Goal: Task Accomplishment & Management: Manage account settings

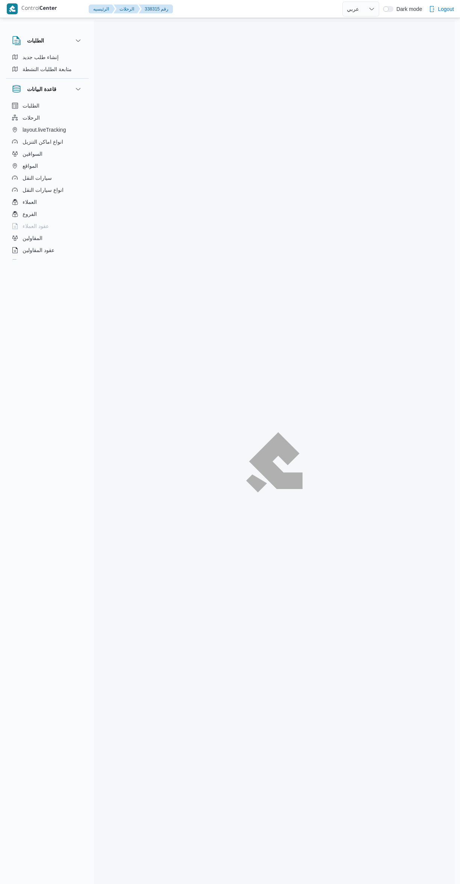
select select "ar"
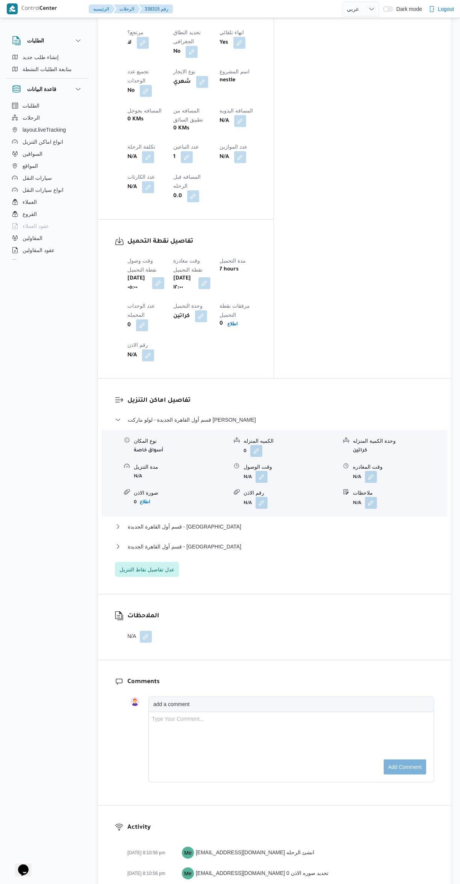
scroll to position [406, 0]
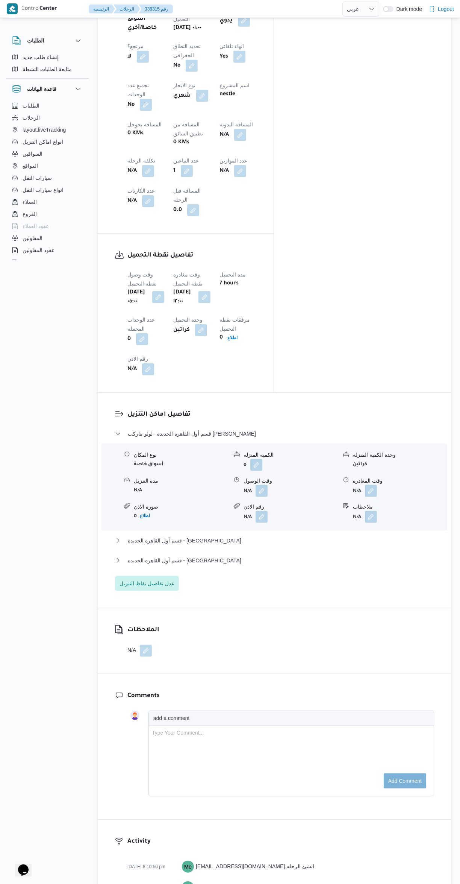
click at [266, 485] on button "button" at bounding box center [262, 491] width 12 height 12
click at [248, 414] on input "وقت الوصول" at bounding box center [241, 412] width 85 height 15
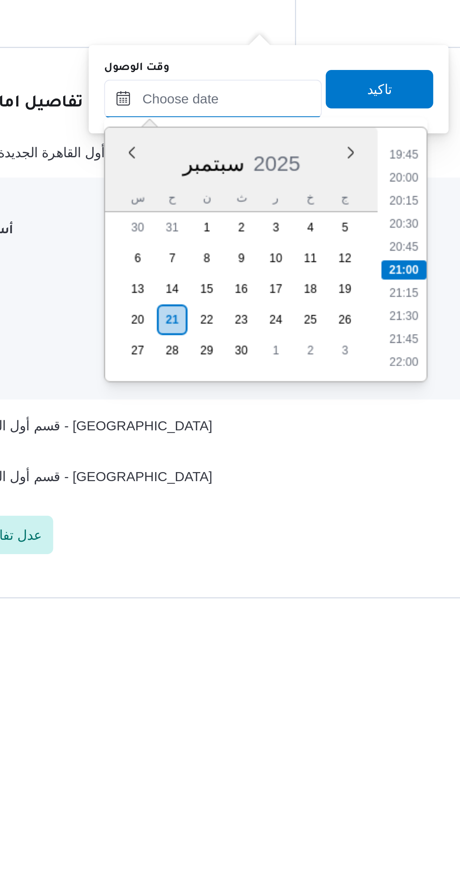
scroll to position [146, 0]
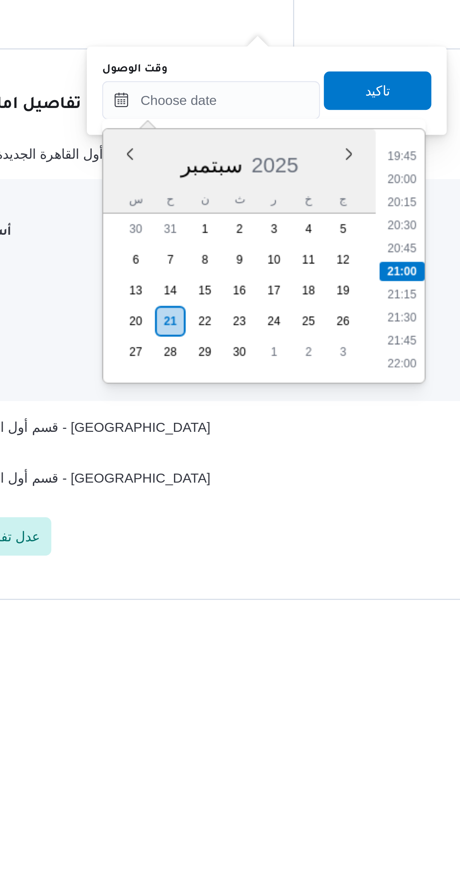
click at [316, 713] on li "20:15" at bounding box center [316, 713] width 17 height 8
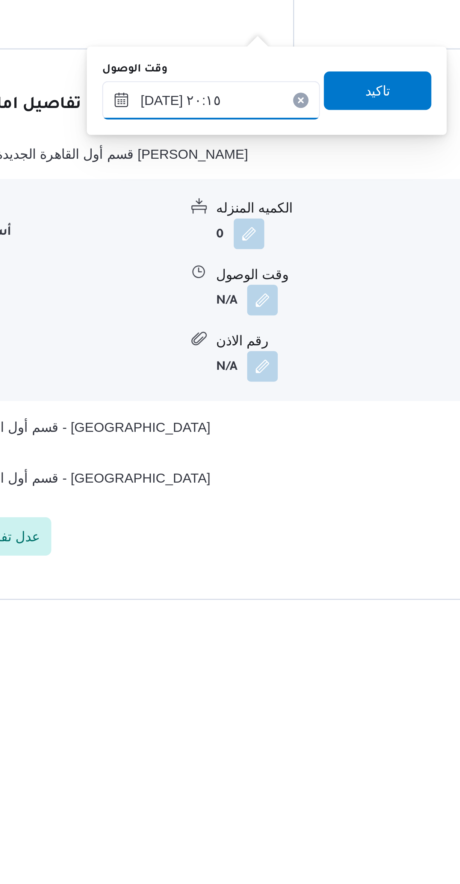
click at [217, 671] on input "٢١/٠٩/٢٠٢٥ ٢٠:١٥" at bounding box center [241, 672] width 85 height 15
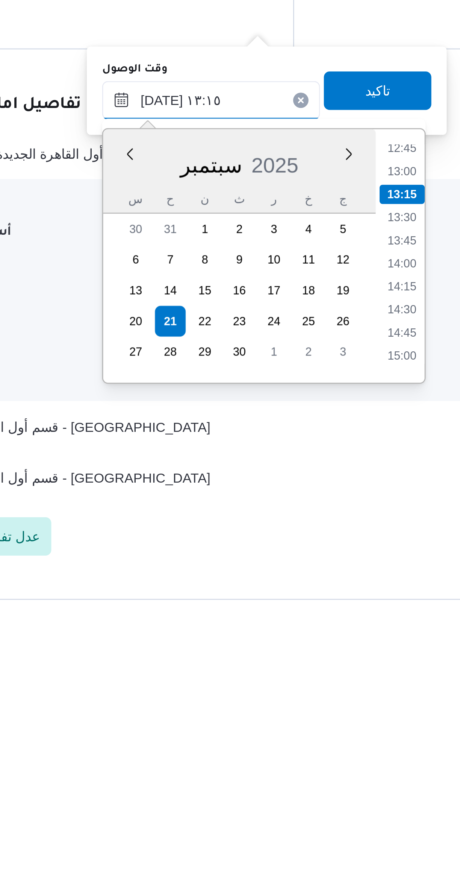
scroll to position [400, 0]
type input "٢١/٠٩/٢٠٢٥ ١٣:١٥"
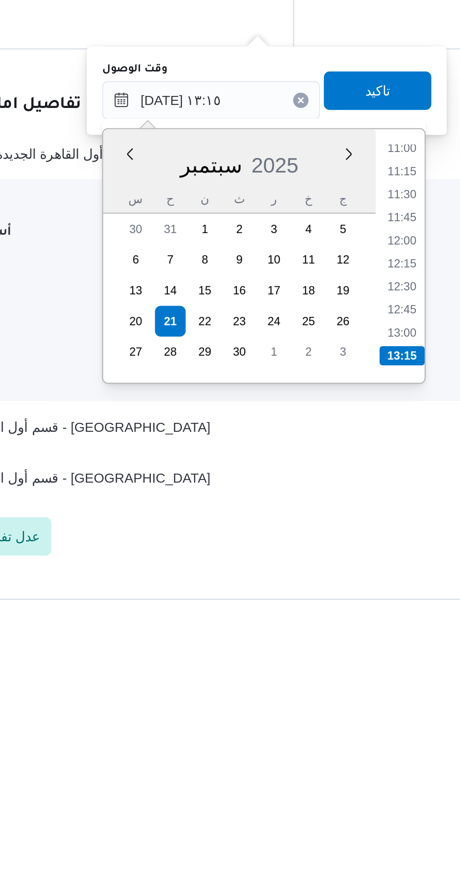
click at [317, 772] on li "13:15" at bounding box center [317, 773] width 18 height 8
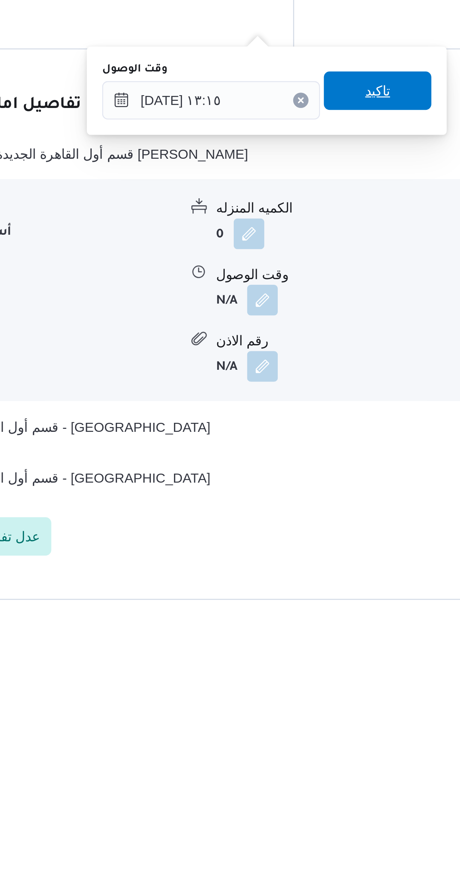
click at [313, 672] on span "تاكيد" at bounding box center [307, 669] width 42 height 15
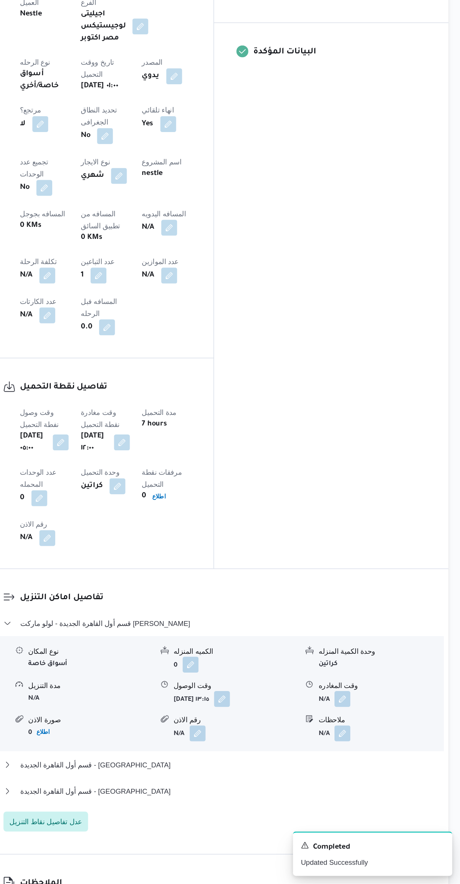
scroll to position [318, 0]
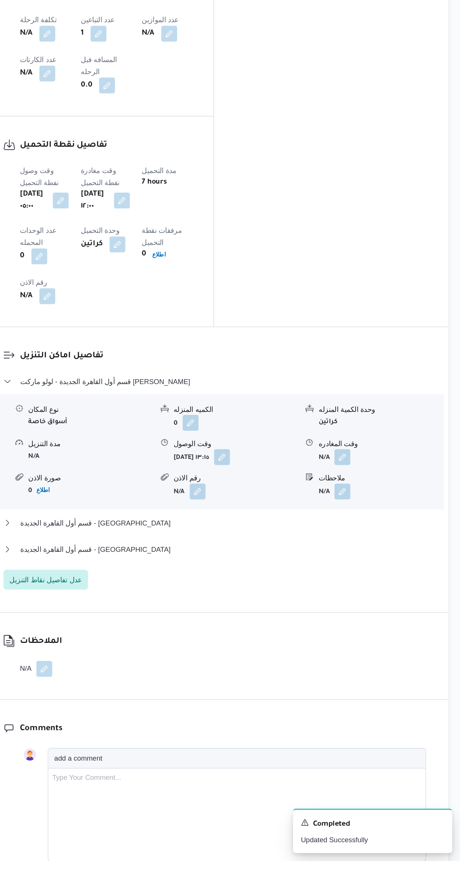
click at [371, 573] on button "button" at bounding box center [371, 579] width 12 height 12
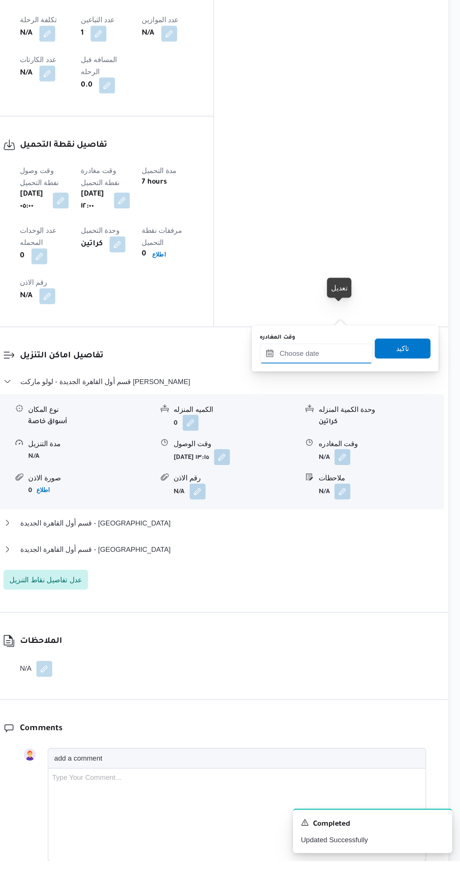
click at [353, 501] on input "وقت المغادره" at bounding box center [351, 500] width 85 height 15
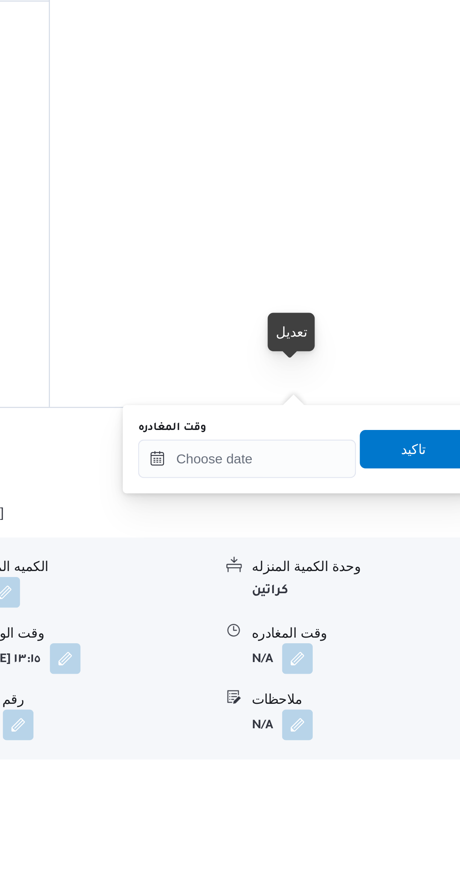
scroll to position [262, 0]
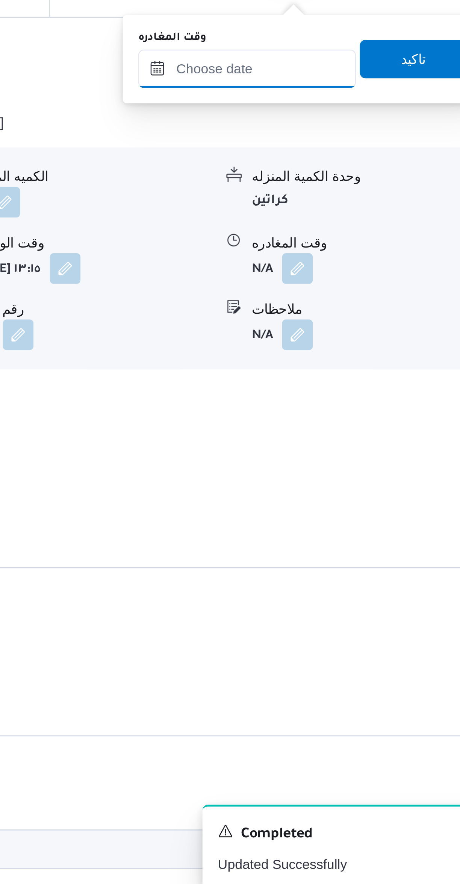
click at [361, 557] on input "وقت المغادره" at bounding box center [351, 556] width 85 height 15
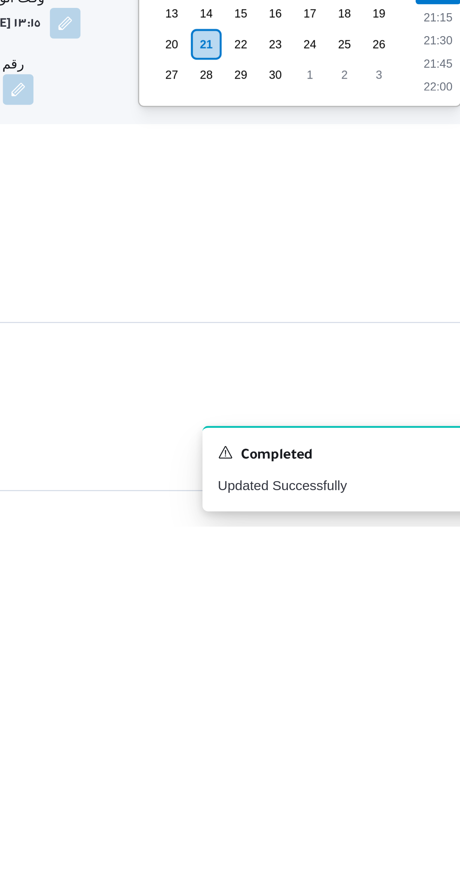
scroll to position [210, 0]
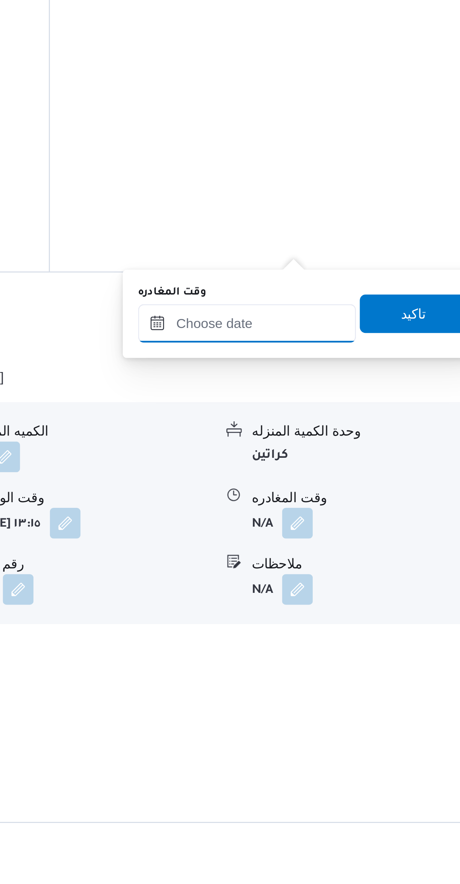
click at [354, 607] on input "وقت المغادره" at bounding box center [351, 608] width 85 height 15
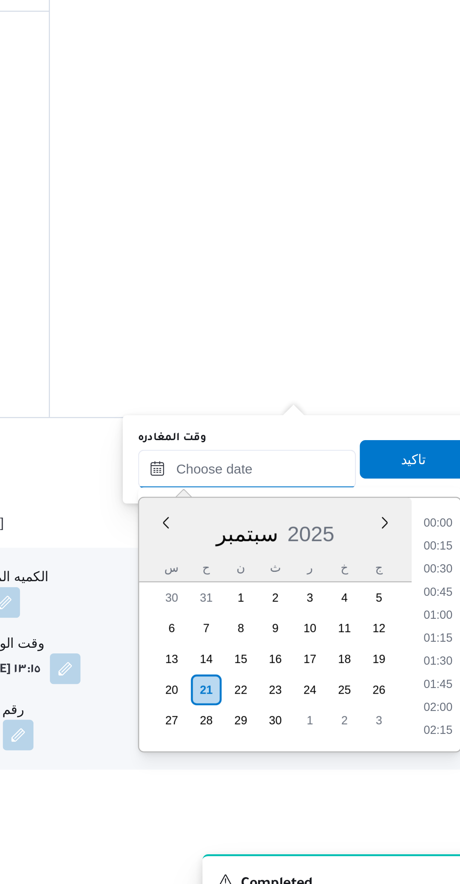
scroll to position [713, 0]
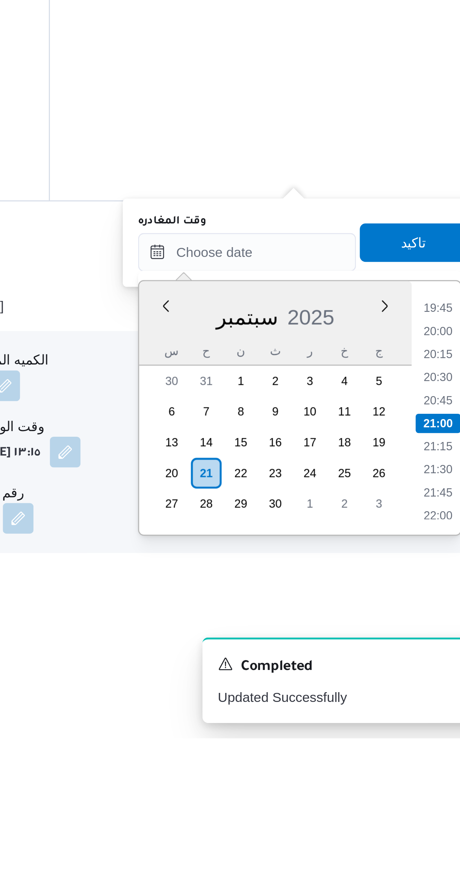
click at [423, 717] on li "19:45" at bounding box center [426, 716] width 17 height 8
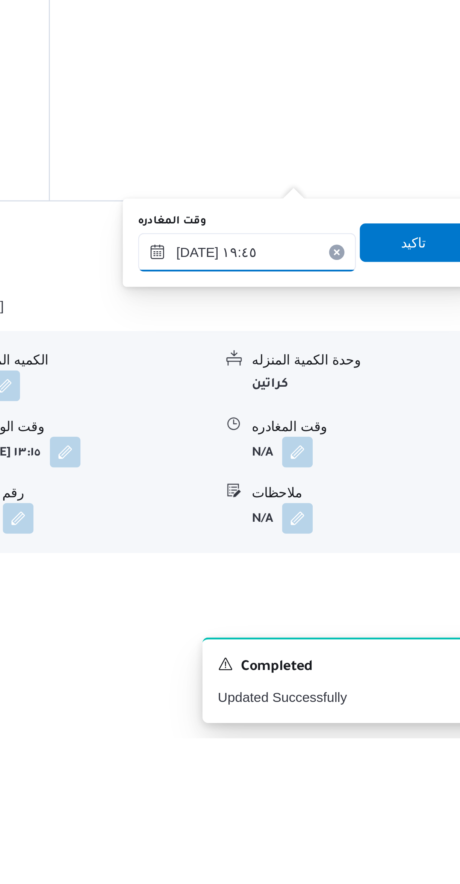
click at [328, 696] on input "[DATE] ١٩:٤٥" at bounding box center [351, 693] width 85 height 15
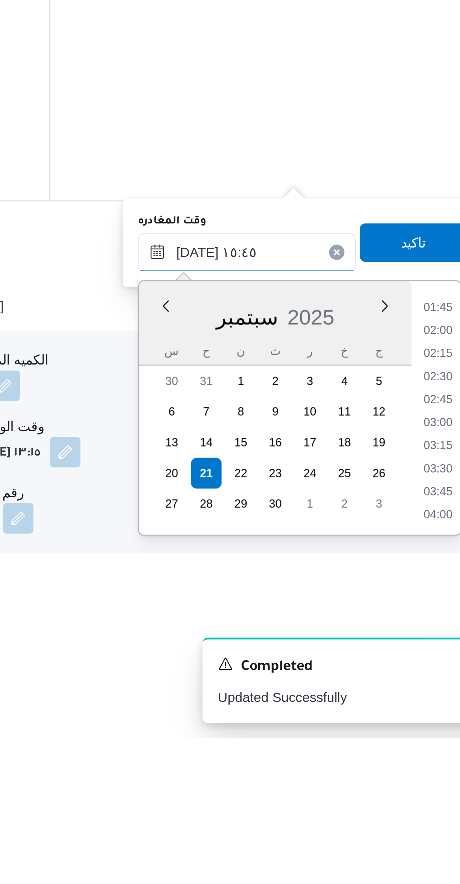
scroll to position [490, 0]
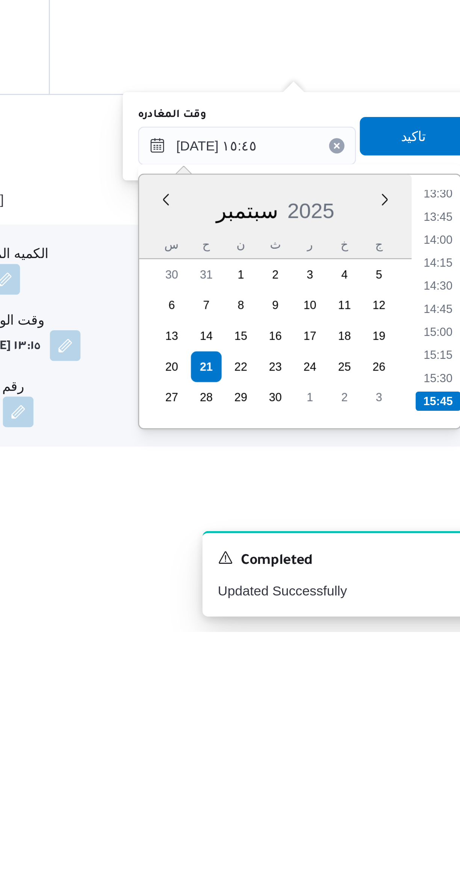
click at [422, 775] on li "15:15" at bounding box center [426, 776] width 17 height 8
type input "٢١/٠٩/٢٠٢٥ ١٥:١٥"
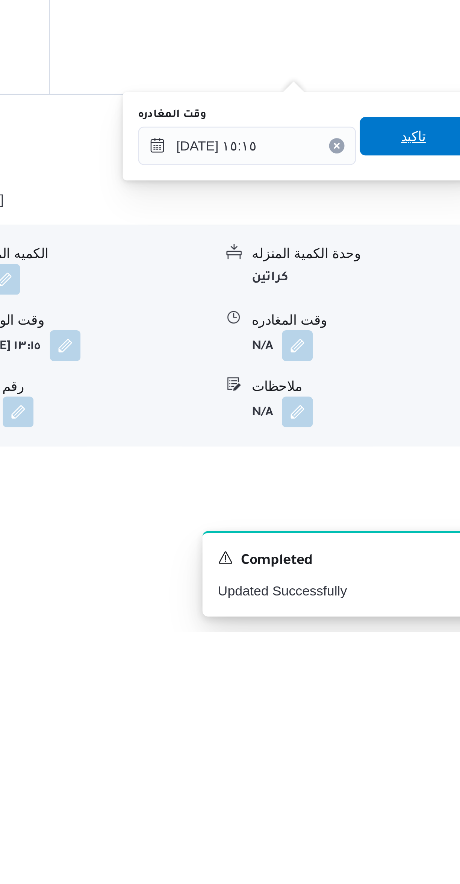
click at [412, 689] on span "تاكيد" at bounding box center [417, 689] width 10 height 9
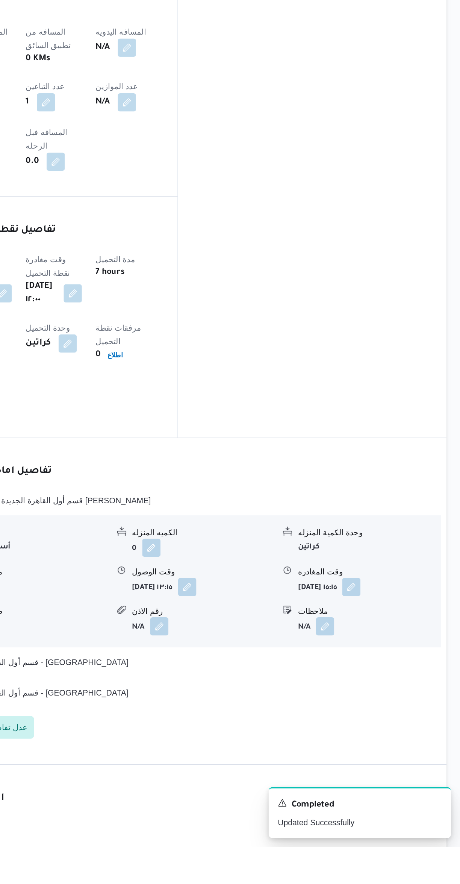
scroll to position [184, 0]
click at [346, 778] on button "قسم أول القاهرة الجديدة - الهدايا" at bounding box center [274, 782] width 319 height 9
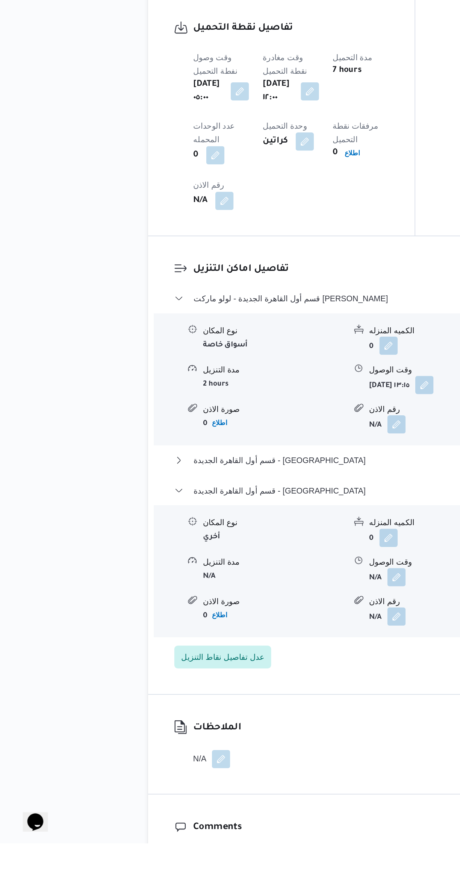
scroll to position [315, 0]
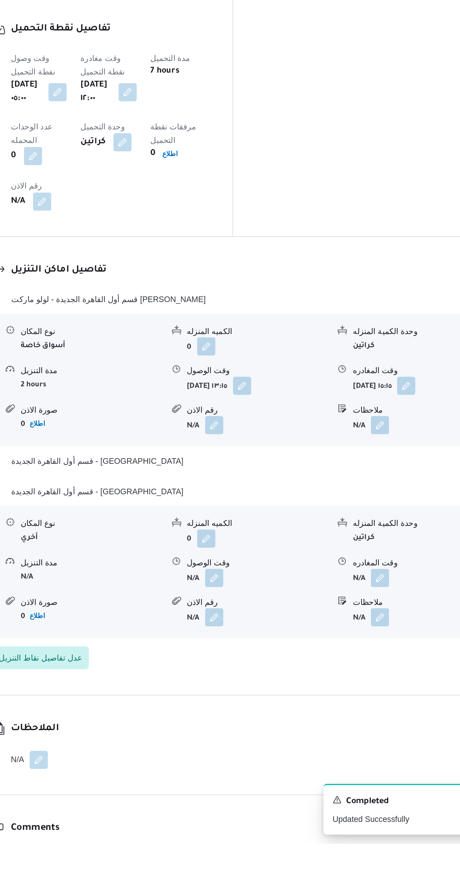
click at [368, 703] on button "button" at bounding box center [371, 709] width 12 height 12
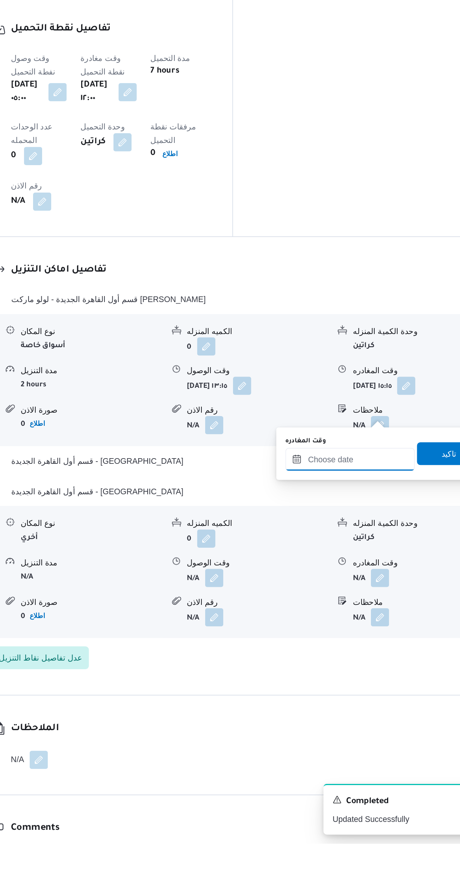
click at [344, 630] on input "وقت المغادره" at bounding box center [351, 630] width 85 height 15
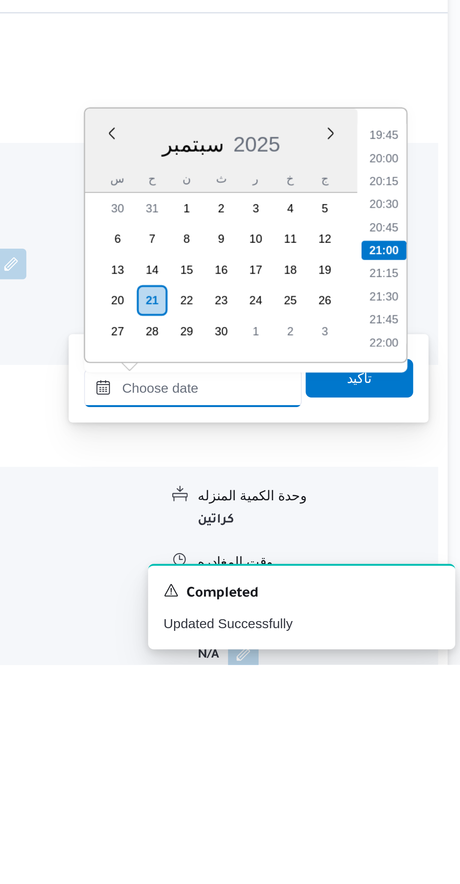
scroll to position [170, 0]
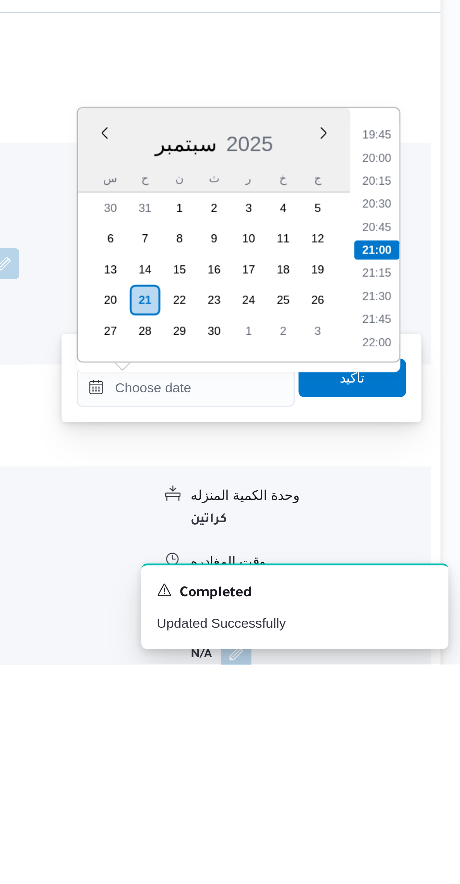
click at [428, 703] on li "20:30" at bounding box center [426, 704] width 17 height 8
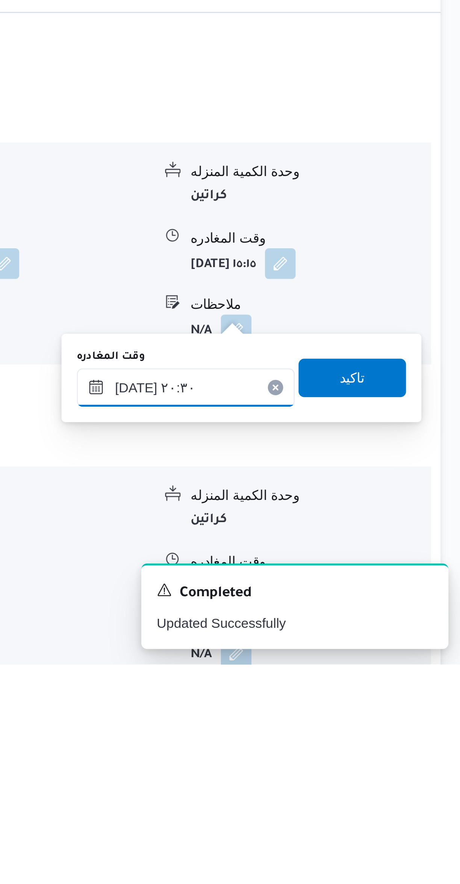
click at [328, 776] on input "[DATE] ٢٠:٣٠" at bounding box center [351, 775] width 85 height 15
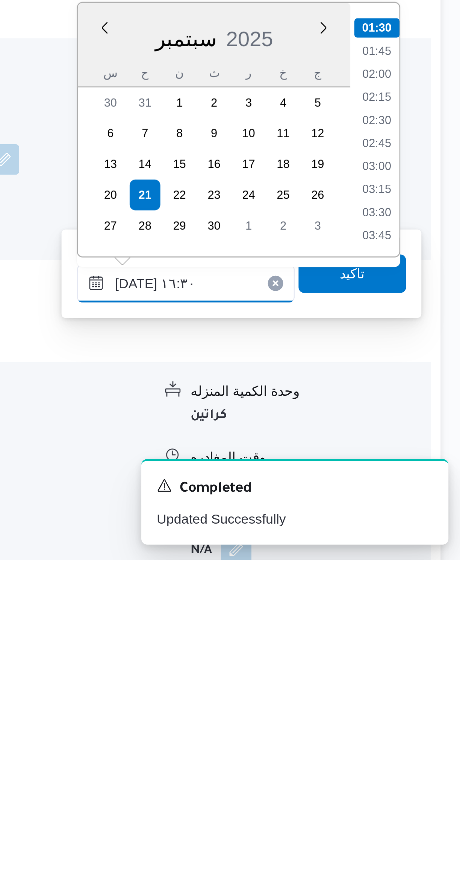
scroll to position [517, 0]
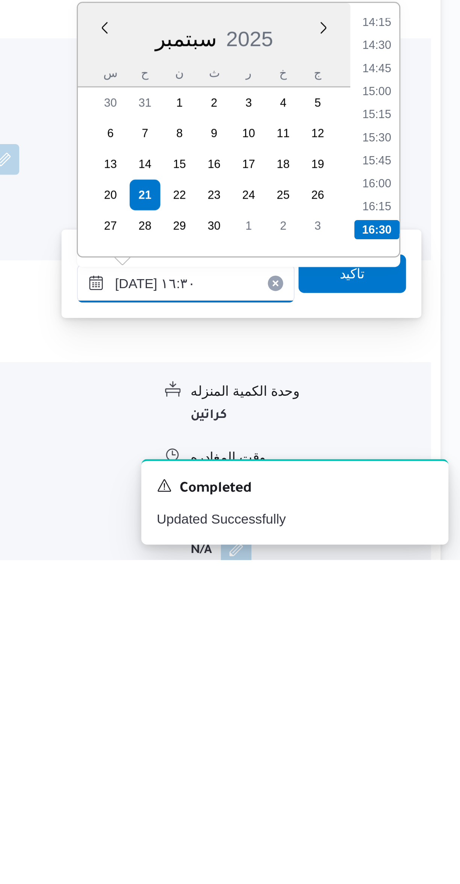
type input "٢١/٠٩/٢٠٢٥ ١٦:٣٠"
click at [427, 756] on li "16:30" at bounding box center [427, 755] width 18 height 8
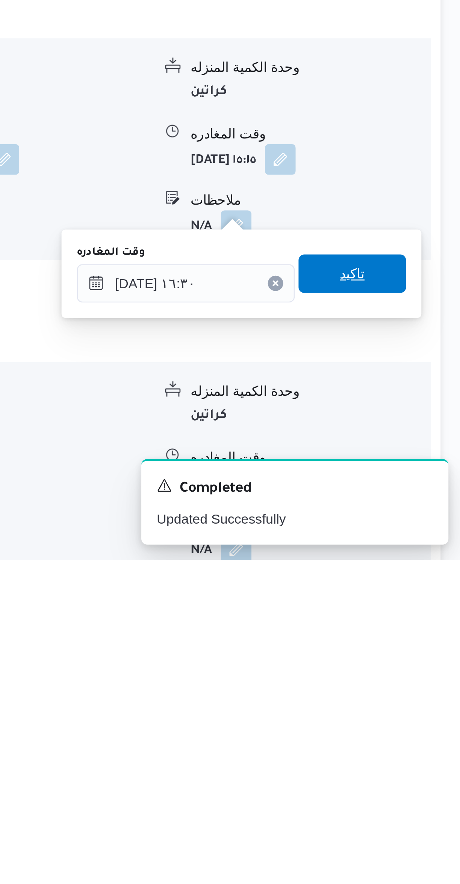
click at [418, 772] on span "تاكيد" at bounding box center [417, 771] width 42 height 15
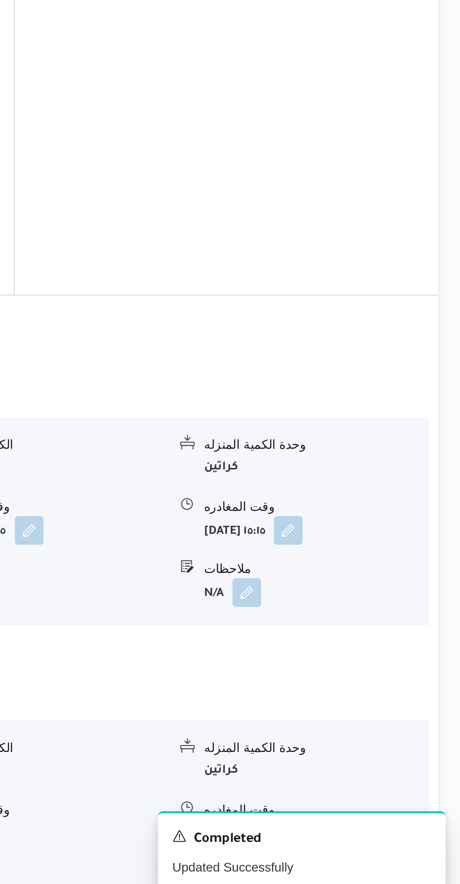
scroll to position [0, 0]
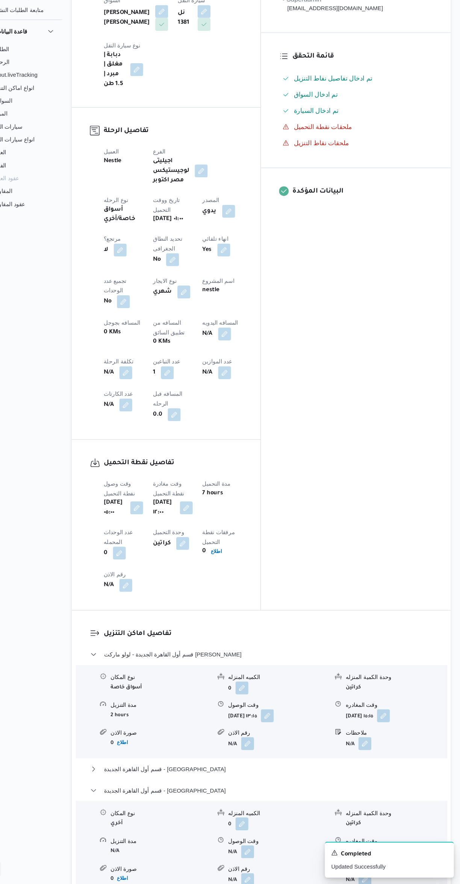
click at [234, 365] on button "button" at bounding box center [240, 371] width 12 height 12
click at [189, 325] on input "المسافه اليدويه" at bounding box center [195, 326] width 75 height 15
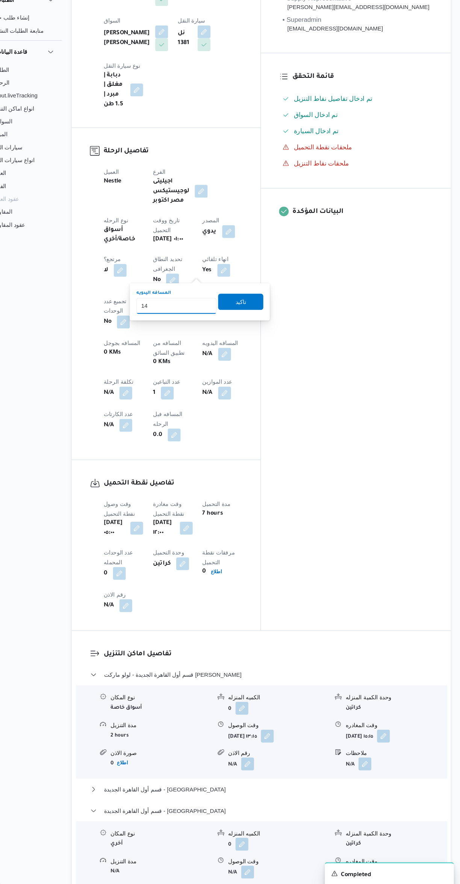
type input "145"
click at [260, 322] on span "تاكيد" at bounding box center [255, 322] width 42 height 15
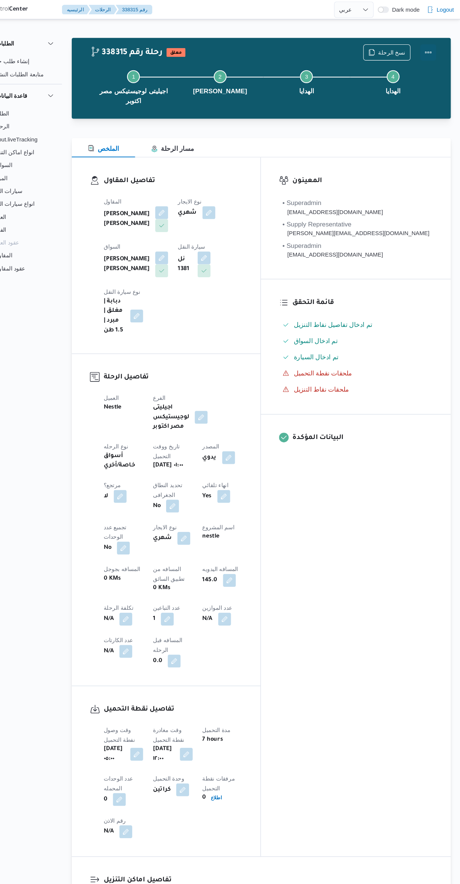
click at [426, 50] on button "Actions" at bounding box center [430, 48] width 15 height 15
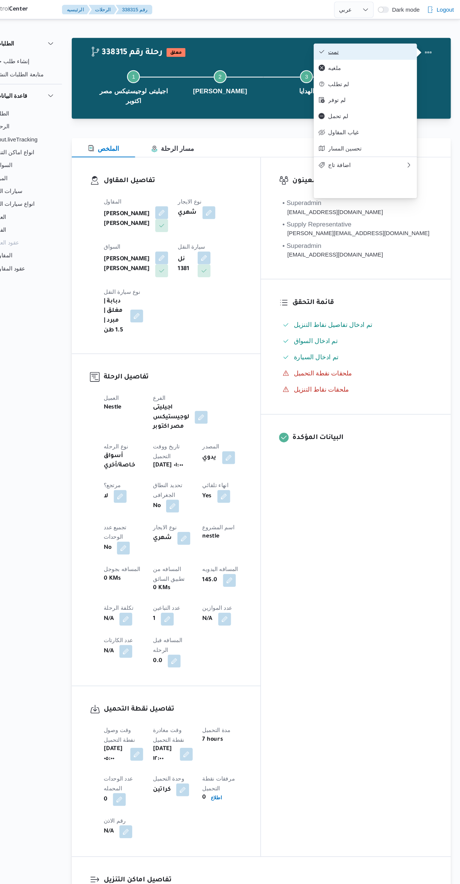
click at [394, 51] on span "تمت" at bounding box center [376, 48] width 78 height 6
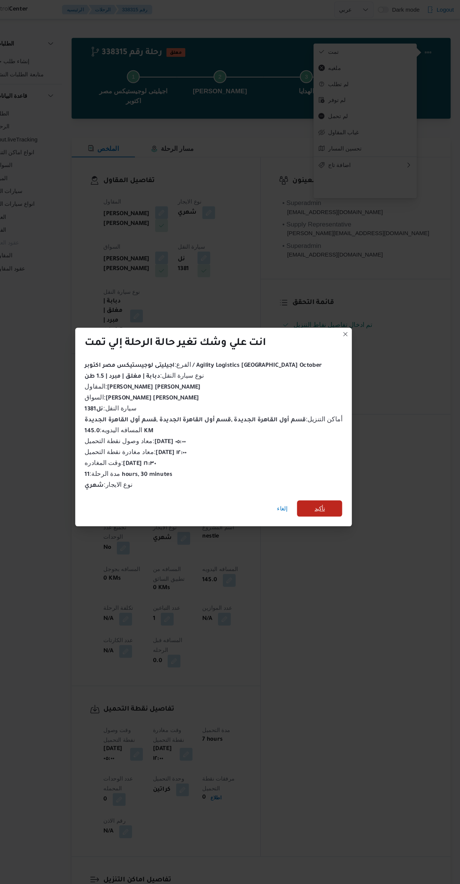
click at [345, 470] on span "تأكيد" at bounding box center [329, 473] width 42 height 15
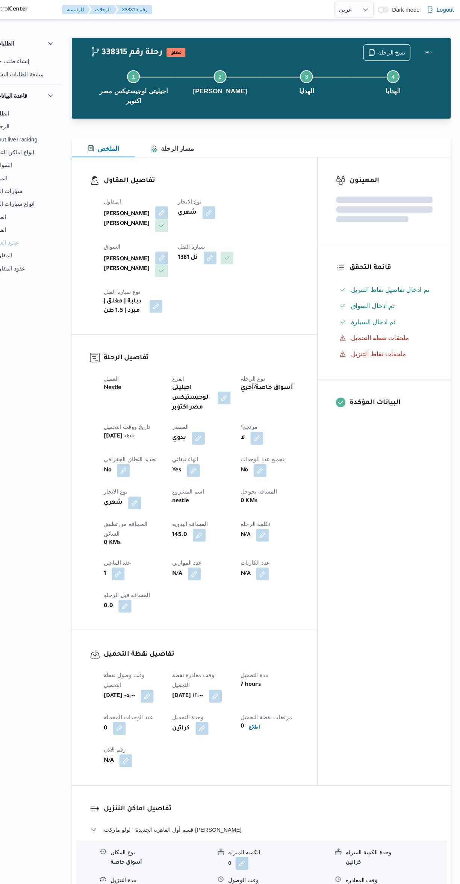
click at [397, 509] on div "المعينون قائمة التحقق تم ادخال تفاصيل نفاط التنزيل تم ادخال السواق تم ادخال الس…" at bounding box center [389, 439] width 124 height 585
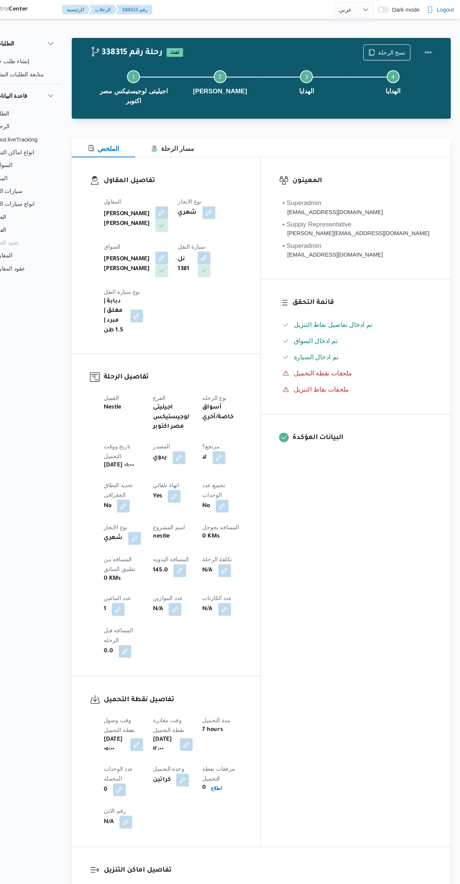
select select "ar"
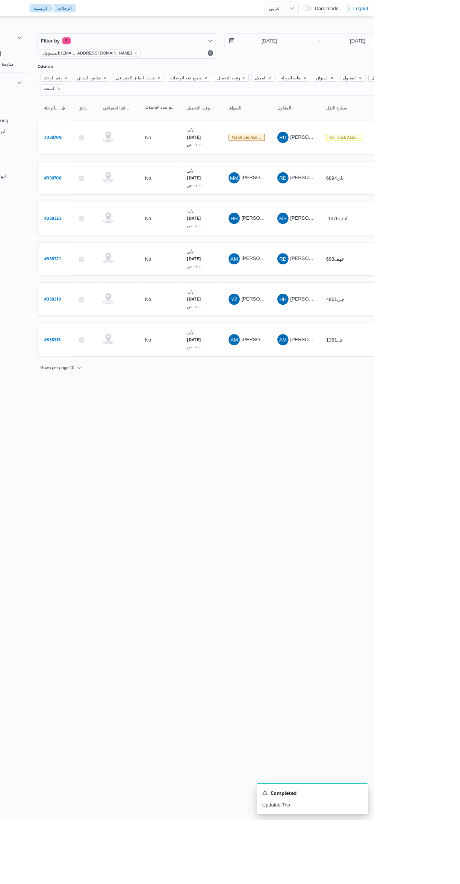
click at [121, 321] on b "# 338319" at bounding box center [114, 323] width 18 height 5
select select "ar"
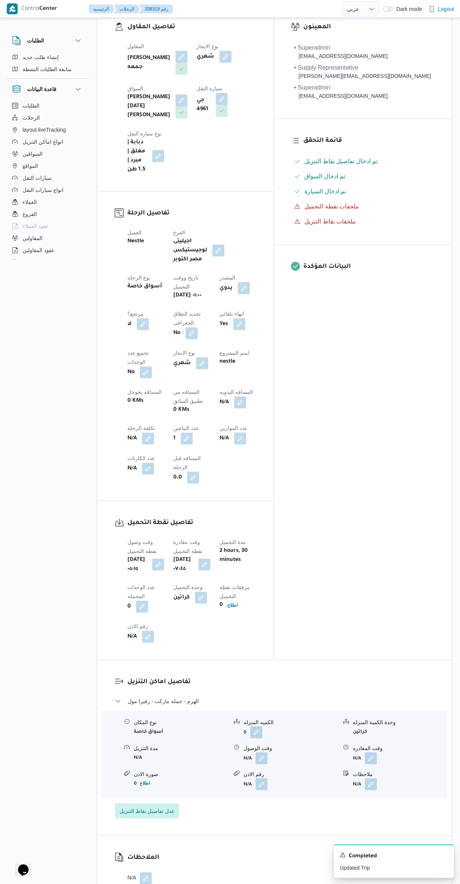
scroll to position [134, 0]
click at [262, 751] on button "button" at bounding box center [262, 757] width 12 height 12
click at [245, 672] on input "وقت الوصول" at bounding box center [241, 672] width 85 height 15
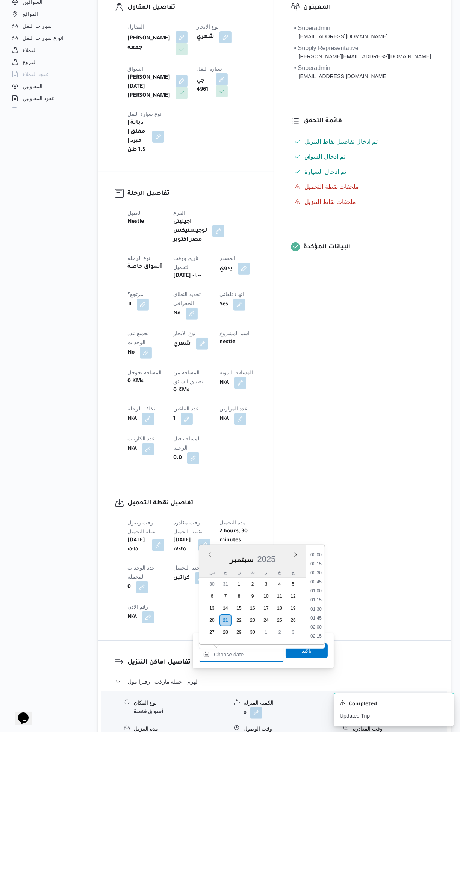
scroll to position [713, 0]
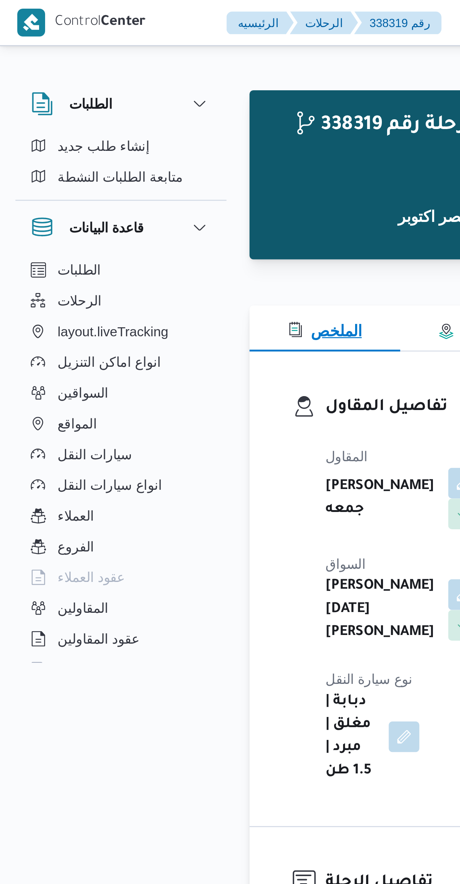
click at [126, 129] on span "الملخص" at bounding box center [127, 129] width 29 height 6
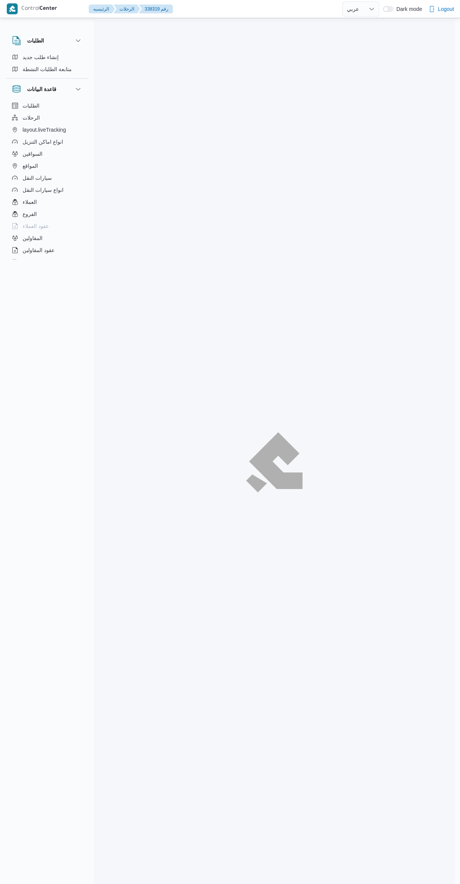
select select "ar"
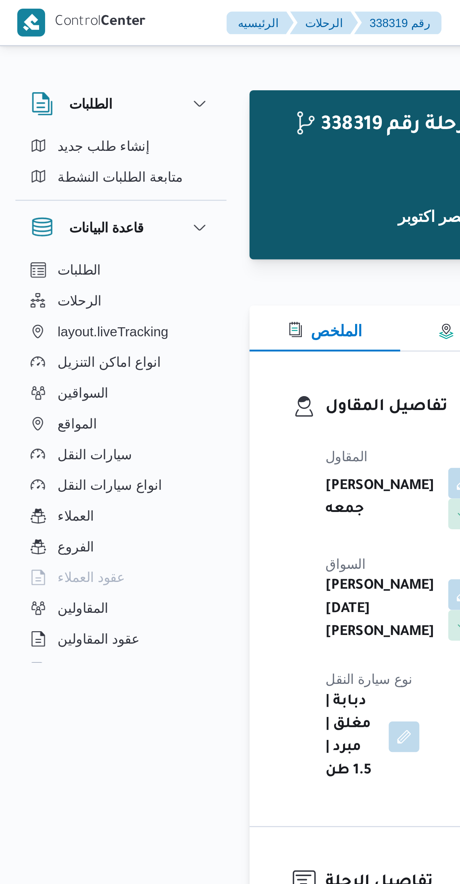
scroll to position [221, 0]
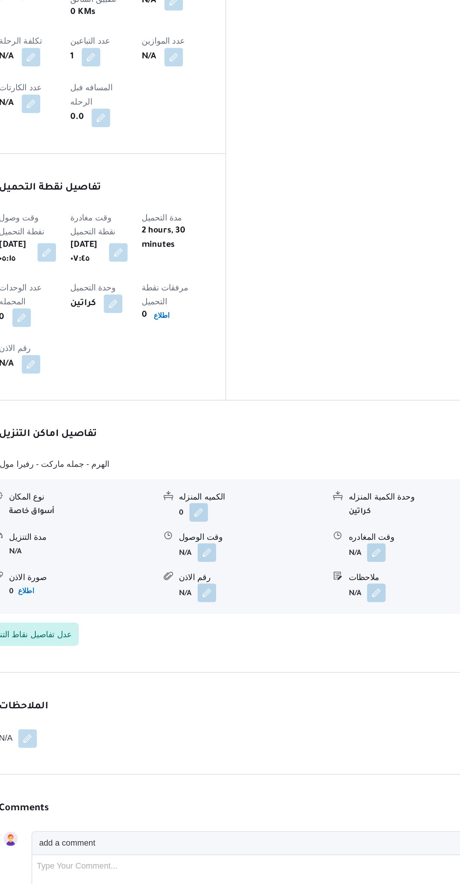
click at [266, 664] on button "button" at bounding box center [262, 670] width 12 height 12
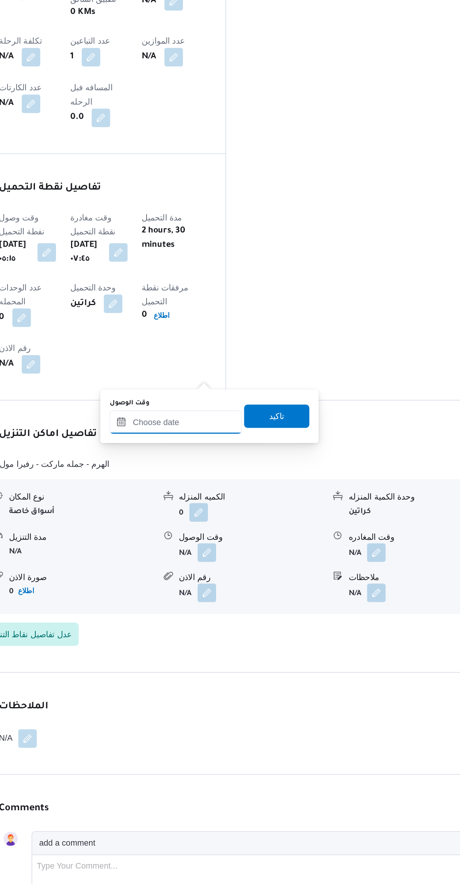
click at [246, 585] on input "وقت الوصول" at bounding box center [241, 585] width 85 height 15
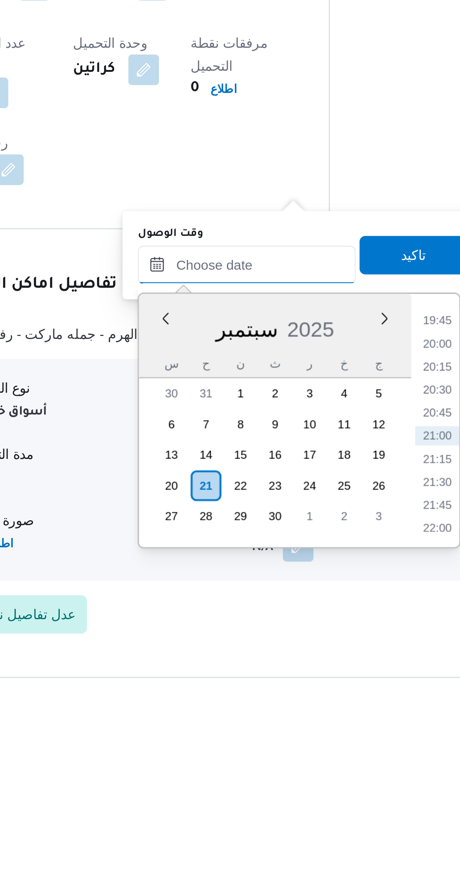
scroll to position [84, 0]
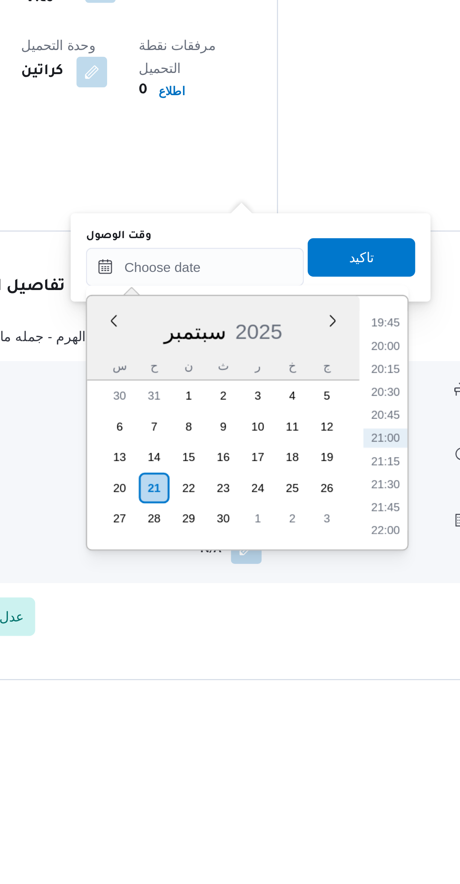
click at [319, 752] on li "20:00" at bounding box center [316, 753] width 17 height 8
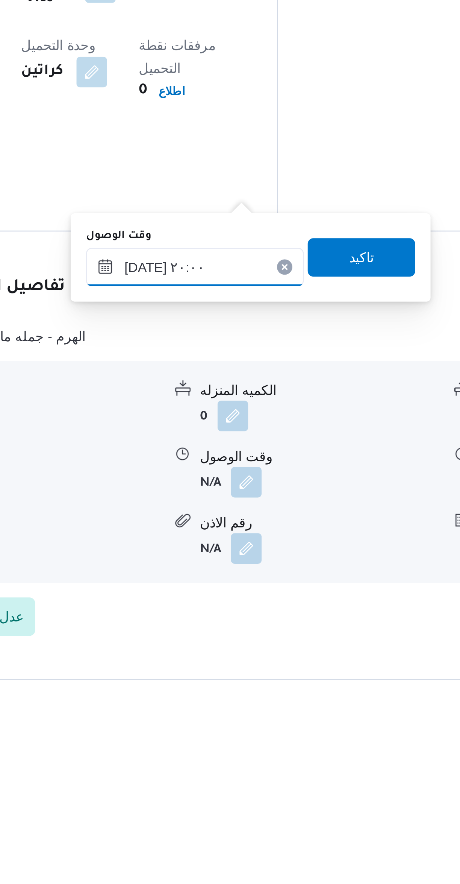
click at [219, 722] on input "٢١/٠٩/٢٠٢٥ ٢٠:٠٠" at bounding box center [241, 722] width 85 height 15
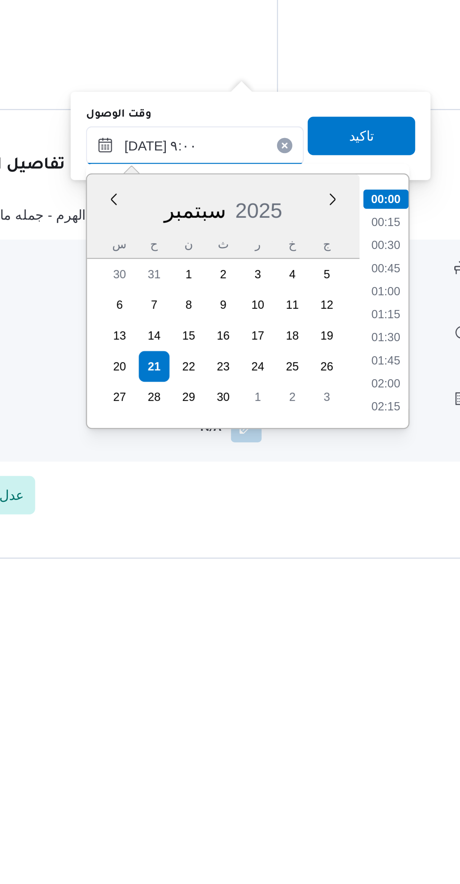
scroll to position [246, 0]
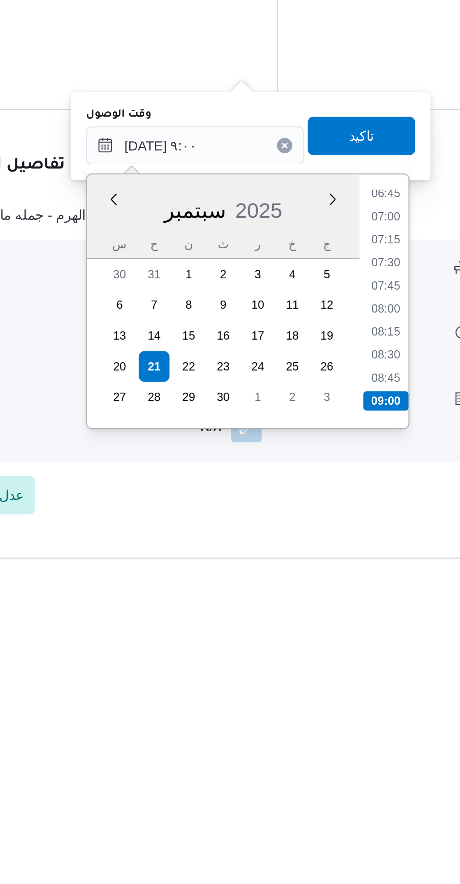
click at [317, 802] on li "08:30" at bounding box center [316, 805] width 17 height 8
type input "٢١/٠٩/٢٠٢٥ ٠٨:٣٠"
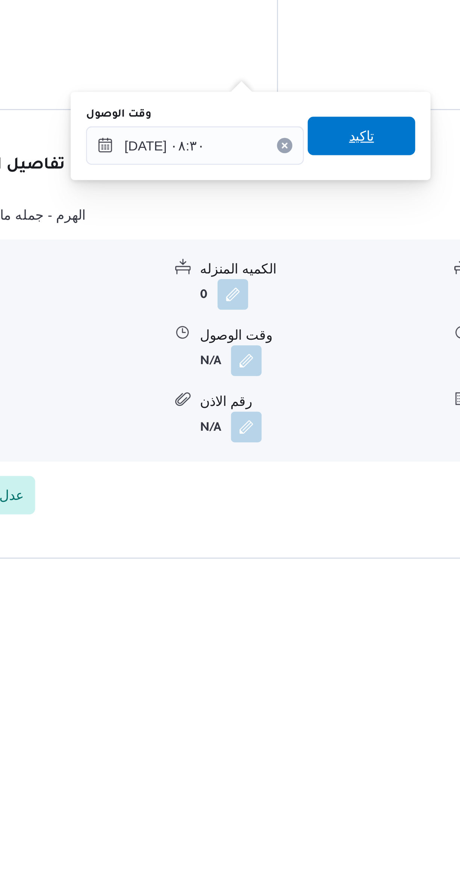
click at [313, 722] on span "تاكيد" at bounding box center [307, 718] width 42 height 15
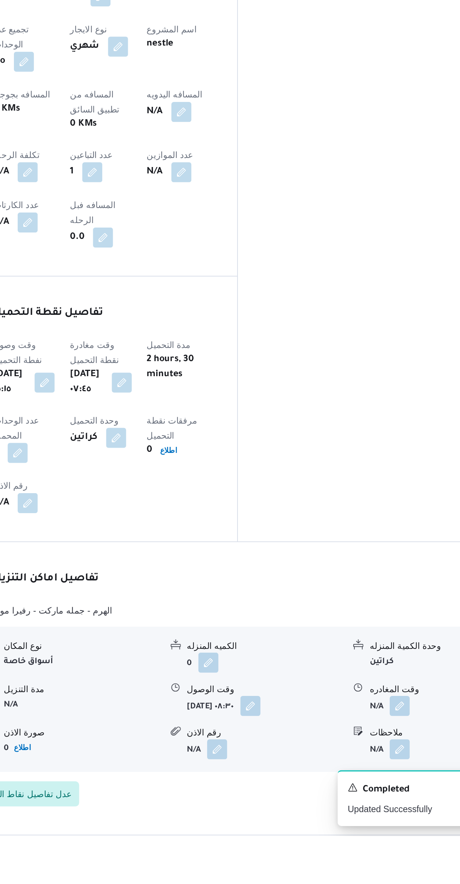
scroll to position [84, 0]
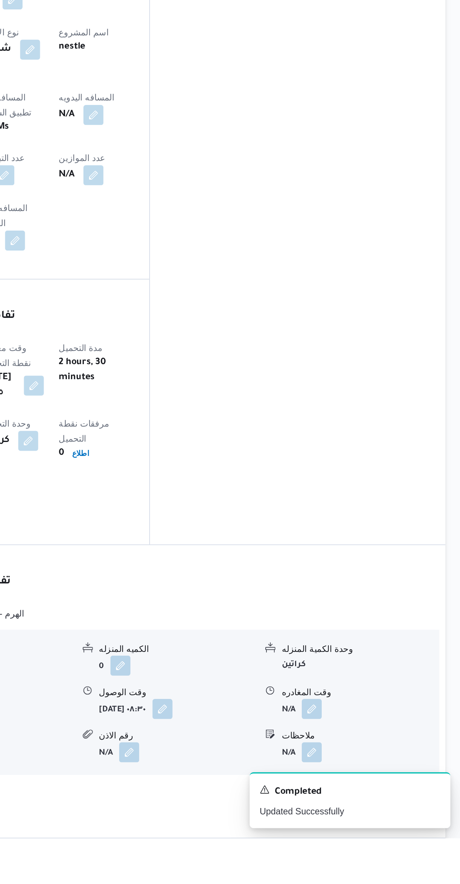
click at [369, 801] on button "button" at bounding box center [371, 807] width 12 height 12
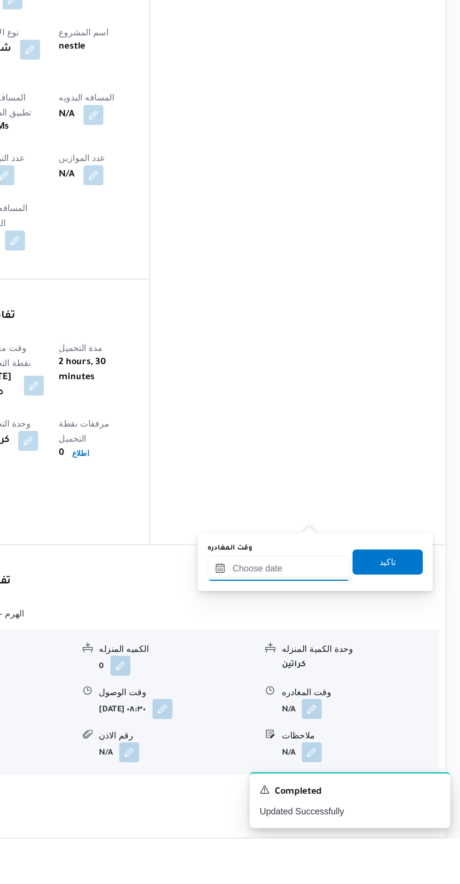
click at [342, 722] on input "وقت المغادره" at bounding box center [351, 722] width 85 height 15
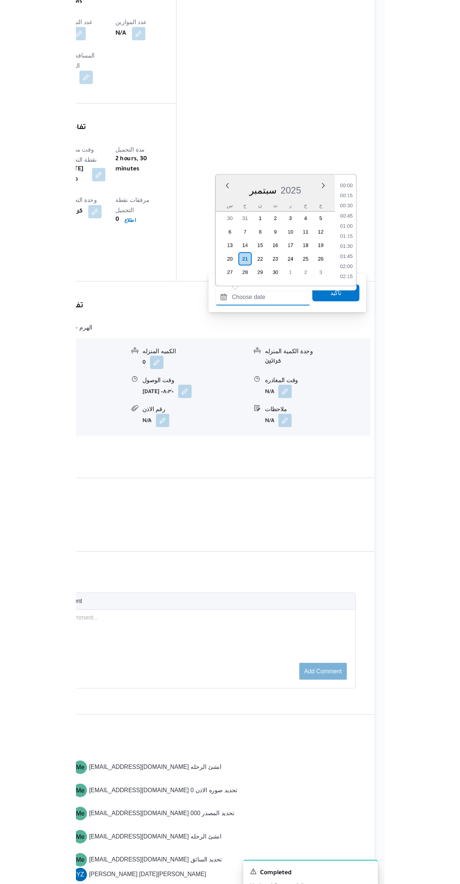
scroll to position [713, 0]
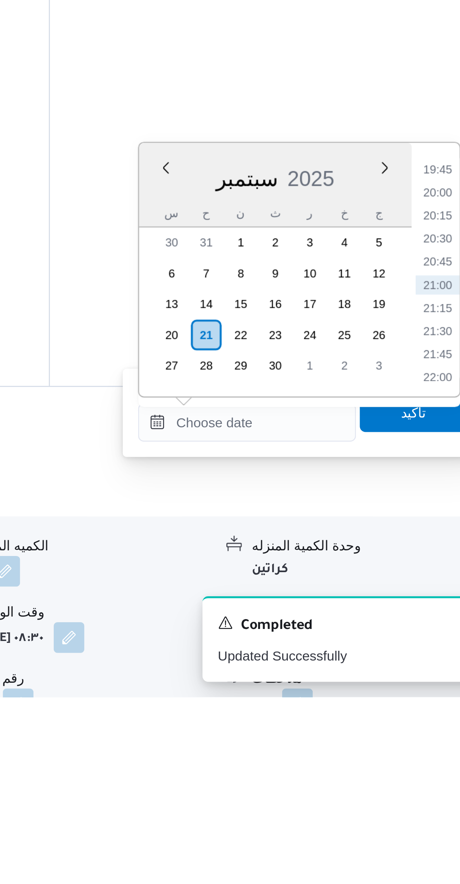
click at [424, 703] on li "20:30" at bounding box center [426, 705] width 17 height 8
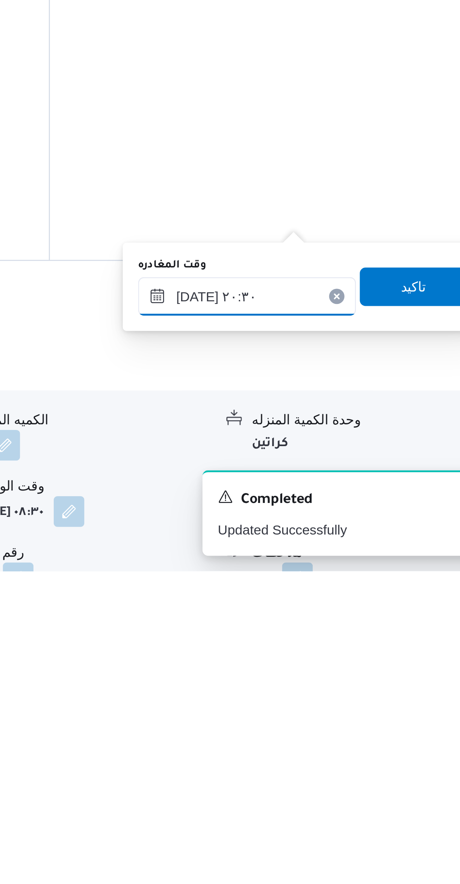
click at [329, 778] on input "٢١/٠٩/٢٠٢٥ ٢٠:٣٠" at bounding box center [351, 776] width 85 height 15
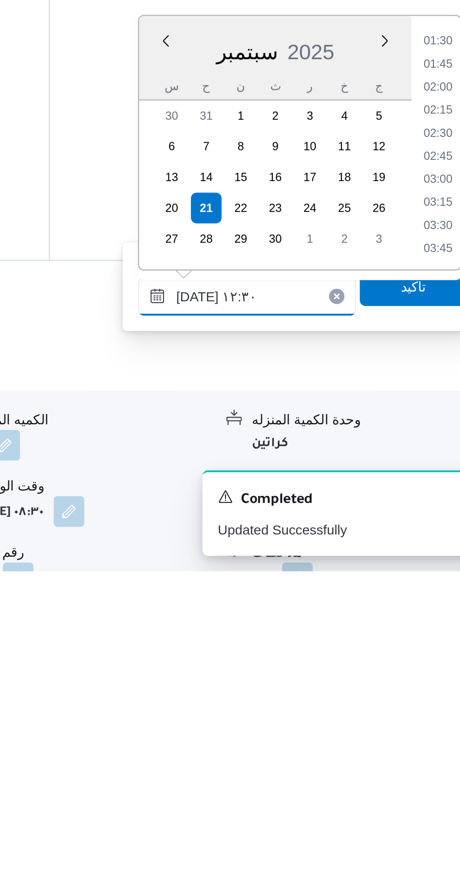
scroll to position [372, 0]
type input "٢١/٠٩/٢٠٢٥ ١٢:٣٠"
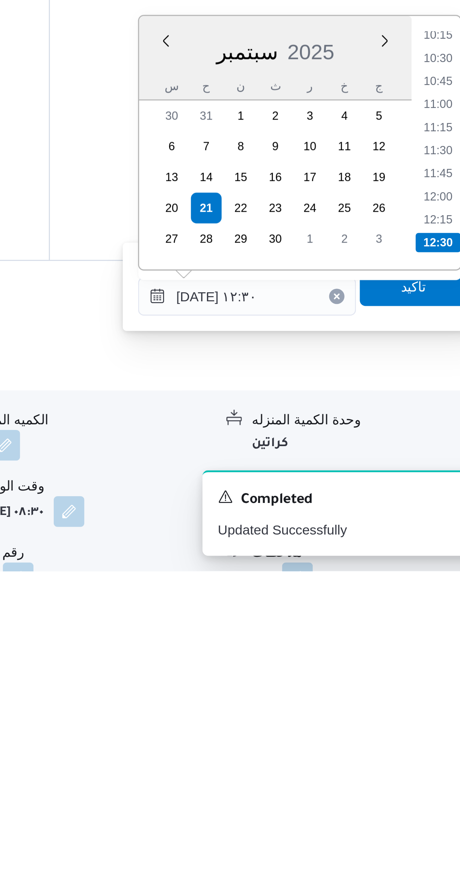
click at [422, 756] on li "12:30" at bounding box center [427, 756] width 18 height 8
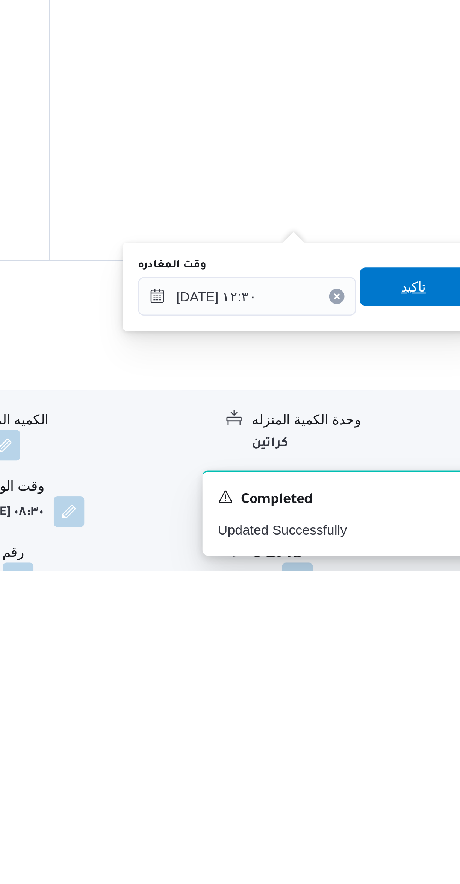
click at [412, 772] on span "تاكيد" at bounding box center [417, 772] width 10 height 9
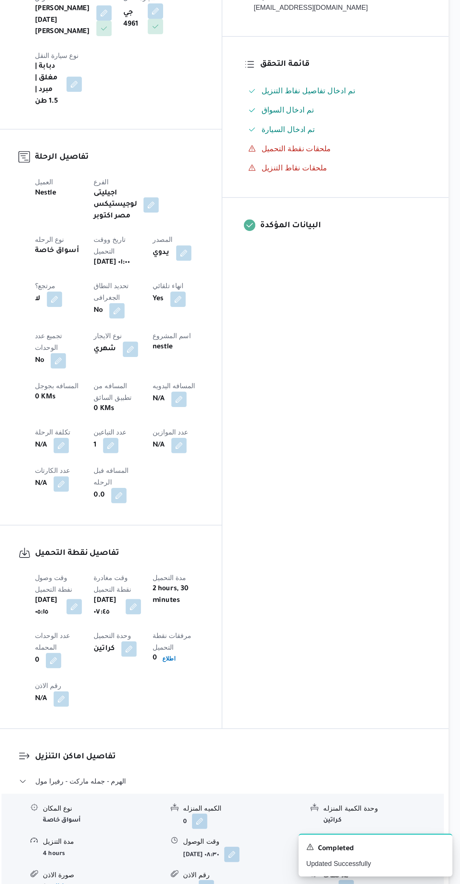
scroll to position [30, 0]
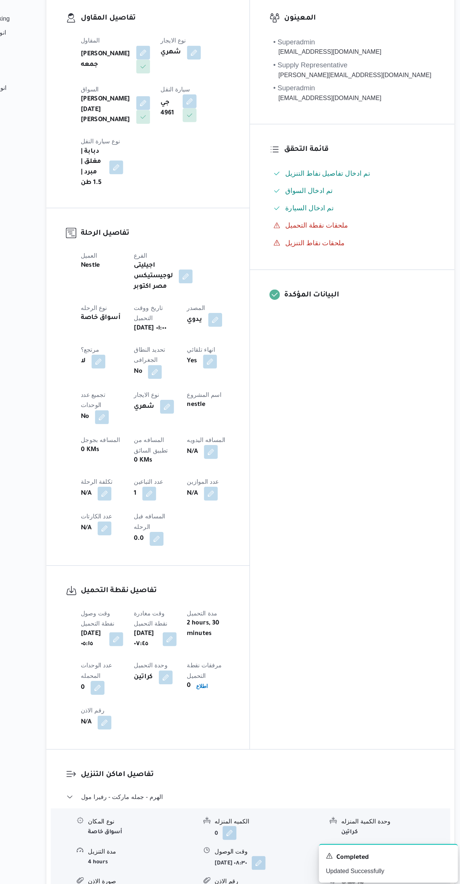
click at [234, 499] on button "button" at bounding box center [240, 505] width 12 height 12
click at [184, 452] on input "المسافه اليدويه" at bounding box center [195, 454] width 75 height 15
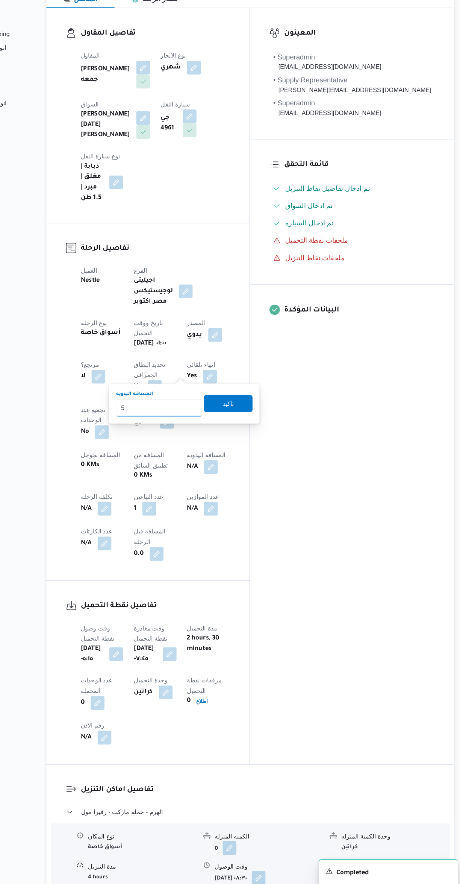
type input "54"
click at [261, 444] on span "تاكيد" at bounding box center [255, 449] width 42 height 15
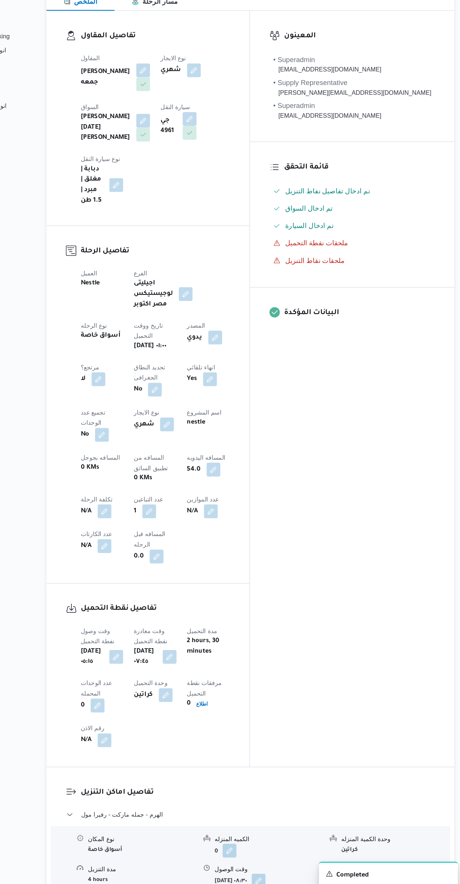
scroll to position [0, 0]
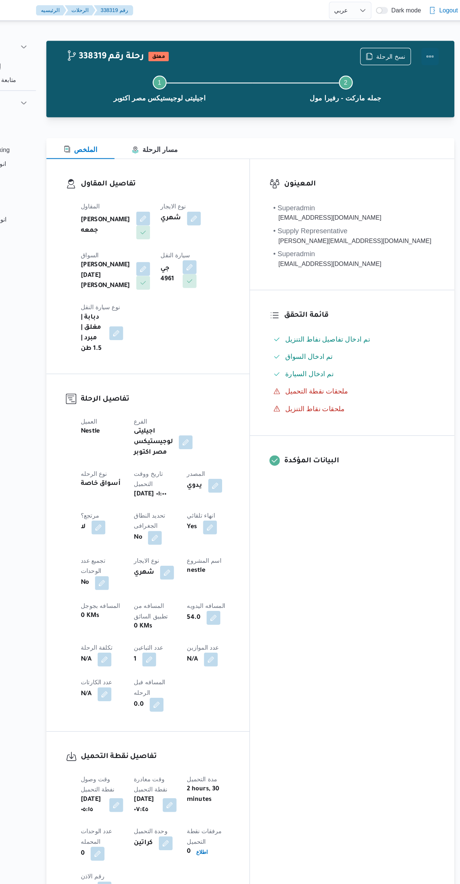
click at [435, 50] on button "Actions" at bounding box center [430, 48] width 15 height 15
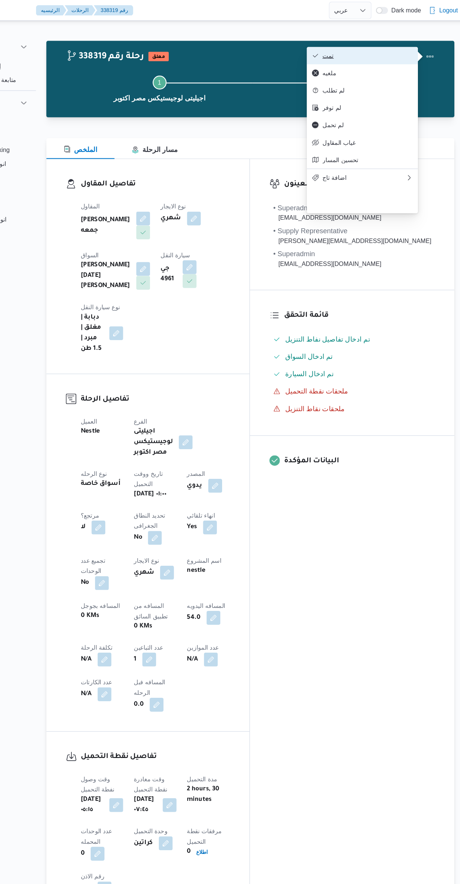
click at [394, 49] on span "تمت" at bounding box center [376, 48] width 78 height 6
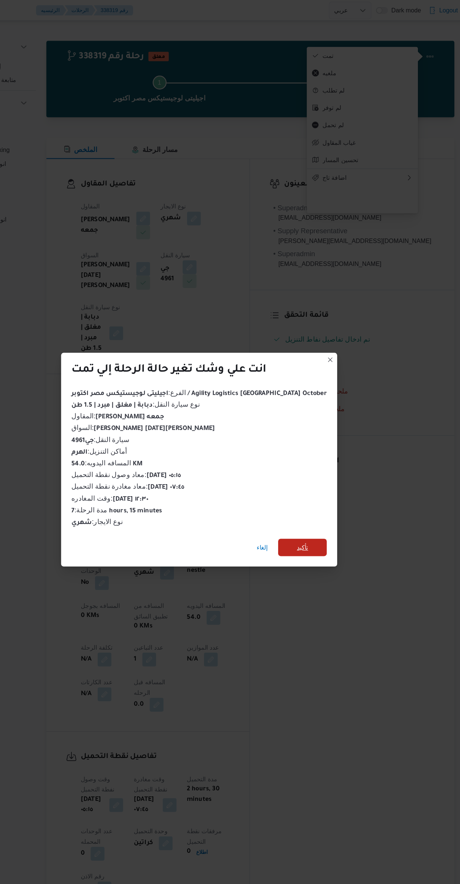
click at [321, 469] on span "تأكيد" at bounding box center [320, 473] width 42 height 15
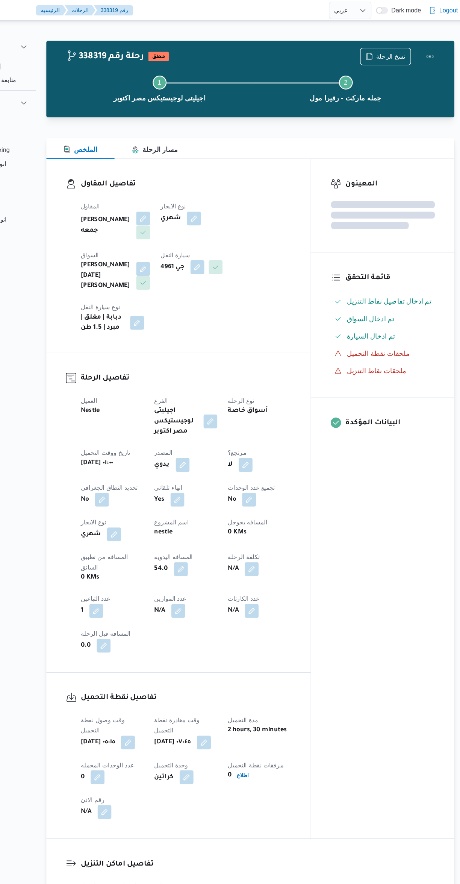
click at [396, 501] on div "المعينون قائمة التحقق تم ادخال تفاصيل نفاط التنزيل تم ادخال السواق تم ادخال الس…" at bounding box center [389, 432] width 124 height 588
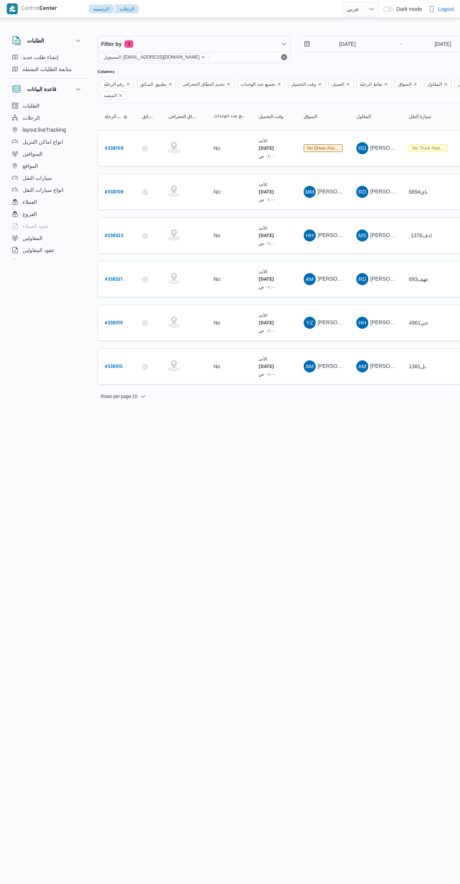
select select "ar"
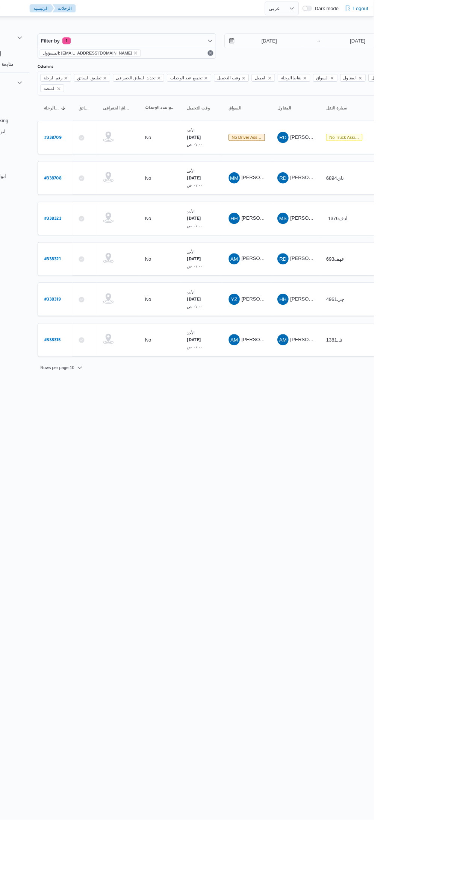
click at [115, 277] on b "# 338321" at bounding box center [114, 279] width 18 height 5
select select "ar"
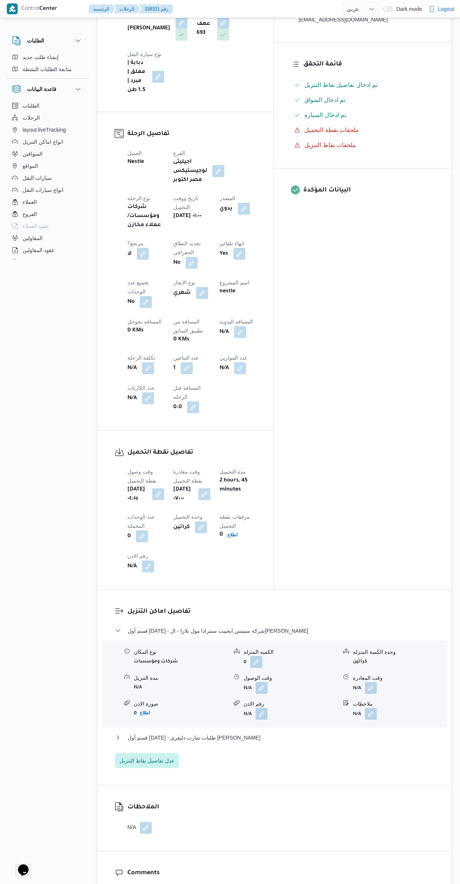
scroll to position [224, 0]
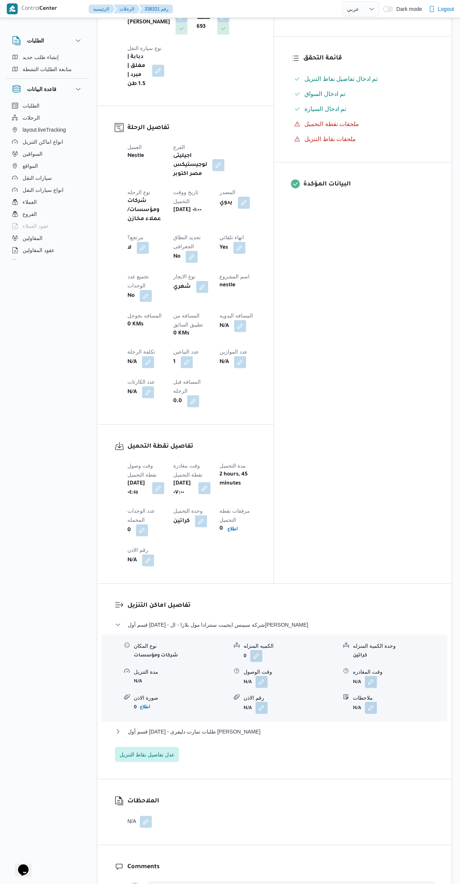
click at [262, 676] on span at bounding box center [260, 682] width 16 height 12
click at [259, 702] on button "button" at bounding box center [262, 708] width 12 height 12
click at [262, 676] on button "button" at bounding box center [262, 682] width 12 height 12
click at [246, 598] on input "وقت الوصول" at bounding box center [241, 600] width 85 height 15
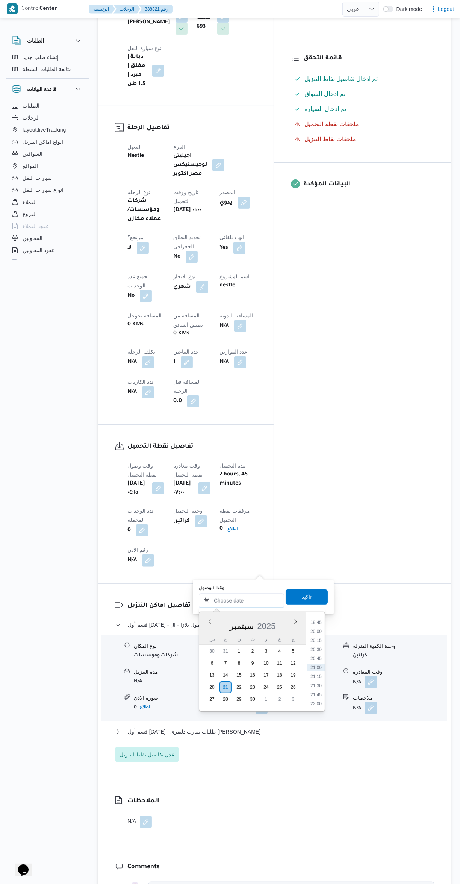
scroll to position [122, 0]
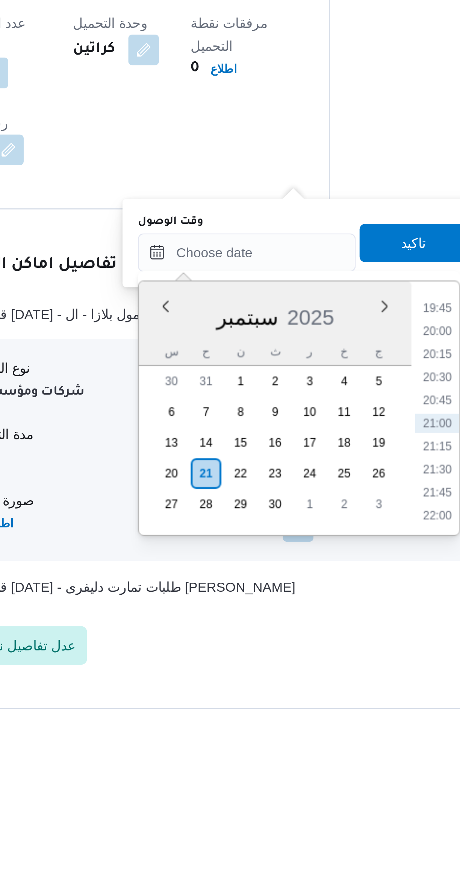
click at [315, 733] on li "20:00" at bounding box center [316, 733] width 17 height 8
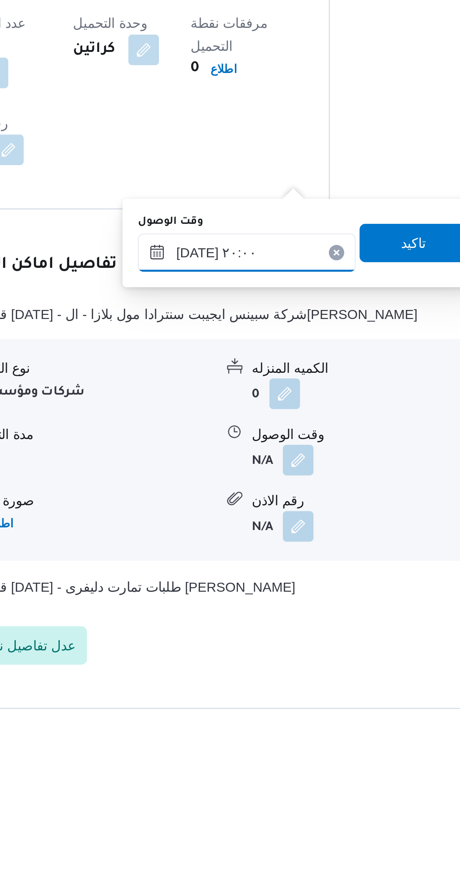
click at [218, 703] on input "٢١/٠٩/٢٠٢٥ ٢٠:٠٠" at bounding box center [241, 702] width 85 height 15
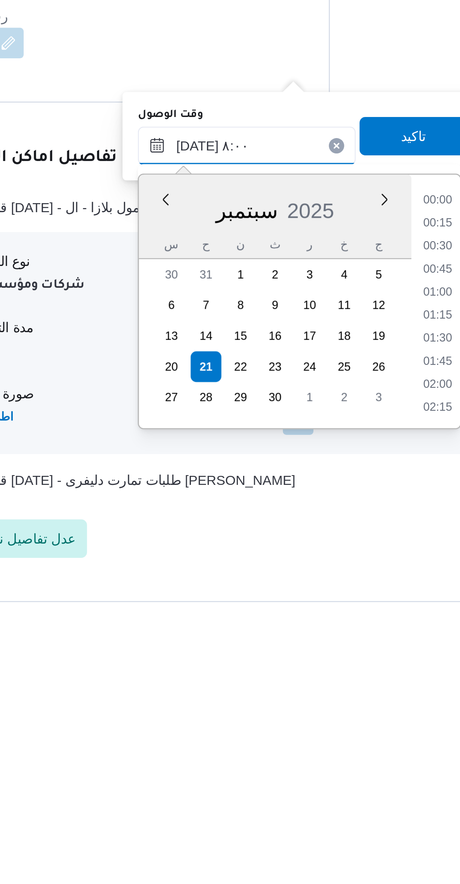
scroll to position [210, 0]
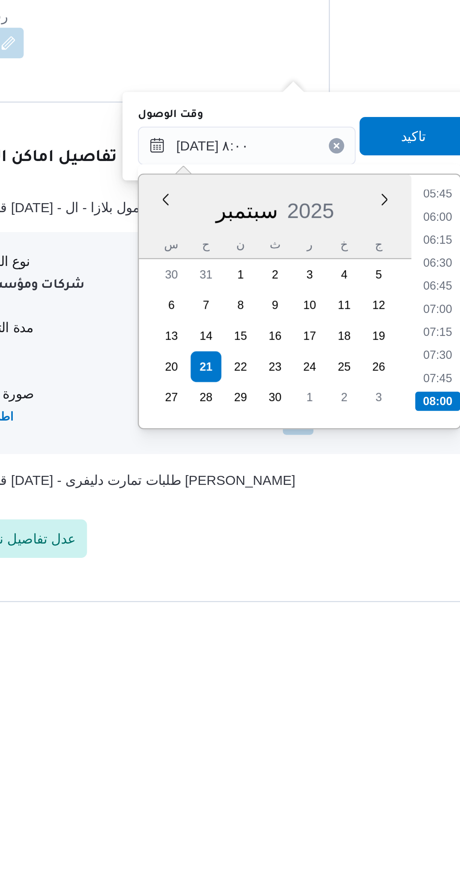
click at [315, 801] on li "08:00" at bounding box center [317, 803] width 18 height 8
type input "٢١/٠٩/٢٠٢٥ ٠٨:٠٠"
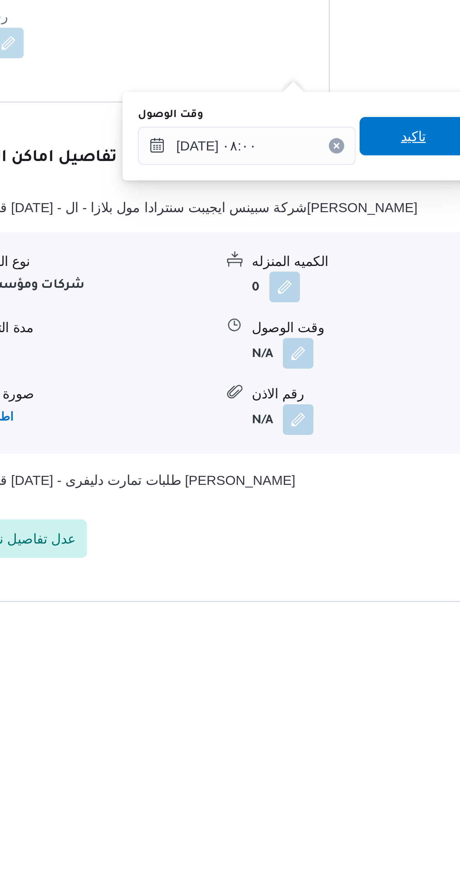
click at [310, 700] on span "تاكيد" at bounding box center [307, 698] width 42 height 15
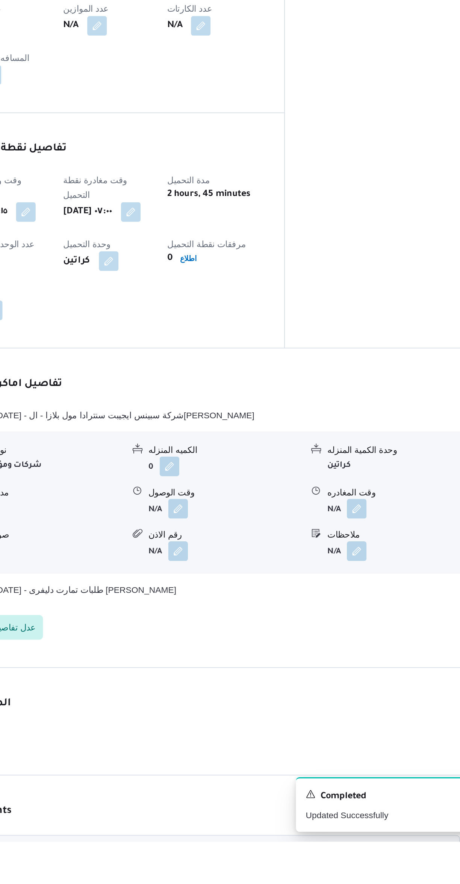
scroll to position [150, 0]
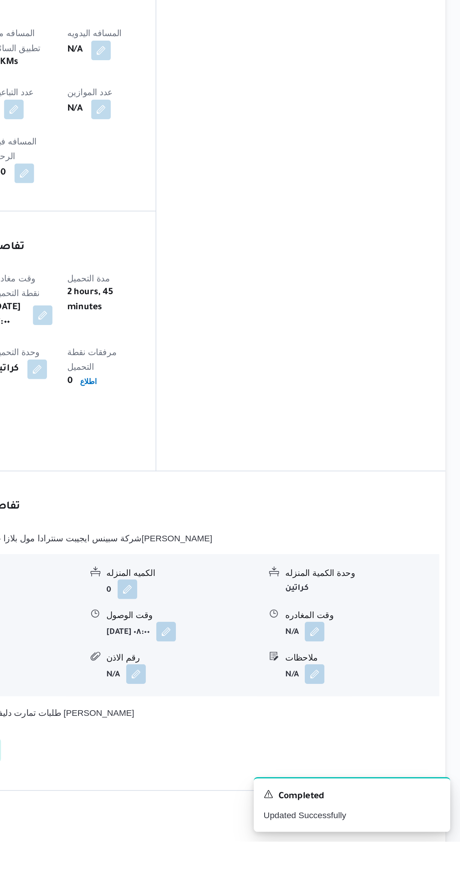
click at [374, 749] on button "button" at bounding box center [371, 755] width 12 height 12
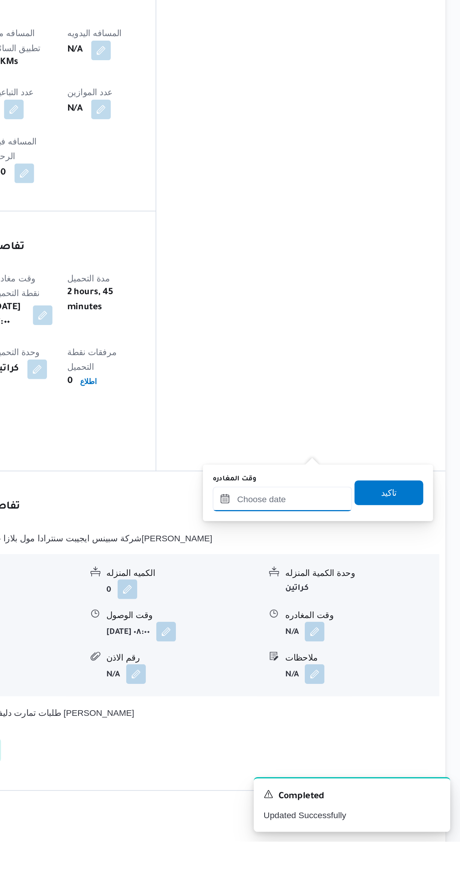
click at [339, 672] on input "وقت المغادره" at bounding box center [351, 674] width 85 height 15
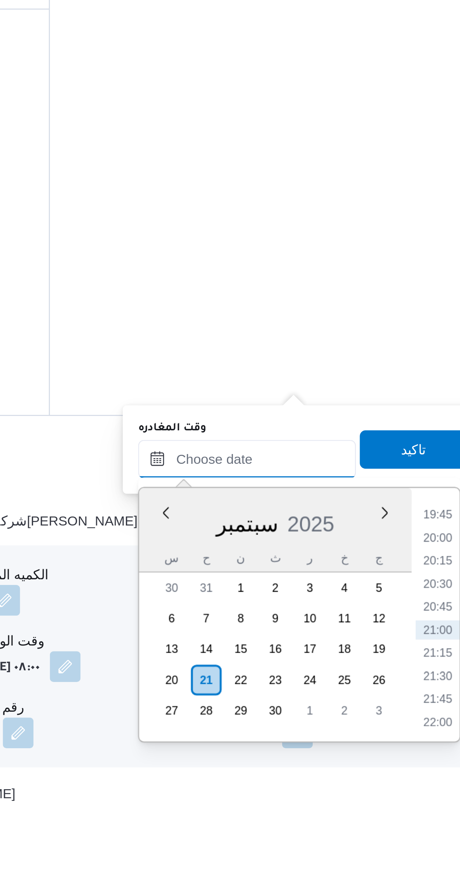
scroll to position [165, 0]
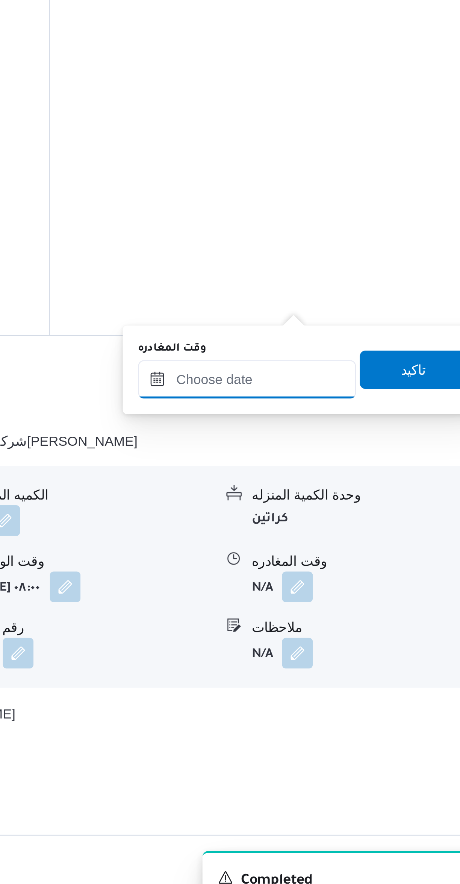
click at [361, 659] on input "وقت المغادره" at bounding box center [351, 659] width 85 height 15
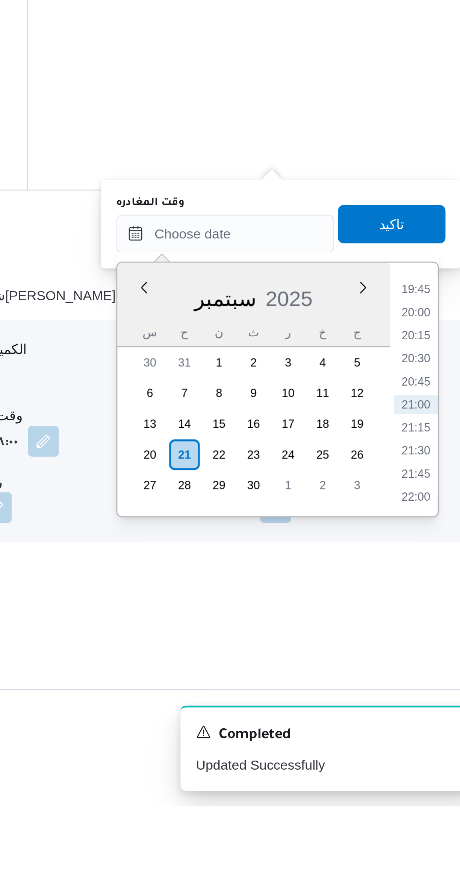
click at [428, 688] on li "20:00" at bounding box center [426, 691] width 17 height 8
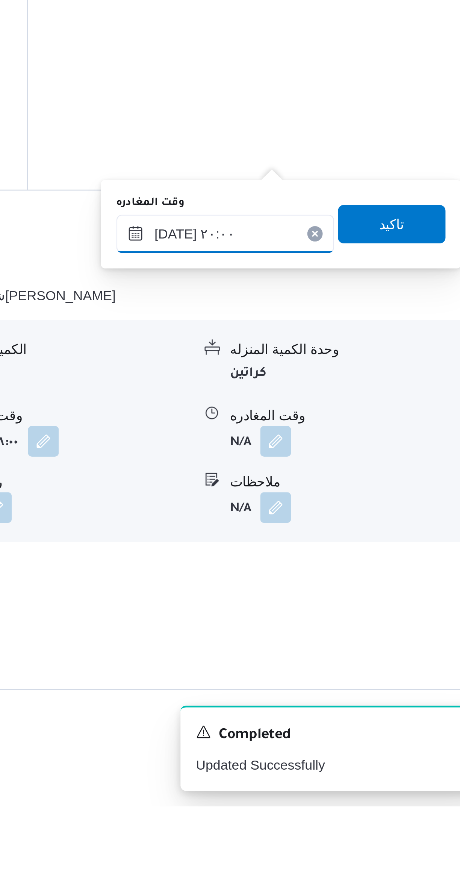
click at [332, 659] on input "٢١/٠٩/٢٠٢٥ ٢٠:٠٠" at bounding box center [351, 659] width 85 height 15
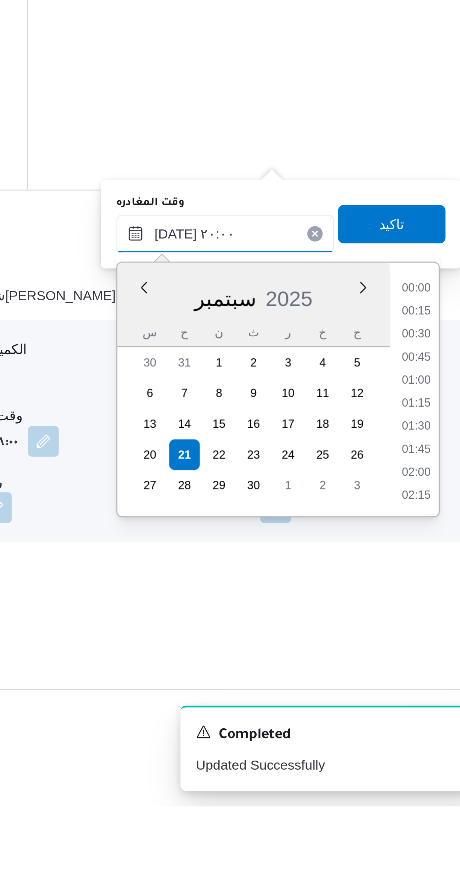
scroll to position [676, 0]
click at [328, 659] on input "٢١/٠٩/٢٠٢٥ ٢٠:٠٠" at bounding box center [351, 659] width 85 height 15
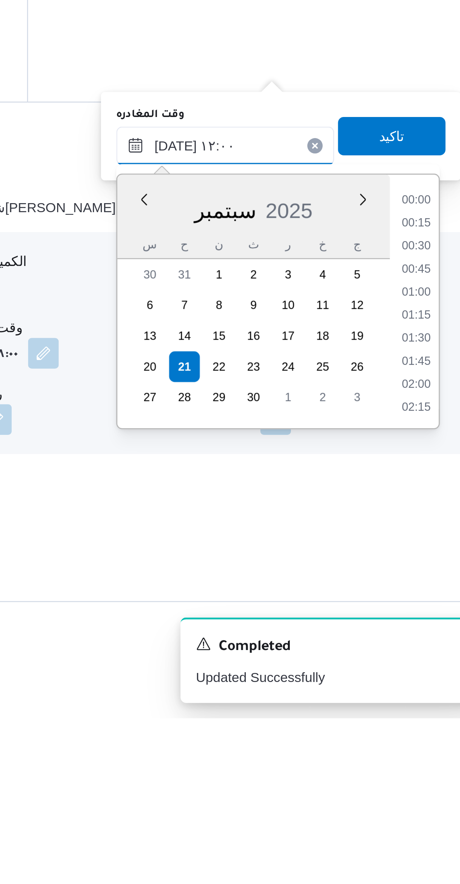
scroll to position [354, 0]
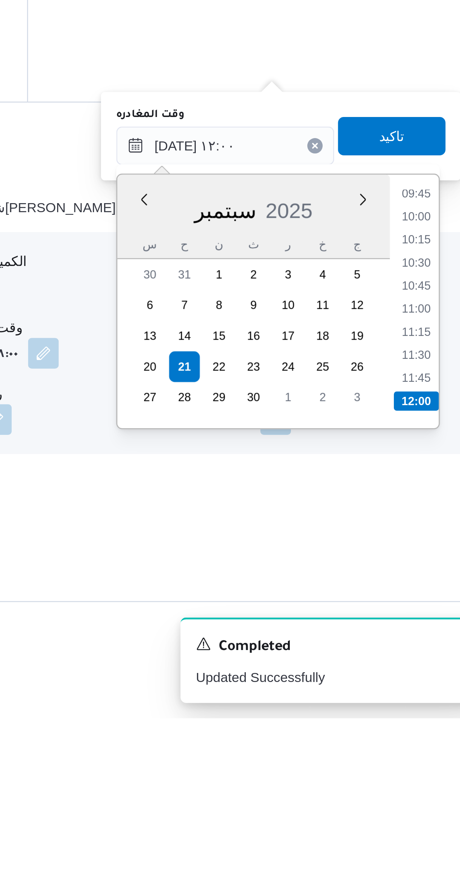
click at [426, 714] on li "10:45" at bounding box center [426, 715] width 17 height 8
type input "٢١/٠٩/٢٠٢٥ ١٠:٤٥"
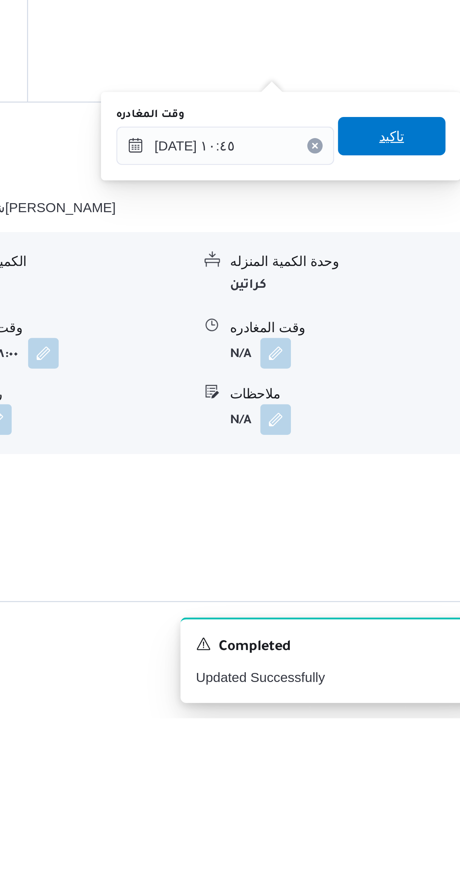
click at [425, 659] on span "تاكيد" at bounding box center [417, 656] width 42 height 15
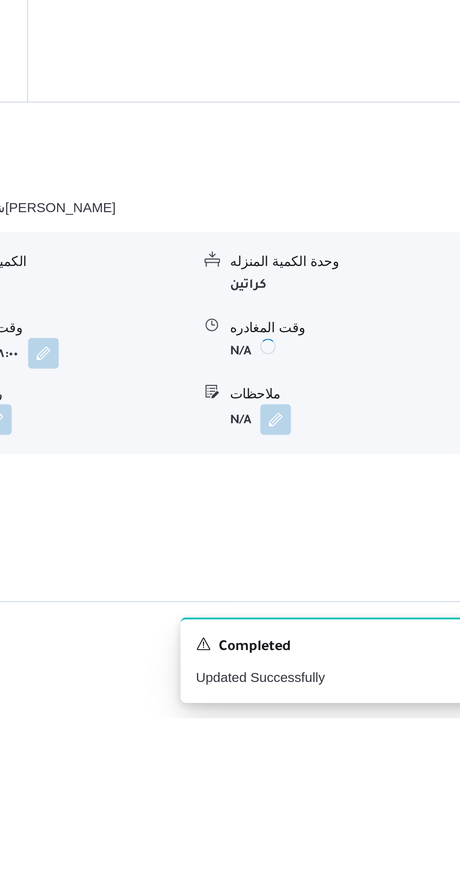
scroll to position [165, 0]
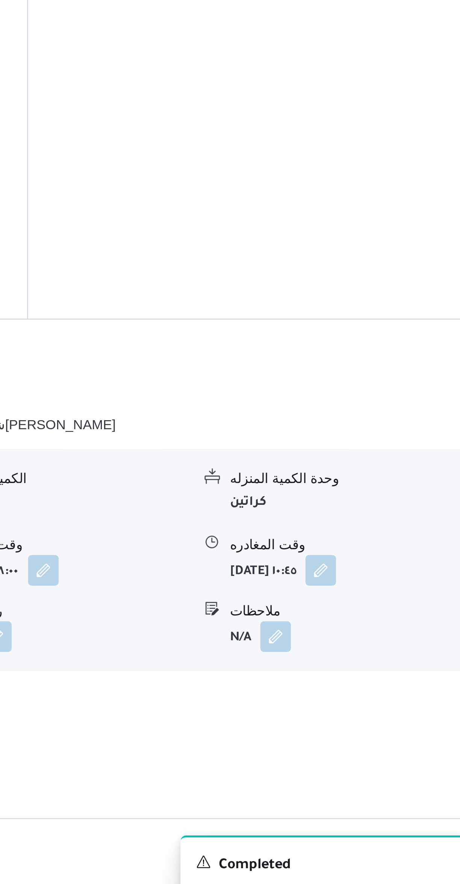
click at [364, 694] on div "نوع المكان شركات ومؤسسات الكميه المنزله 0 وحدة الكمية المنزله كراتين مدة التنزي…" at bounding box center [275, 736] width 352 height 85
click at [361, 786] on button "قسم أول 6 أكتوبر - طلبات تمارت دليفرى هيرو ايجيبت" at bounding box center [274, 790] width 319 height 9
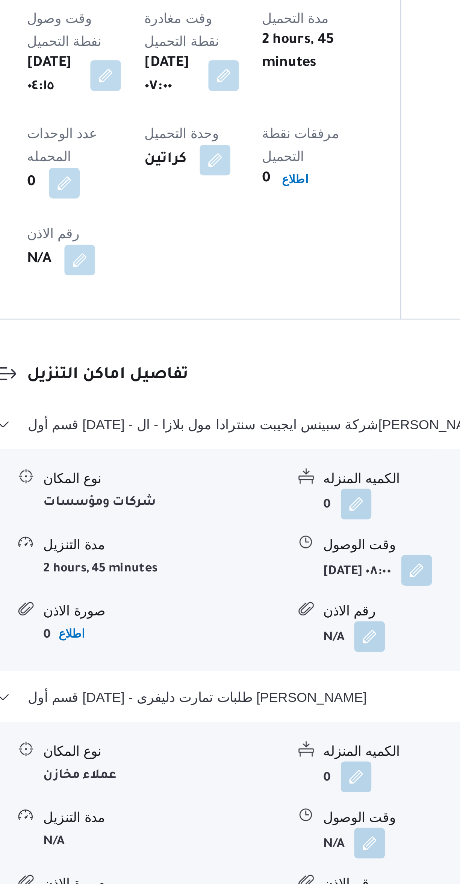
click at [264, 842] on button "button" at bounding box center [262, 848] width 12 height 12
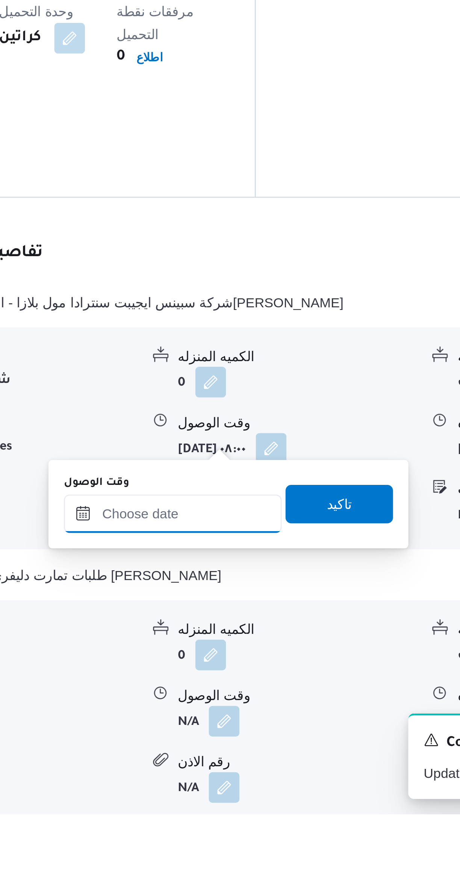
click at [247, 767] on input "وقت الوصول" at bounding box center [241, 766] width 85 height 15
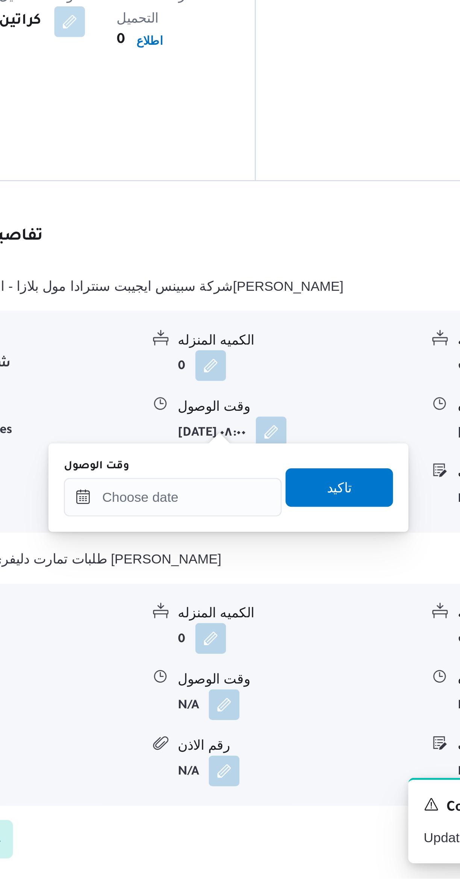
scroll to position [197, 0]
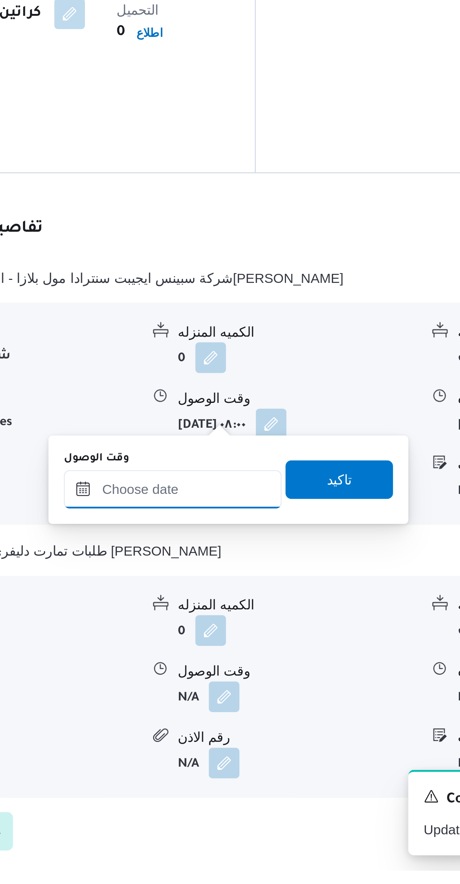
click at [243, 735] on input "وقت الوصول" at bounding box center [241, 734] width 85 height 15
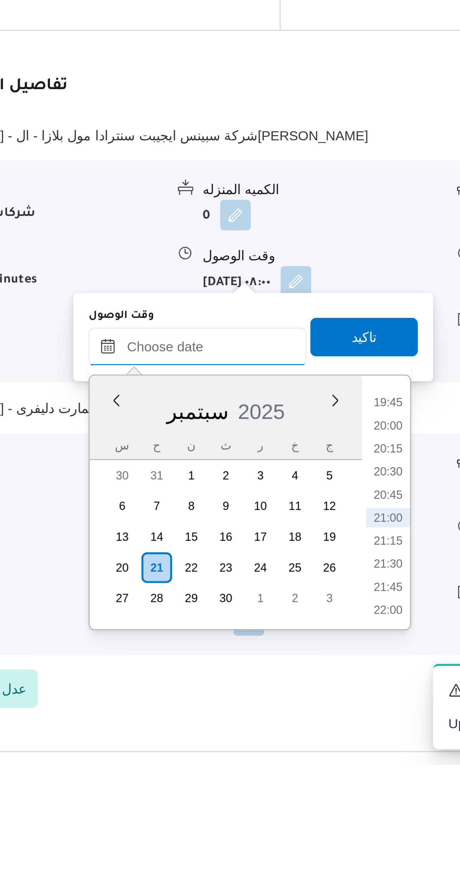
scroll to position [211, 0]
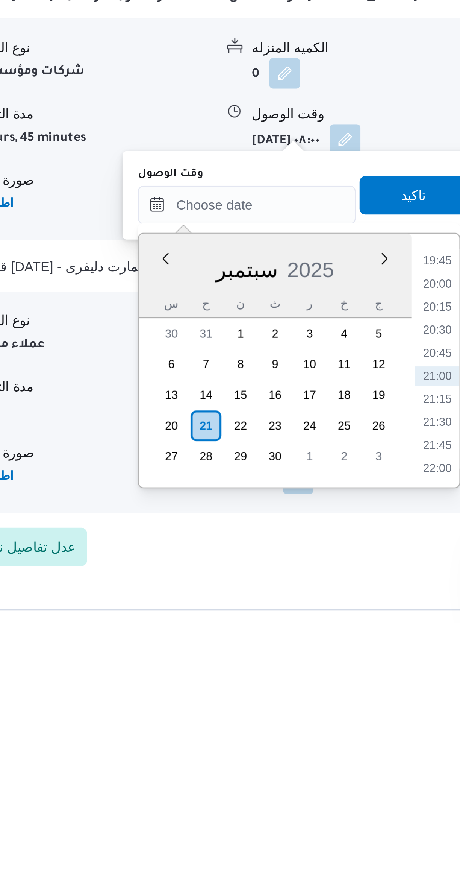
click at [312, 760] on li "20:15" at bounding box center [316, 761] width 17 height 8
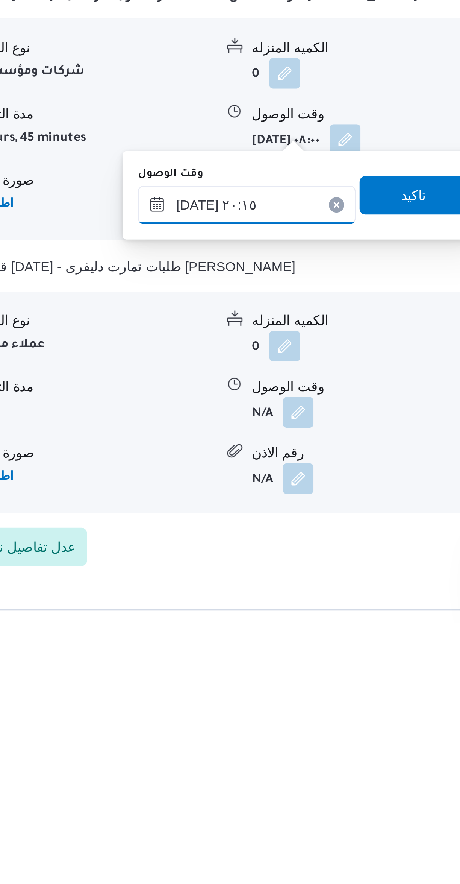
click at [217, 721] on input "[DATE] ٢٠:١٥" at bounding box center [241, 720] width 85 height 15
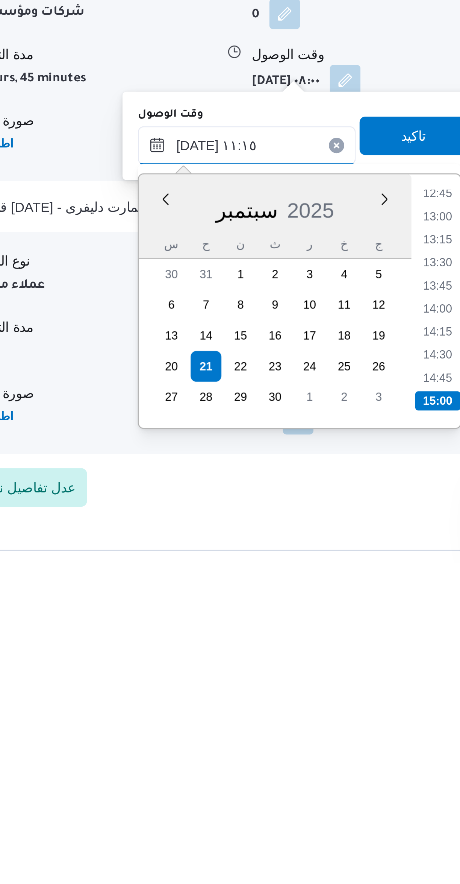
scroll to position [327, 0]
type input "٢١/٠٩/٢٠٢٥ ١١:١٥"
click at [312, 819] on li "11:15" at bounding box center [317, 821] width 18 height 8
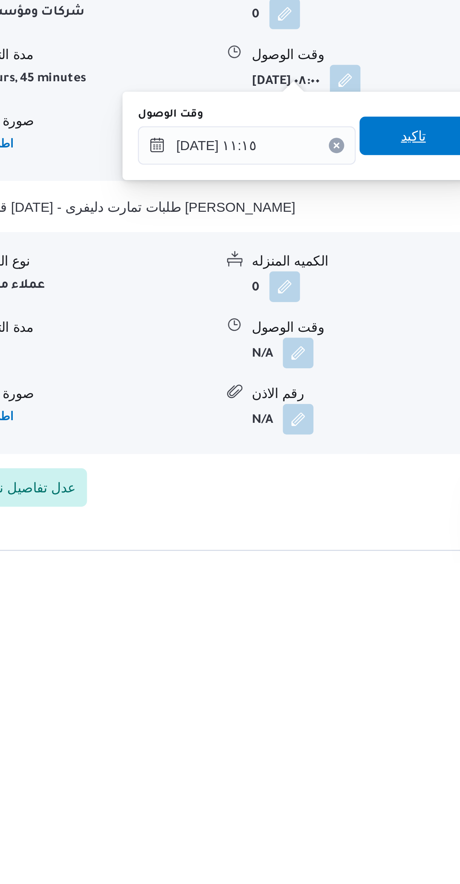
click at [305, 716] on span "تاكيد" at bounding box center [307, 716] width 42 height 15
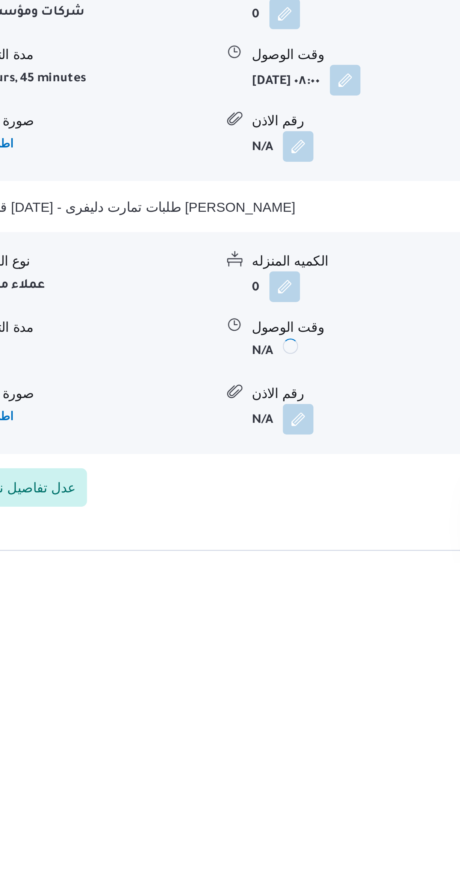
scroll to position [211, 0]
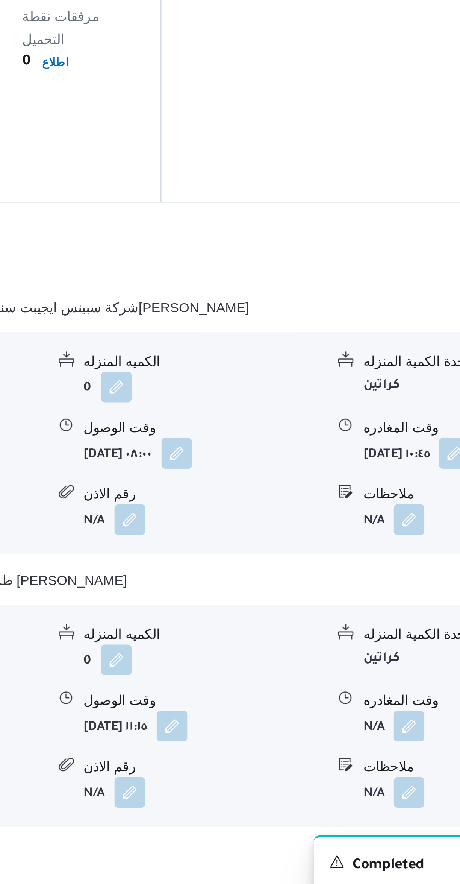
click at [372, 796] on button "button" at bounding box center [371, 802] width 12 height 12
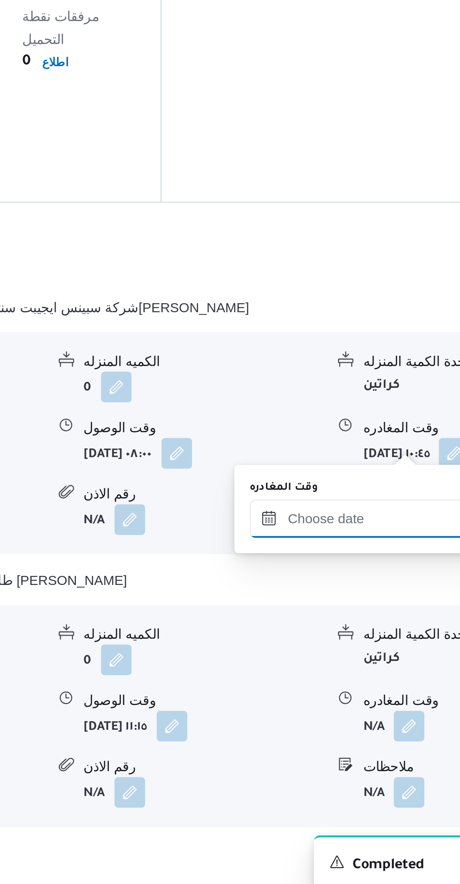
click at [334, 718] on input "وقت المغادره" at bounding box center [351, 720] width 85 height 15
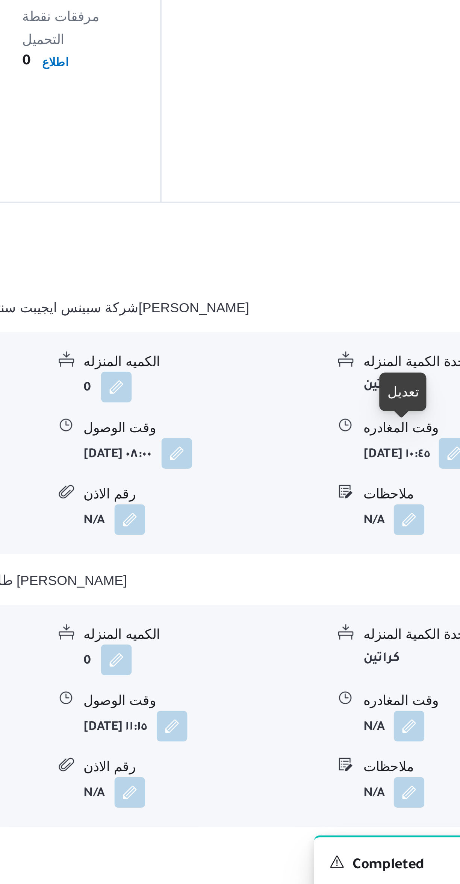
scroll to position [211, 0]
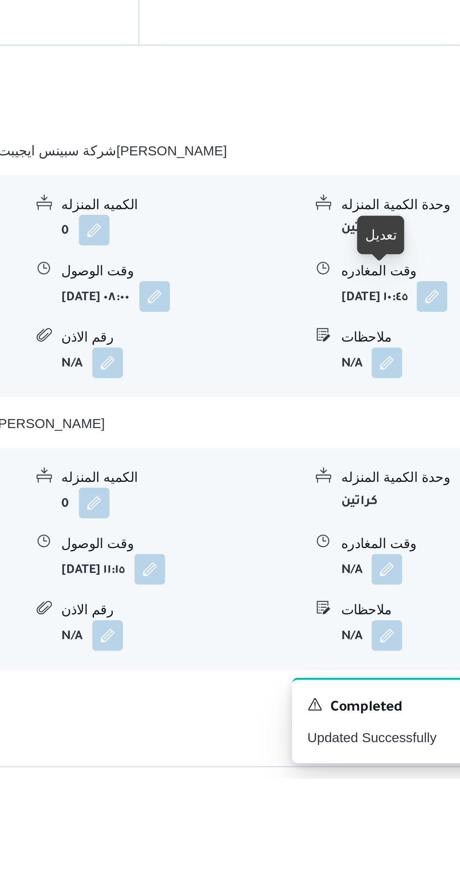
click at [372, 796] on button "button" at bounding box center [371, 802] width 12 height 12
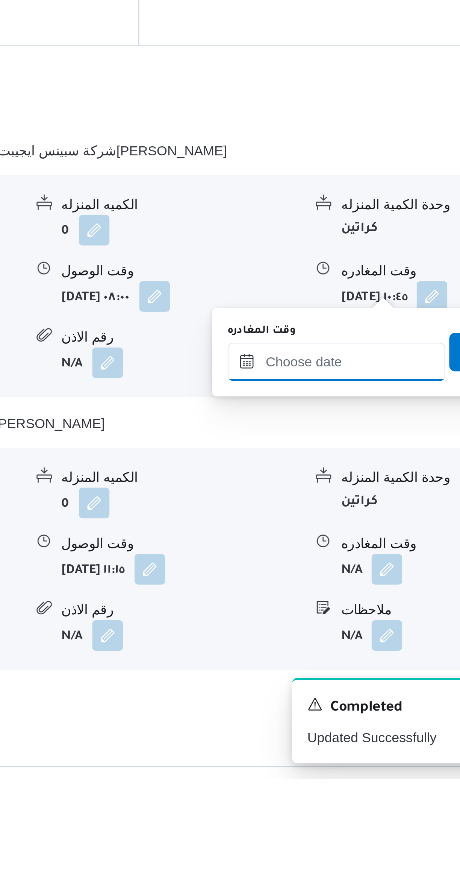
click at [348, 722] on input "وقت المغادره" at bounding box center [351, 720] width 85 height 15
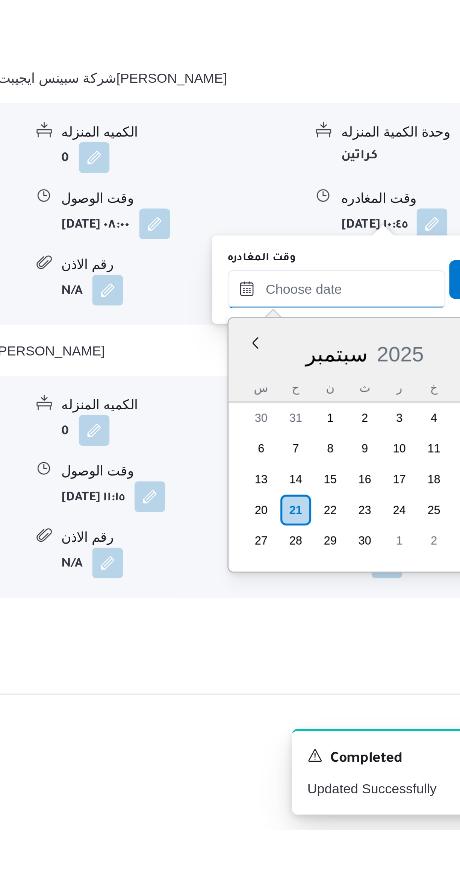
scroll to position [0, 0]
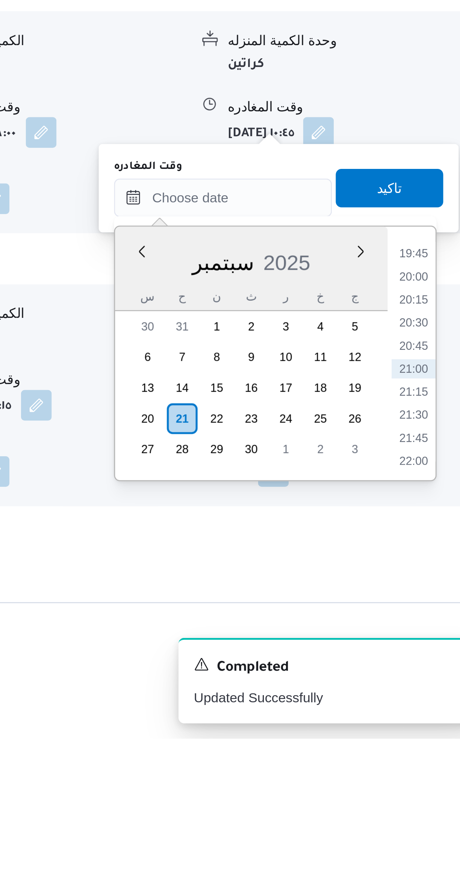
click at [425, 693] on li "19:45" at bounding box center [426, 694] width 17 height 8
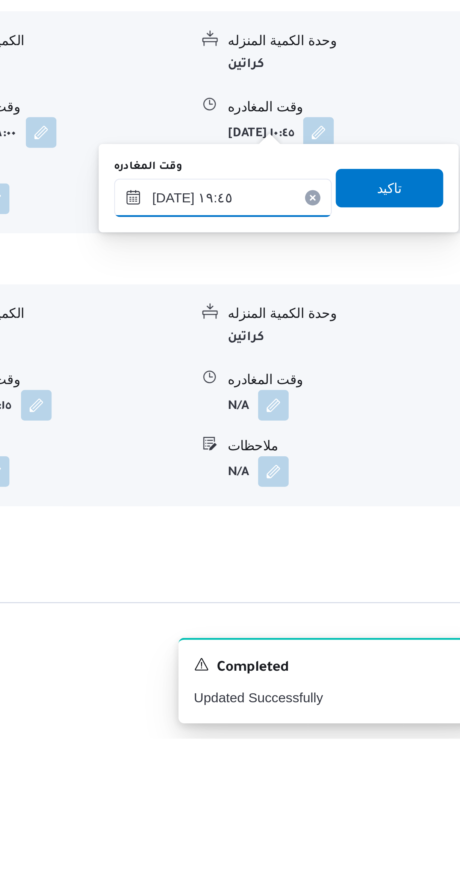
click at [326, 672] on input "[DATE] ١٩:٤٥" at bounding box center [351, 672] width 85 height 15
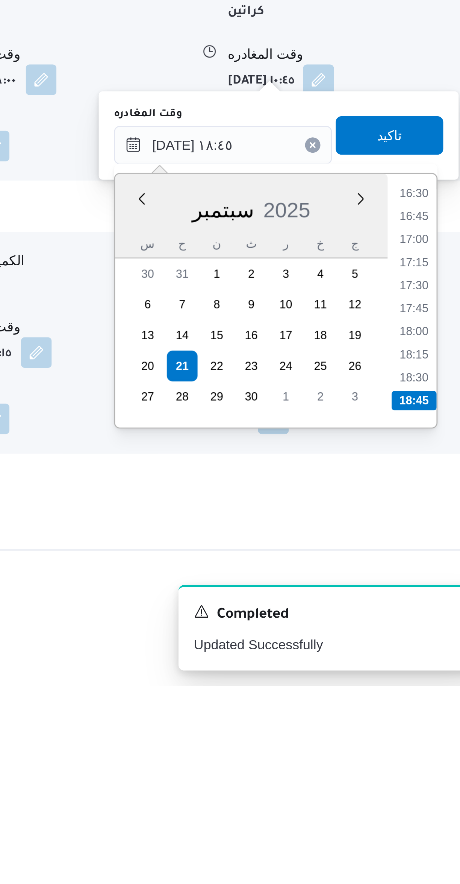
click at [428, 770] on li "18:45" at bounding box center [427, 773] width 18 height 8
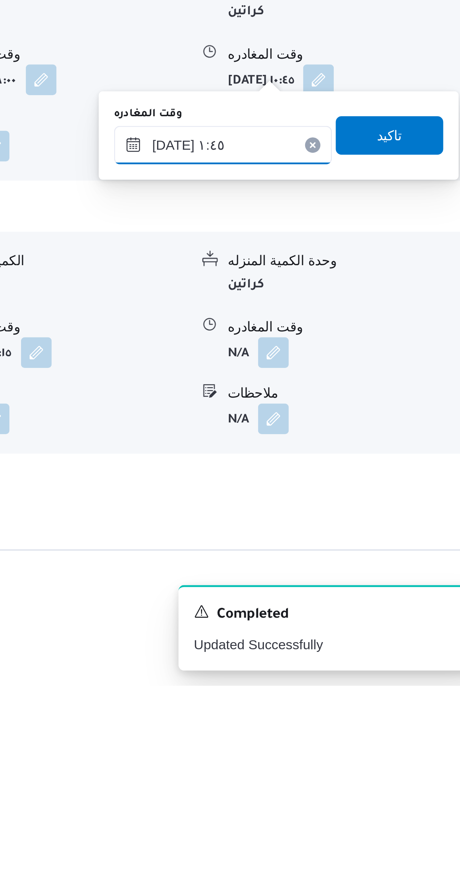
type input "٢١/٠٩/٢٠٢٥ ١٤:٤٥"
click at [415, 667] on span "تاكيد" at bounding box center [417, 668] width 42 height 15
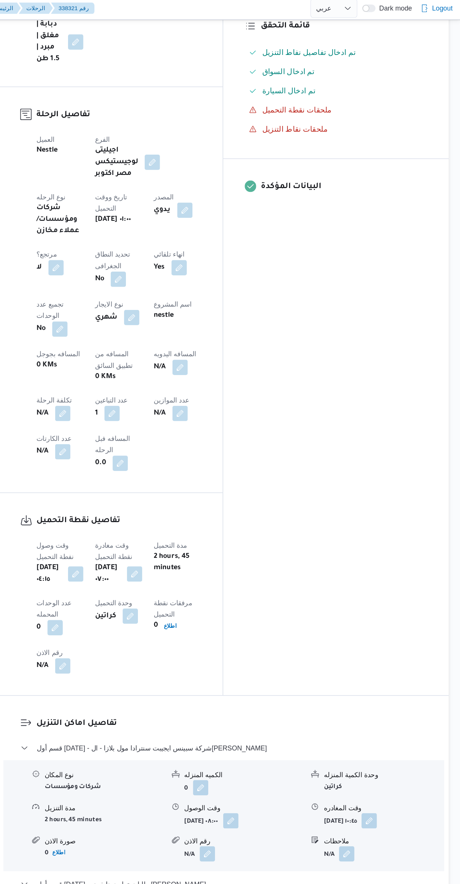
click at [234, 285] on button "button" at bounding box center [240, 291] width 12 height 12
click at [182, 244] on input "المسافه اليدويه" at bounding box center [195, 242] width 75 height 15
type input "84"
click at [251, 240] on span "تاكيد" at bounding box center [256, 238] width 10 height 9
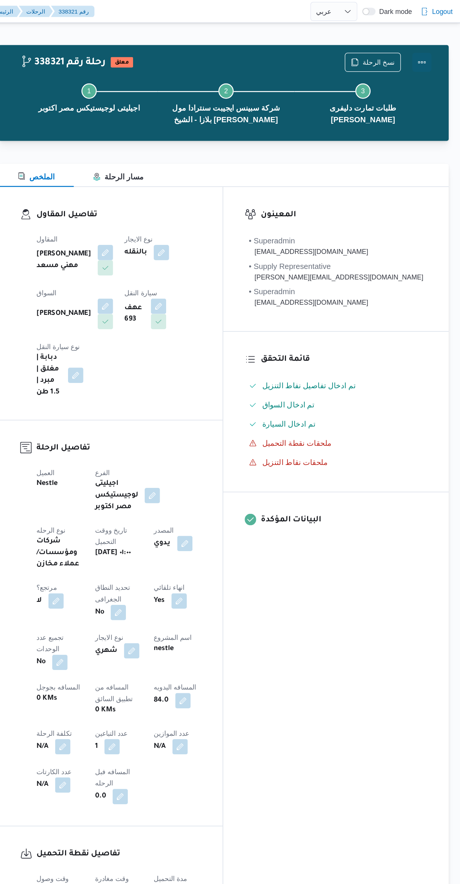
click at [432, 55] on button "Actions" at bounding box center [430, 48] width 15 height 15
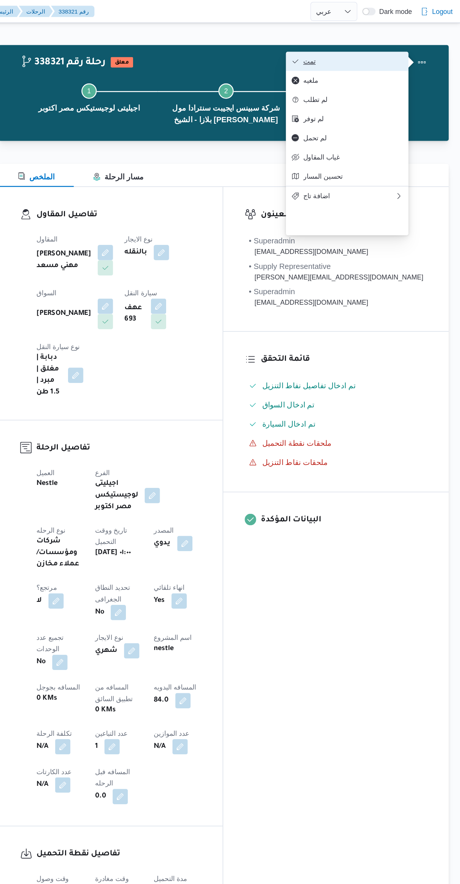
click at [392, 51] on span "تمت" at bounding box center [376, 48] width 78 height 6
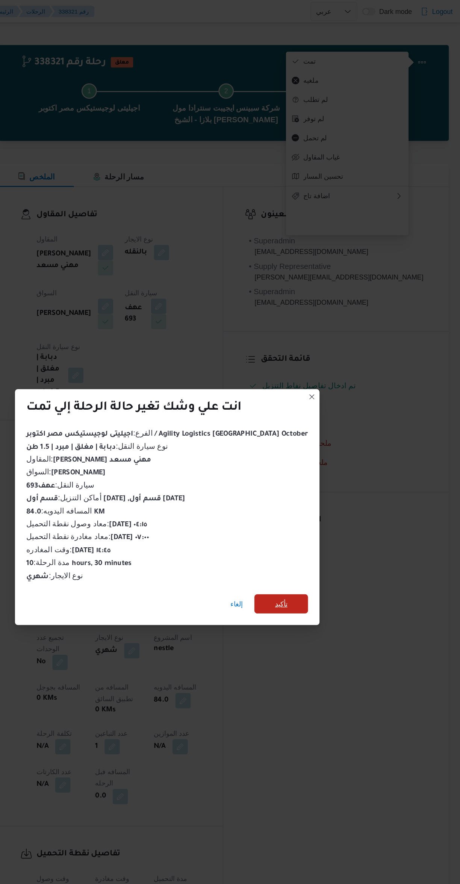
click at [315, 475] on span "تأكيد" at bounding box center [320, 473] width 42 height 15
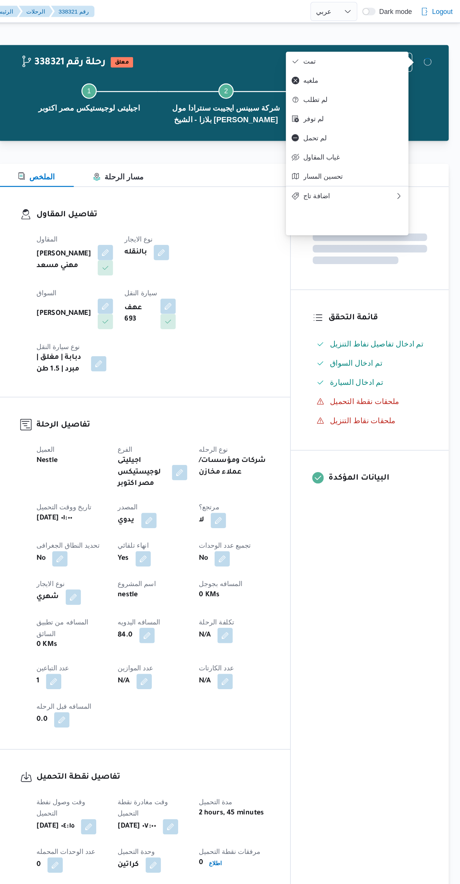
click at [398, 492] on div "المعينون قائمة التحقق تم ادخال تفاصيل نفاط التنزيل تم ادخال السواق تم ادخال الس…" at bounding box center [389, 439] width 124 height 585
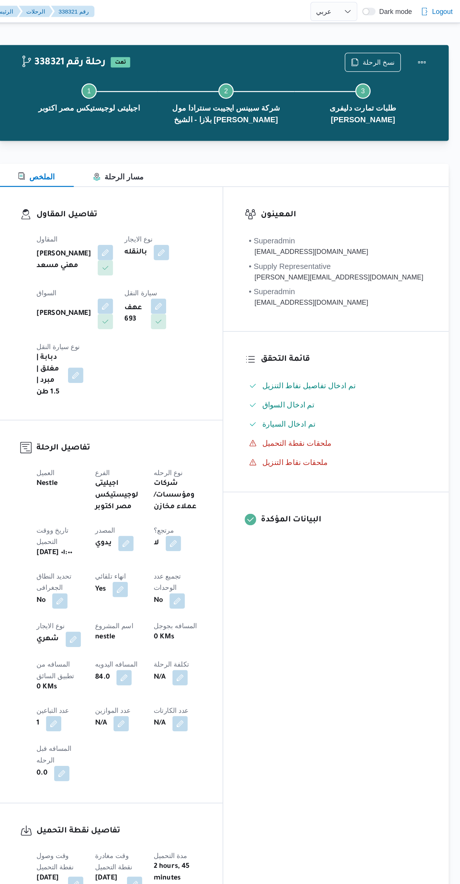
select select "ar"
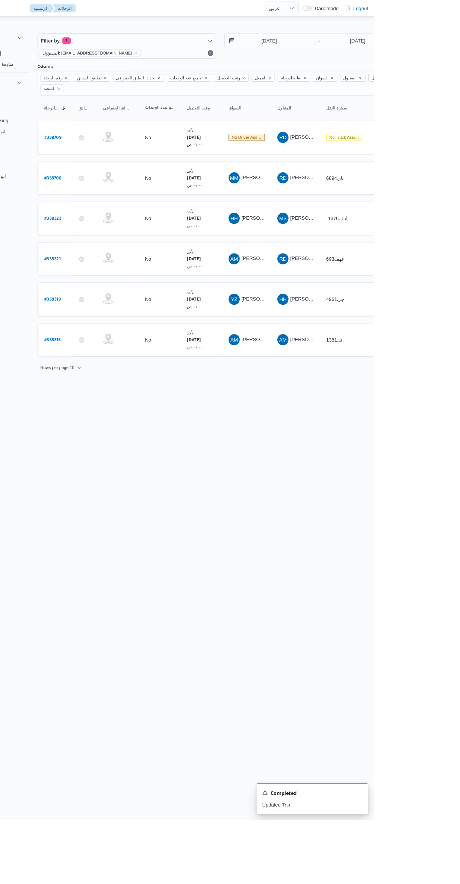
click at [115, 234] on b "# 338323" at bounding box center [114, 236] width 18 height 5
select select "ar"
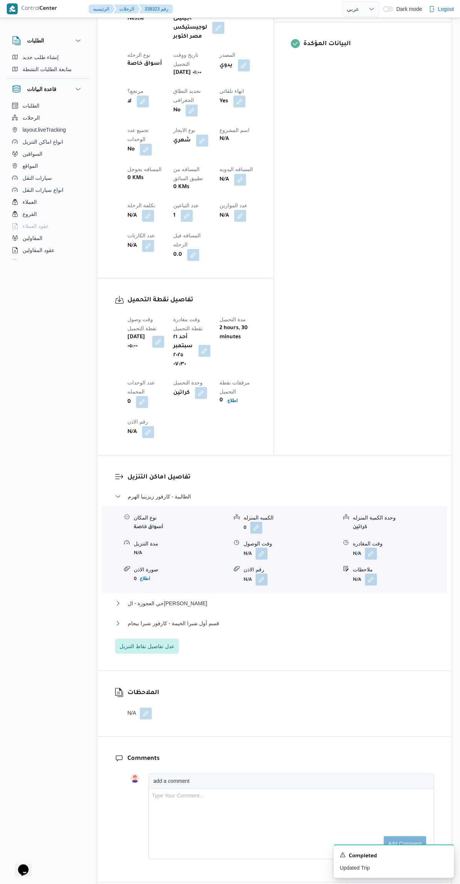
scroll to position [365, 0]
click at [259, 547] on button "button" at bounding box center [262, 553] width 12 height 12
click at [237, 454] on input "وقت الوصول" at bounding box center [241, 454] width 85 height 15
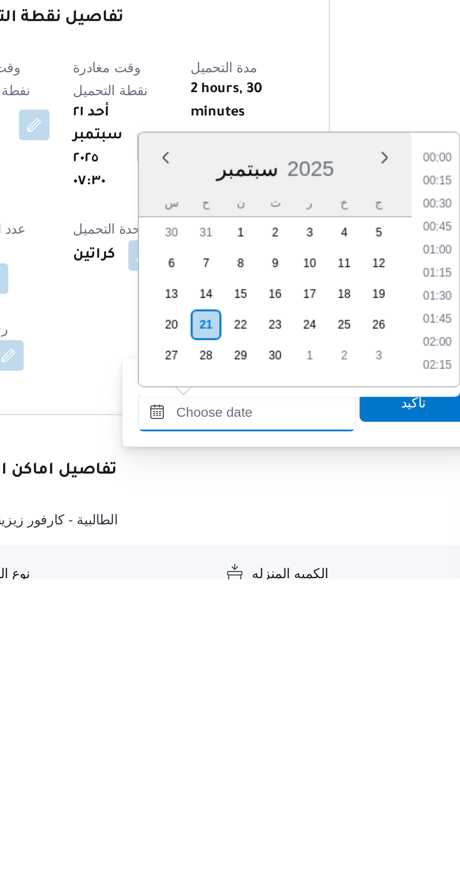
scroll to position [713, 0]
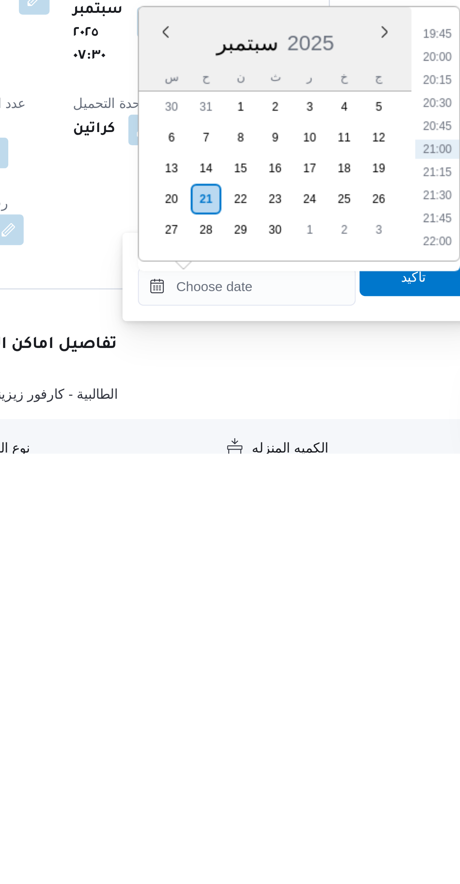
click at [313, 766] on li "21:00" at bounding box center [316, 765] width 17 height 8
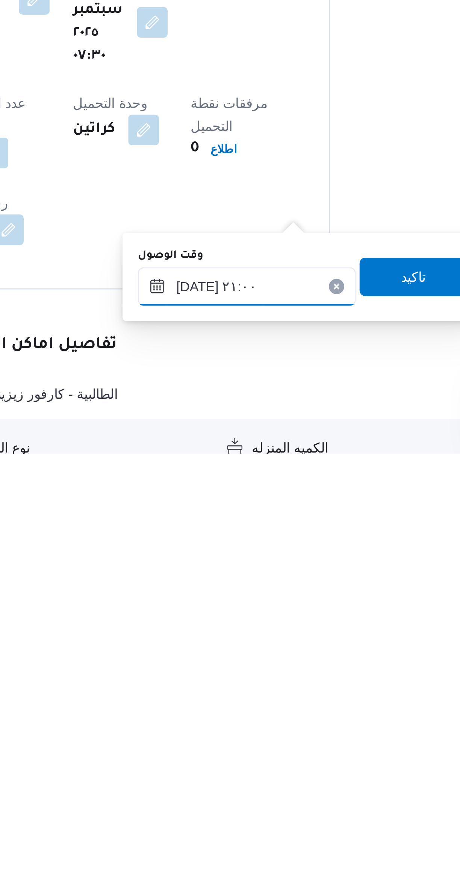
scroll to position [0, 0]
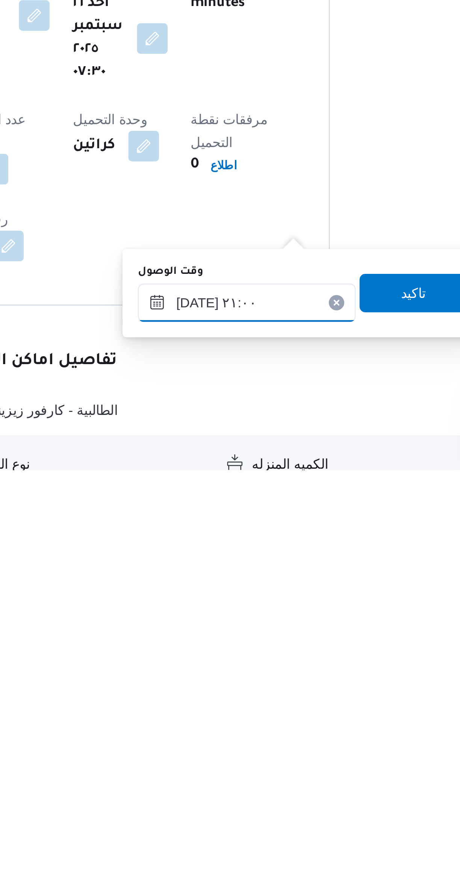
click at [218, 819] on input "٢١/٠٩/٢٠٢٥ ٢١:٠٠" at bounding box center [241, 818] width 85 height 15
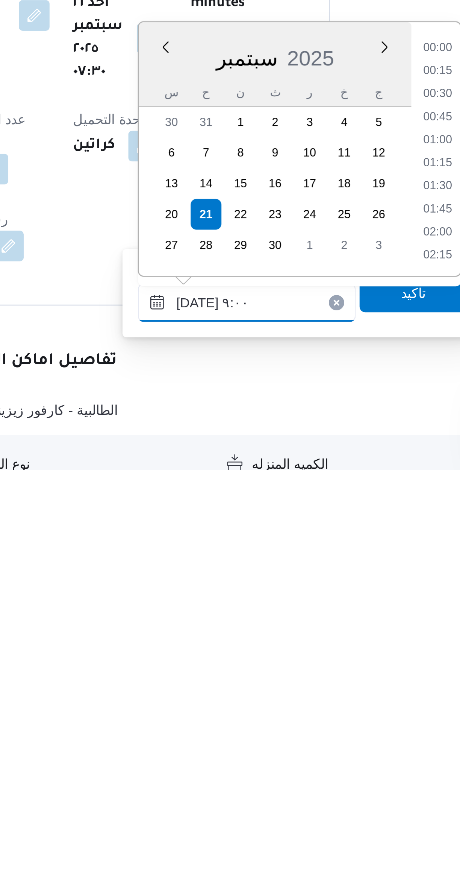
scroll to position [246, 0]
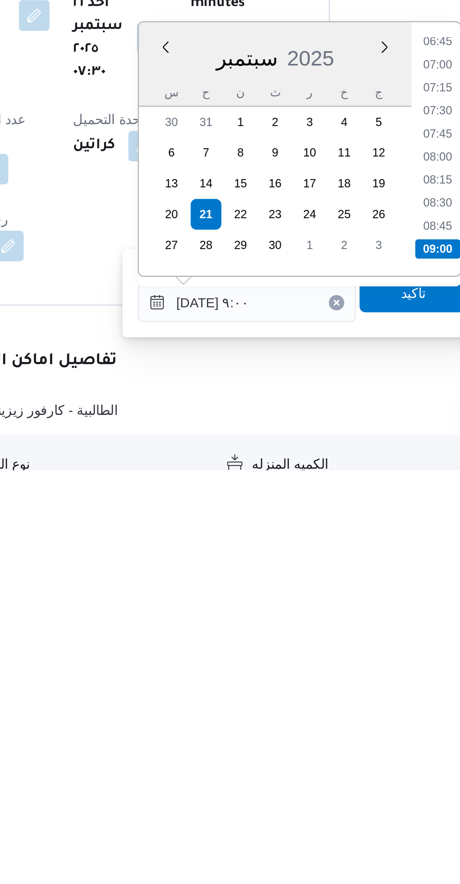
click at [313, 779] on li "08:30" at bounding box center [316, 780] width 17 height 8
type input "٢١/٠٩/٢٠٢٥ ٠٨:٣٠"
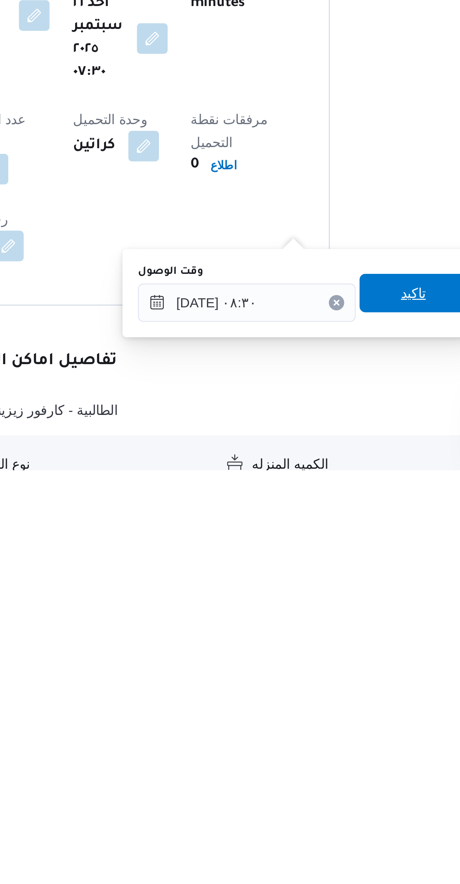
click at [302, 808] on span "تاكيد" at bounding box center [307, 814] width 42 height 15
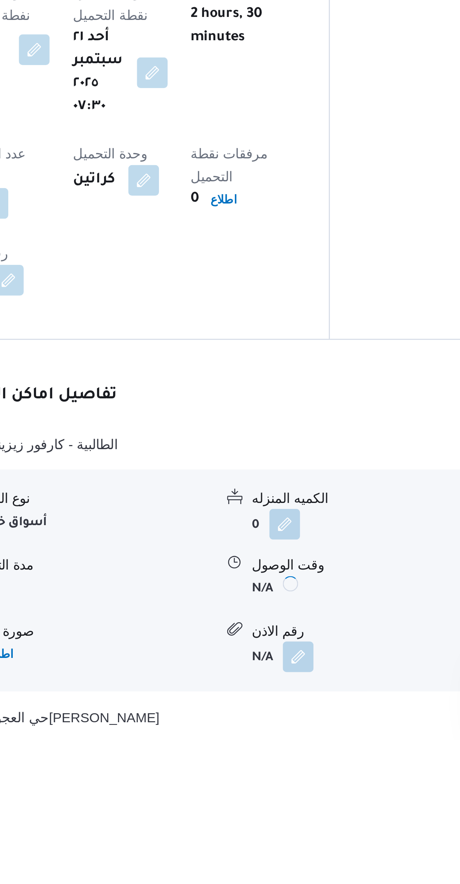
scroll to position [93, 0]
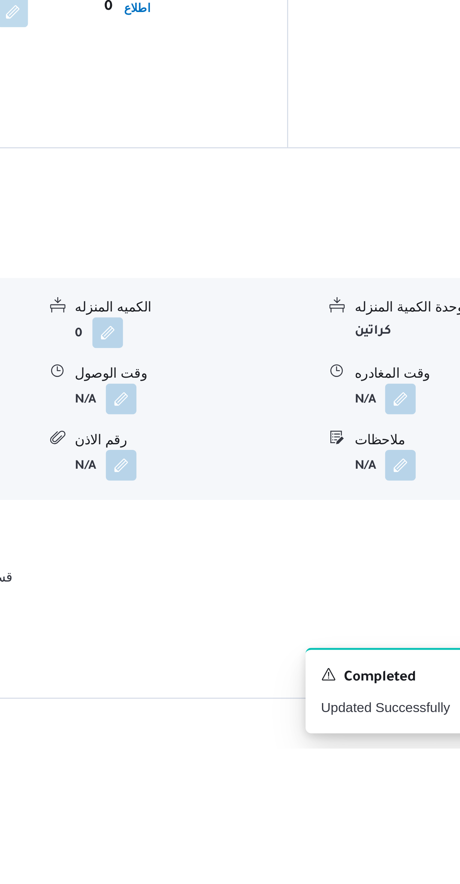
click at [376, 741] on button "button" at bounding box center [371, 747] width 12 height 12
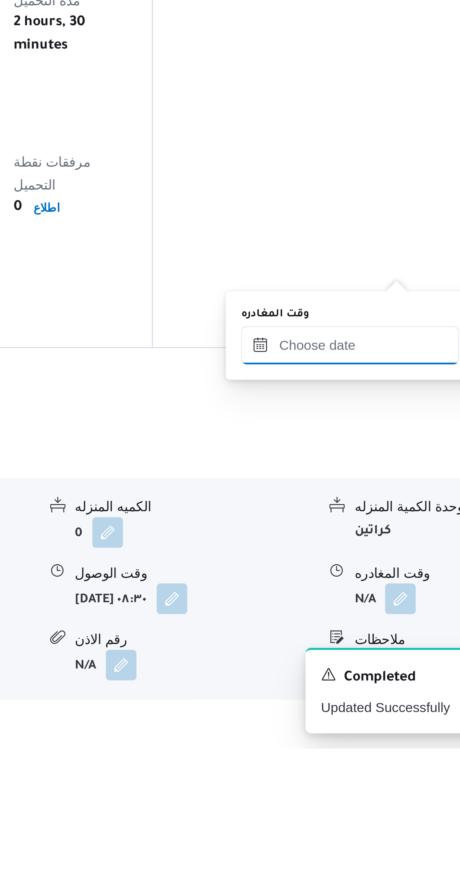
click at [337, 727] on input "وقت المغادره" at bounding box center [351, 726] width 85 height 15
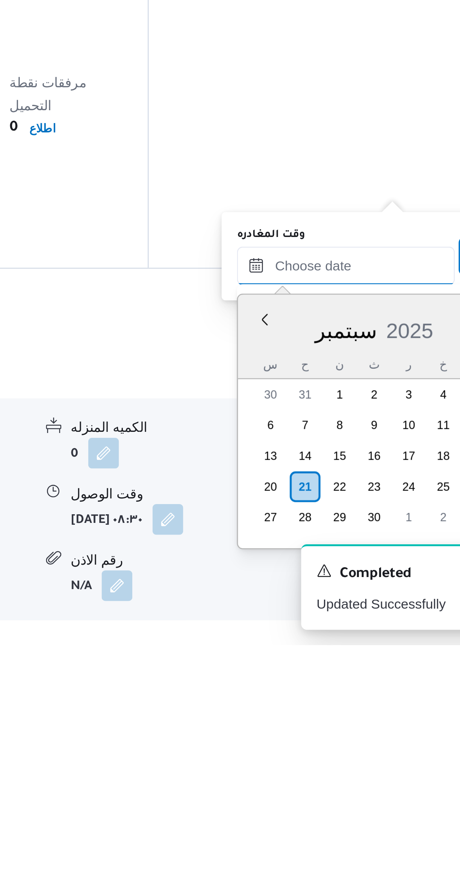
scroll to position [83, 0]
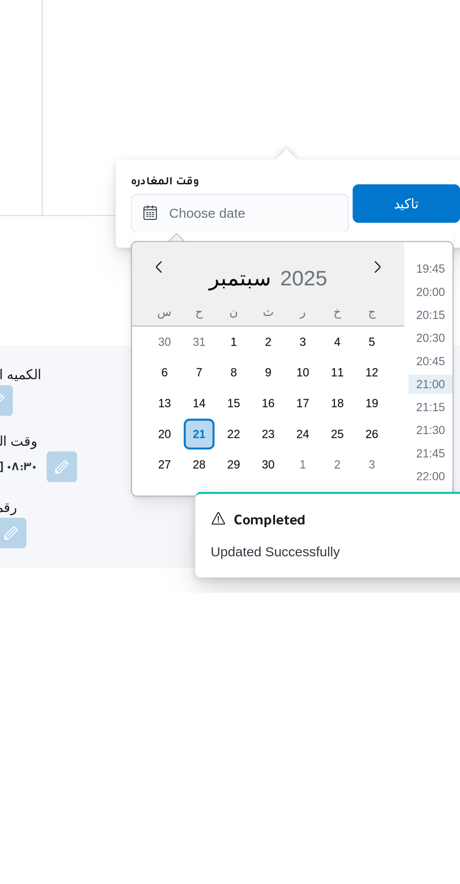
click at [427, 775] on li "20:15" at bounding box center [426, 776] width 17 height 8
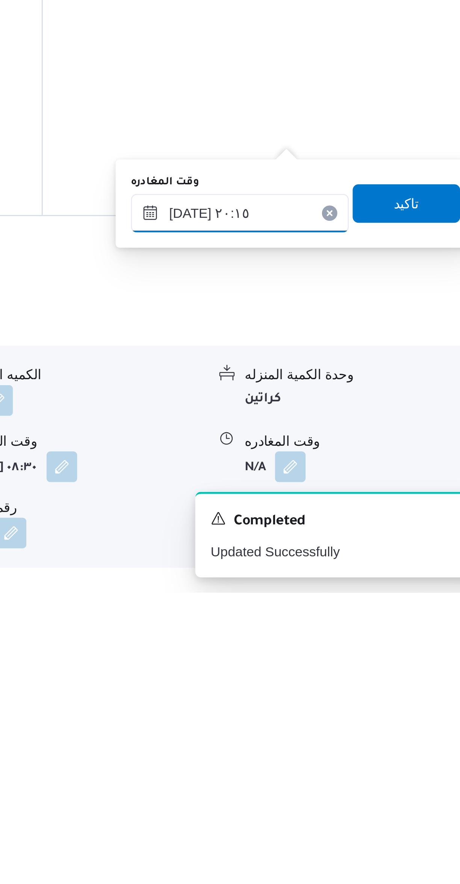
click at [328, 737] on input "[DATE] ٢٠:١٥" at bounding box center [351, 735] width 85 height 15
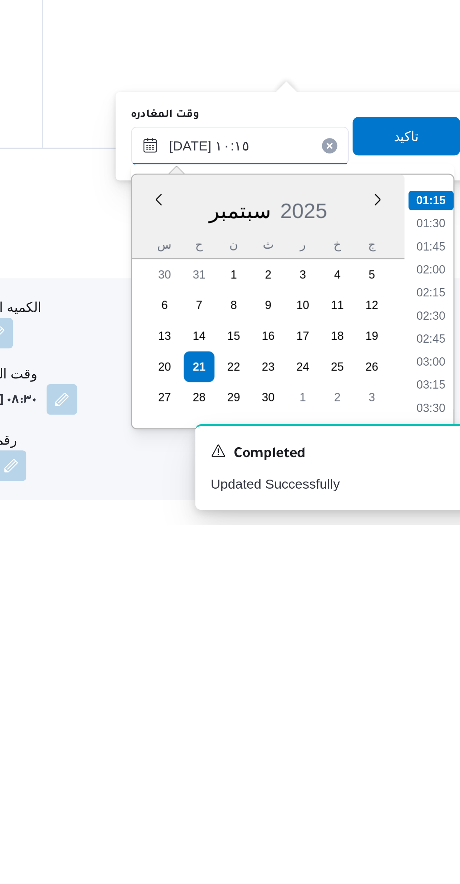
scroll to position [291, 0]
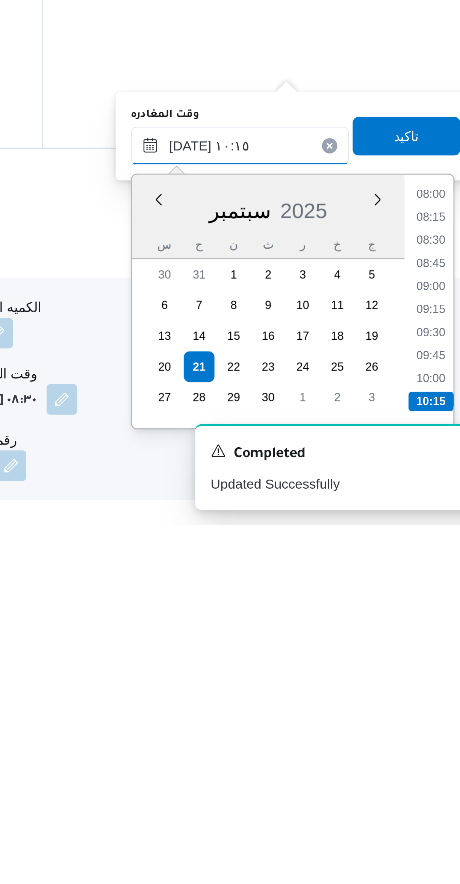
type input "٢١/٠٩/٢٠٢٥ ١٠:١٥"
click at [426, 833] on li "10:15" at bounding box center [427, 836] width 18 height 8
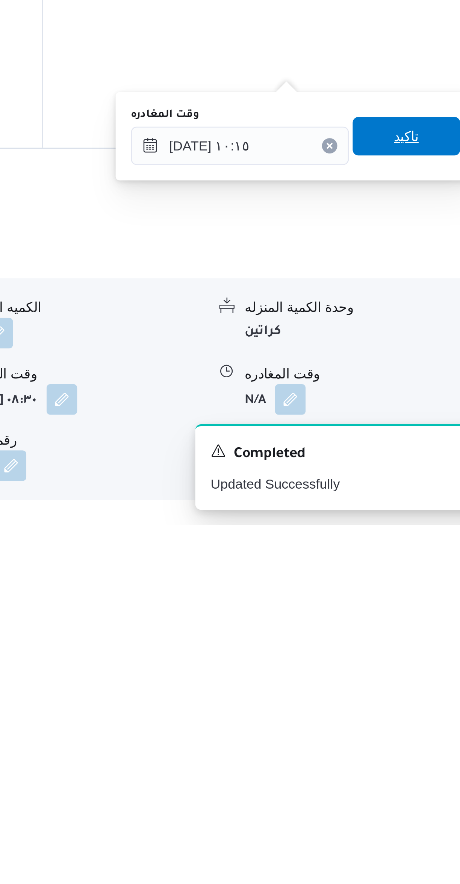
click at [422, 730] on span "تاكيد" at bounding box center [417, 731] width 42 height 15
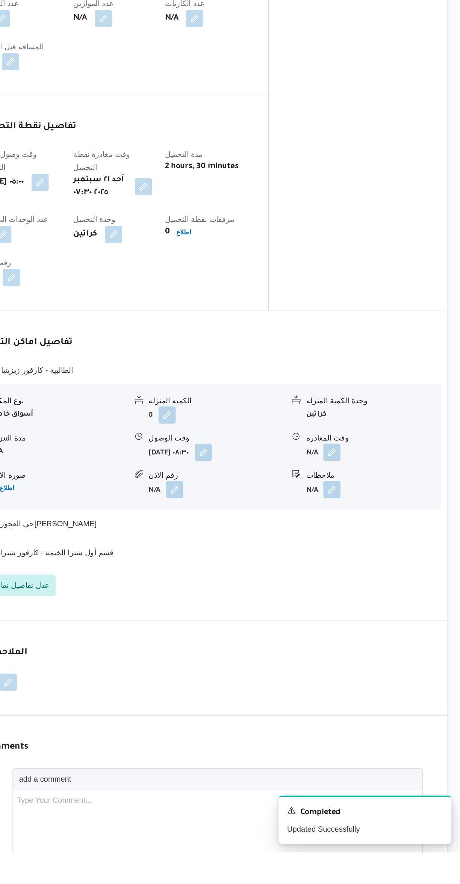
scroll to position [239, 0]
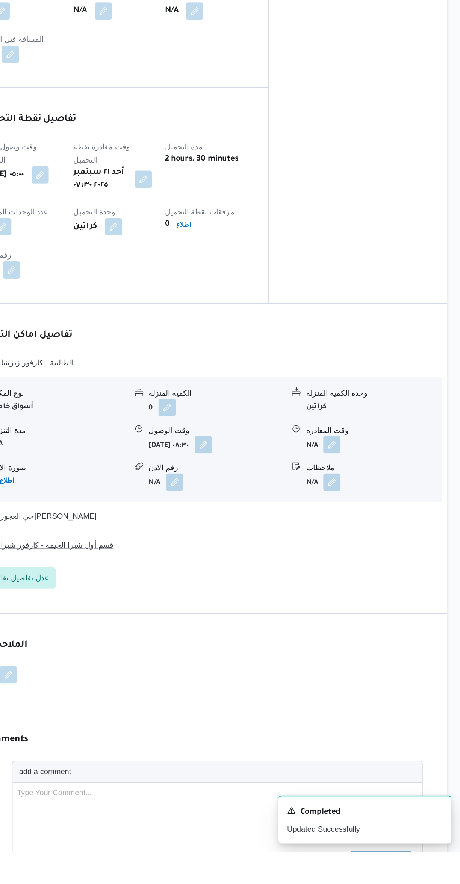
click at [299, 666] on button "قسم أول شبرا الخيمة - كارفور شبرا بيجام" at bounding box center [274, 670] width 319 height 9
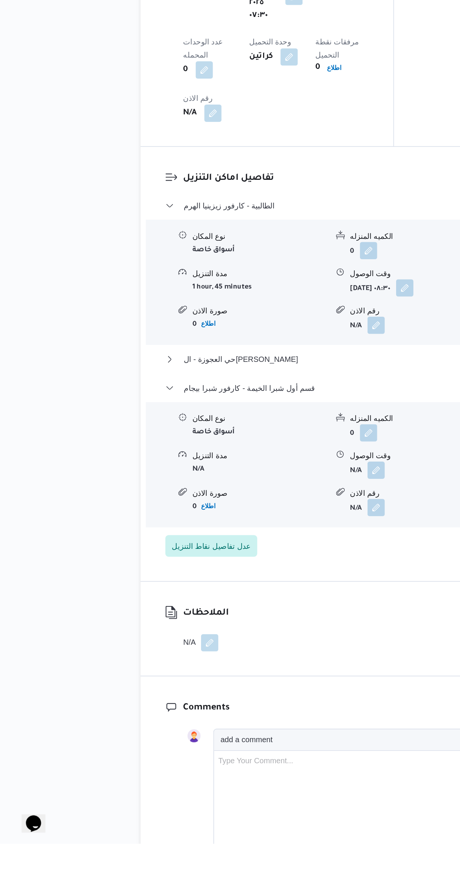
scroll to position [421, 0]
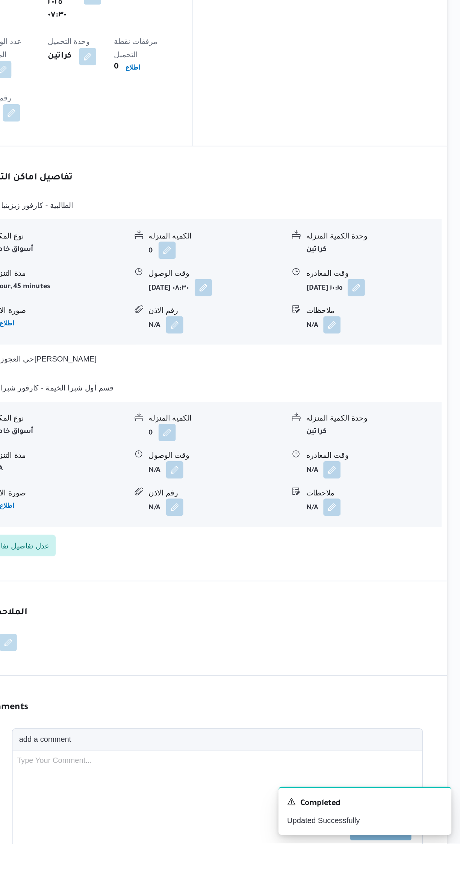
click at [371, 618] on button "button" at bounding box center [371, 624] width 12 height 12
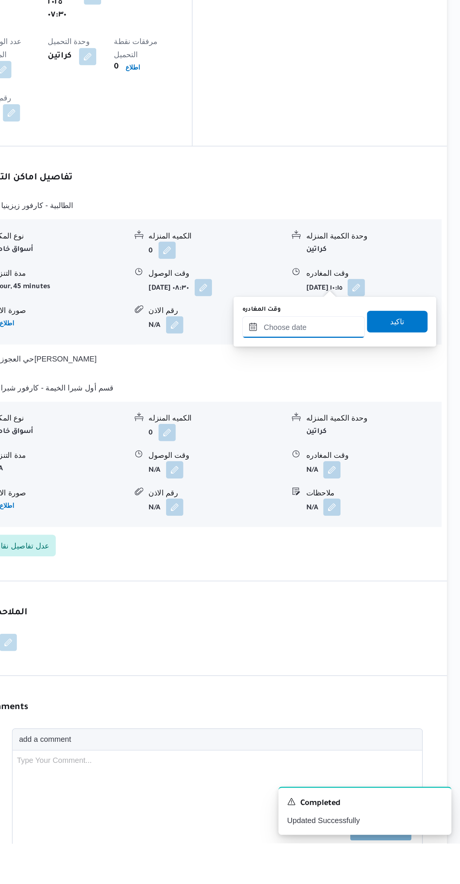
click at [347, 523] on input "وقت المغادره" at bounding box center [351, 524] width 85 height 15
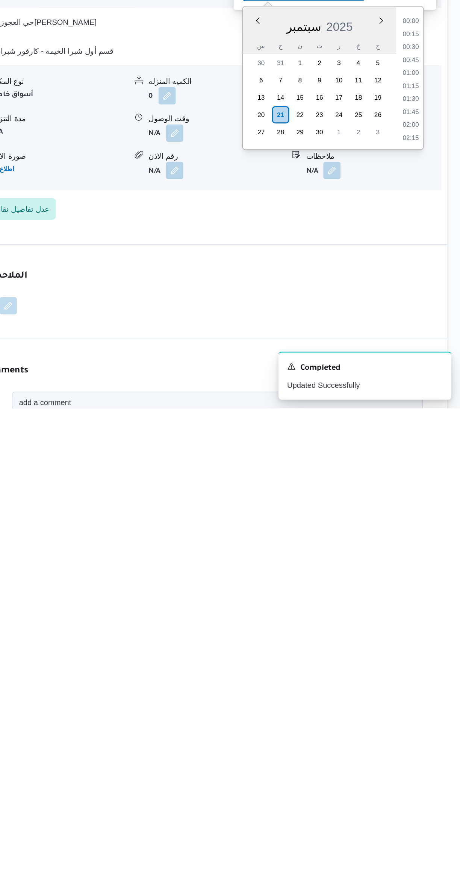
scroll to position [713, 0]
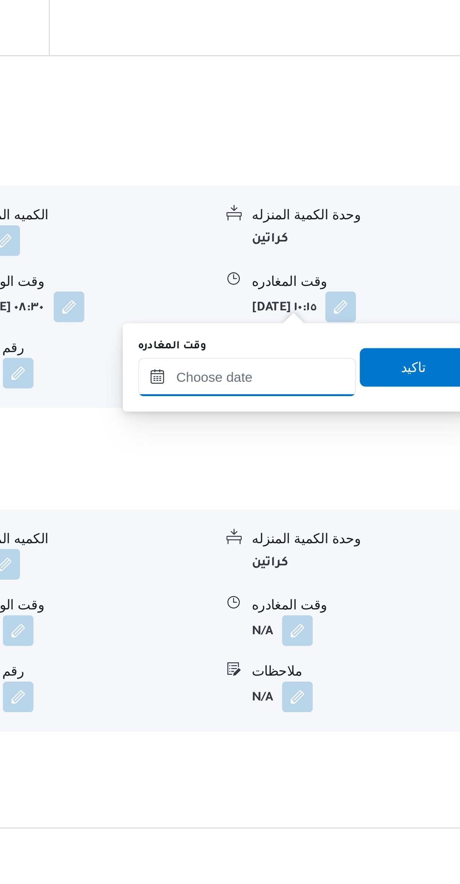
click at [362, 592] on input "وقت المغادره" at bounding box center [351, 593] width 85 height 15
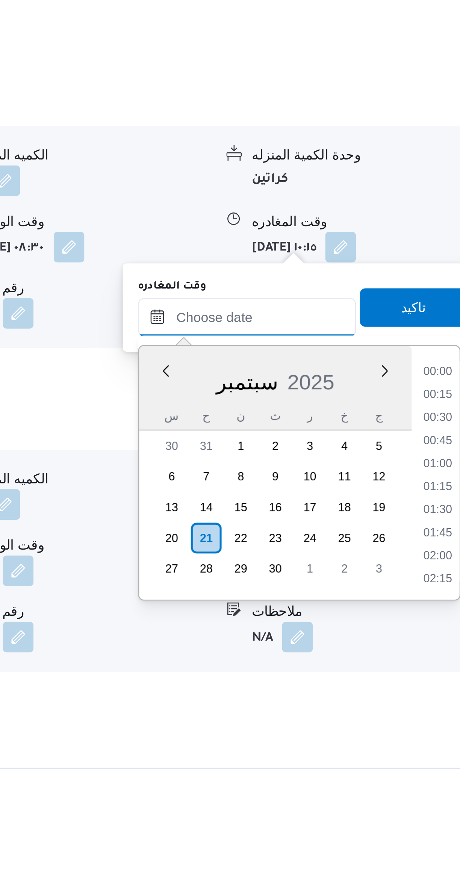
scroll to position [232, 0]
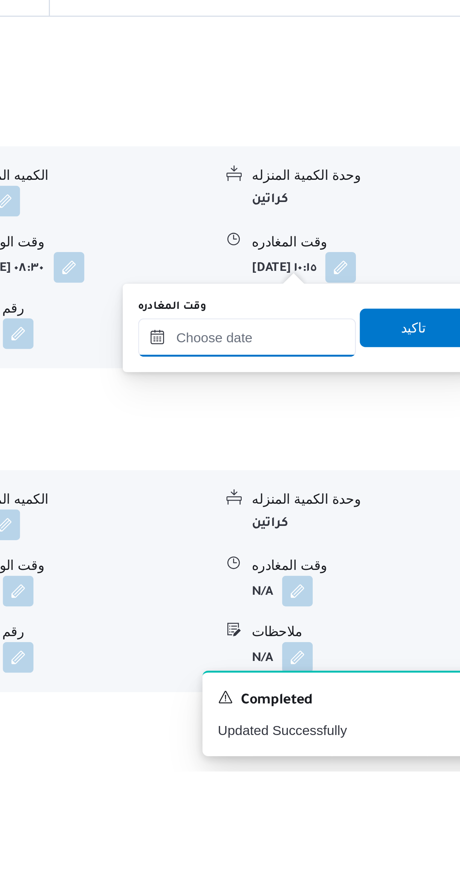
click at [357, 715] on input "وقت المغادره" at bounding box center [351, 714] width 85 height 15
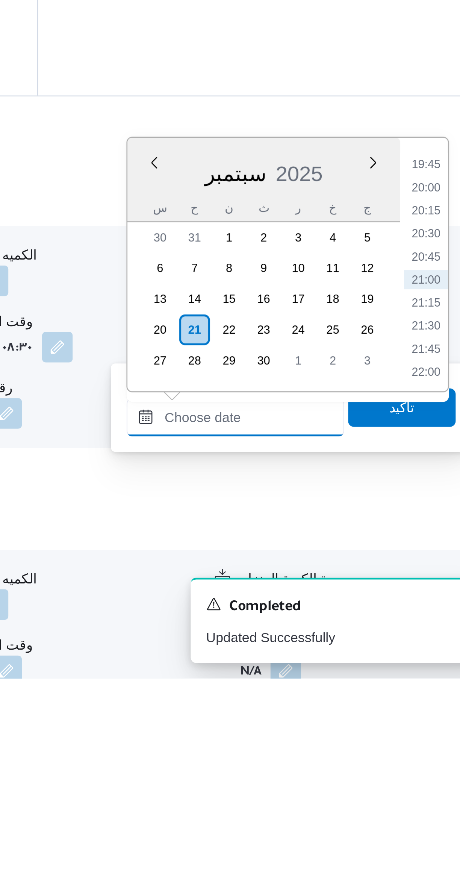
scroll to position [164, 0]
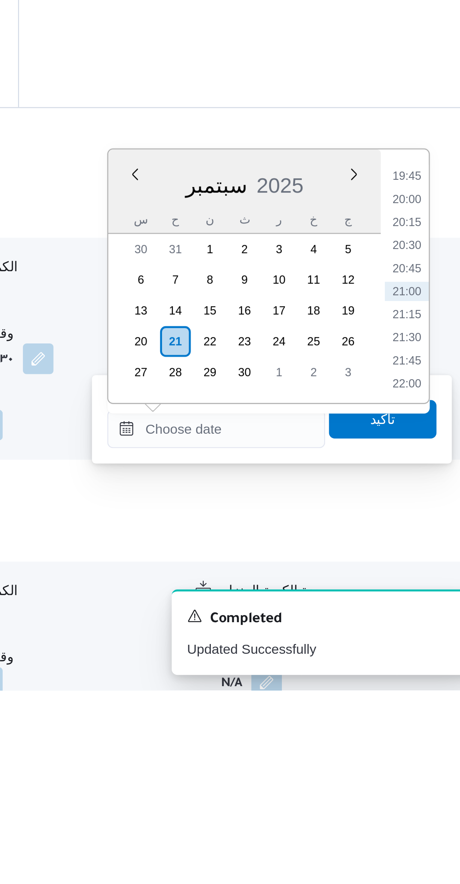
click at [431, 710] on li "20:30" at bounding box center [426, 710] width 17 height 8
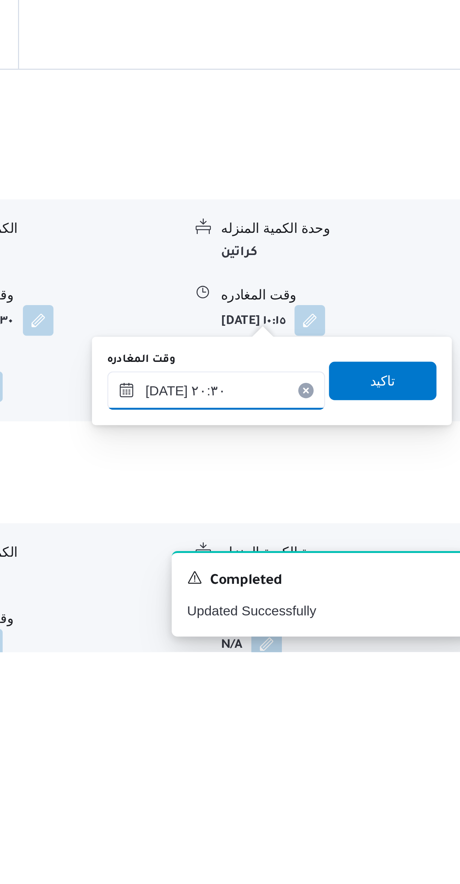
click at [328, 780] on input "٢١/٠٩/٢٠٢٥ ٢٠:٣٠" at bounding box center [351, 781] width 85 height 15
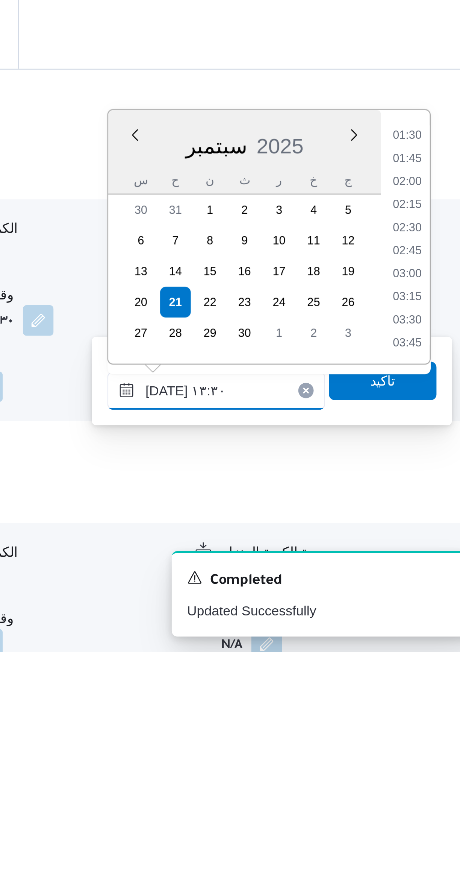
scroll to position [409, 0]
type input "٢١/٠٩/٢٠٢٥ ١٣:٣٠"
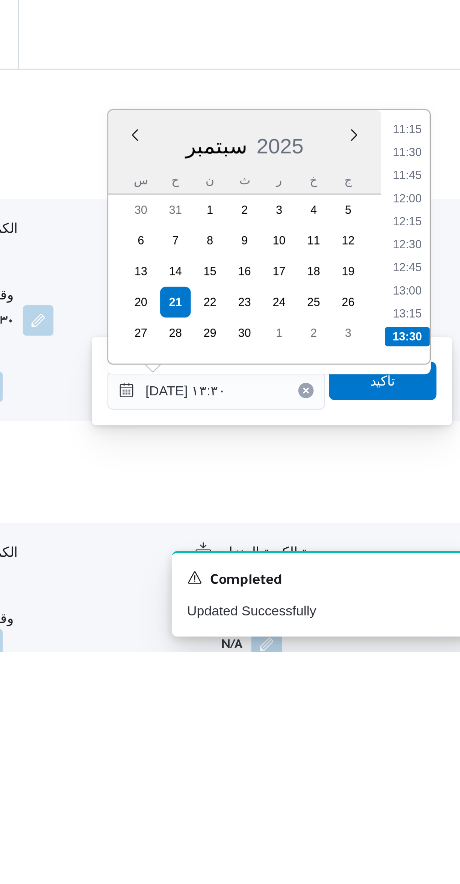
click at [426, 759] on li "13:30" at bounding box center [427, 761] width 18 height 8
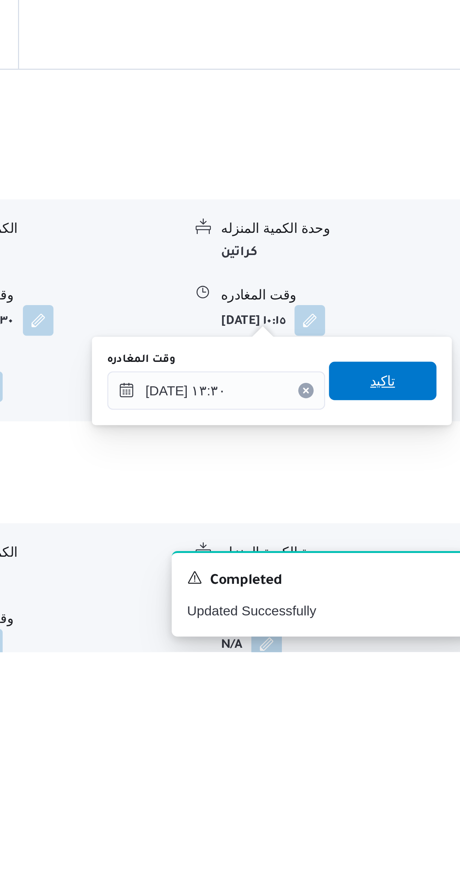
click at [420, 776] on span "تاكيد" at bounding box center [417, 777] width 42 height 15
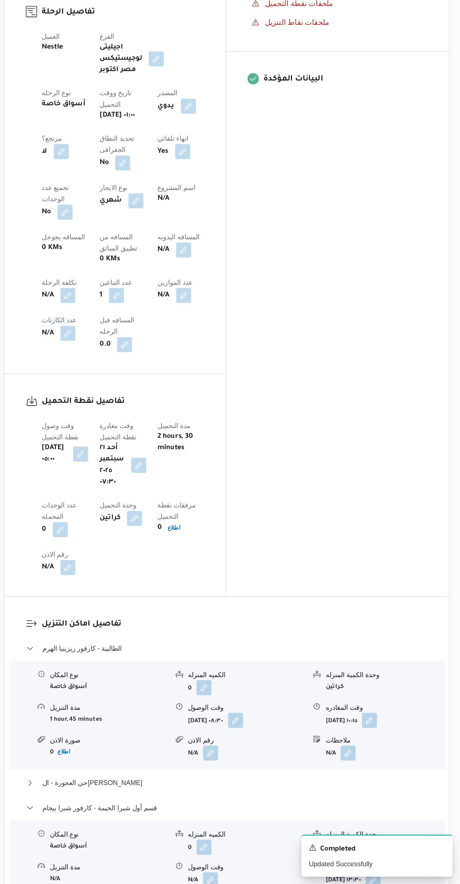
scroll to position [164, 0]
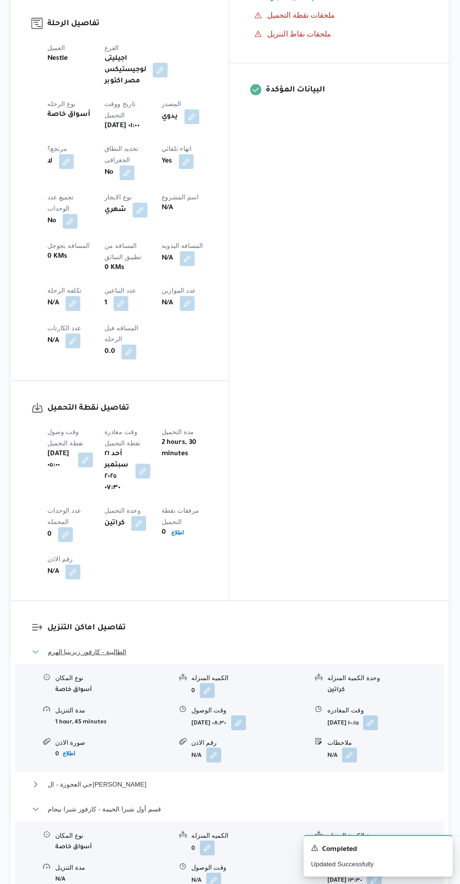
click at [305, 693] on button "الطالبية - كارفور زيزينيا الهرم" at bounding box center [274, 697] width 319 height 9
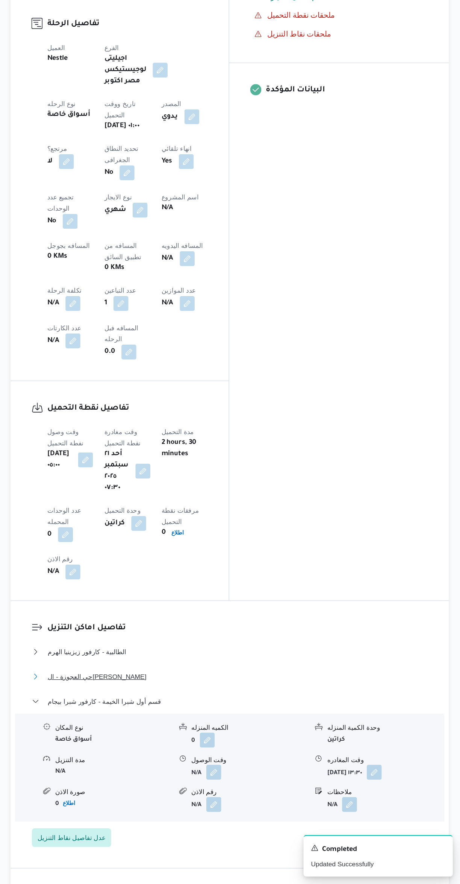
click at [296, 713] on button "حي العجوزة - الهواري ماركت" at bounding box center [274, 717] width 319 height 9
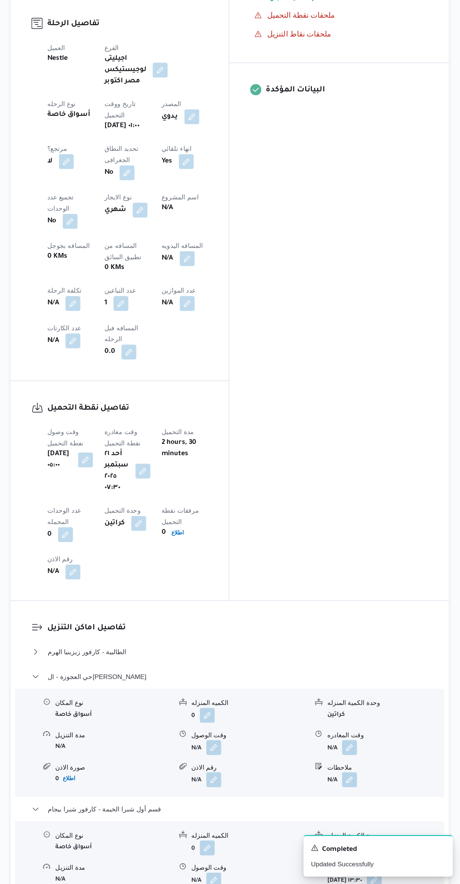
click at [296, 728] on div "نوع المكان أسواق خاصة الكميه المنزله 0 وحدة الكمية المنزله كراتين مدة التنزيل N…" at bounding box center [275, 770] width 352 height 85
click at [287, 713] on button "حي العجوزة - الهواري ماركت" at bounding box center [274, 717] width 319 height 9
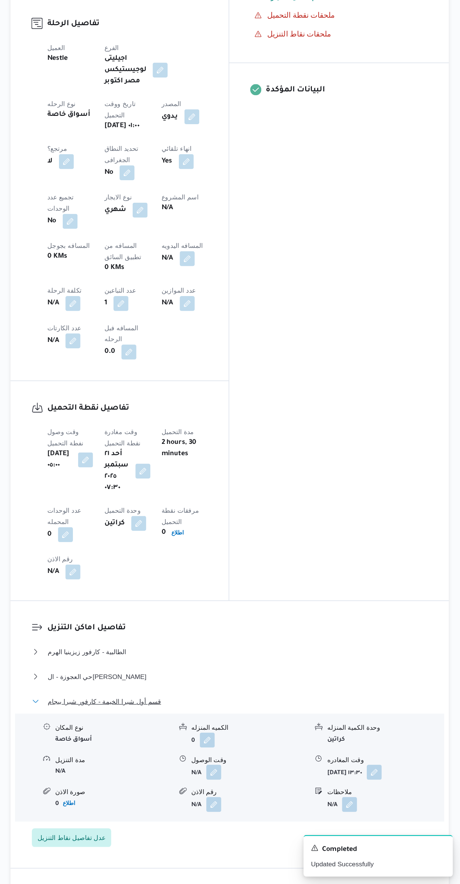
click at [275, 732] on button "قسم أول شبرا الخيمة - كارفور شبرا بيجام" at bounding box center [274, 736] width 319 height 9
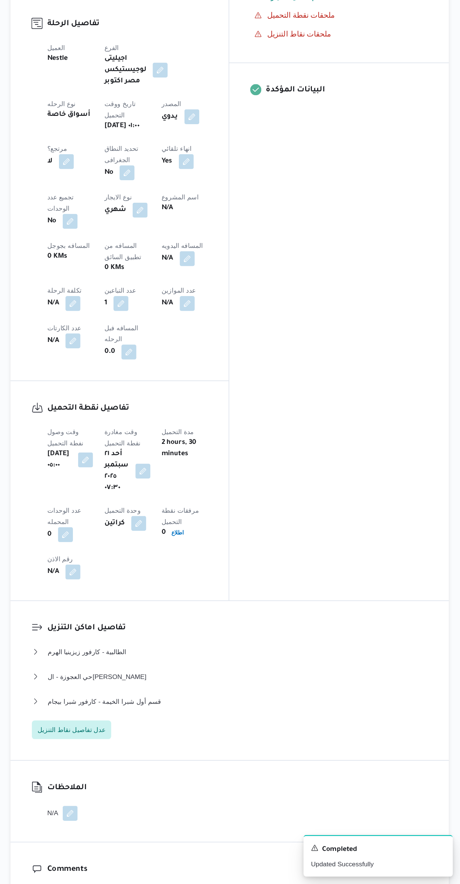
click at [234, 374] on button "button" at bounding box center [240, 380] width 12 height 12
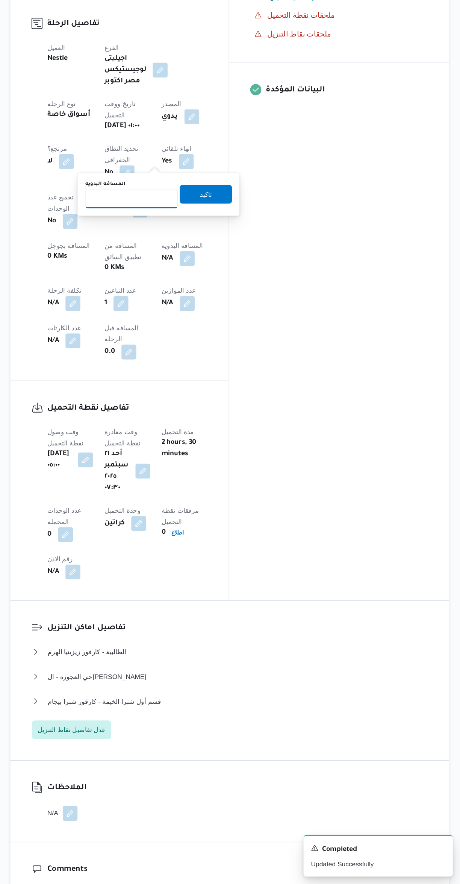
click at [190, 331] on input "المسافه اليدويه" at bounding box center [195, 332] width 75 height 15
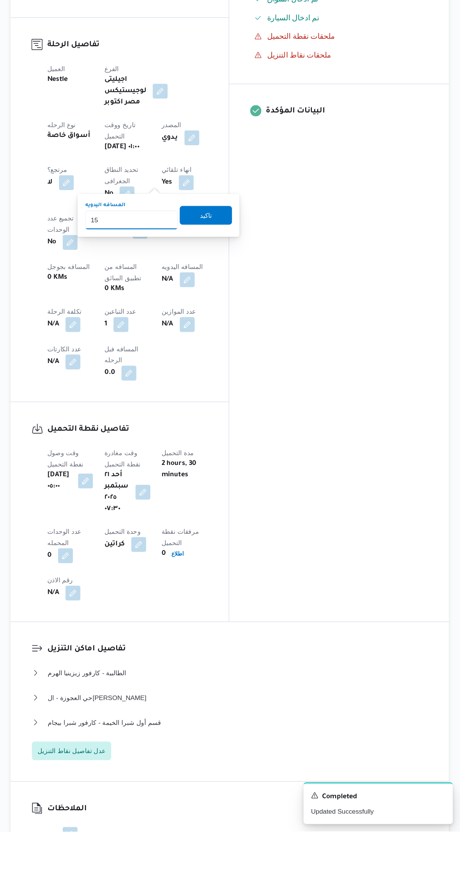
type input "155"
click at [264, 387] on span "تاكيد" at bounding box center [255, 387] width 42 height 15
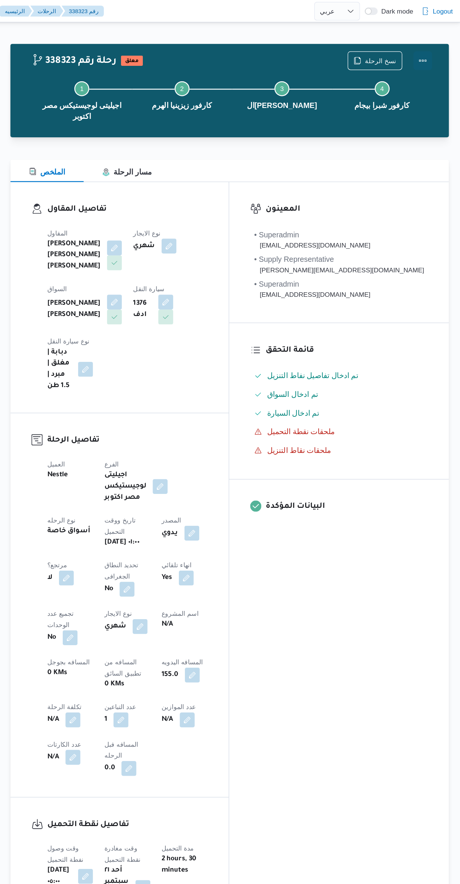
click at [433, 55] on button "Actions" at bounding box center [430, 48] width 15 height 15
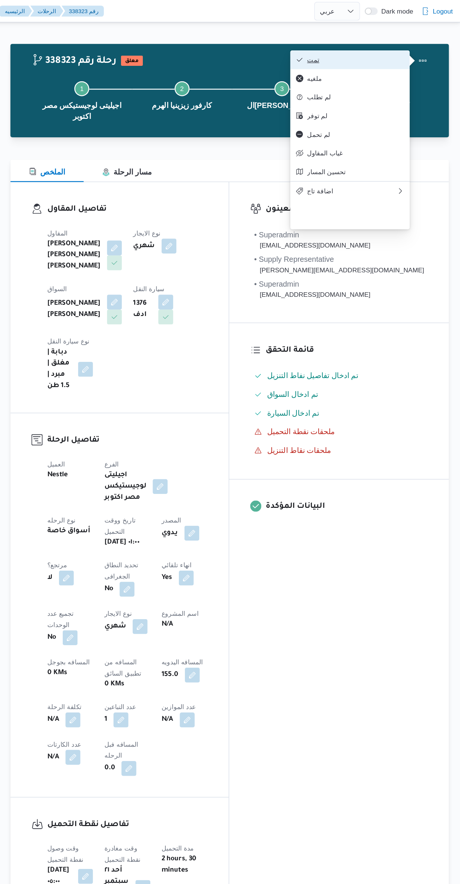
click at [394, 46] on span "تمت" at bounding box center [376, 48] width 78 height 6
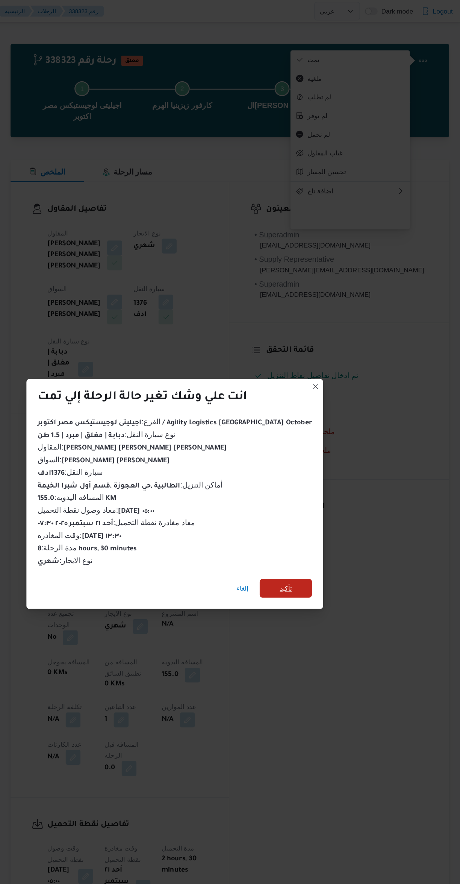
click at [313, 473] on span "تأكيد" at bounding box center [320, 473] width 42 height 15
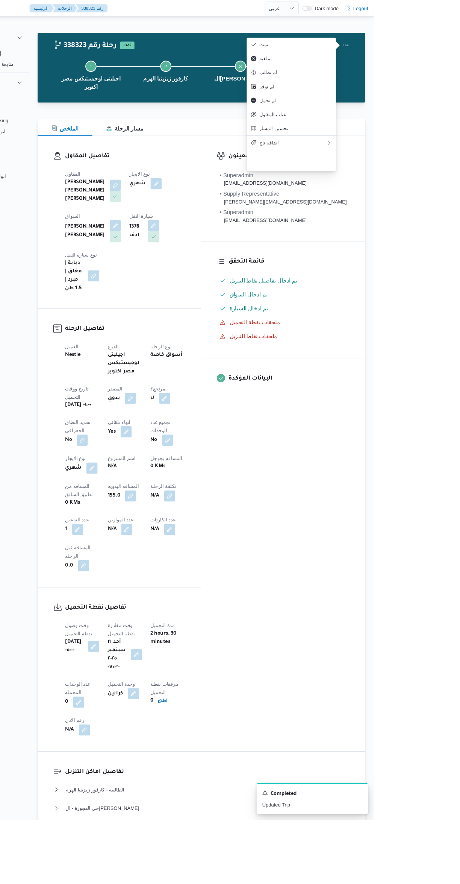
select select "ar"
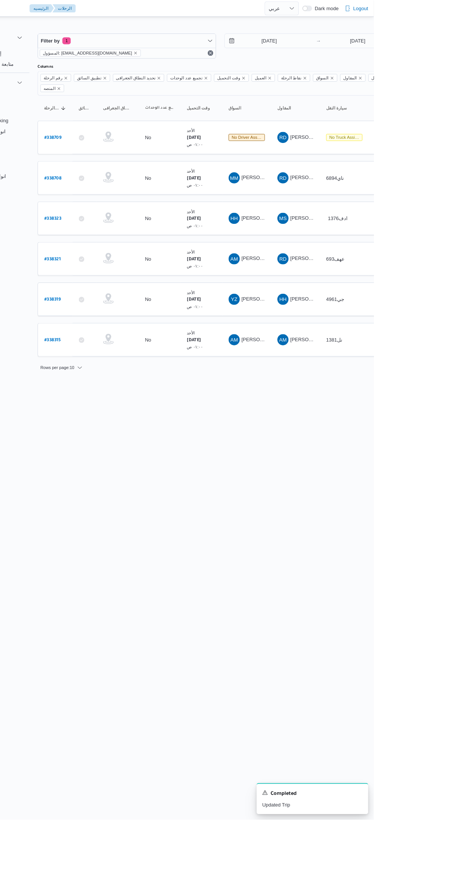
click at [117, 190] on b "# 338708" at bounding box center [114, 192] width 18 height 5
select select "ar"
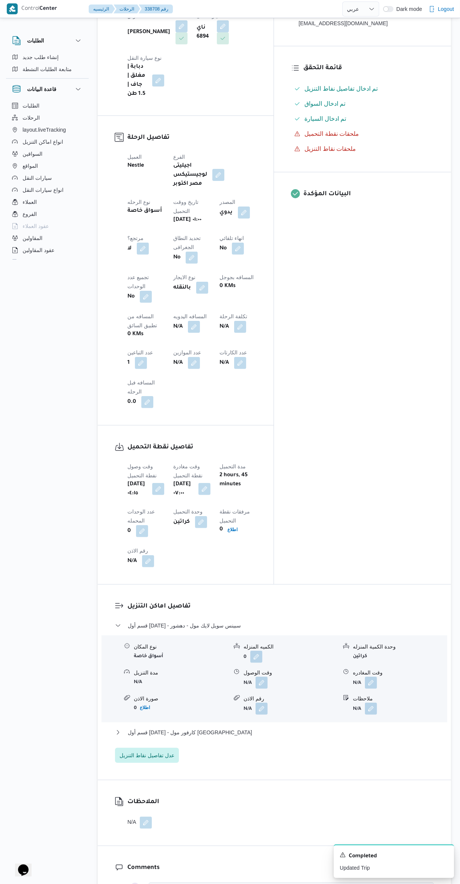
scroll to position [208, 0]
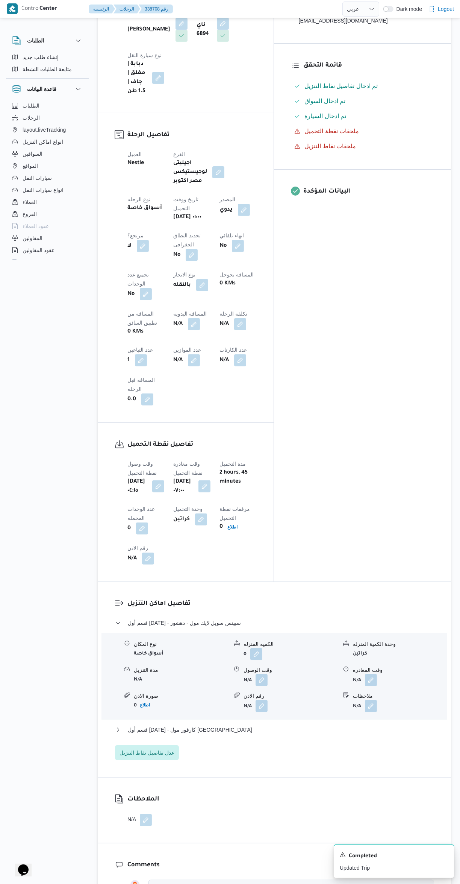
click at [263, 674] on button "button" at bounding box center [262, 680] width 12 height 12
click at [231, 571] on input "وقت الوصول" at bounding box center [241, 571] width 85 height 15
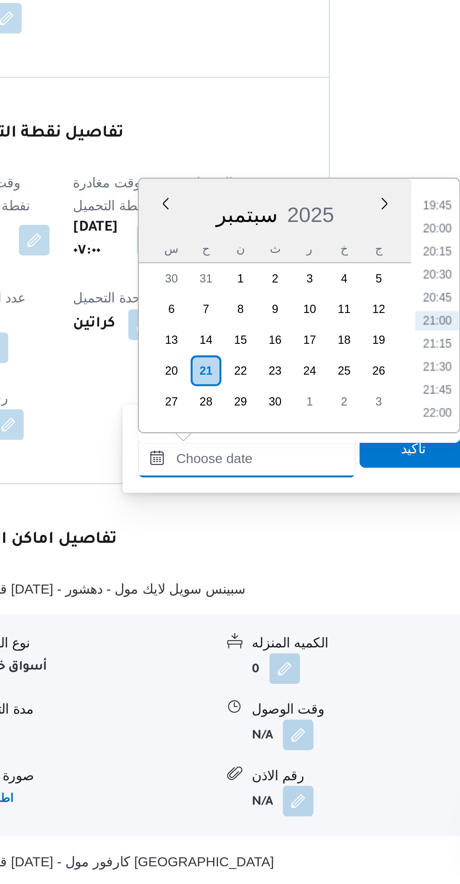
scroll to position [0, 0]
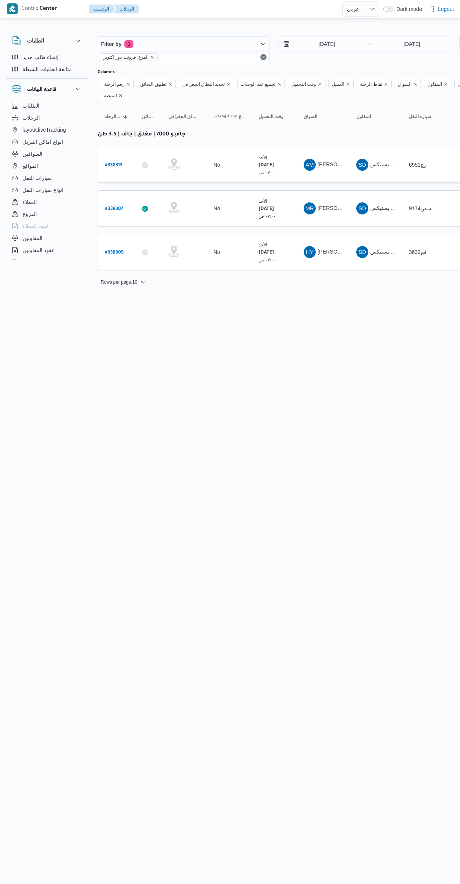
select select "ar"
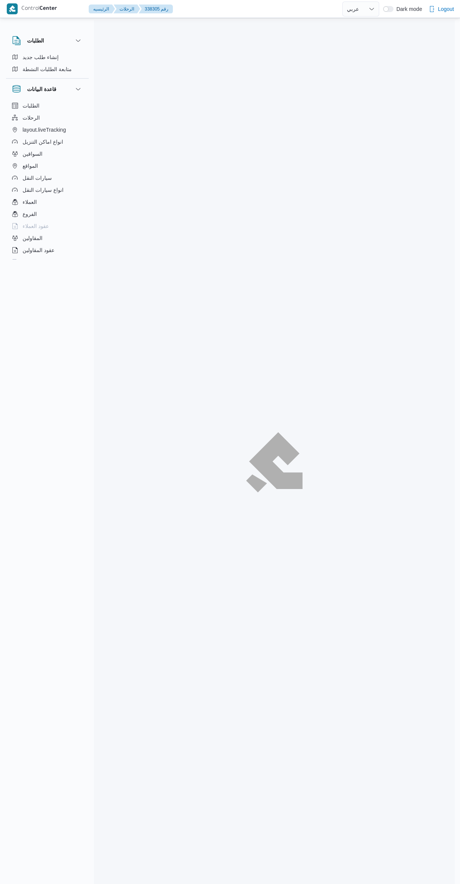
select select "ar"
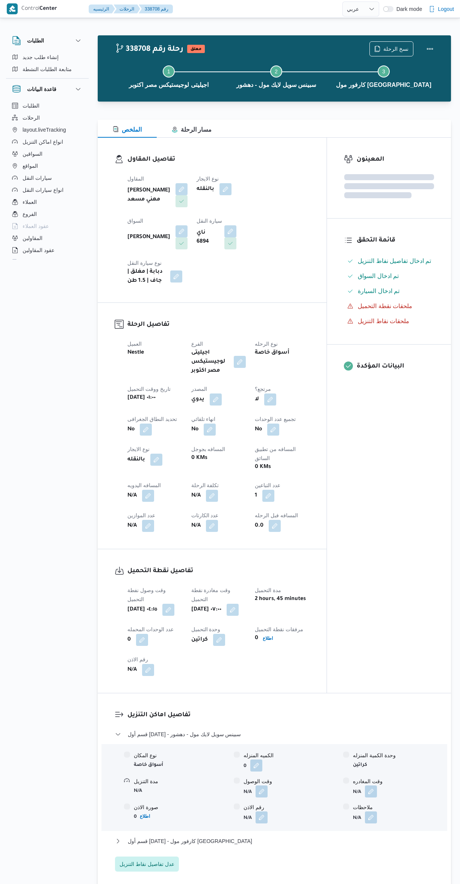
select select "ar"
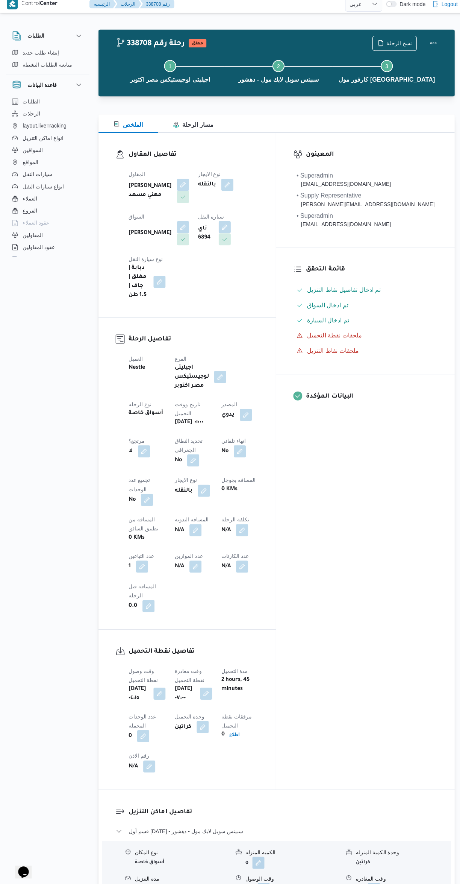
scroll to position [269, 0]
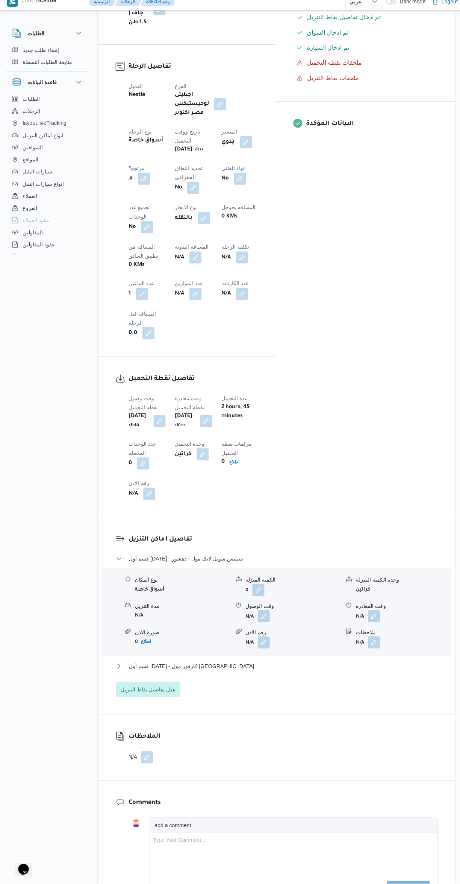
click at [263, 613] on button "button" at bounding box center [262, 619] width 12 height 12
click at [240, 508] on input "وقت الوصول" at bounding box center [241, 510] width 85 height 15
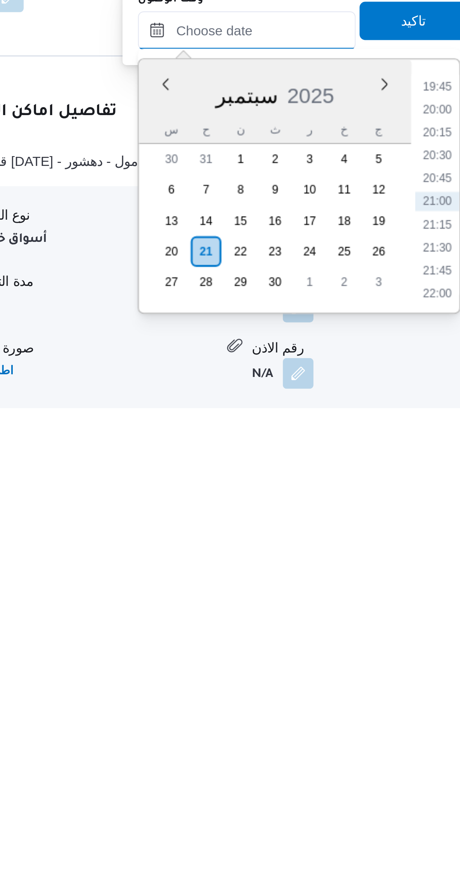
scroll to position [43, 0]
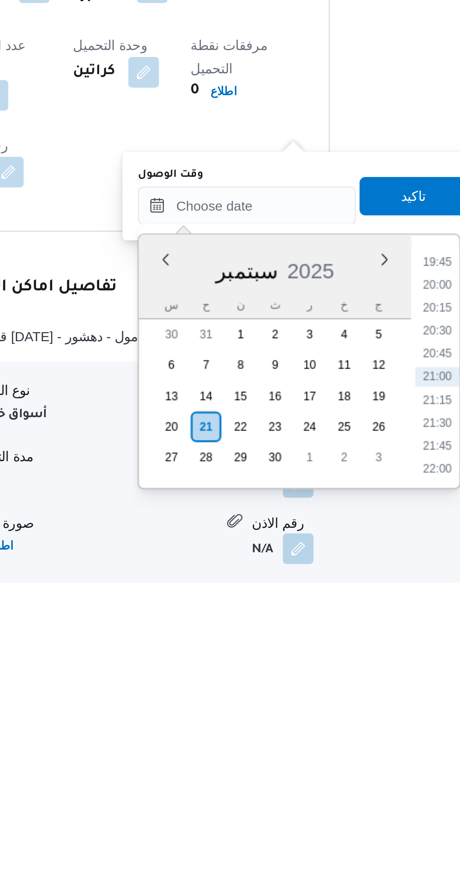
click at [313, 758] on li "19:45" at bounding box center [316, 759] width 17 height 8
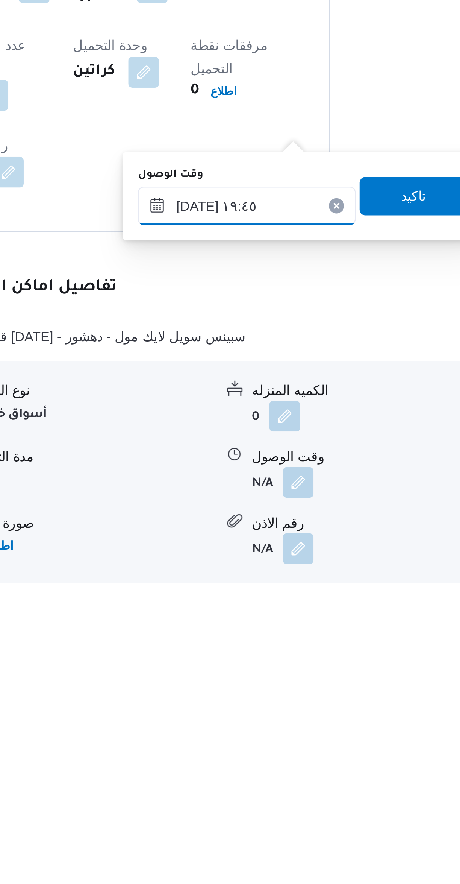
click at [218, 739] on input "[DATE] ١٩:٤٥" at bounding box center [241, 736] width 85 height 15
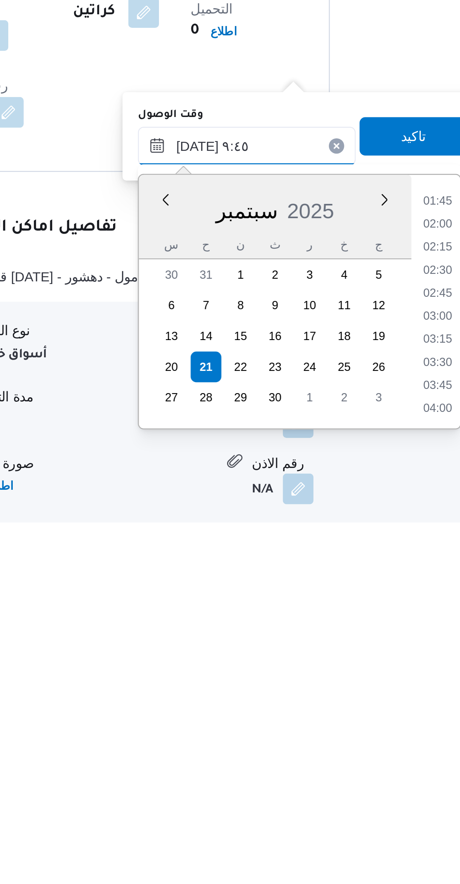
scroll to position [273, 0]
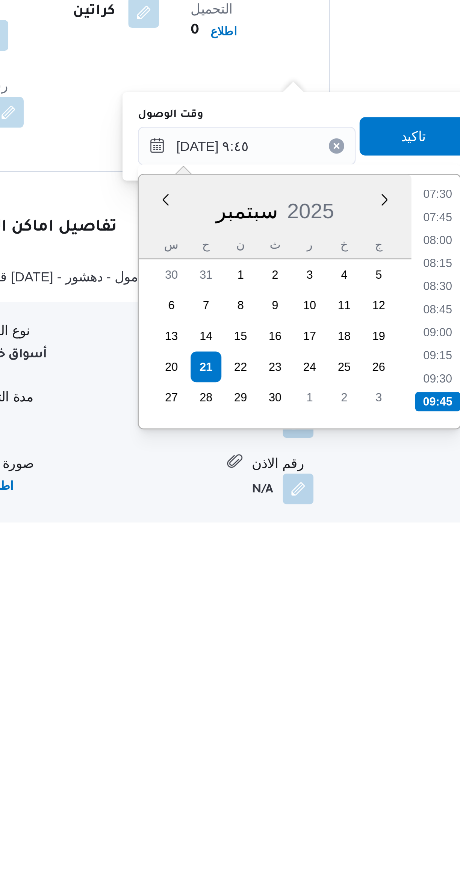
click at [313, 798] on li "08:45" at bounding box center [316, 801] width 17 height 8
type input "[DATE] ٠٨:٤٥"
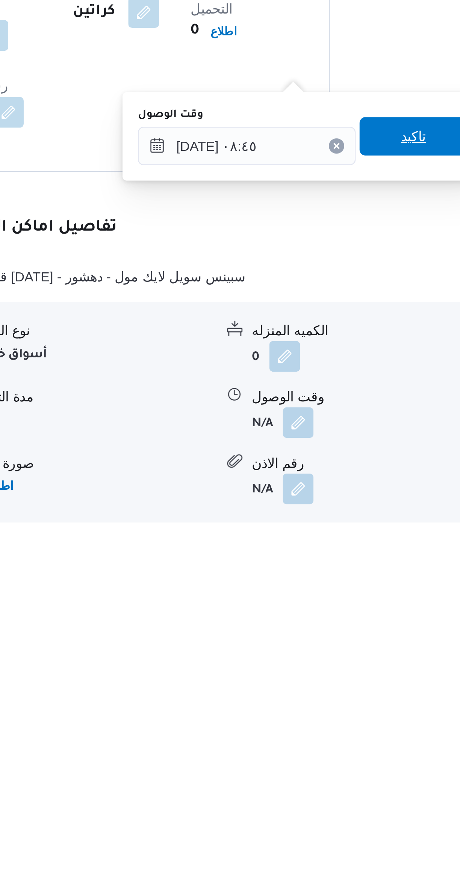
click at [310, 729] on span "تاكيد" at bounding box center [307, 732] width 42 height 15
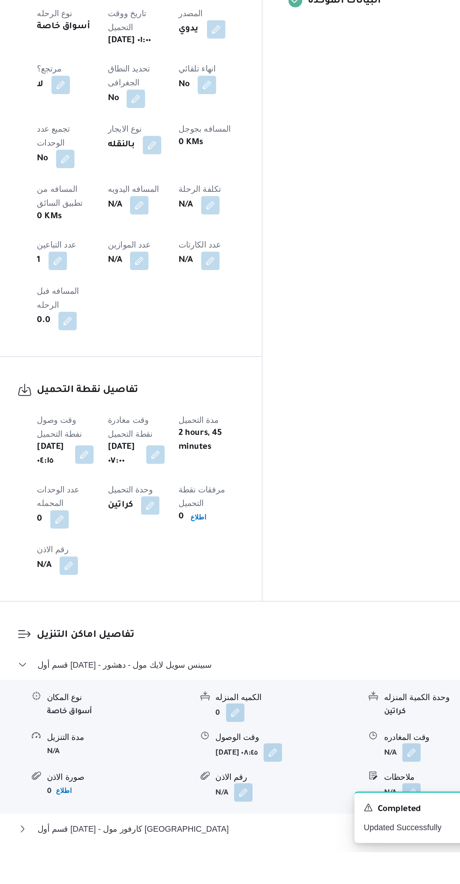
scroll to position [68, 0]
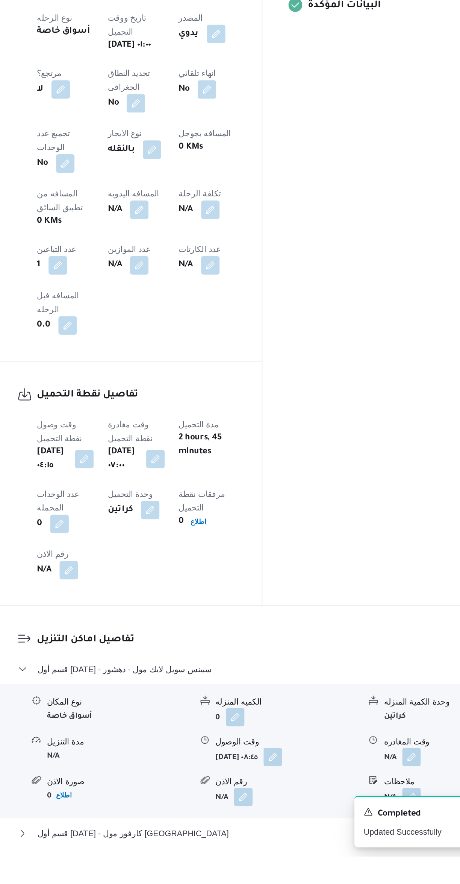
click at [372, 813] on button "button" at bounding box center [371, 819] width 12 height 12
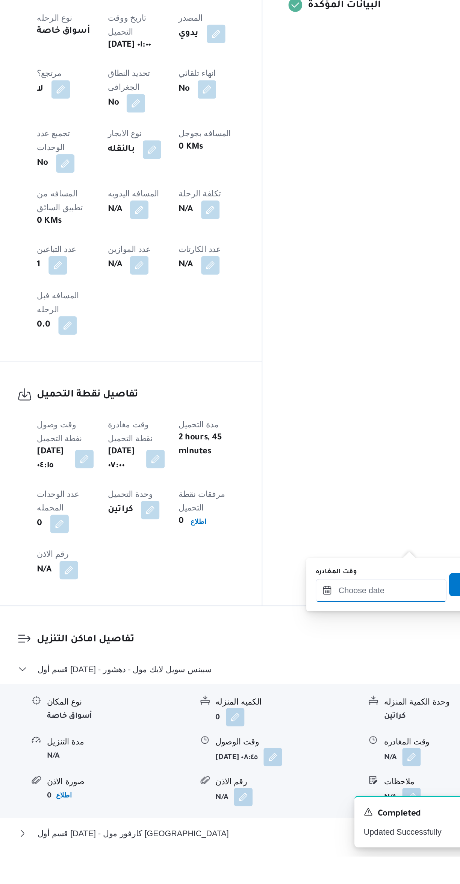
click at [331, 711] on input "وقت المغادره" at bounding box center [351, 710] width 85 height 15
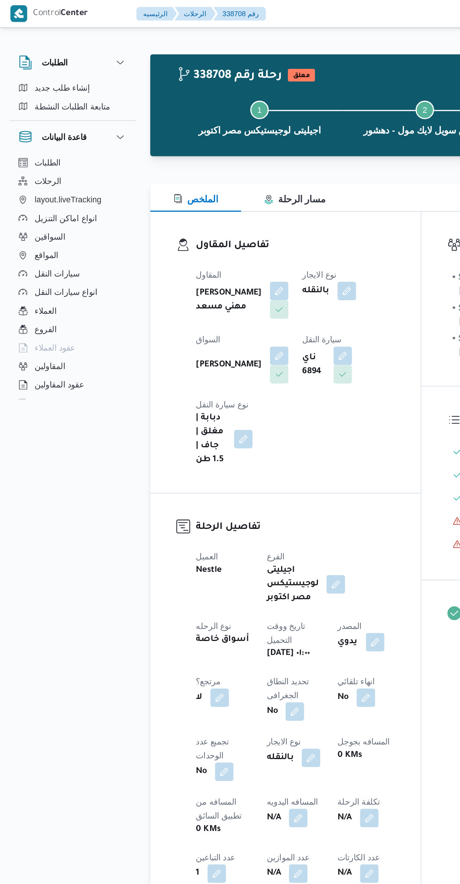
scroll to position [713, 0]
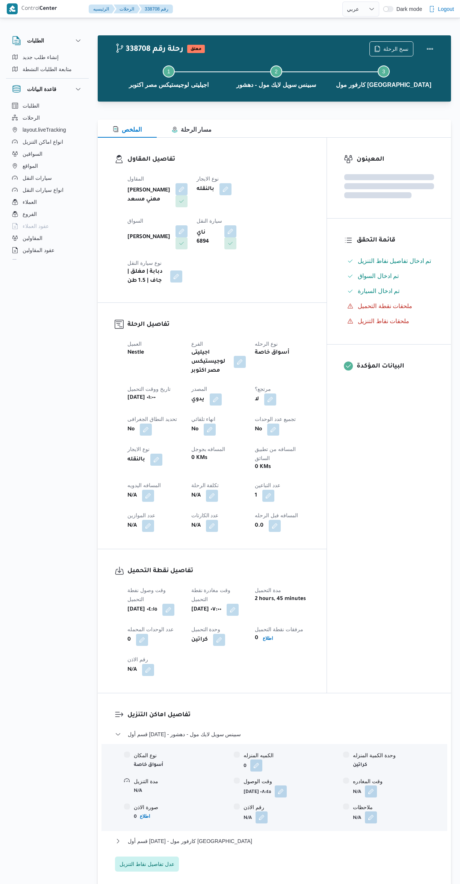
select select "ar"
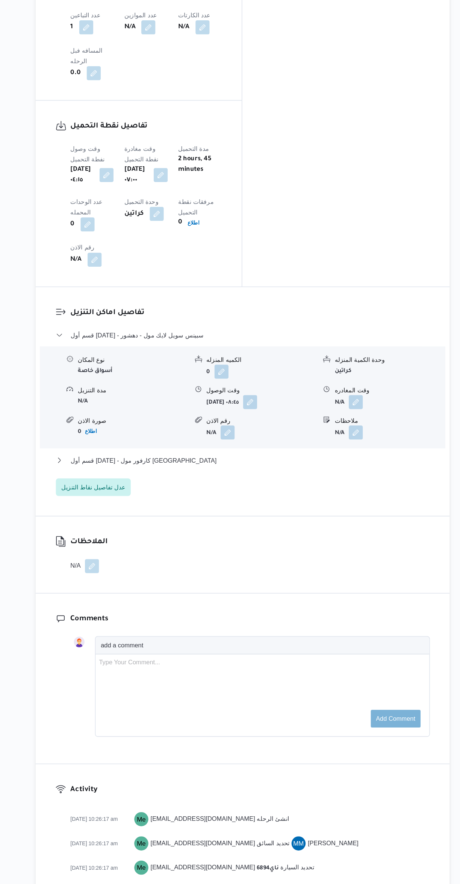
click at [376, 467] on button "button" at bounding box center [371, 473] width 12 height 12
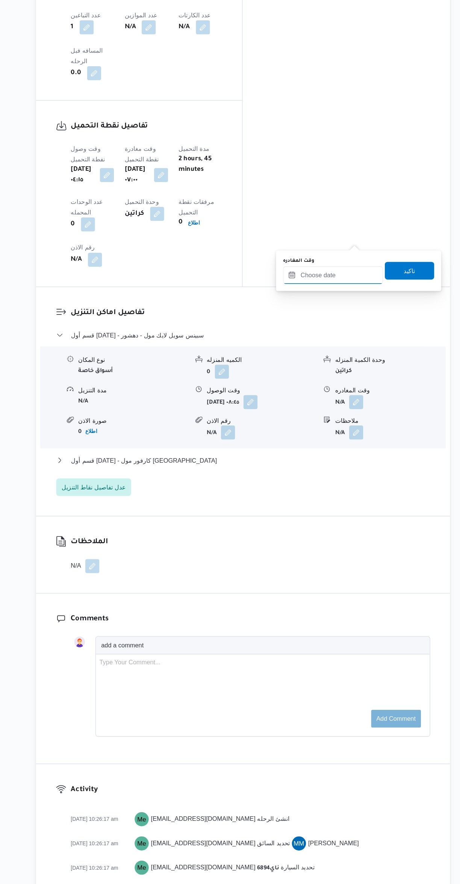
click at [343, 362] on input "وقت المغادره" at bounding box center [351, 364] width 85 height 15
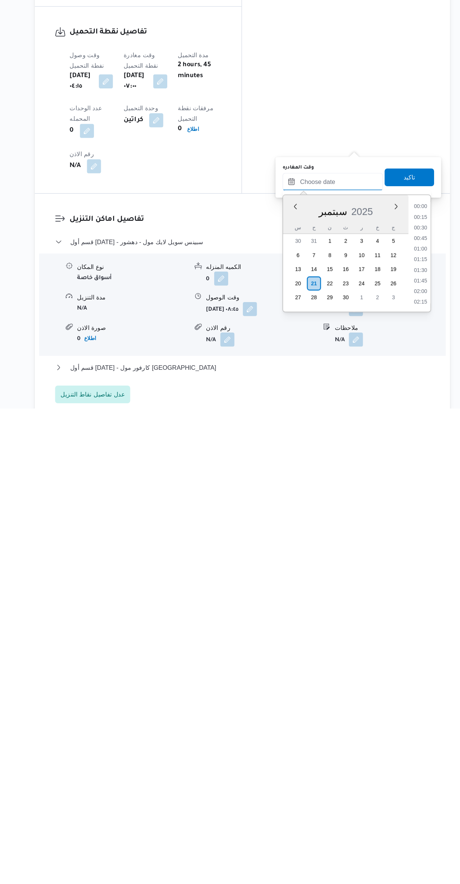
scroll to position [713, 0]
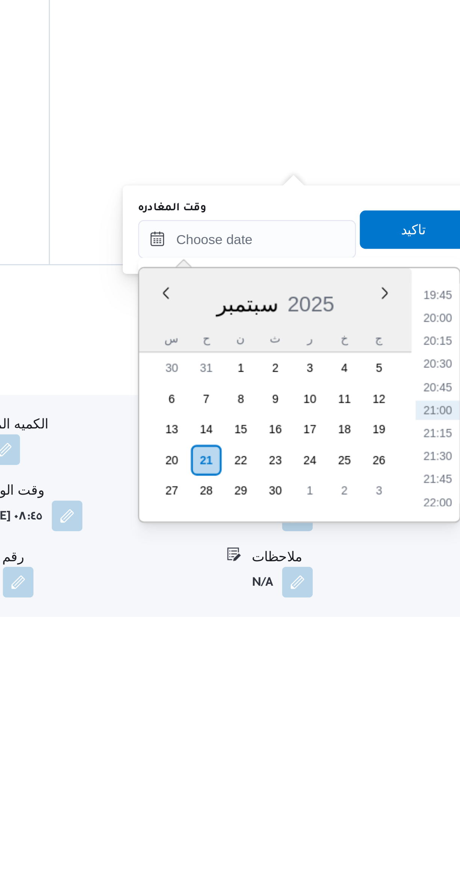
click at [421, 713] on li "19:45" at bounding box center [426, 713] width 17 height 8
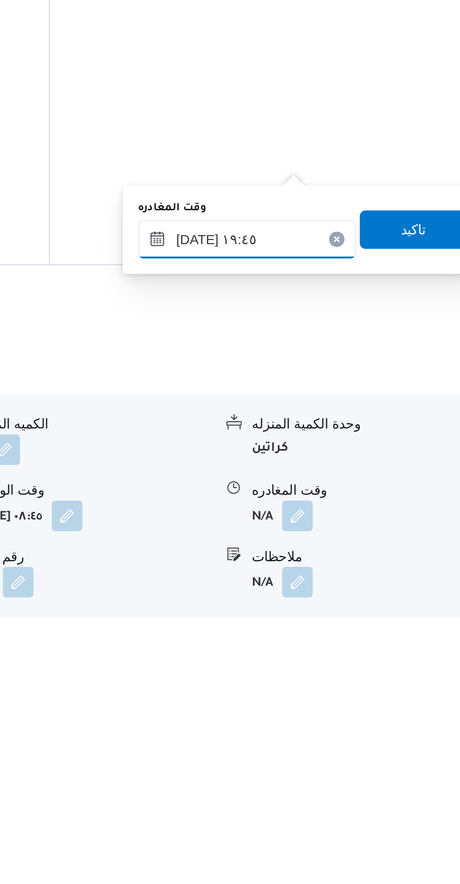
click at [327, 691] on input "٢١/٠٩/٢٠٢٥ ١٩:٤٥" at bounding box center [351, 691] width 85 height 15
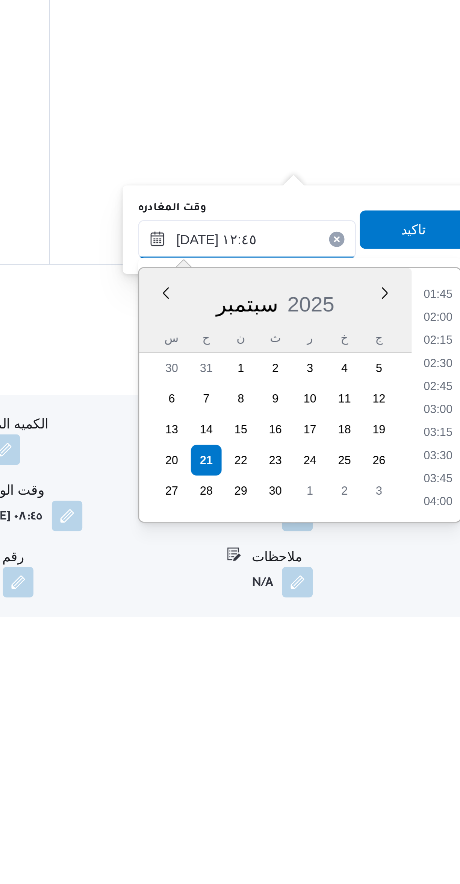
scroll to position [381, 0]
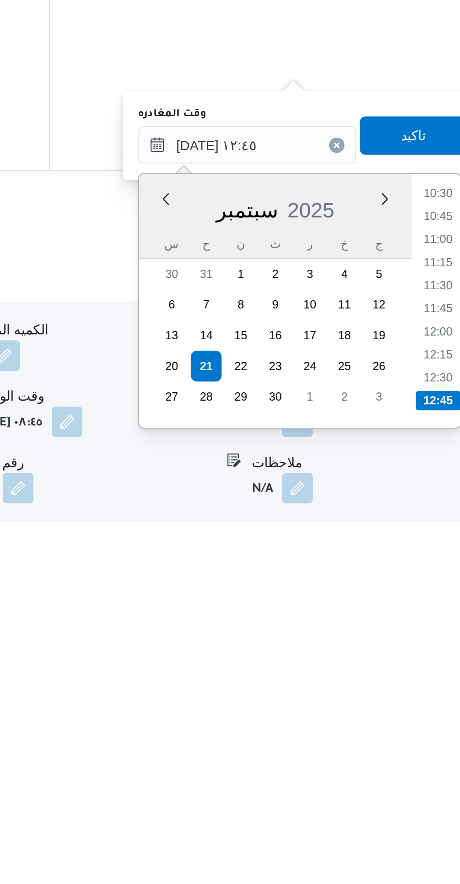
click at [427, 772] on li "12:15" at bounding box center [426, 773] width 17 height 8
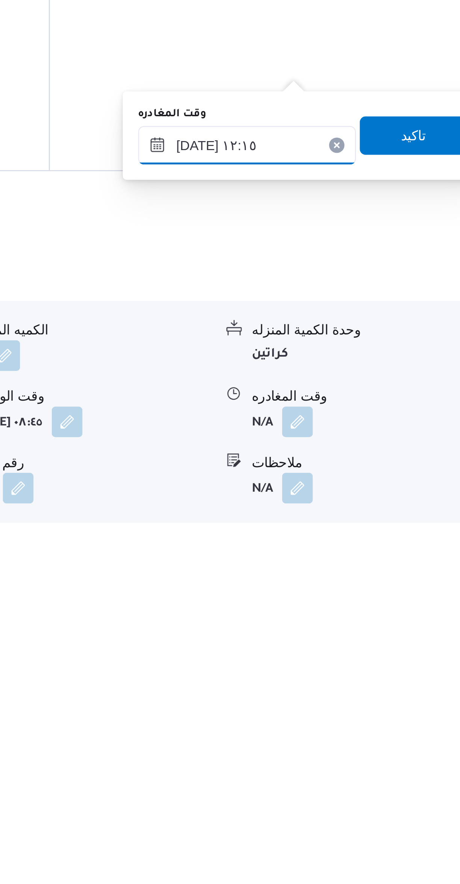
click at [357, 691] on input "٢١/٠٩/٢٠٢٥ ١٢:١٥" at bounding box center [351, 691] width 85 height 15
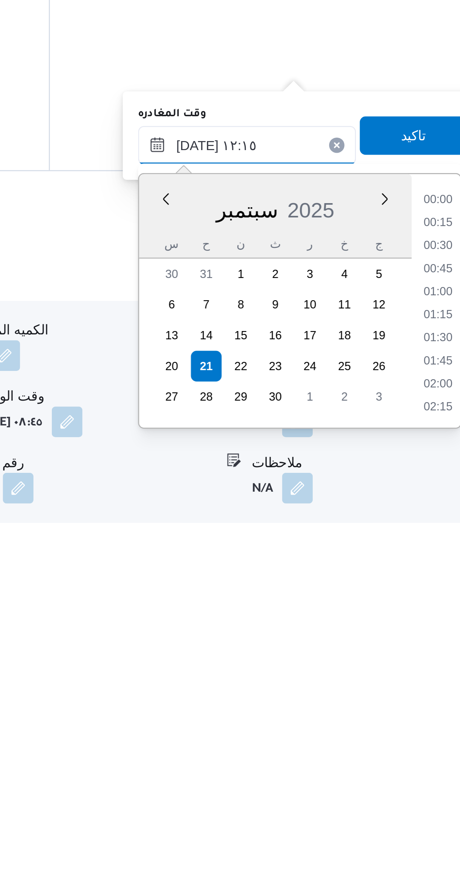
scroll to position [397, 0]
click at [424, 739] on li "11:45" at bounding box center [426, 740] width 17 height 8
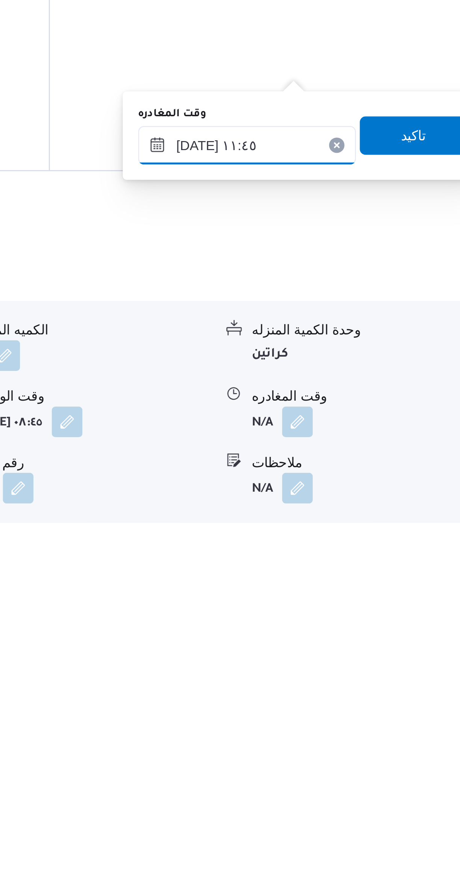
click at [360, 690] on input "٢١/٠٩/٢٠٢٥ ١١:٤٥" at bounding box center [351, 691] width 85 height 15
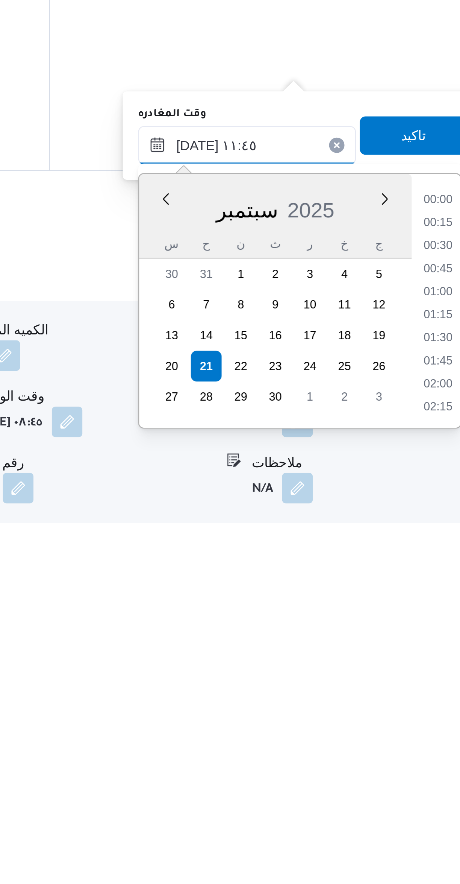
scroll to position [378, 0]
click at [422, 765] on li "12:00" at bounding box center [426, 767] width 17 height 8
type input "٢١/٠٩/٢٠٢٥ ١٢:٠٠"
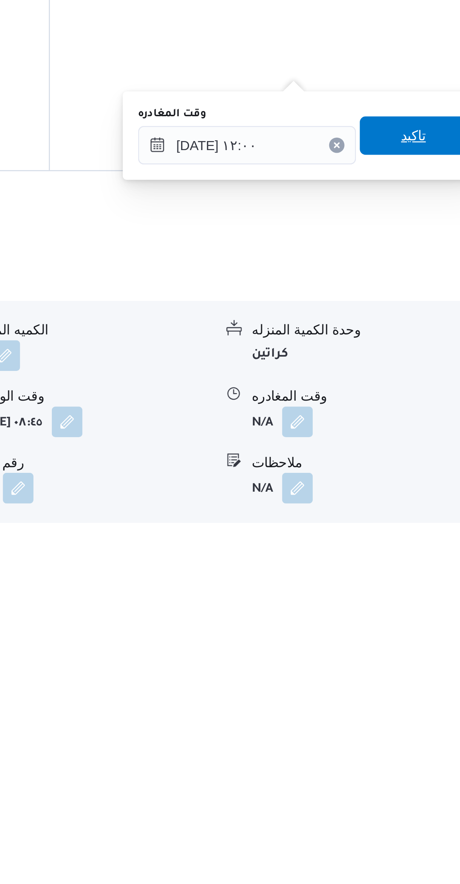
click at [415, 685] on span "تاكيد" at bounding box center [417, 687] width 42 height 15
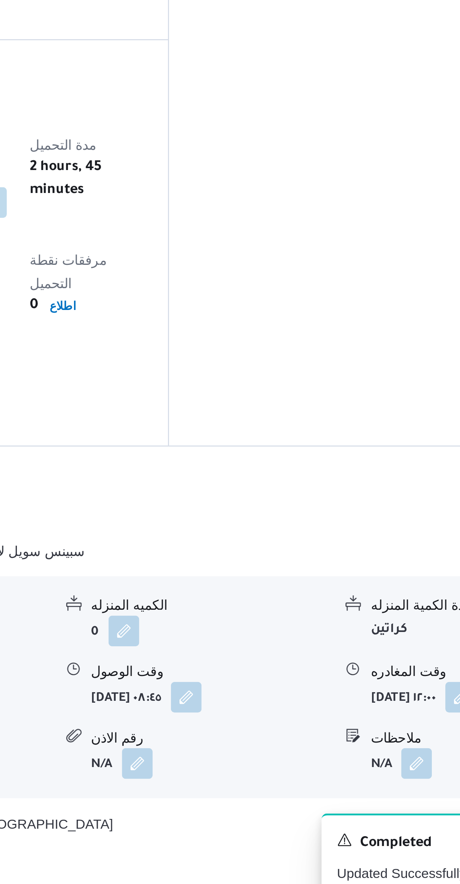
scroll to position [89, 0]
click at [322, 844] on button "قسم أول 6 أكتوبر - كارفور مول مصر" at bounding box center [274, 848] width 319 height 9
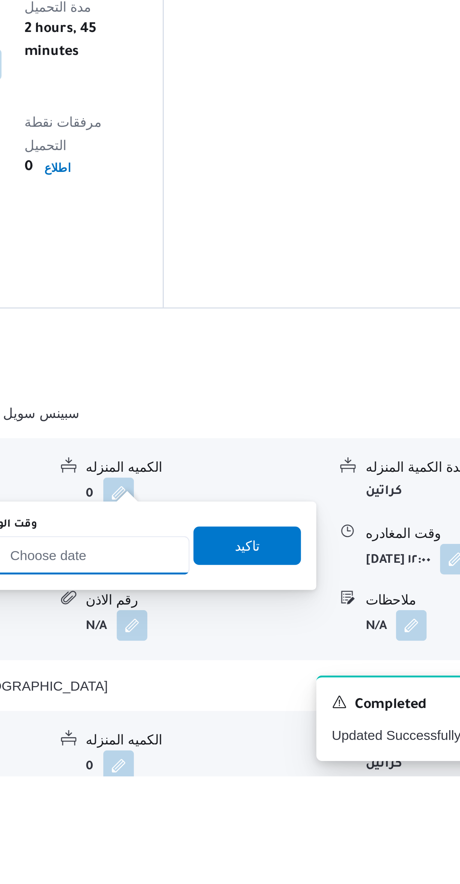
click at [251, 800] on input "وقت الوصول" at bounding box center [241, 797] width 85 height 15
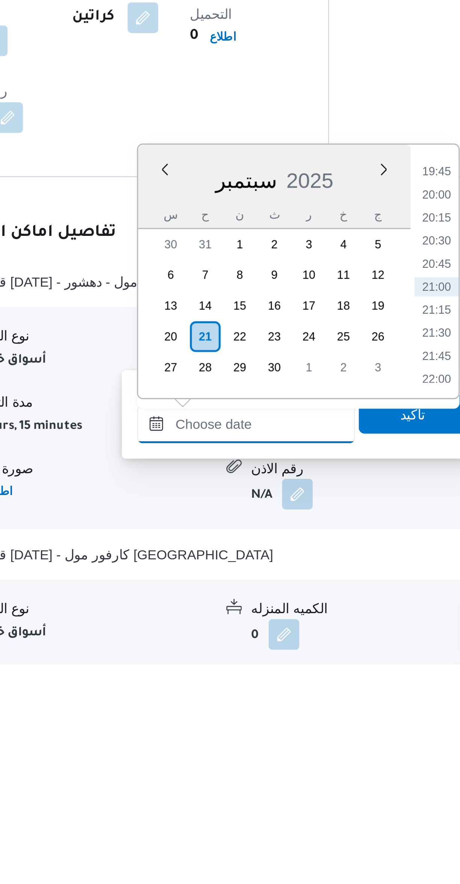
scroll to position [96, 0]
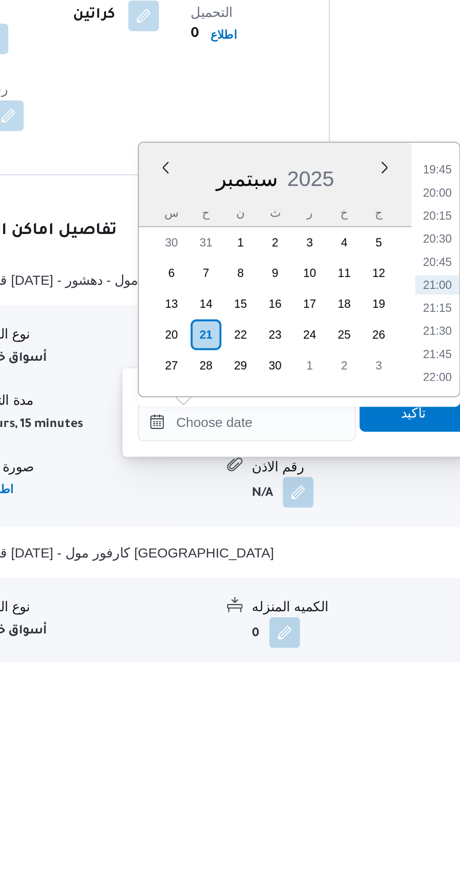
click at [312, 717] on li "20:30" at bounding box center [316, 718] width 17 height 8
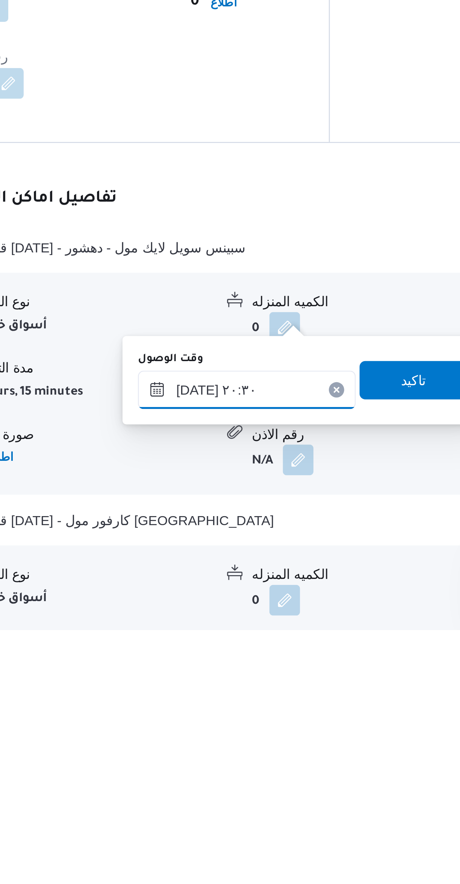
click at [220, 790] on input "٢١/٠٩/٢٠٢٥ ٢٠:٣٠" at bounding box center [241, 789] width 85 height 15
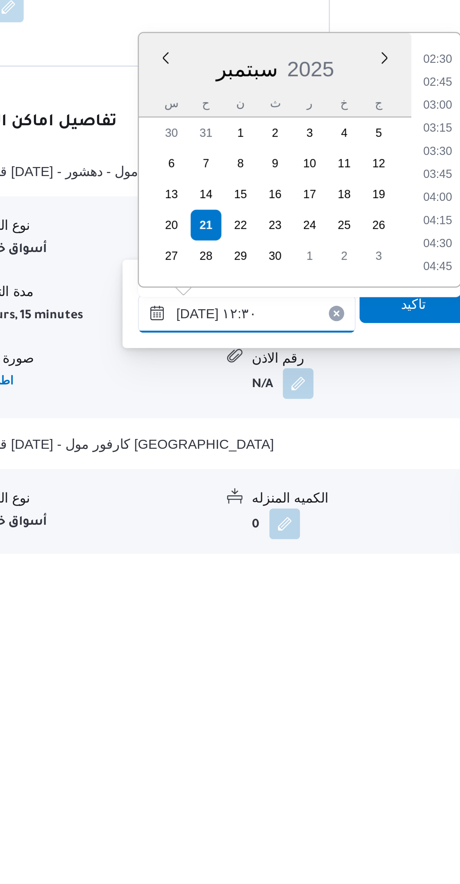
scroll to position [372, 0]
type input "٢١/٠٩/٢٠٢٥ ١٢:٣٠"
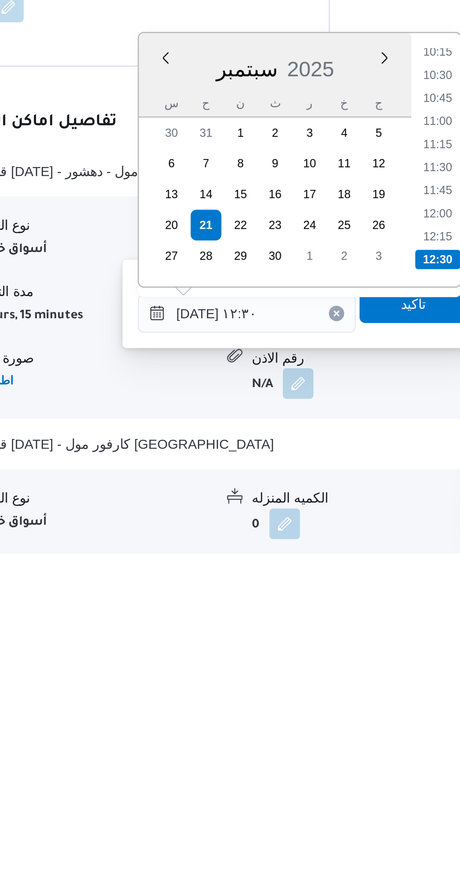
click at [316, 767] on li "12:30" at bounding box center [317, 769] width 18 height 8
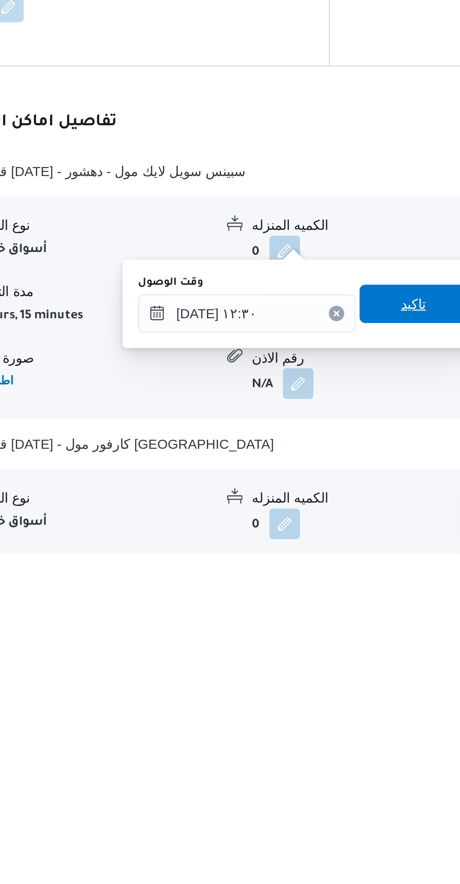
click at [303, 786] on span "تاكيد" at bounding box center [307, 786] width 10 height 9
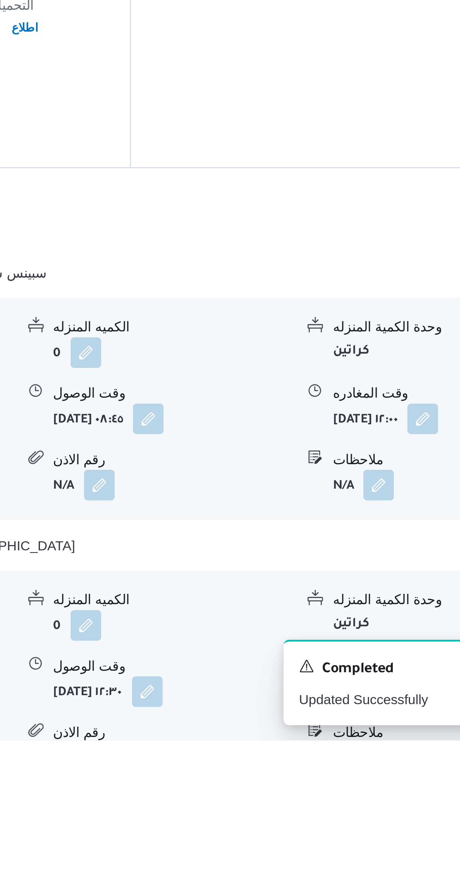
scroll to position [134, 0]
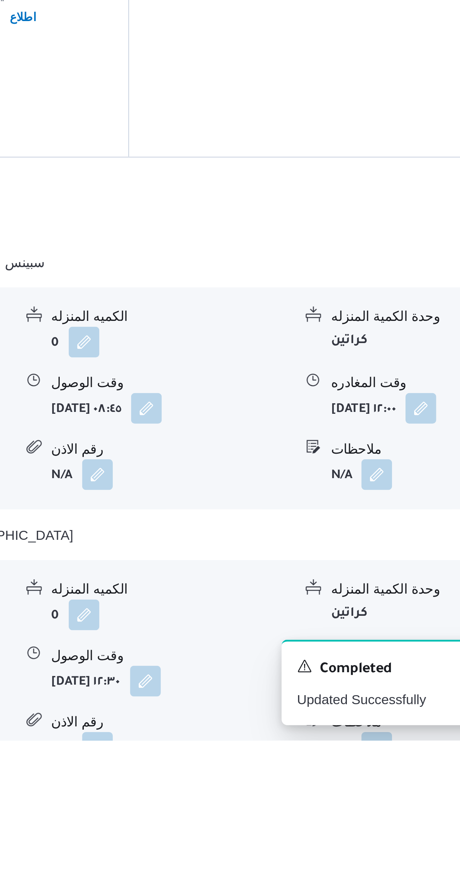
click at [377, 855] on button "button" at bounding box center [371, 861] width 12 height 12
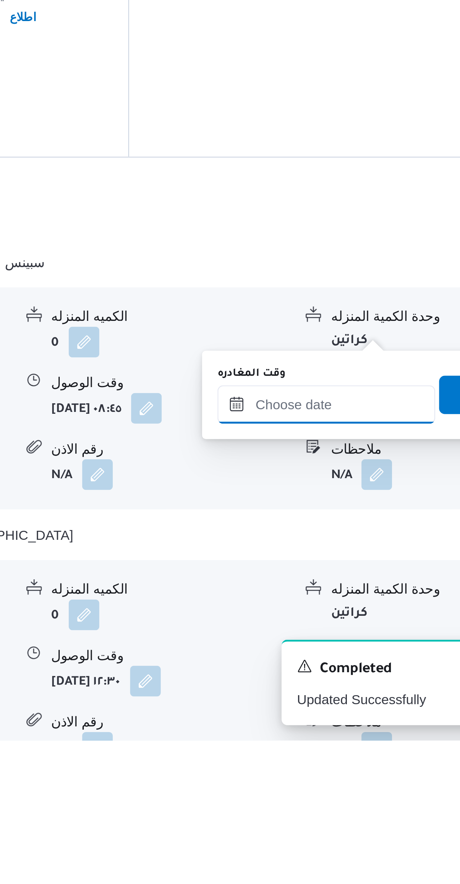
click at [343, 750] on input "وقت المغادره" at bounding box center [351, 752] width 85 height 15
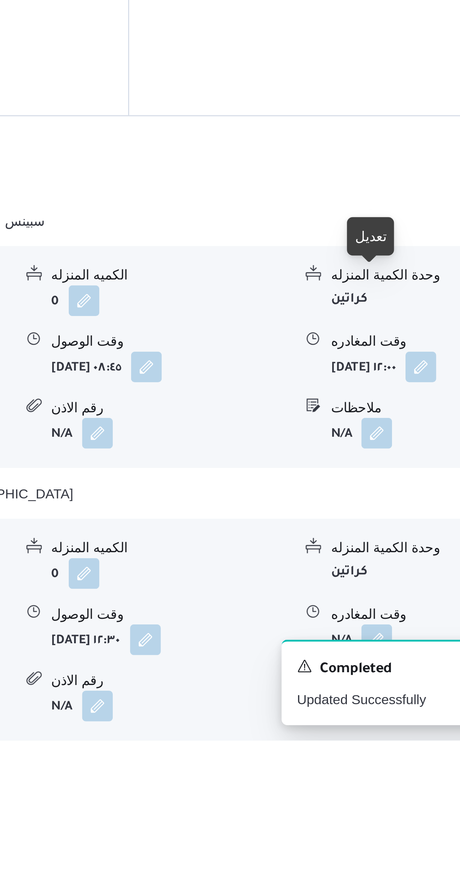
scroll to position [163, 0]
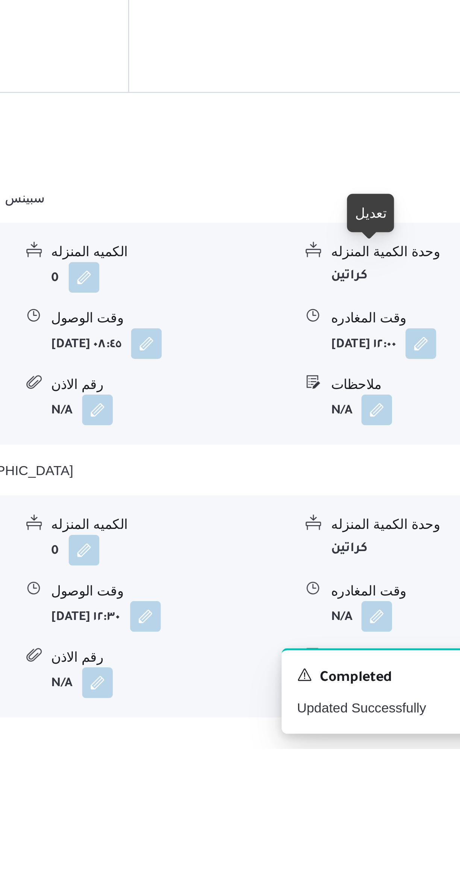
click at [375, 844] on div "ملاحظات" at bounding box center [400, 848] width 94 height 8
click at [376, 826] on button "button" at bounding box center [371, 832] width 12 height 12
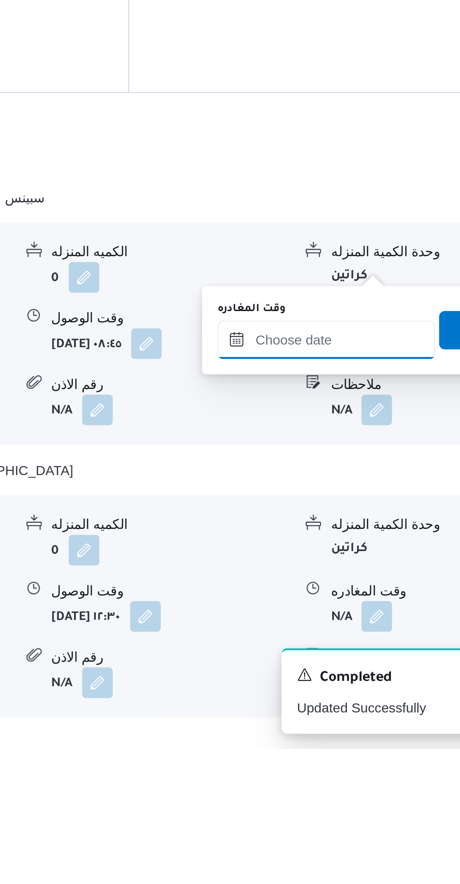
click at [352, 723] on input "وقت المغادره" at bounding box center [351, 723] width 85 height 15
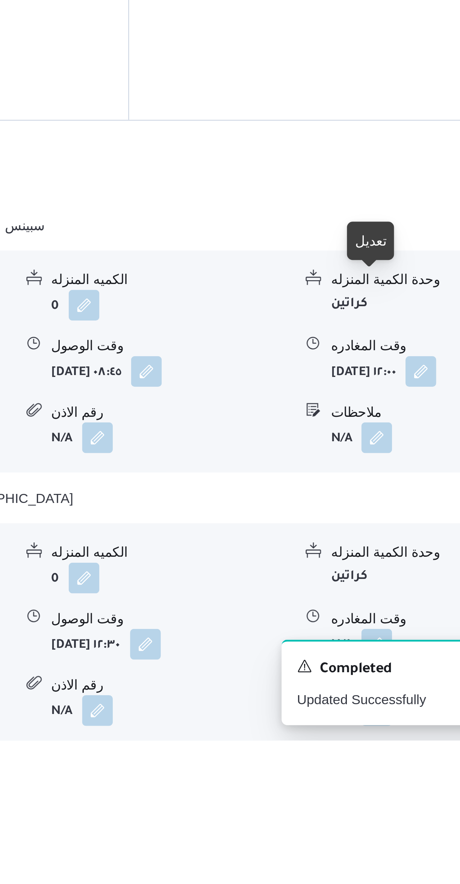
scroll to position [163, 0]
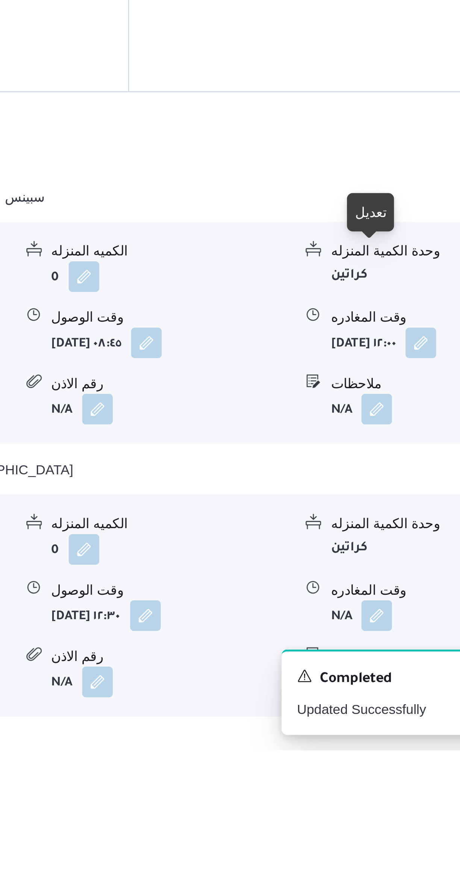
click at [377, 825] on button "button" at bounding box center [371, 831] width 12 height 12
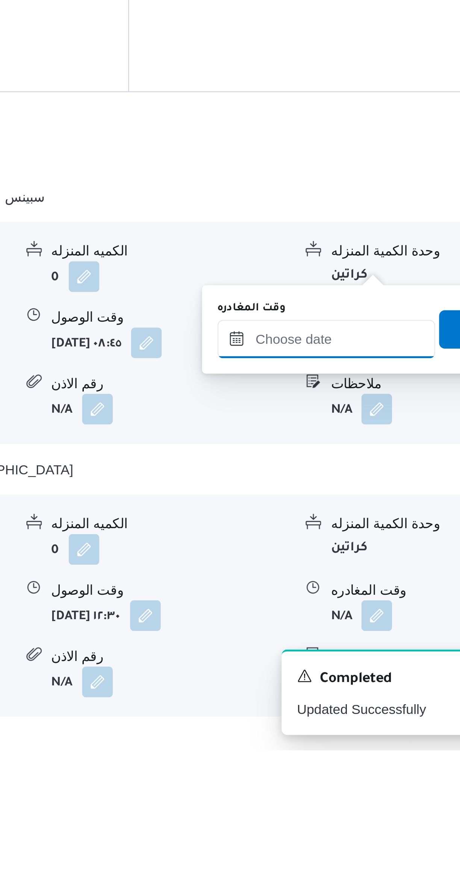
click at [352, 723] on input "وقت المغادره" at bounding box center [351, 723] width 85 height 15
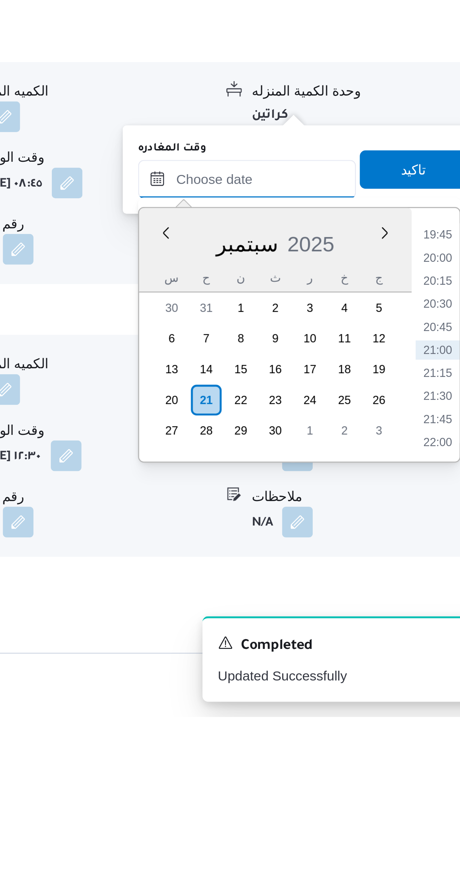
scroll to position [213, 0]
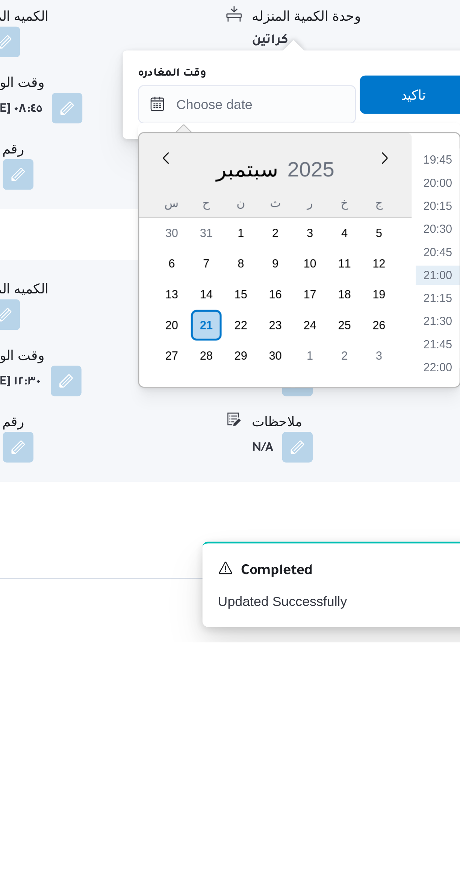
click at [423, 697] on li "19:45" at bounding box center [426, 695] width 17 height 8
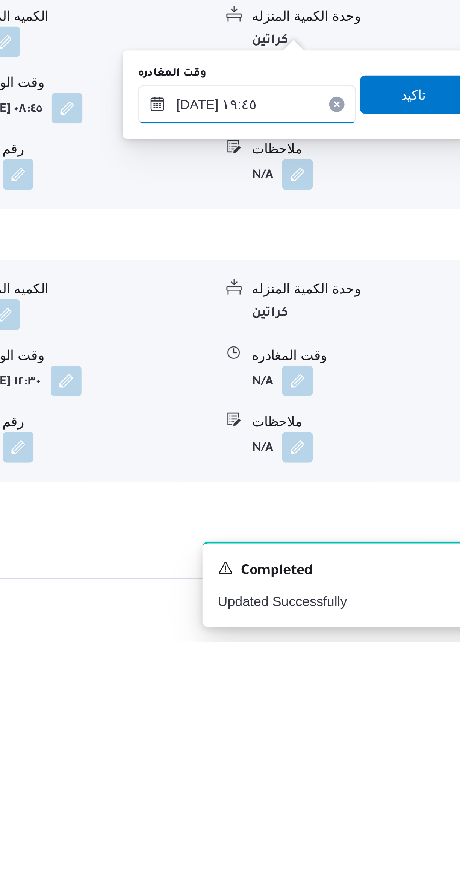
click at [327, 675] on input "٢١/٠٩/٢٠٢٥ ١٩:٤٥" at bounding box center [351, 673] width 85 height 15
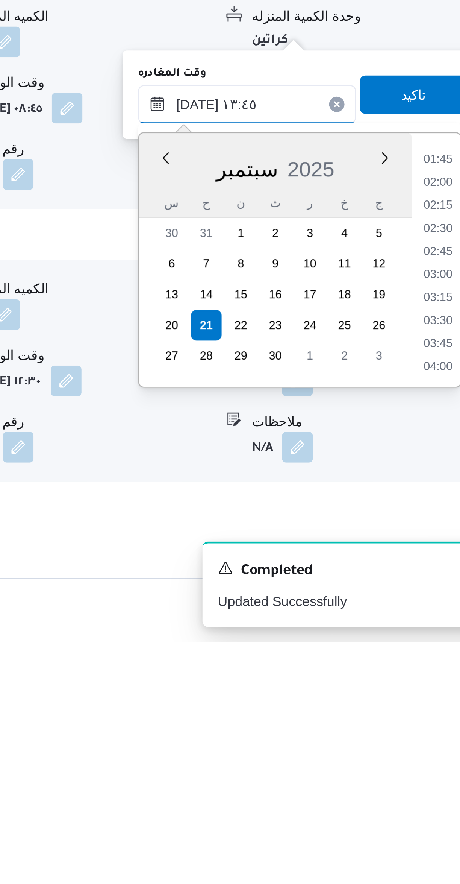
scroll to position [0, 0]
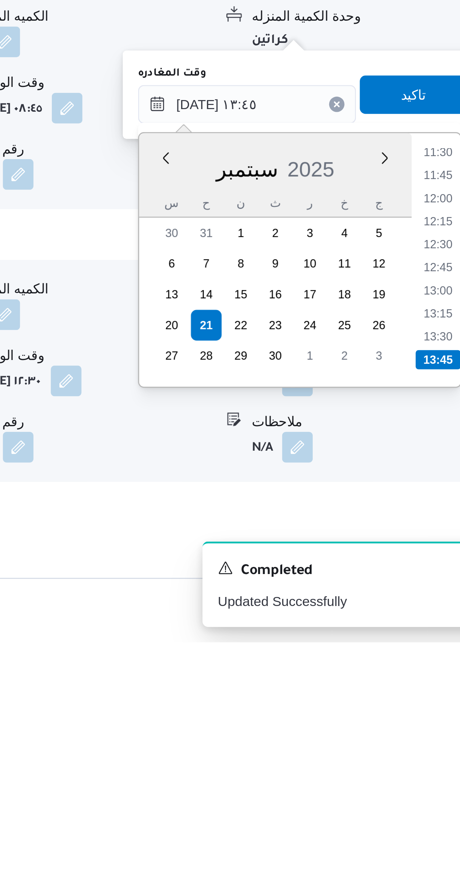
click at [425, 772] on li "13:45" at bounding box center [427, 774] width 18 height 8
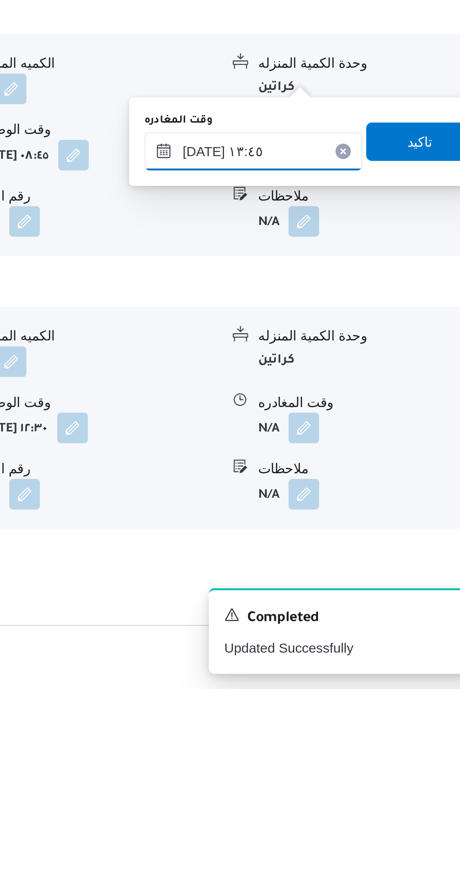
click at [354, 674] on input "٢١/٠٩/٢٠٢٥ ١٣:٤٥" at bounding box center [351, 673] width 85 height 15
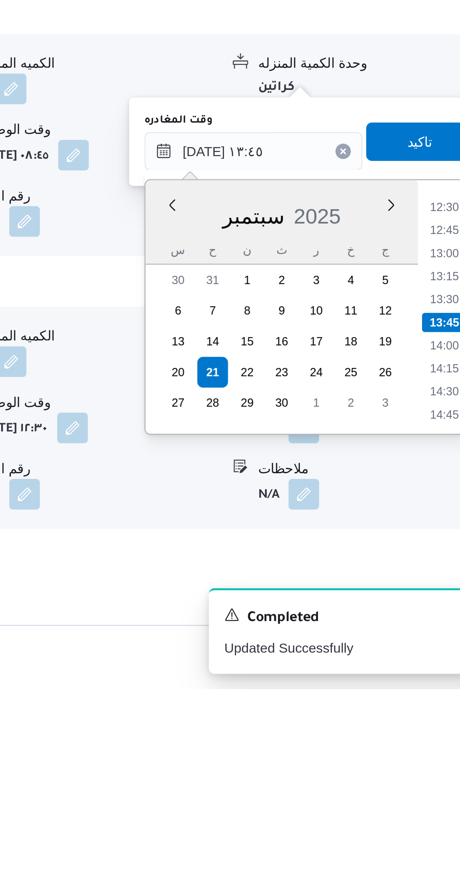
click at [425, 767] on li "14:30" at bounding box center [426, 768] width 17 height 8
type input "٢١/٠٩/٢٠٢٥ ١٤:٣٠"
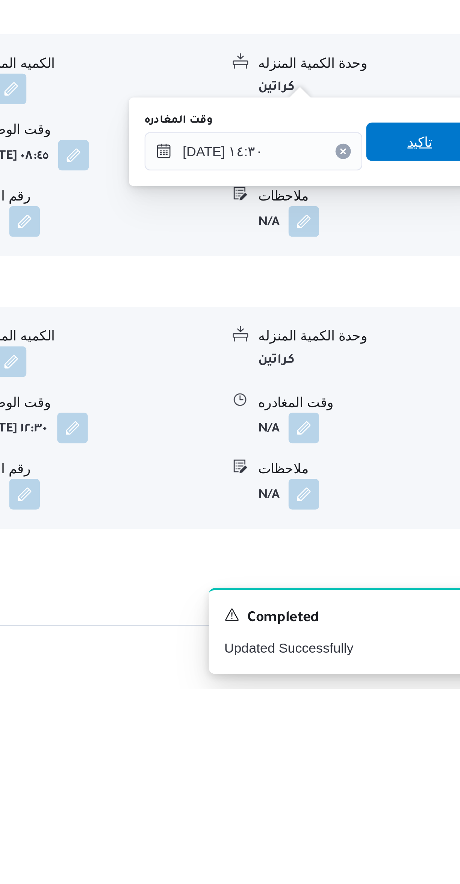
click at [412, 670] on span "تاكيد" at bounding box center [417, 669] width 10 height 9
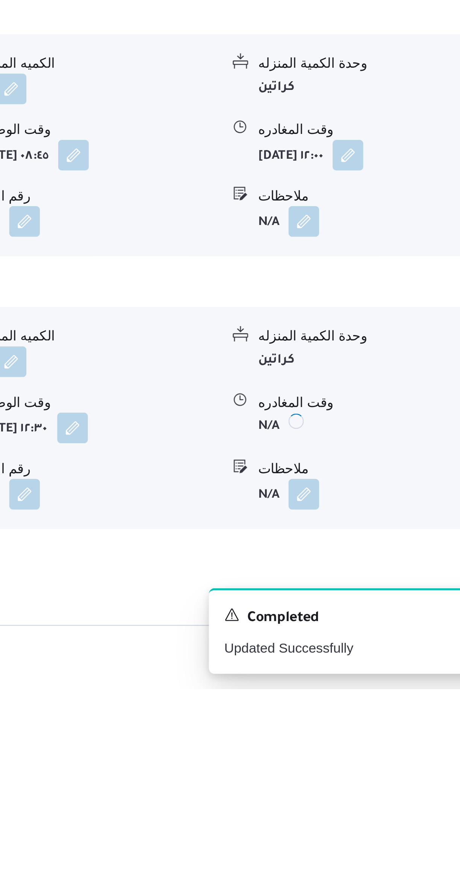
scroll to position [213, 0]
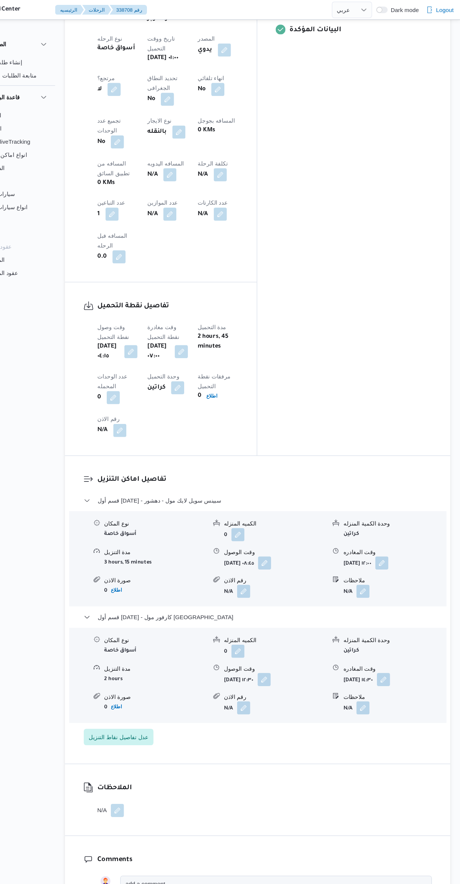
click at [311, 476] on div "الكميه المنزله" at bounding box center [291, 480] width 94 height 8
click at [321, 454] on button "قسم أول 6 أكتوبر - سبينس سويل لايك مول - دهشور" at bounding box center [274, 458] width 319 height 9
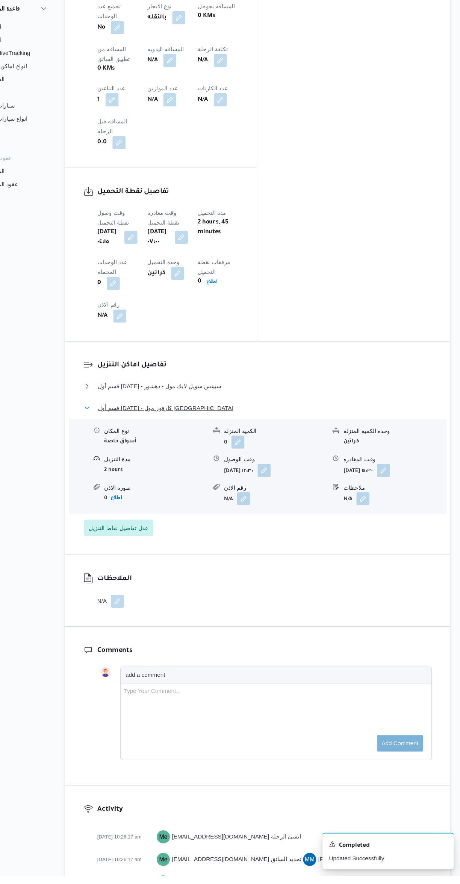
click at [298, 451] on button "قسم أول 6 أكتوبر - كارفور مول مصر" at bounding box center [274, 455] width 319 height 9
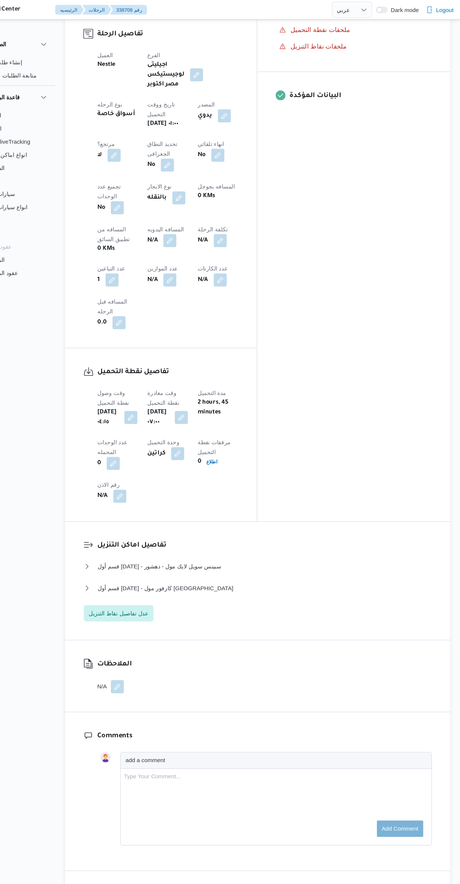
click at [212, 319] on div "تفاصيل نقطة التحميل وقت وصول نفطة التحميل أحد ٢١ سبتمبر ٢٠٢٥ ٠٤:١٥ وقت مغادرة ن…" at bounding box center [186, 398] width 176 height 159
click at [188, 214] on button "button" at bounding box center [194, 220] width 12 height 12
click at [123, 175] on input "المسافه اليدويه" at bounding box center [128, 175] width 75 height 15
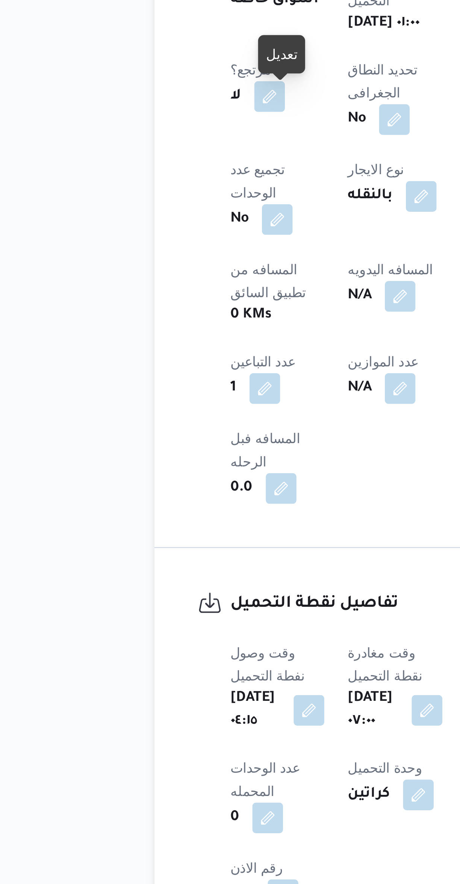
scroll to position [18, 0]
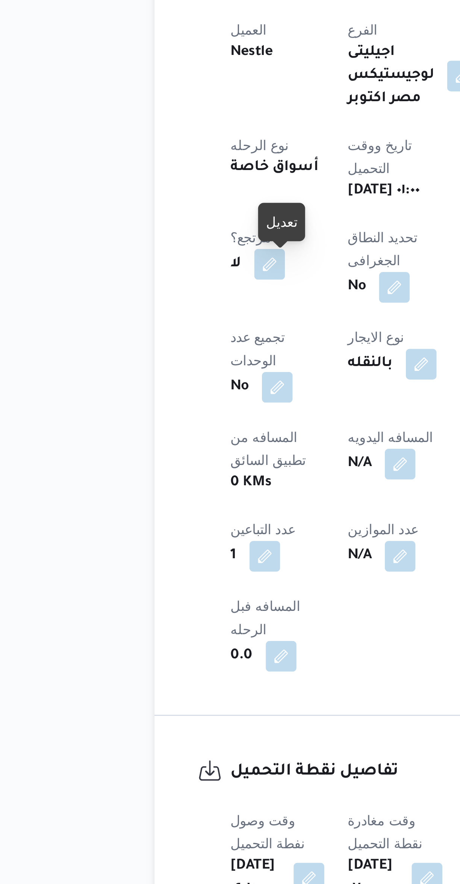
click at [188, 508] on button "button" at bounding box center [194, 514] width 12 height 12
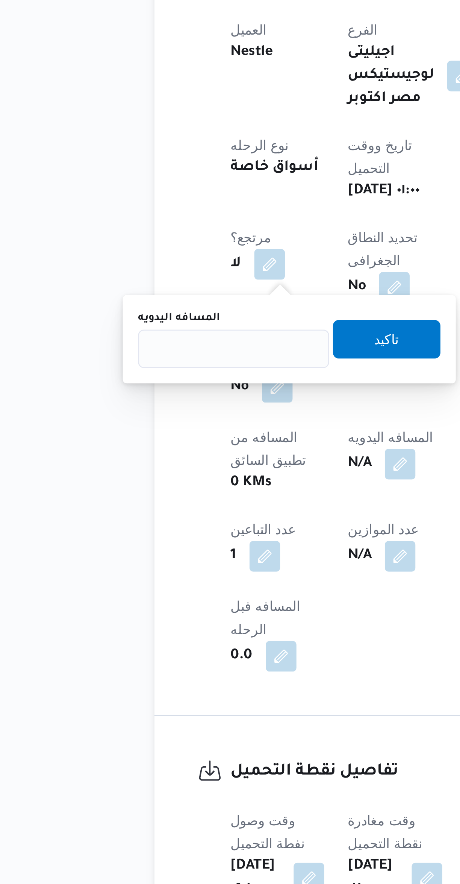
click at [122, 458] on label "المسافه اليدويه" at bounding box center [107, 457] width 32 height 6
click at [122, 462] on input "المسافه اليدويه" at bounding box center [128, 469] width 75 height 15
type input "61"
click at [187, 460] on span "تاكيد" at bounding box center [189, 465] width 42 height 15
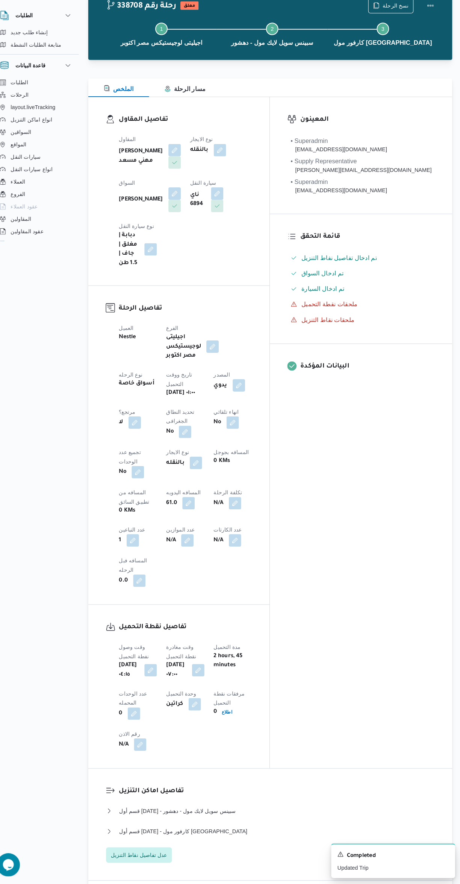
scroll to position [0, 0]
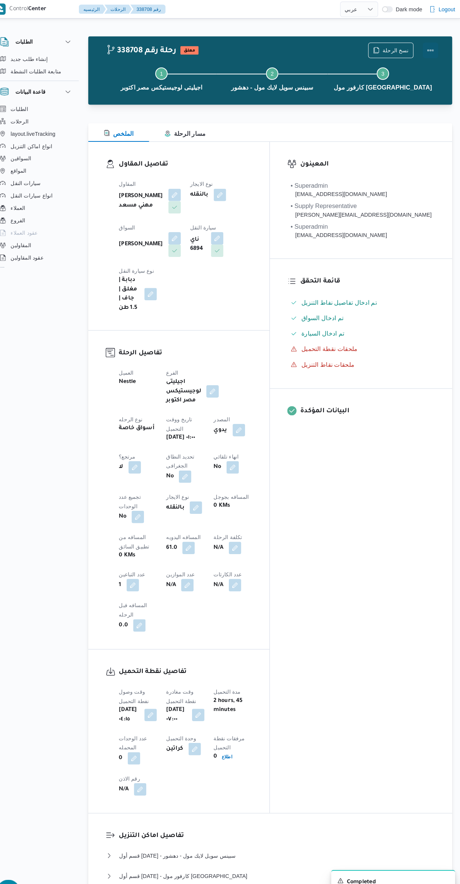
click at [432, 56] on button "Actions" at bounding box center [430, 48] width 15 height 15
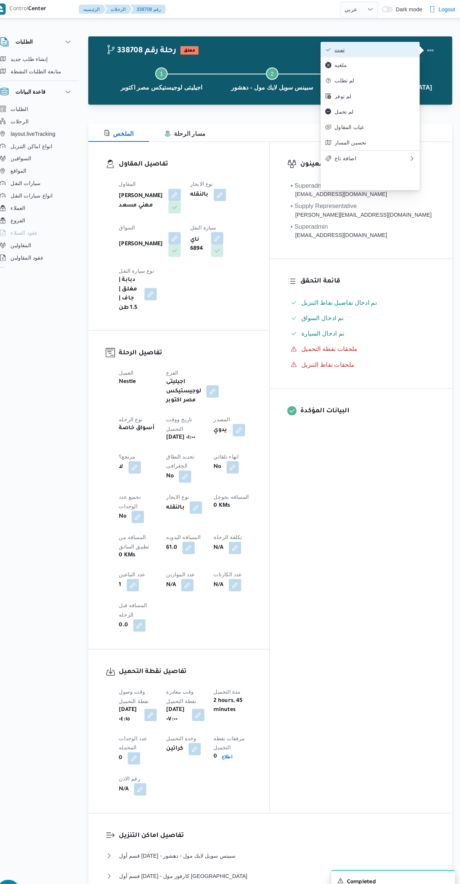
click at [385, 46] on span "تمت" at bounding box center [376, 48] width 78 height 6
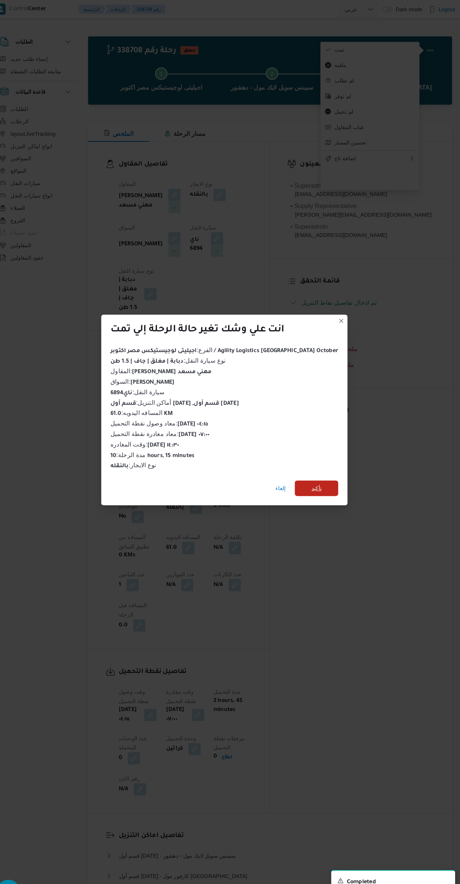
click at [317, 470] on span "تأكيد" at bounding box center [320, 473] width 42 height 15
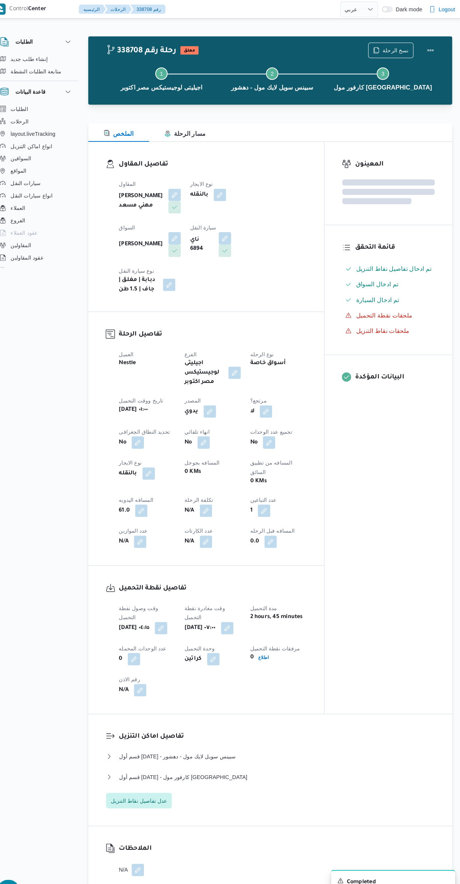
click at [398, 536] on div "المعينون قائمة التحقق تم ادخال تفاصيل نفاط التنزيل تم ادخال السواق تم ادخال الس…" at bounding box center [389, 415] width 124 height 555
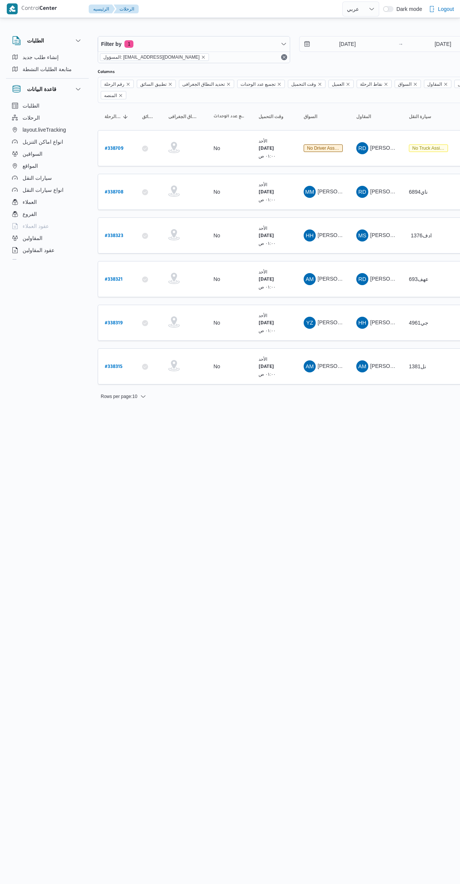
select select "ar"
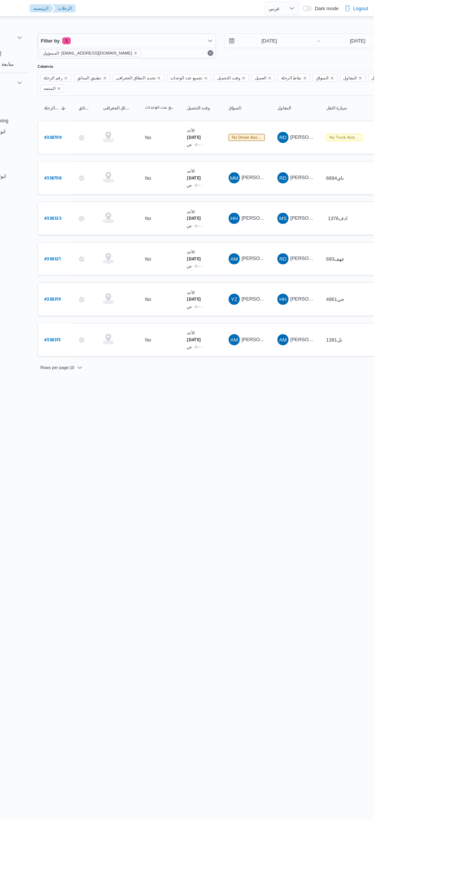
click at [115, 146] on b "# 338709" at bounding box center [114, 148] width 18 height 5
select select "ar"
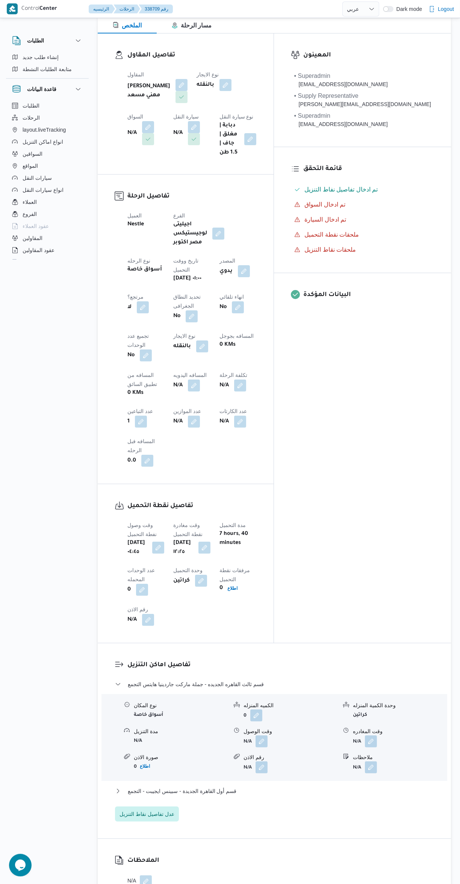
scroll to position [105, 0]
click at [265, 735] on button "button" at bounding box center [262, 741] width 12 height 12
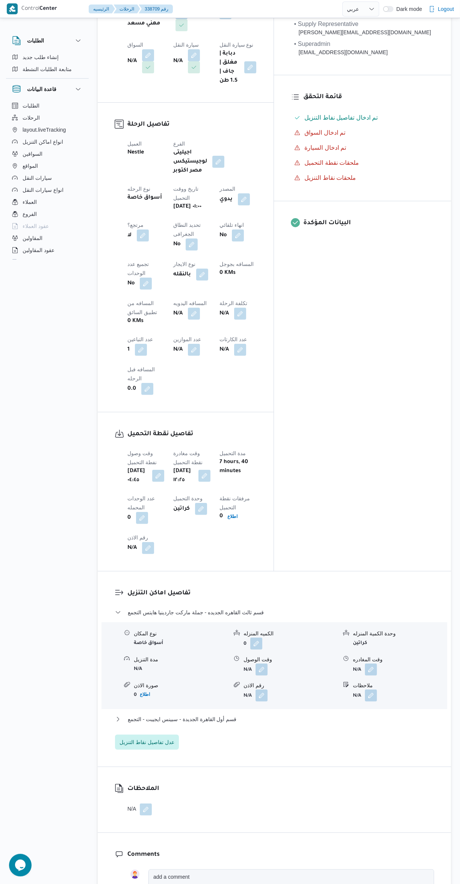
click at [248, 665] on div "تفاصيل اماكن التنزيل قسم ثالث القاهره الجديده - جملة ماركت جاردينيا هايتس التجم…" at bounding box center [275, 668] width 354 height 195
click at [261, 664] on button "button" at bounding box center [262, 670] width 12 height 12
click at [244, 601] on input "وقت الوصول" at bounding box center [241, 600] width 85 height 15
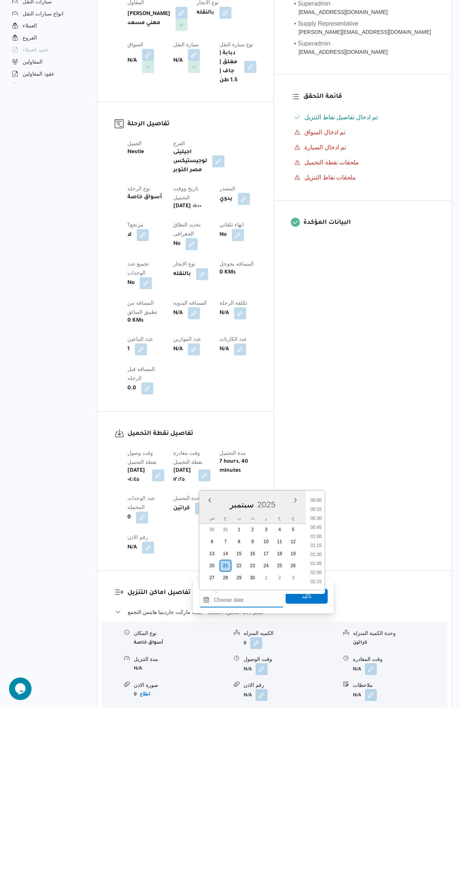
scroll to position [713, 0]
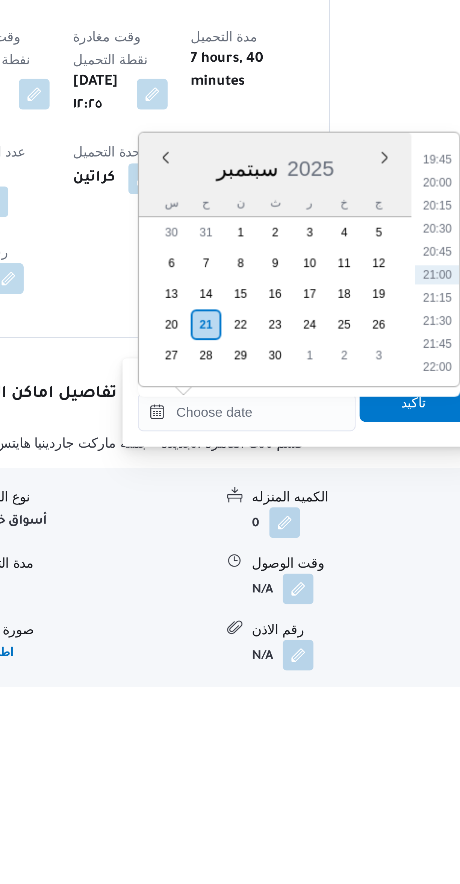
click at [314, 679] on li "19:45" at bounding box center [316, 678] width 17 height 8
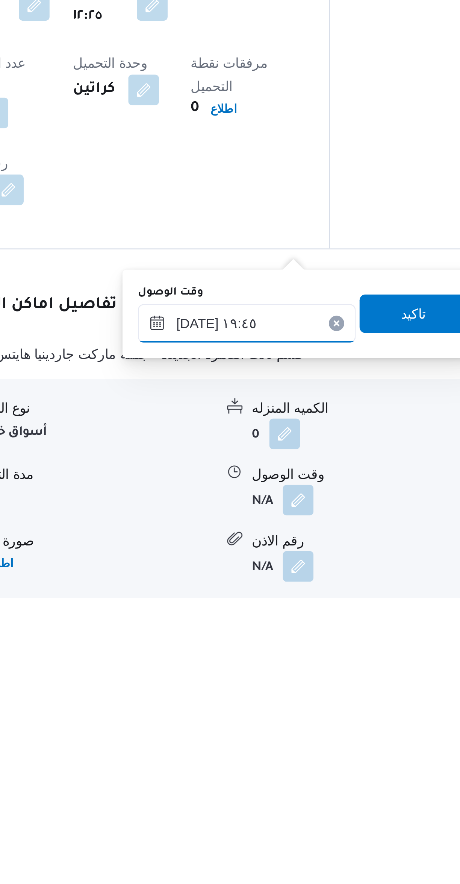
click at [219, 779] on input "٢١/٠٩/٢٠٢٥ ١٩:٤٥" at bounding box center [241, 776] width 85 height 15
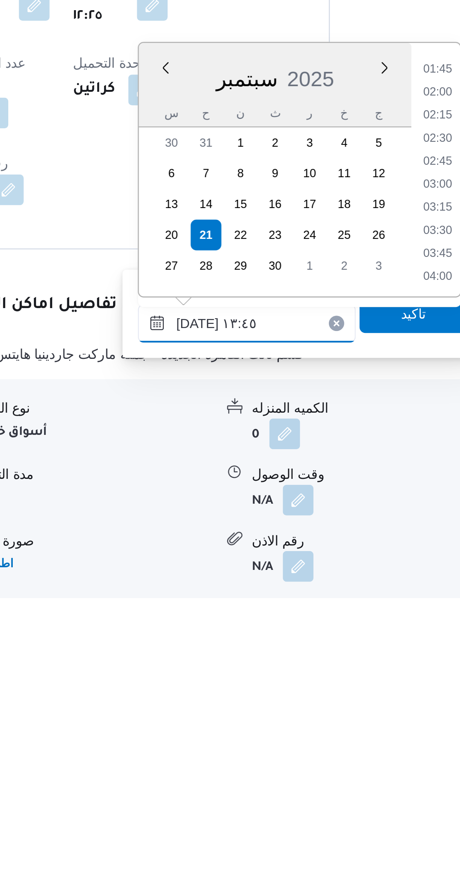
scroll to position [418, 0]
type input "٢١/٠٩/٢٠٢٥ ١٣:٤٥"
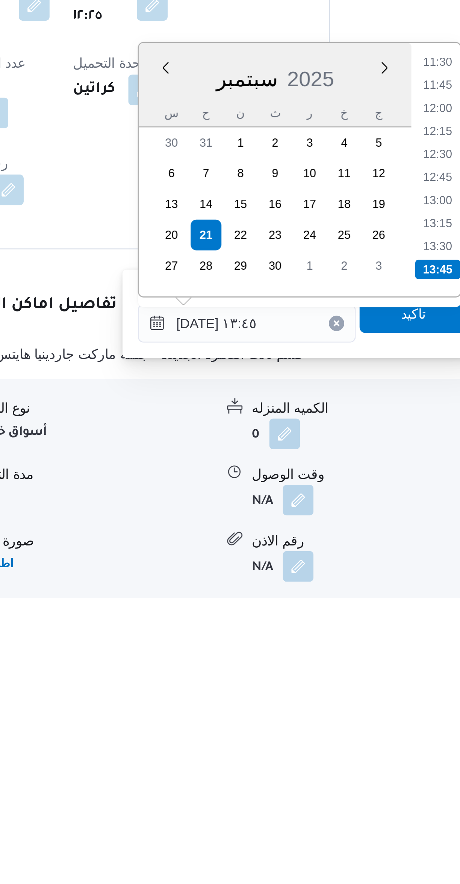
click at [315, 757] on li "13:45" at bounding box center [317, 756] width 18 height 8
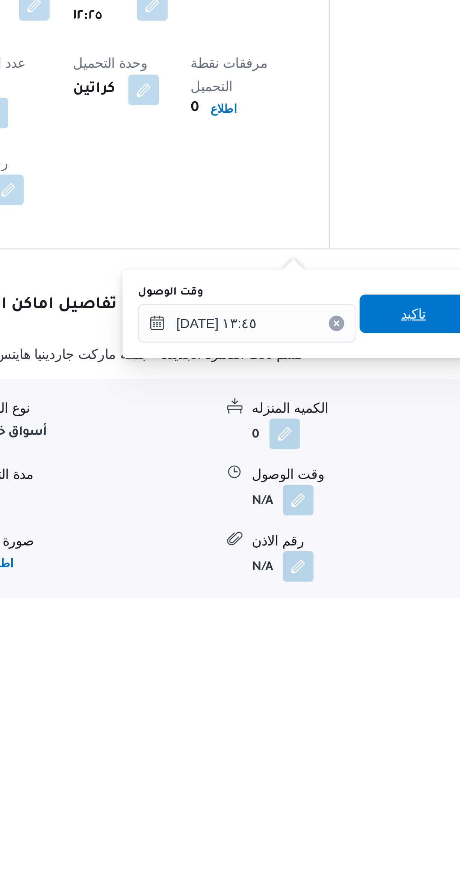
click at [306, 773] on span "تاكيد" at bounding box center [307, 772] width 42 height 15
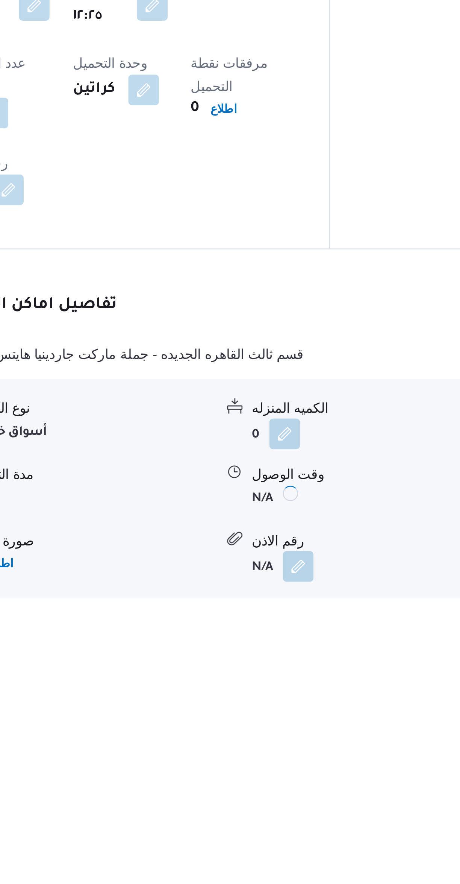
scroll to position [0, 0]
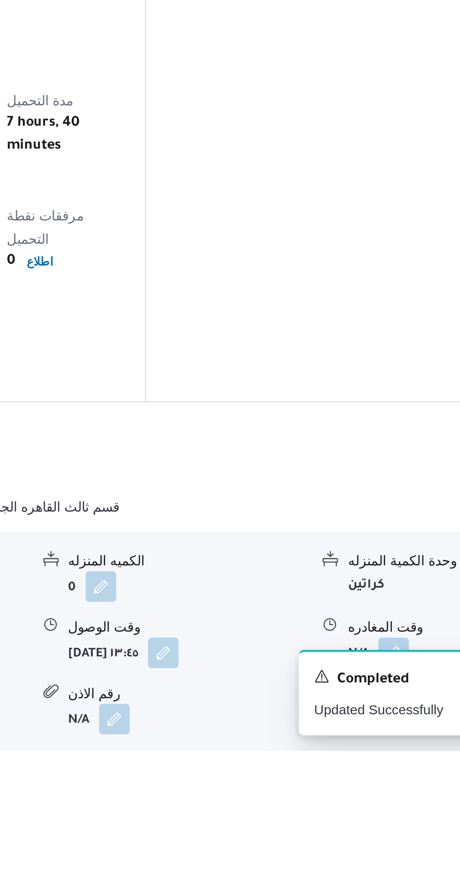
click at [371, 840] on button "button" at bounding box center [371, 846] width 12 height 12
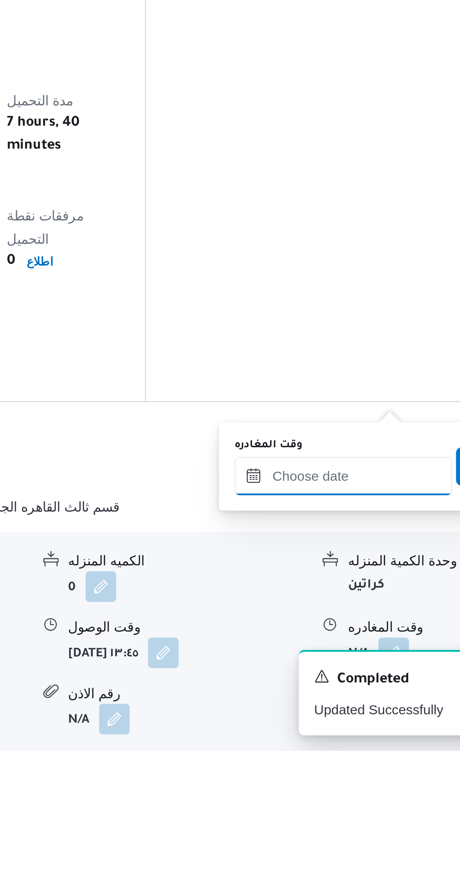
click at [345, 775] on input "وقت المغادره" at bounding box center [351, 776] width 85 height 15
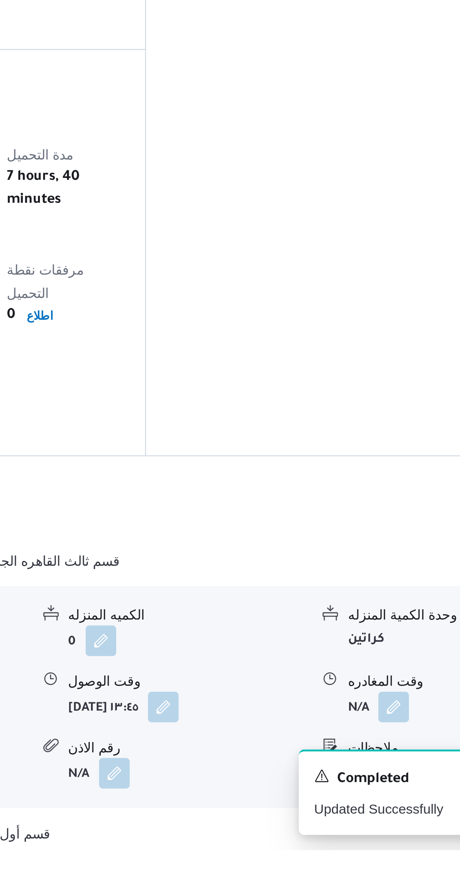
scroll to position [18, 0]
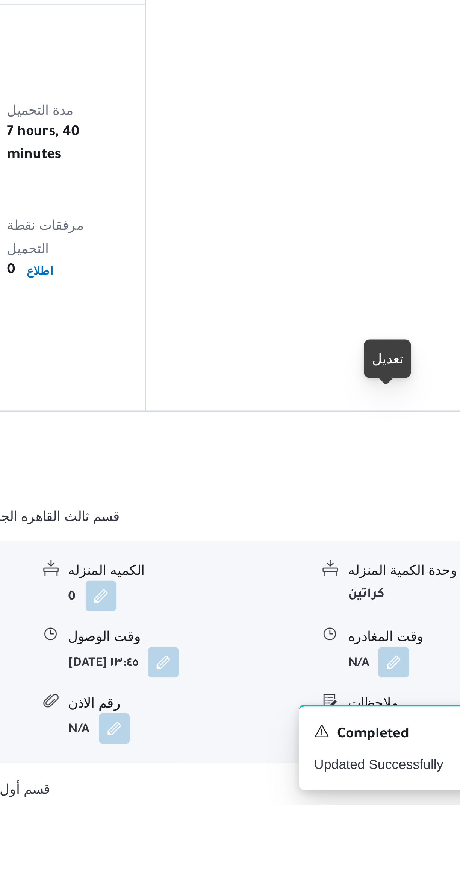
click at [374, 822] on button "button" at bounding box center [371, 828] width 12 height 12
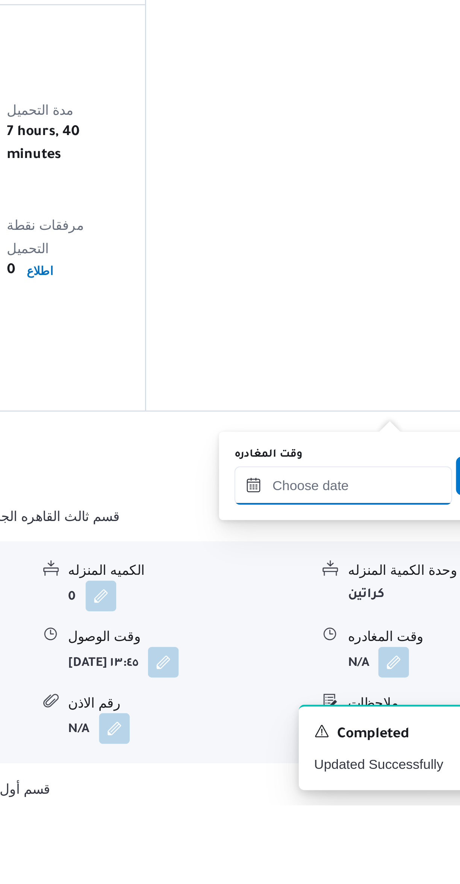
click at [349, 758] on input "وقت المغادره" at bounding box center [351, 758] width 85 height 15
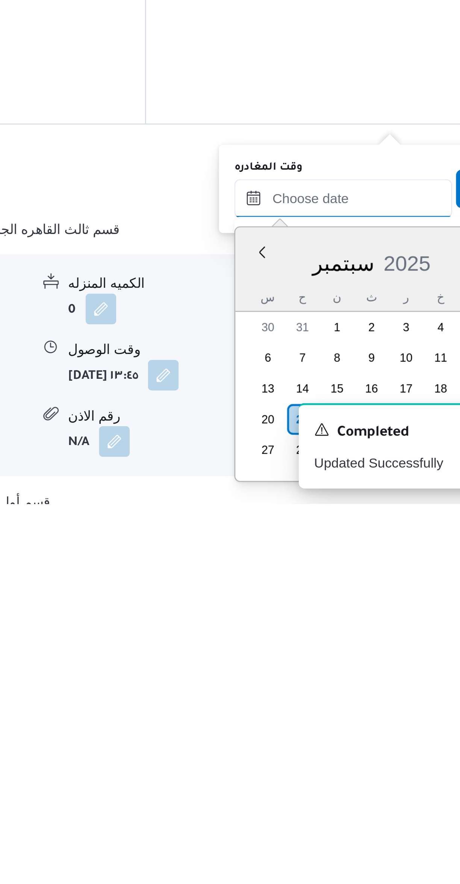
scroll to position [12, 0]
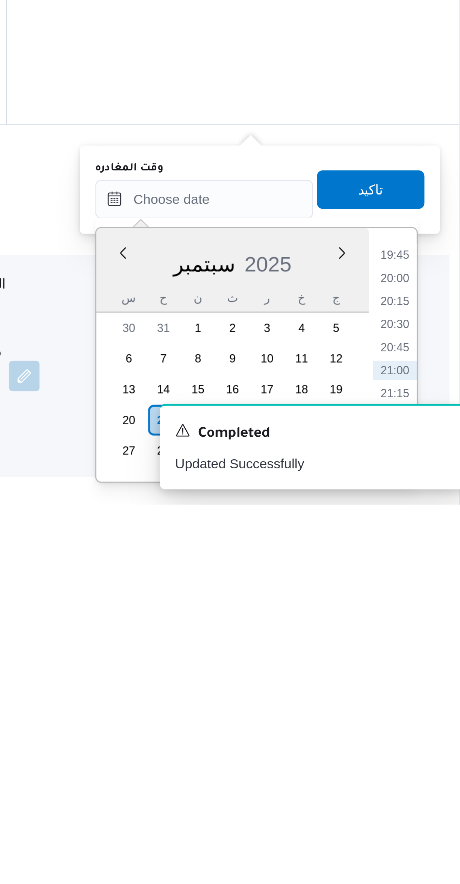
click at [425, 803] on li "20:15" at bounding box center [426, 805] width 17 height 8
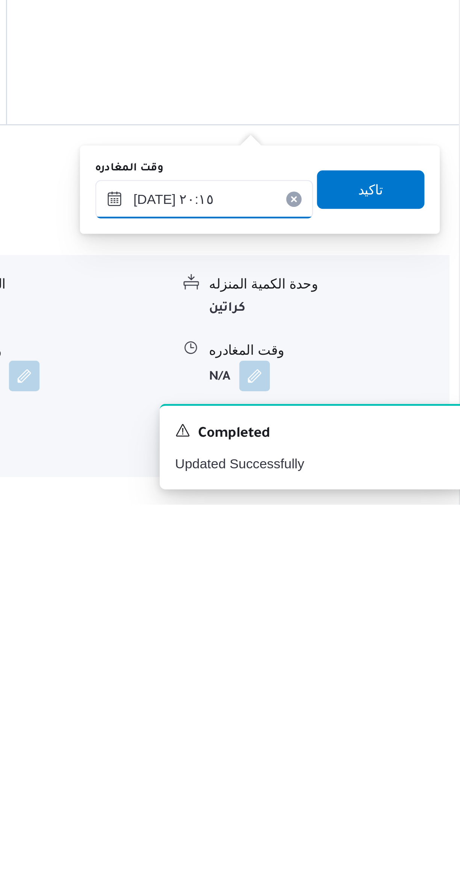
click at [327, 766] on input "[DATE] ٢٠:١٥" at bounding box center [351, 764] width 85 height 15
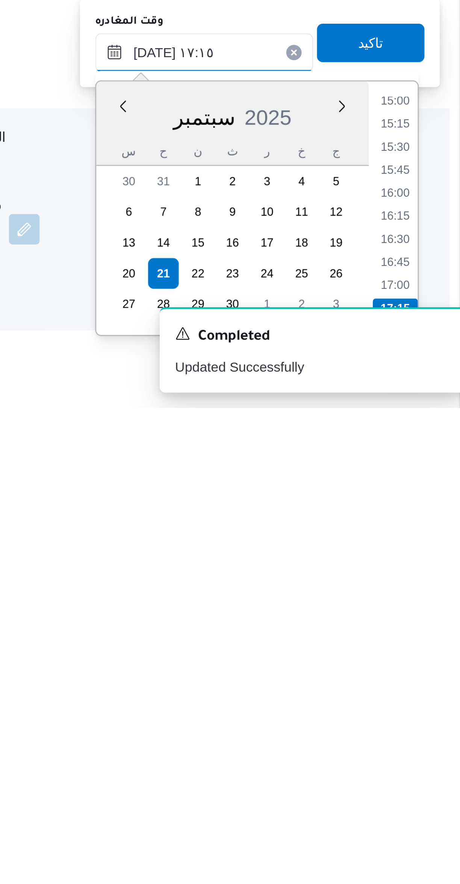
scroll to position [34, 0]
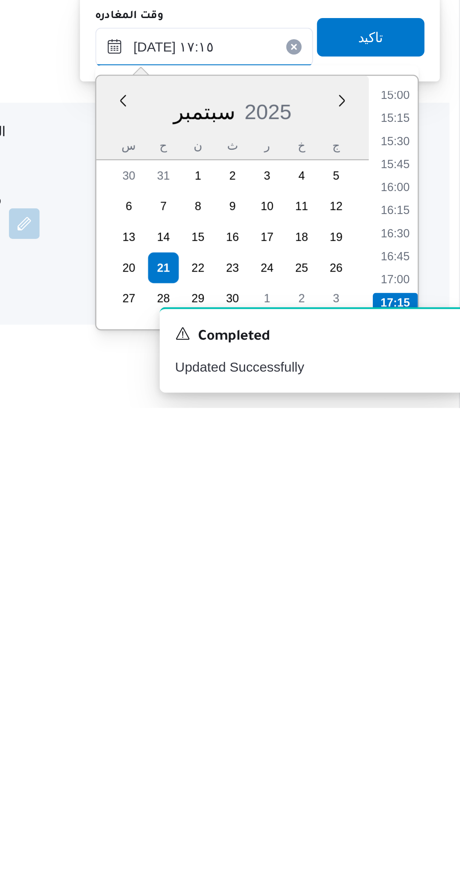
type input "[DATE] ١٧:١٥"
click at [428, 839] on li "17:15" at bounding box center [427, 843] width 18 height 8
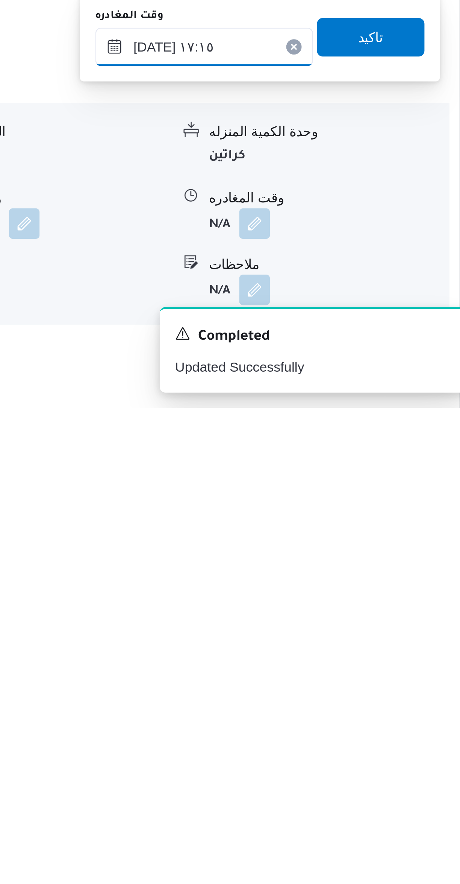
scroll to position [34, 0]
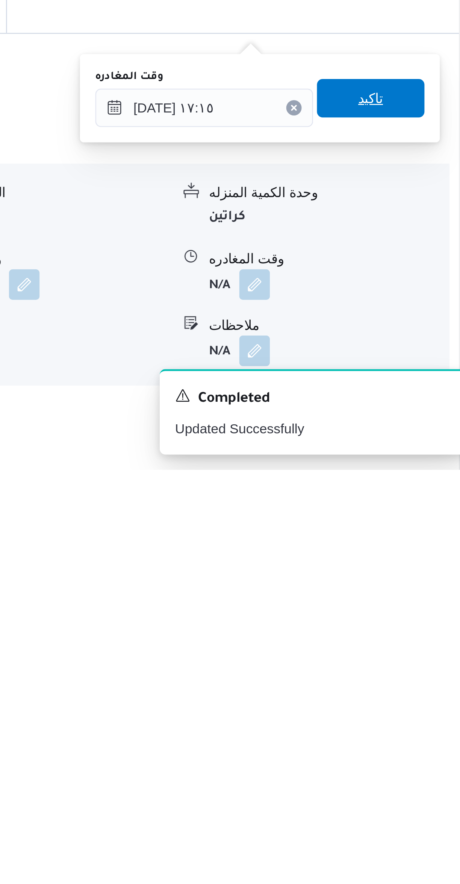
click at [424, 736] on span "تاكيد" at bounding box center [417, 738] width 42 height 15
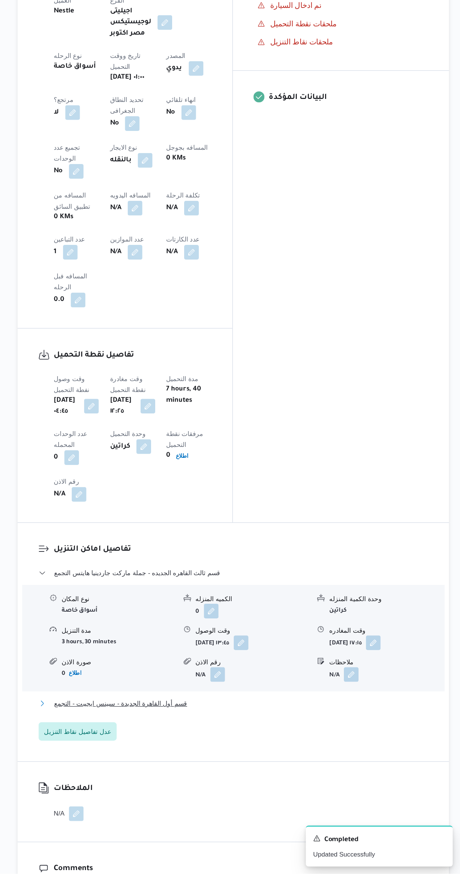
click at [292, 740] on button "قسم أول القاهرة الجديدة - سبينس ايجيبت - التجمع" at bounding box center [274, 744] width 319 height 9
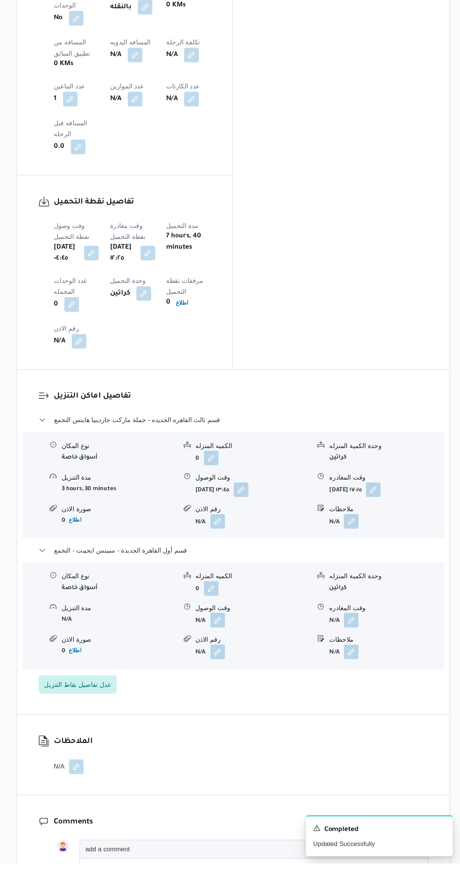
scroll to position [268, 0]
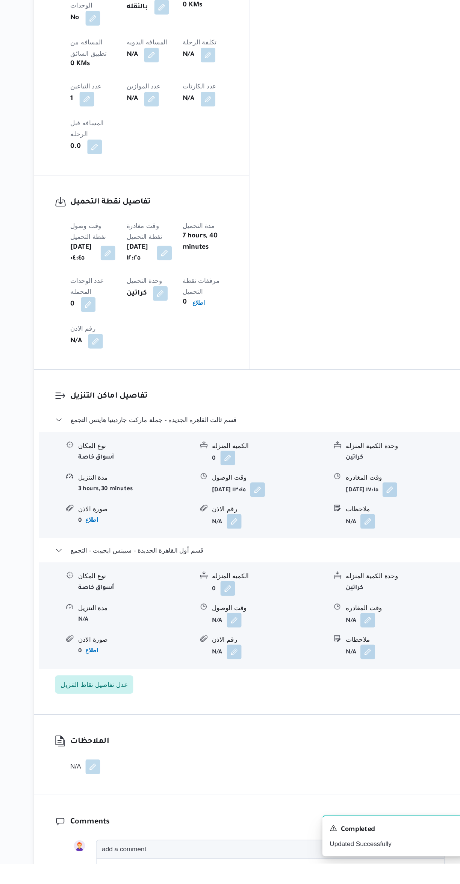
click at [374, 679] on button "button" at bounding box center [371, 685] width 12 height 12
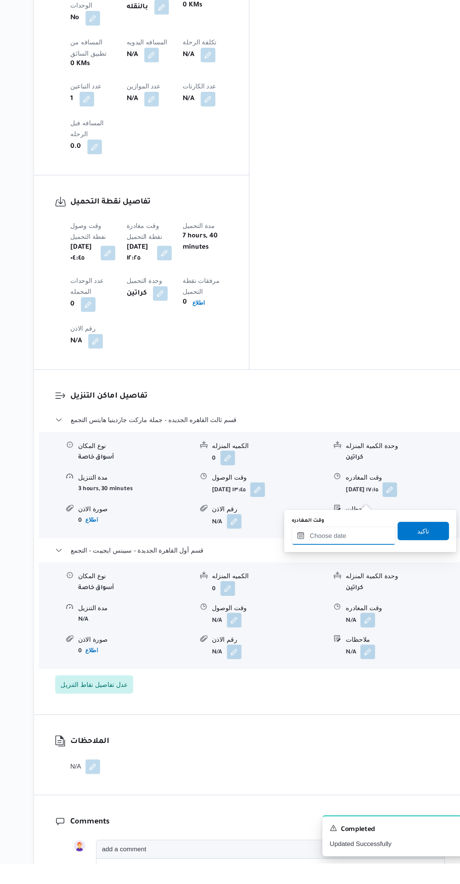
click at [346, 615] on input "وقت المغادره" at bounding box center [351, 615] width 85 height 15
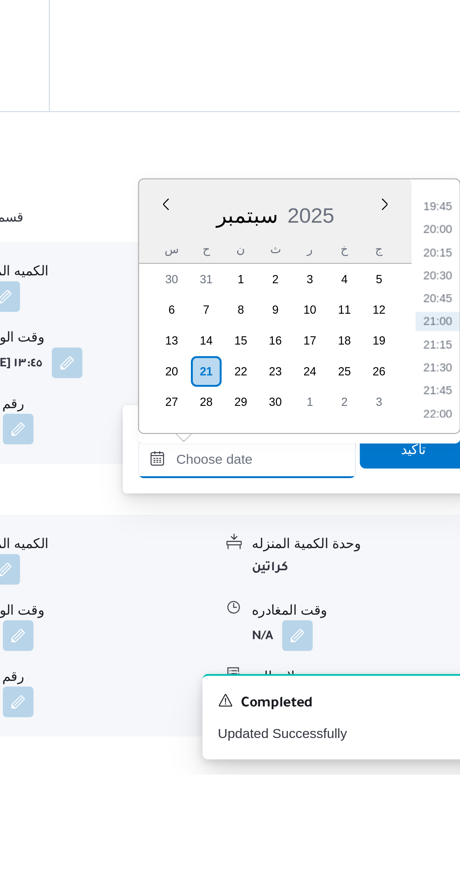
scroll to position [0, 0]
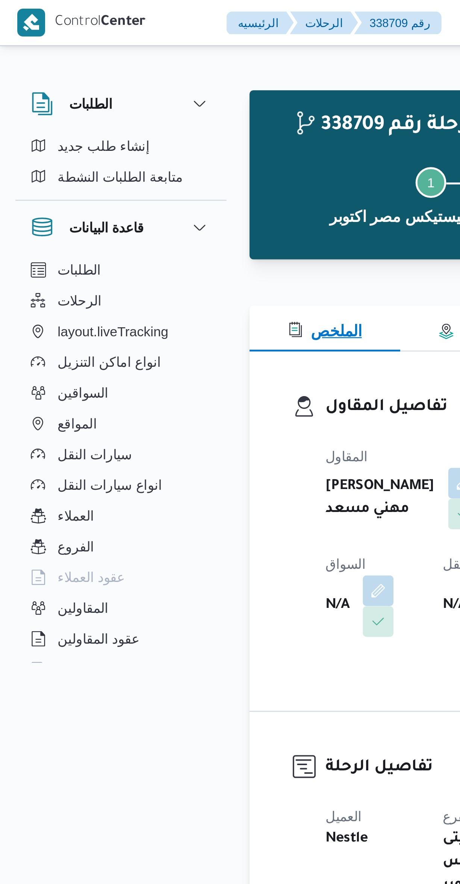
click at [132, 124] on button "الملخص" at bounding box center [127, 129] width 59 height 18
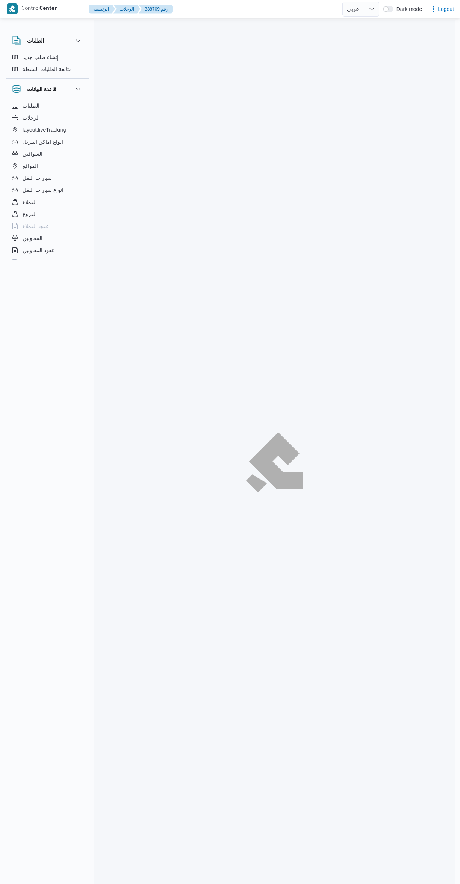
select select "ar"
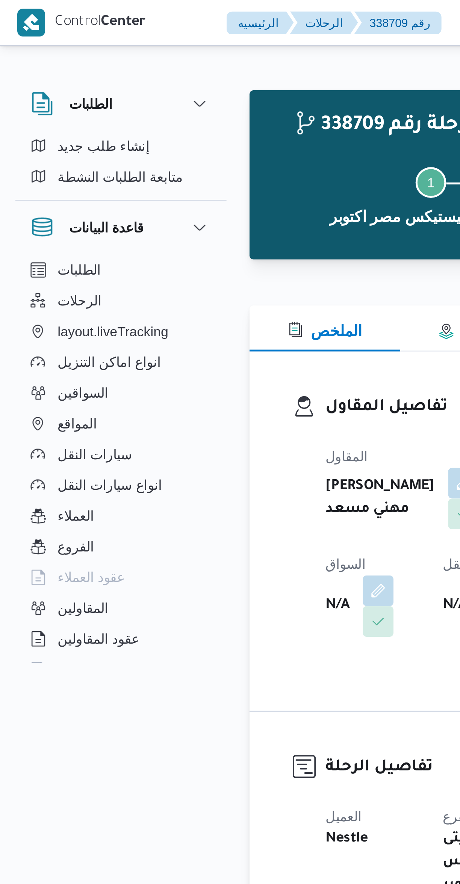
scroll to position [478, 0]
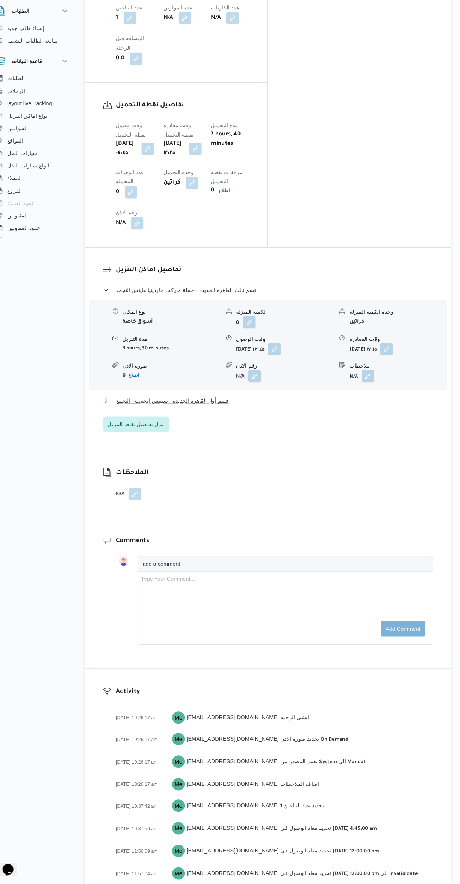
click at [338, 413] on button "قسم أول القاهرة الجديدة - سبينس ايجيبت - التجمع" at bounding box center [274, 417] width 319 height 9
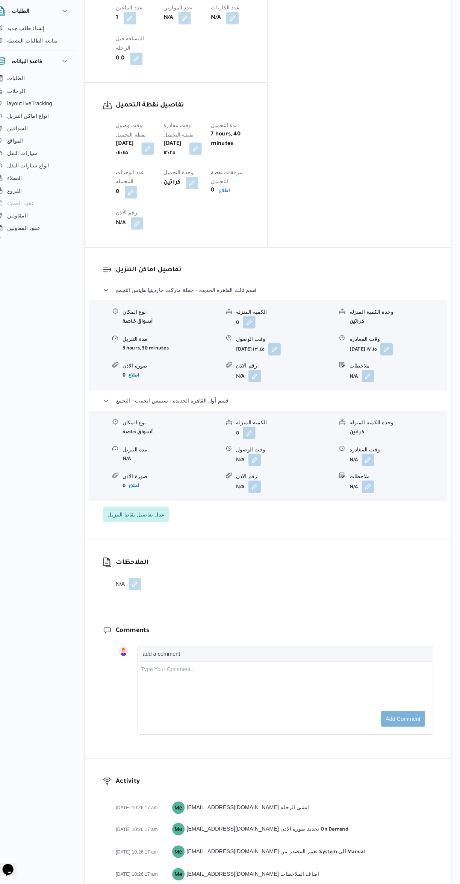
click at [370, 468] on button "button" at bounding box center [371, 474] width 12 height 12
click at [353, 405] on input "وقت المغادره" at bounding box center [351, 405] width 85 height 15
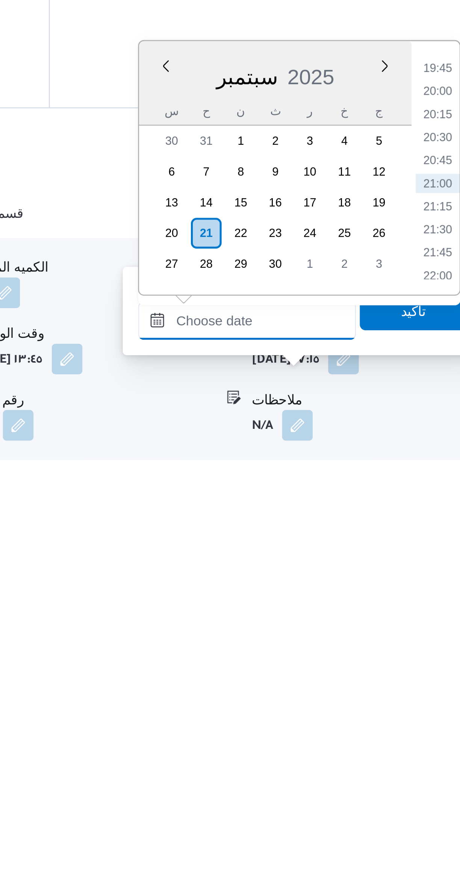
scroll to position [18, 0]
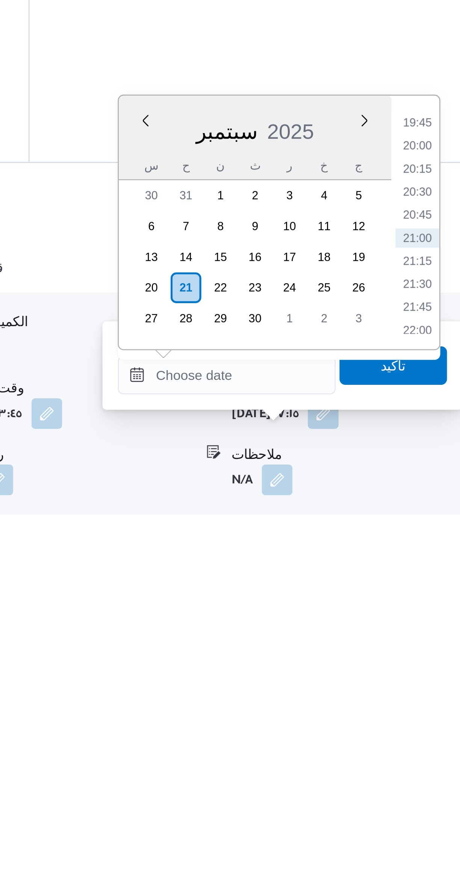
click at [429, 732] on li "20:15" at bounding box center [426, 732] width 17 height 8
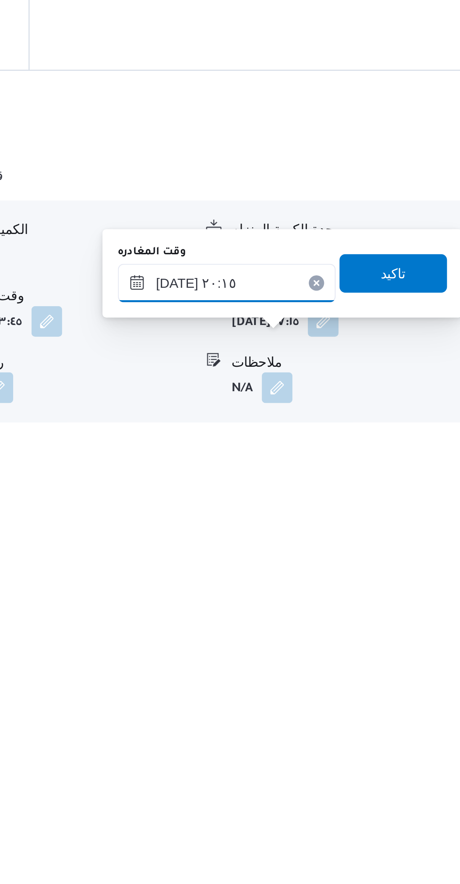
click at [328, 815] on input "[DATE] ٢٠:١٥" at bounding box center [351, 812] width 85 height 15
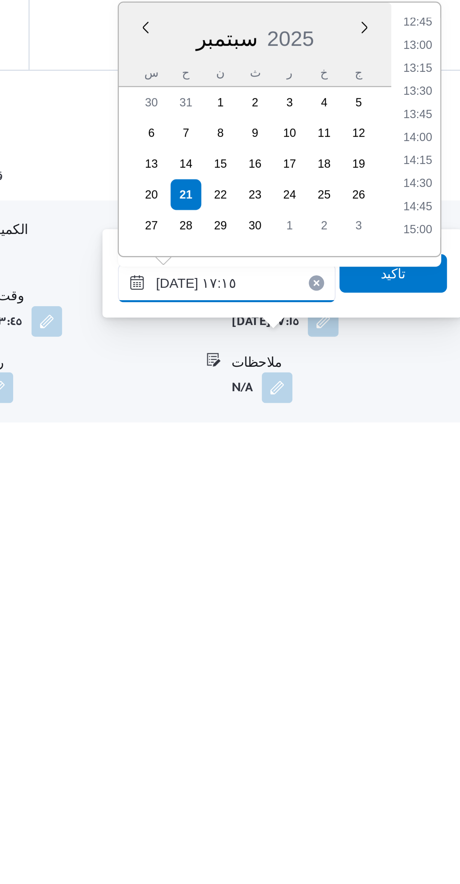
scroll to position [544, 0]
type input "[DATE] ١٧:١٥"
click at [426, 789] on li "17:15" at bounding box center [427, 791] width 18 height 8
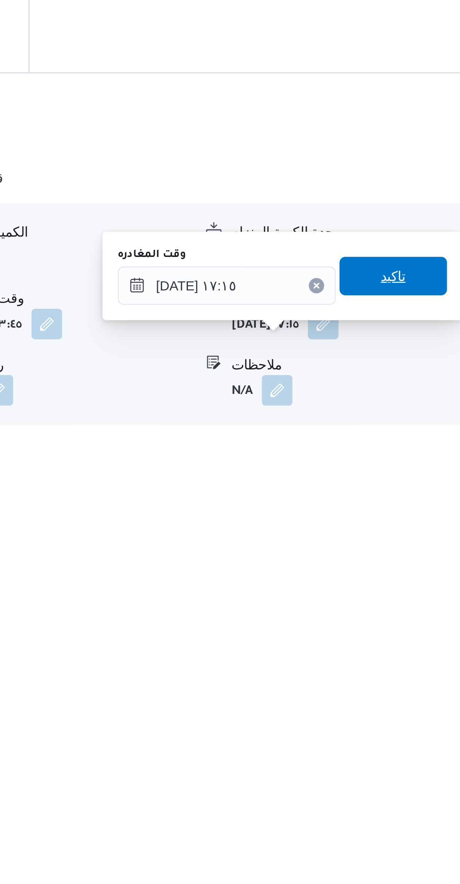
click at [417, 808] on span "تاكيد" at bounding box center [417, 808] width 42 height 15
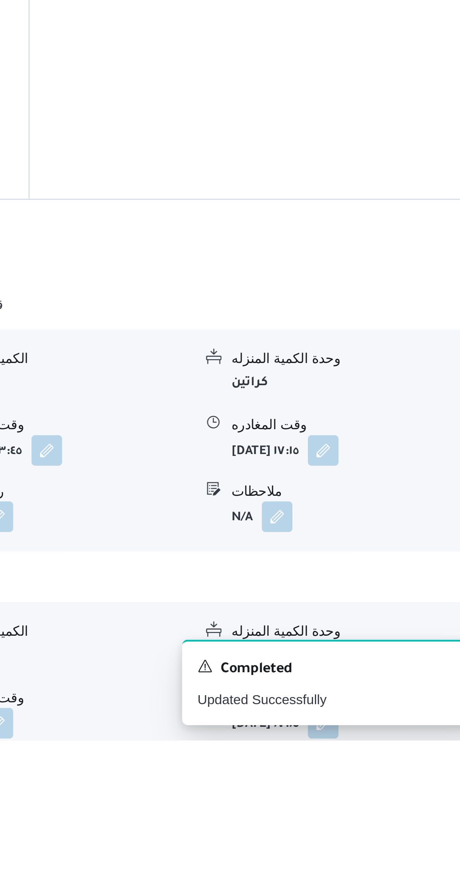
scroll to position [87, 0]
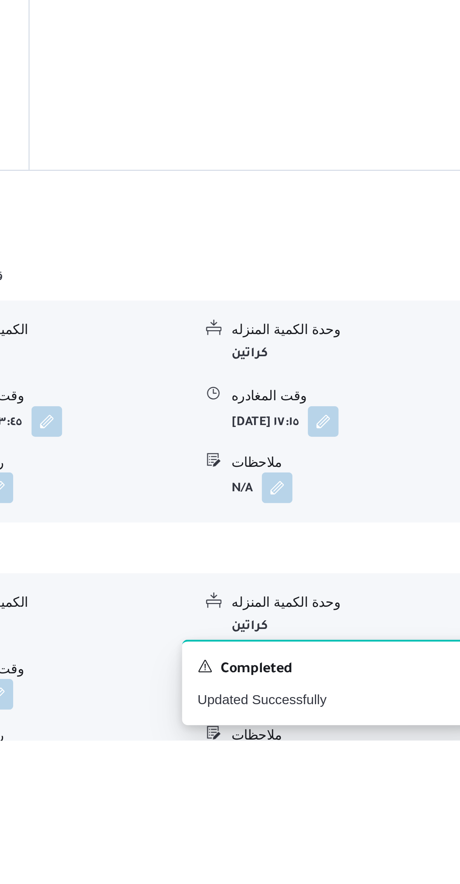
click at [374, 884] on button "button" at bounding box center [371, 892] width 12 height 12
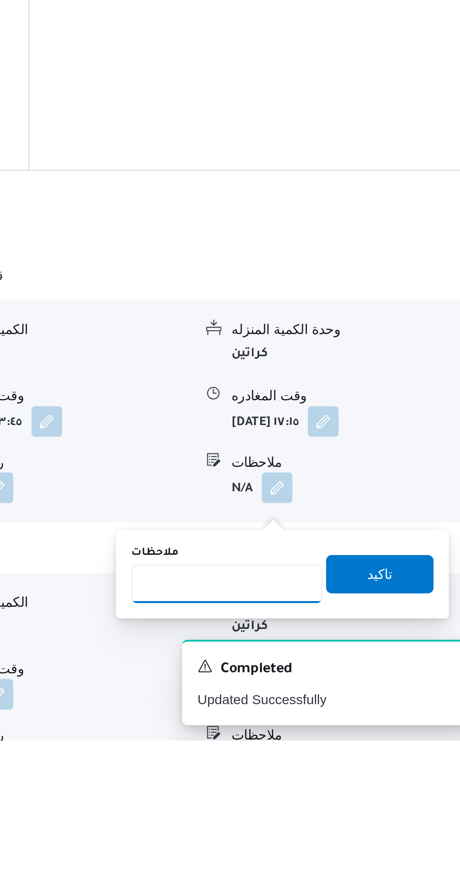
click at [356, 824] on input "ملاحظات" at bounding box center [351, 822] width 75 height 15
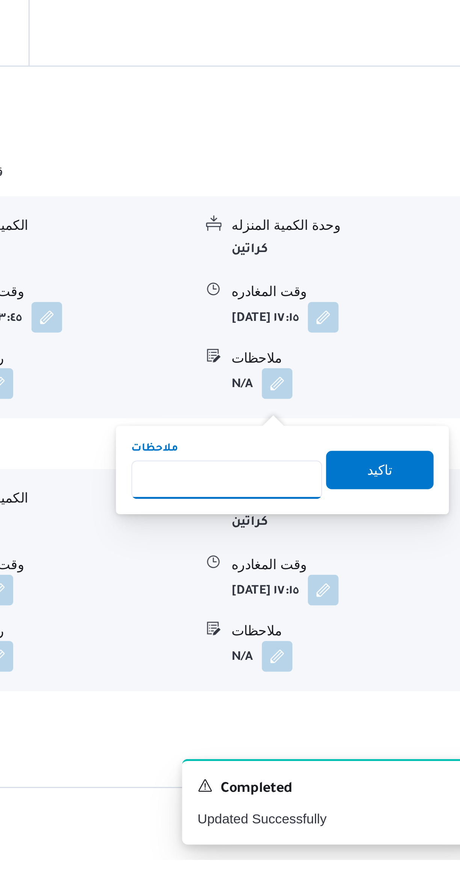
scroll to position [115, 0]
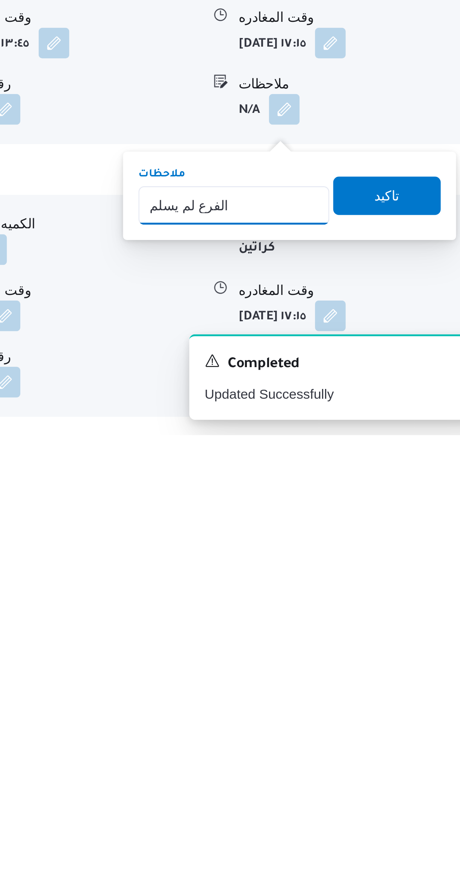
type input "الفرع لم يسلم"
click at [411, 793] on span "تاكيد" at bounding box center [411, 790] width 42 height 15
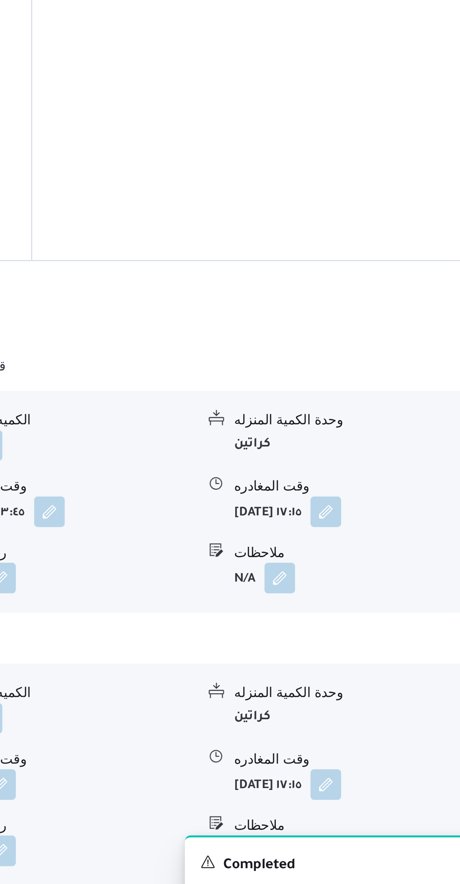
scroll to position [137, 0]
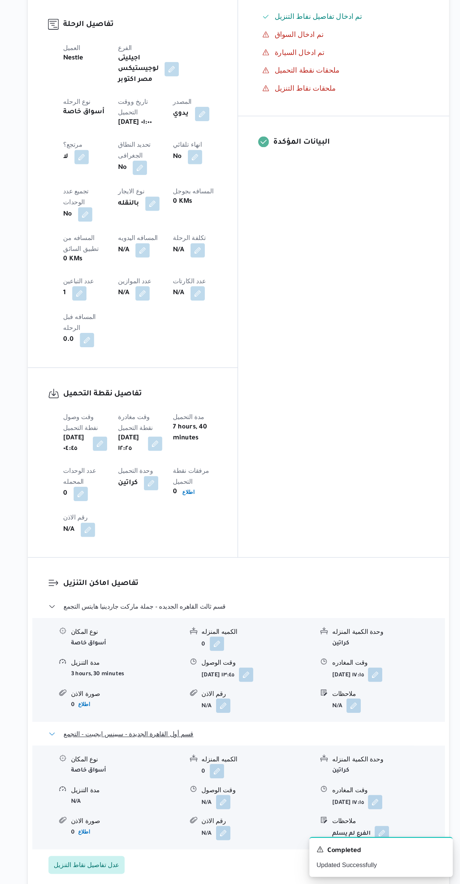
click at [302, 754] on button "قسم أول القاهرة الجديدة - سبينس ايجيبت - التجمع" at bounding box center [274, 758] width 319 height 9
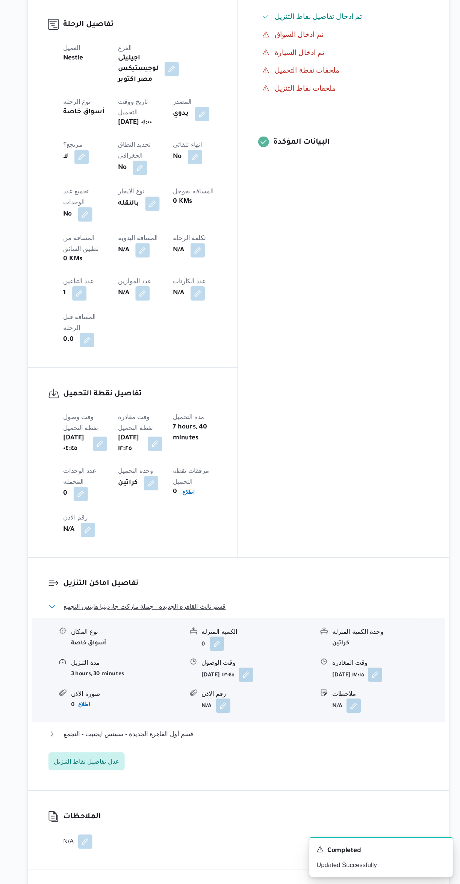
click at [307, 647] on button "قسم ثالث القاهره الجديده - جملة ماركت جاردينيا هايتس التجمع" at bounding box center [274, 651] width 319 height 9
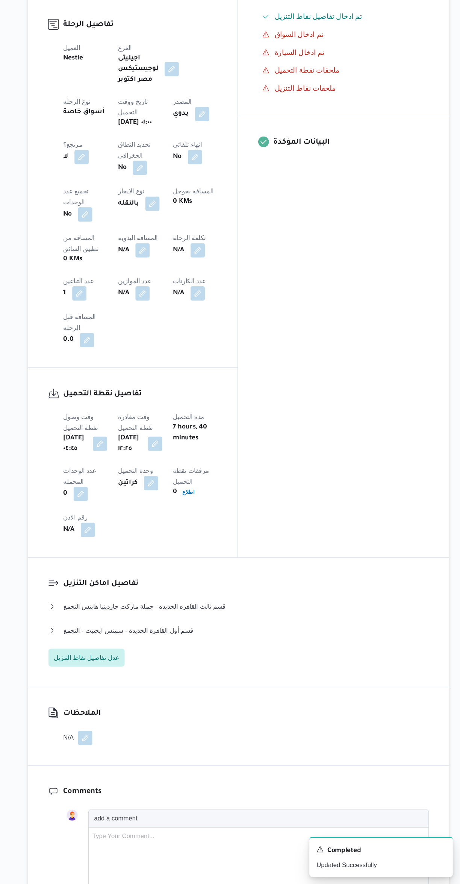
click at [188, 346] on button "button" at bounding box center [194, 352] width 12 height 12
click at [120, 346] on input "المسافه اليدويه" at bounding box center [128, 346] width 75 height 15
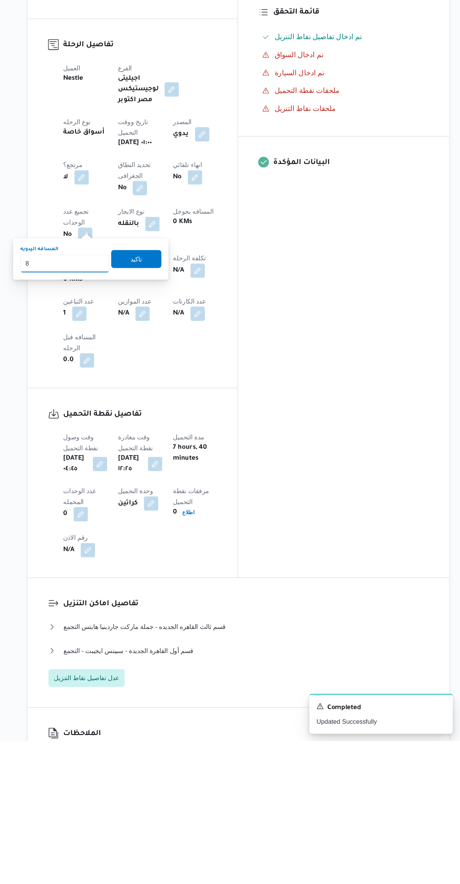
type input "86"
click at [198, 479] on span "تاكيد" at bounding box center [189, 480] width 42 height 15
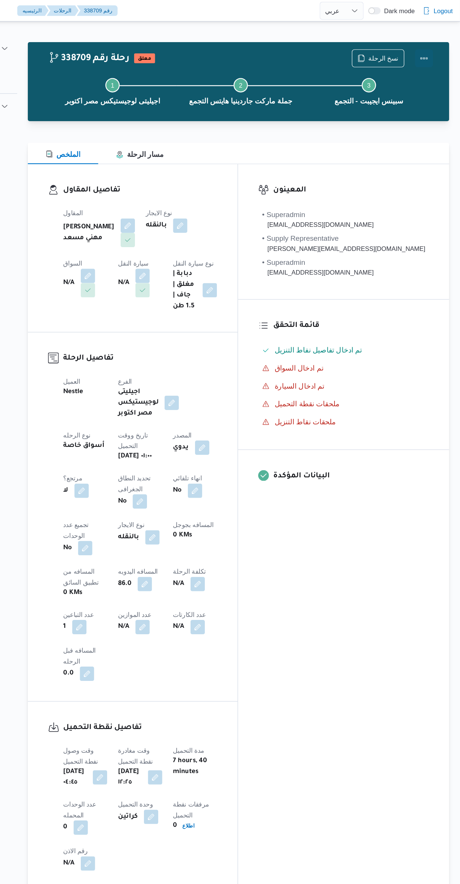
click at [436, 47] on button "Actions" at bounding box center [430, 48] width 15 height 15
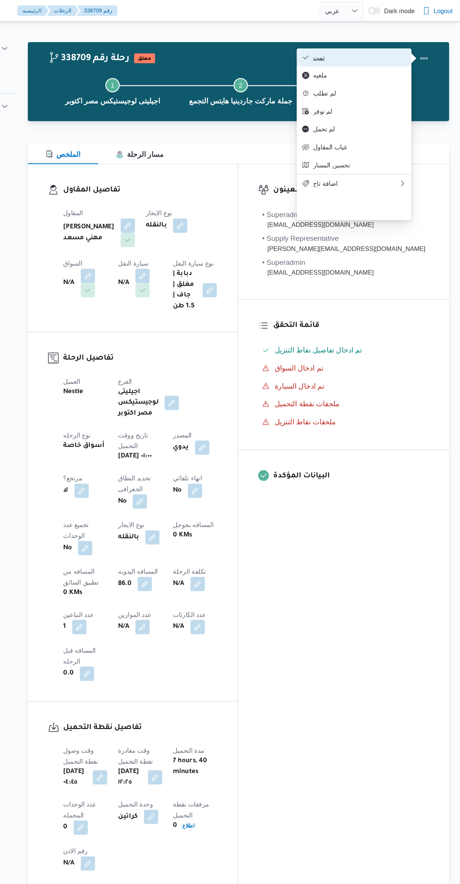
click at [396, 46] on span "تمت" at bounding box center [376, 48] width 78 height 6
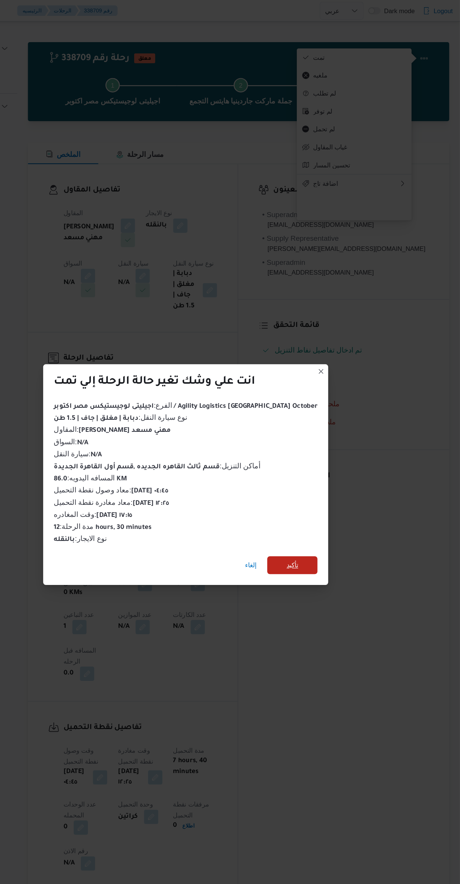
click at [318, 469] on span "تأكيد" at bounding box center [320, 473] width 42 height 15
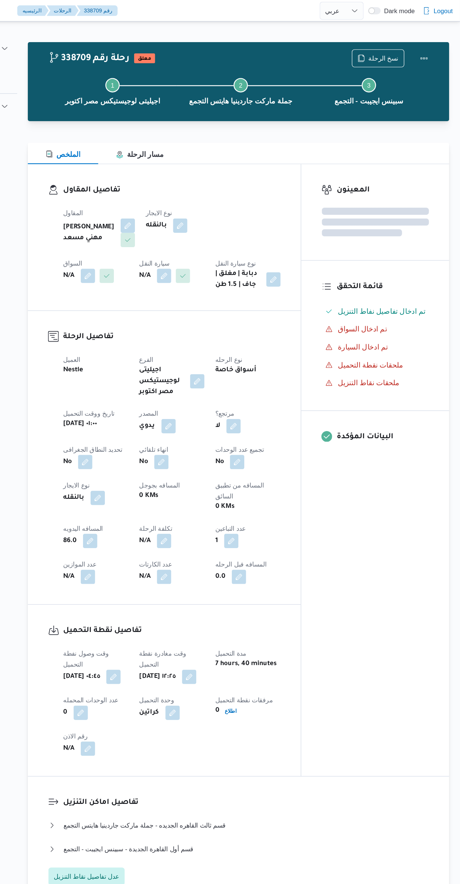
click at [404, 483] on div "المعينون قائمة التحقق تم ادخال تفاصيل نفاط التنزيل تم ادخال السواق تم ادخال الس…" at bounding box center [389, 394] width 124 height 513
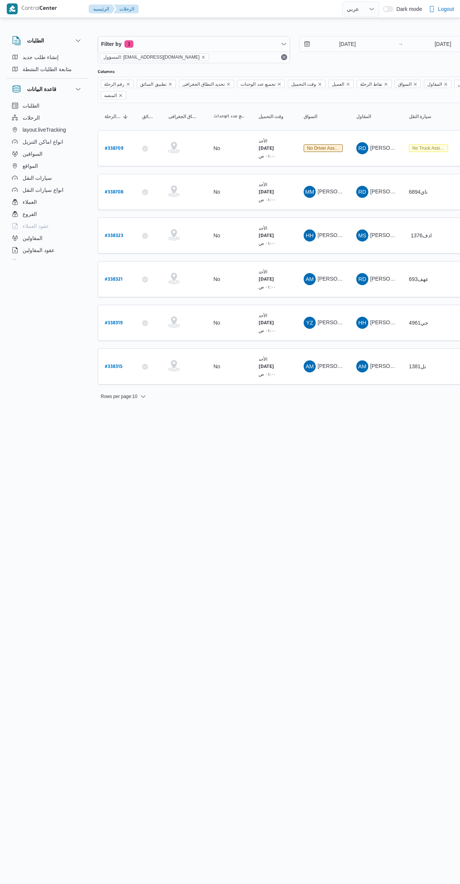
select select "ar"
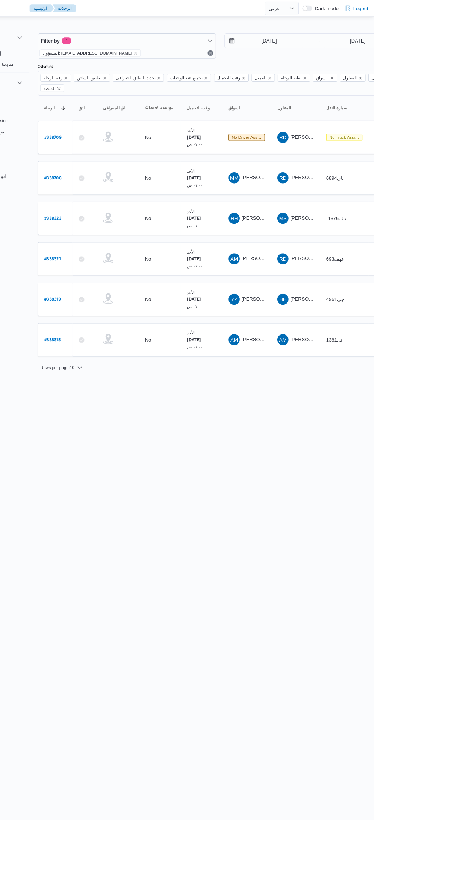
click at [120, 146] on b "# 338709" at bounding box center [114, 148] width 18 height 5
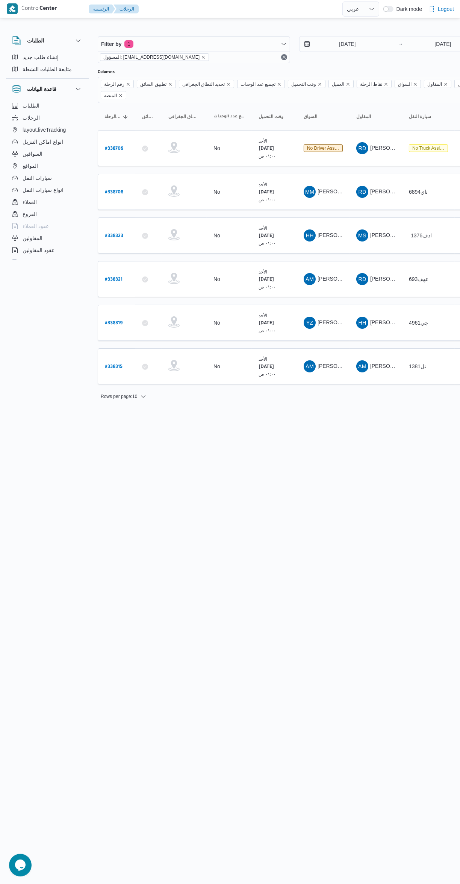
select select "ar"
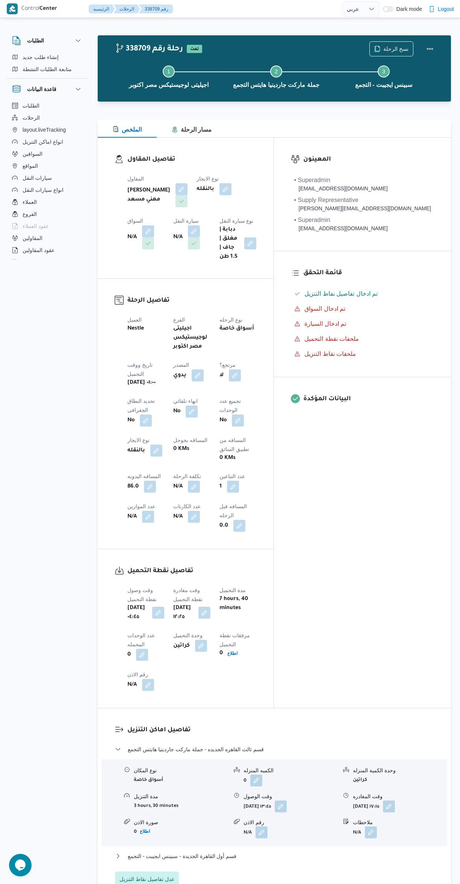
click at [154, 225] on button "button" at bounding box center [148, 231] width 12 height 12
click at [266, 222] on div "Search" at bounding box center [267, 219] width 56 height 15
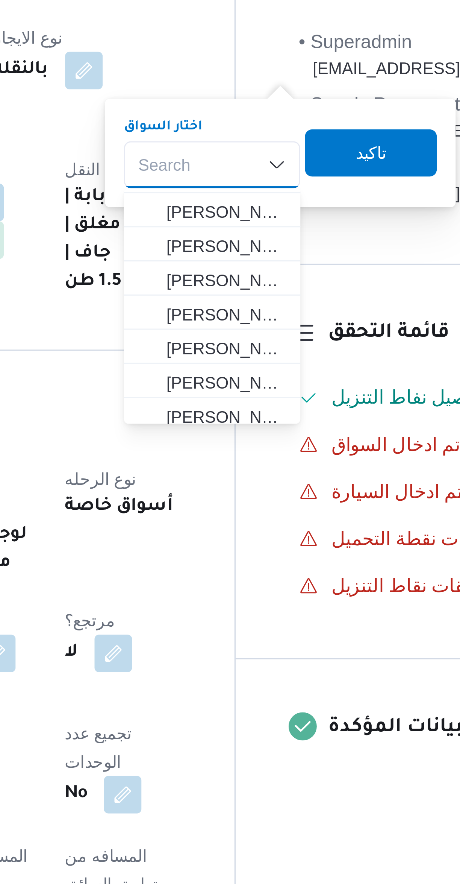
scroll to position [91, 0]
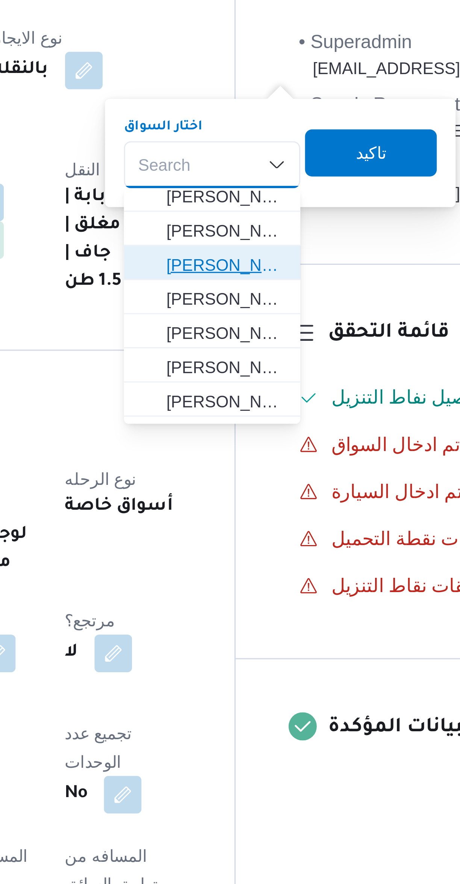
click at [258, 254] on span "[PERSON_NAME] [PERSON_NAME]" at bounding box center [271, 251] width 38 height 9
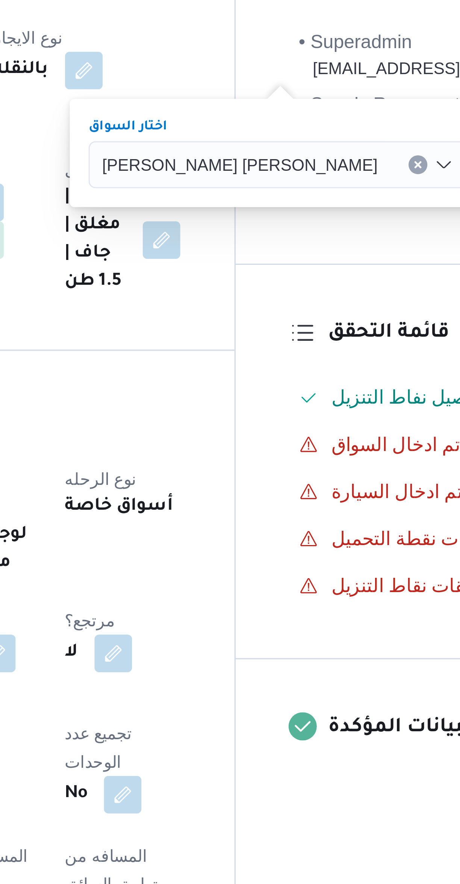
click at [366, 217] on span "تاكيد" at bounding box center [371, 215] width 10 height 9
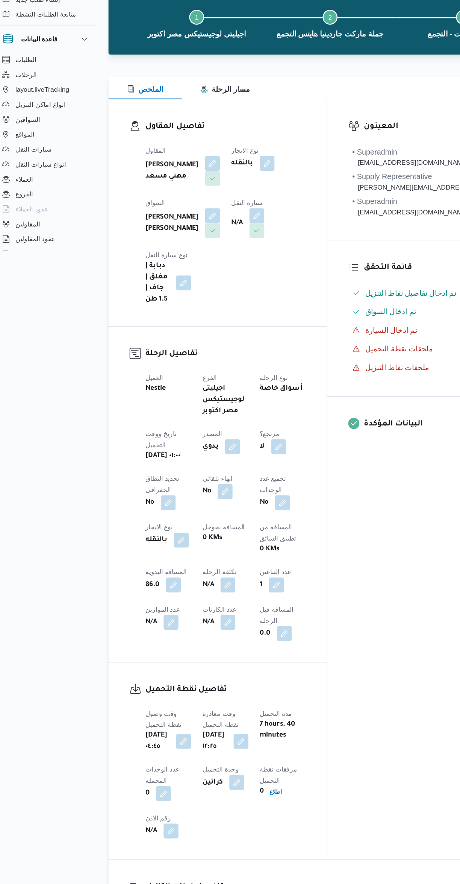
click at [211, 235] on button "button" at bounding box center [217, 231] width 12 height 12
click at [126, 263] on div "Search" at bounding box center [133, 261] width 56 height 15
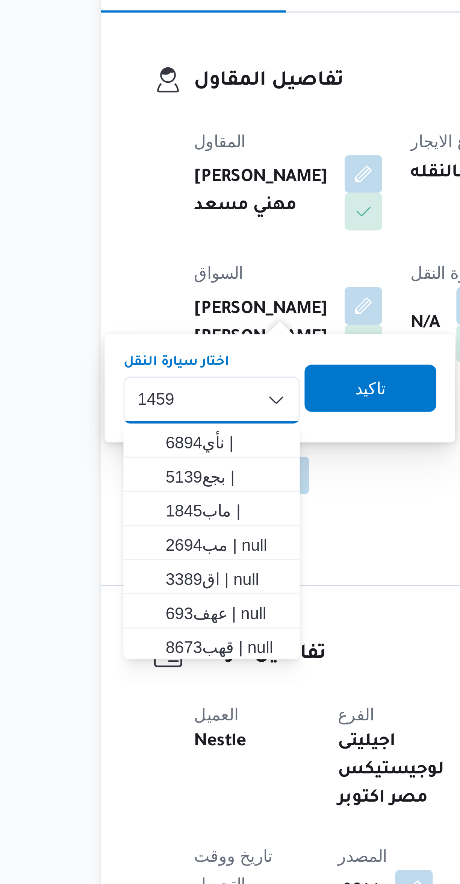
scroll to position [0, 0]
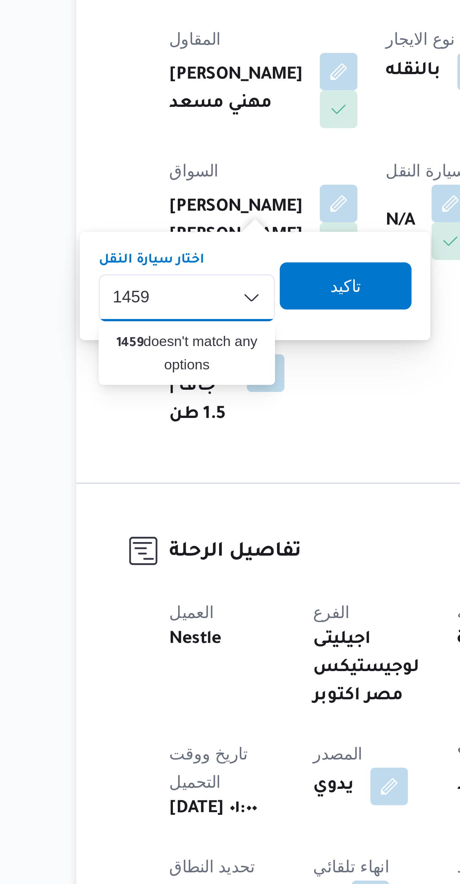
click at [126, 259] on div "1459 1459 Combo box. Selected. 1459. Selected. Combo box input. Search. Type so…" at bounding box center [133, 261] width 56 height 15
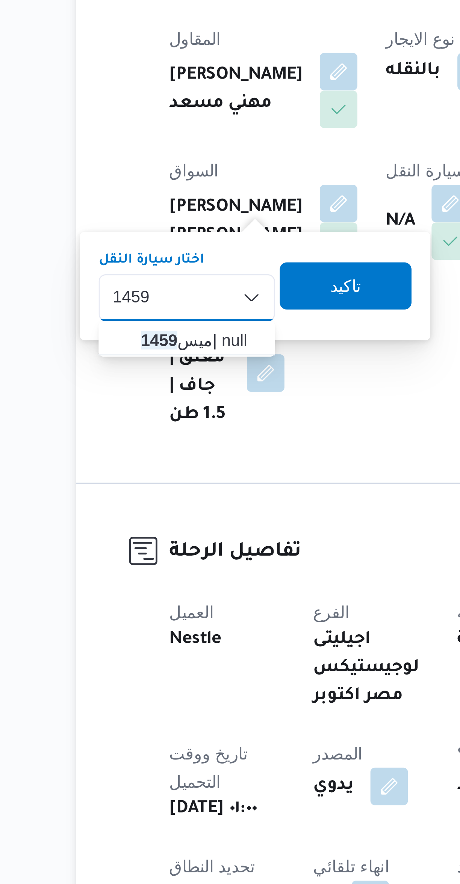
type input "1459"
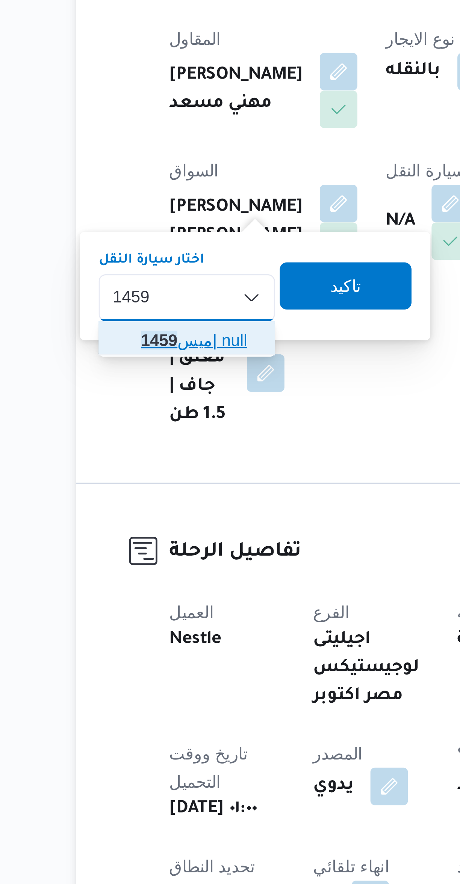
click at [147, 272] on span "ميس 1459 | null" at bounding box center [138, 274] width 38 height 9
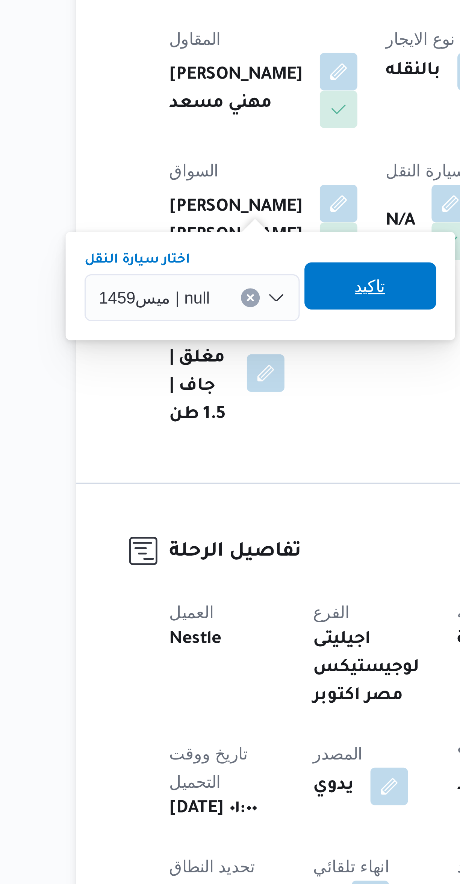
click at [199, 255] on span "تاكيد" at bounding box center [192, 257] width 42 height 15
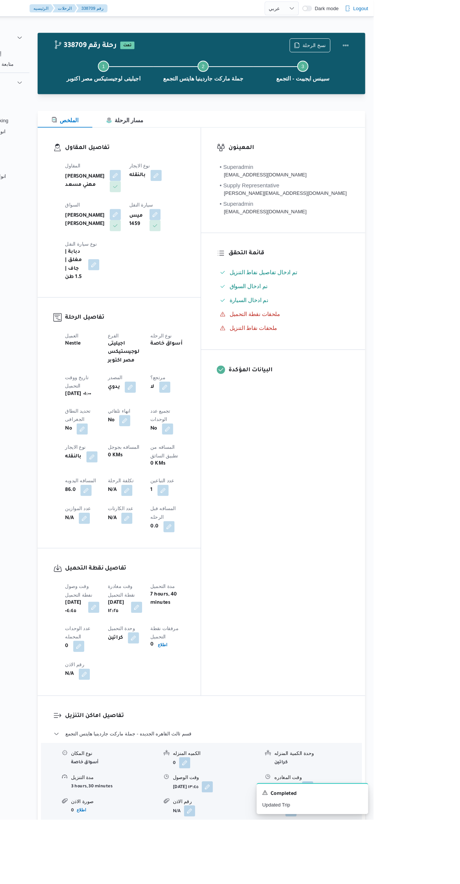
select select "ar"
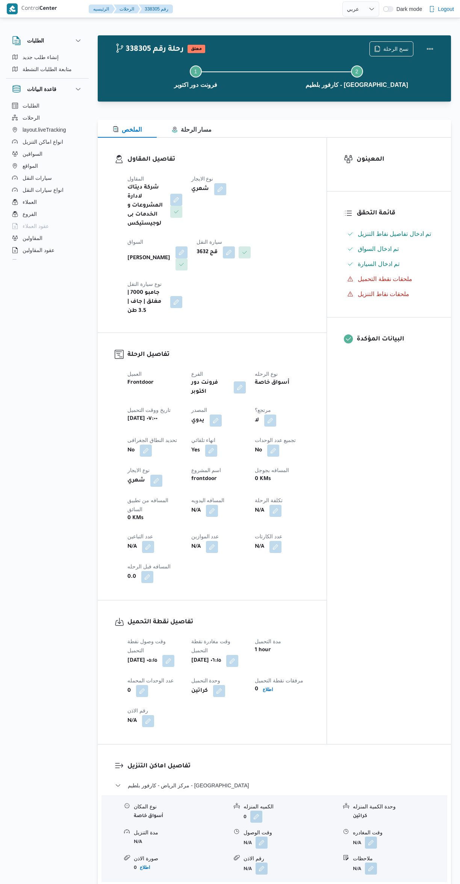
select select "ar"
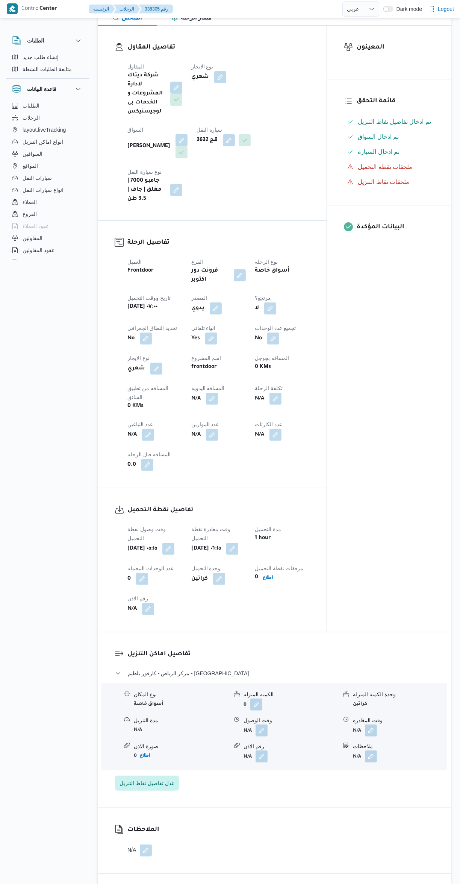
scroll to position [112, 0]
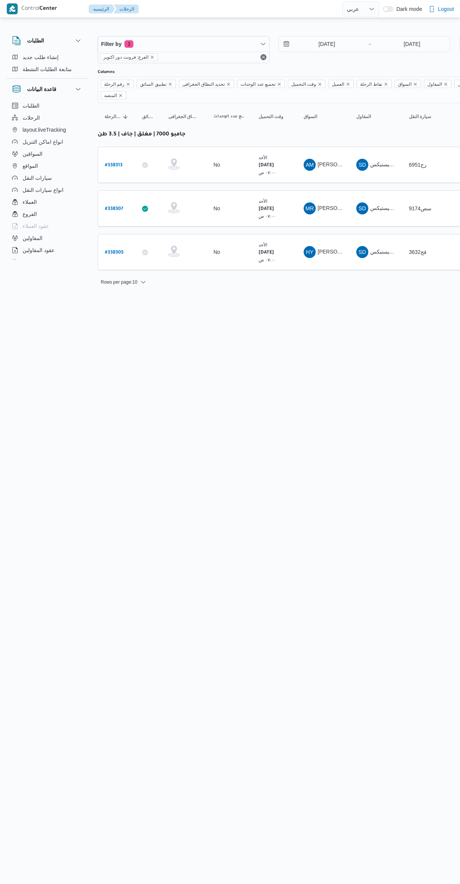
select select "ar"
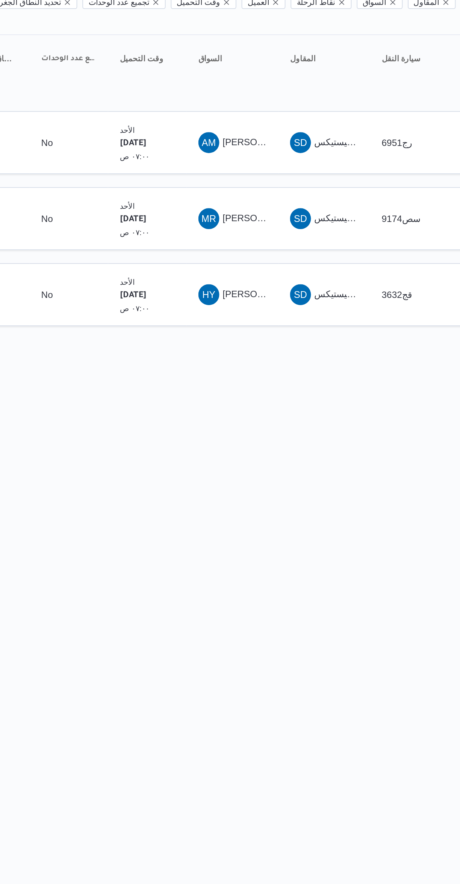
click at [321, 246] on span "HY حسن يوسف حسانين صالح" at bounding box center [323, 252] width 39 height 12
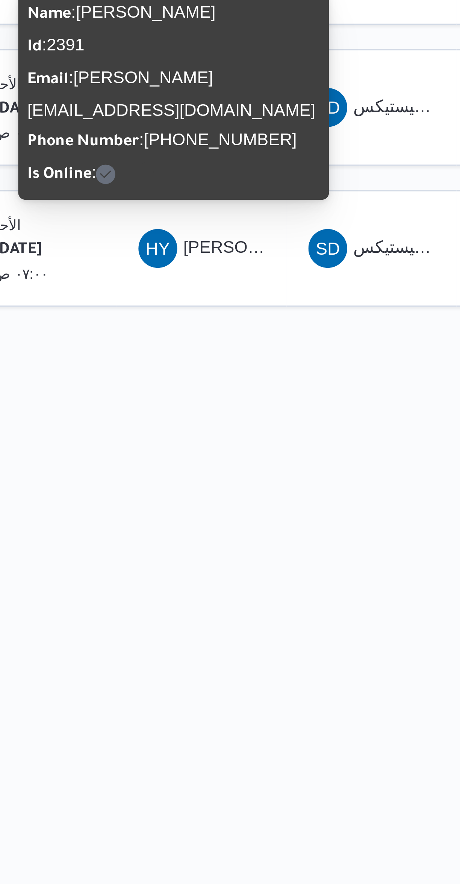
click at [345, 348] on html "Control Center الرئيسيه الرحلات English عربي Dark mode Logout الطلبات إنشاء طلب…" at bounding box center [230, 442] width 460 height 884
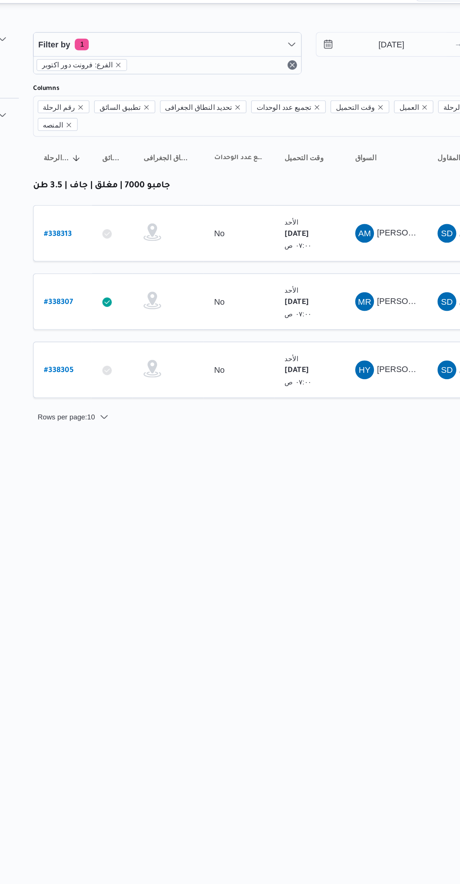
click at [115, 250] on b "# 338305" at bounding box center [114, 252] width 19 height 5
select select "ar"
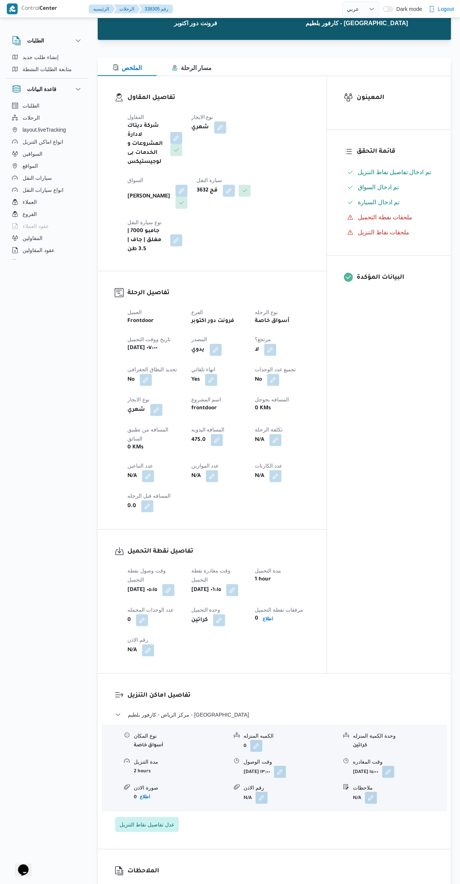
scroll to position [100, 0]
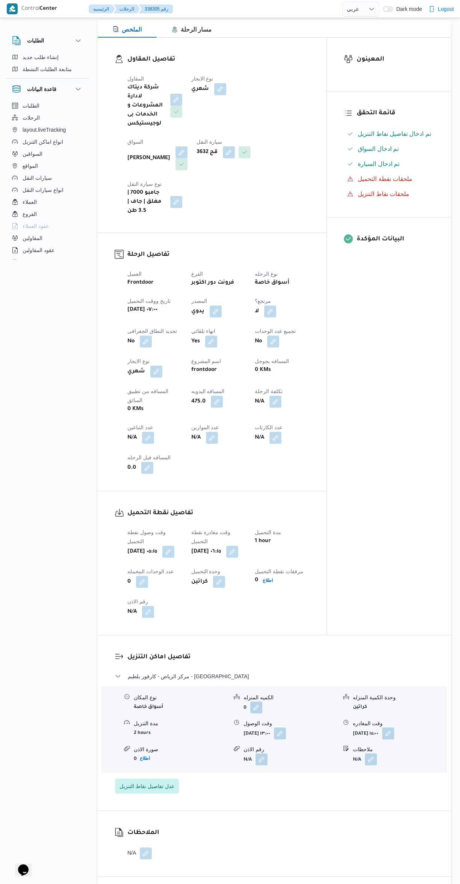
select select "ar"
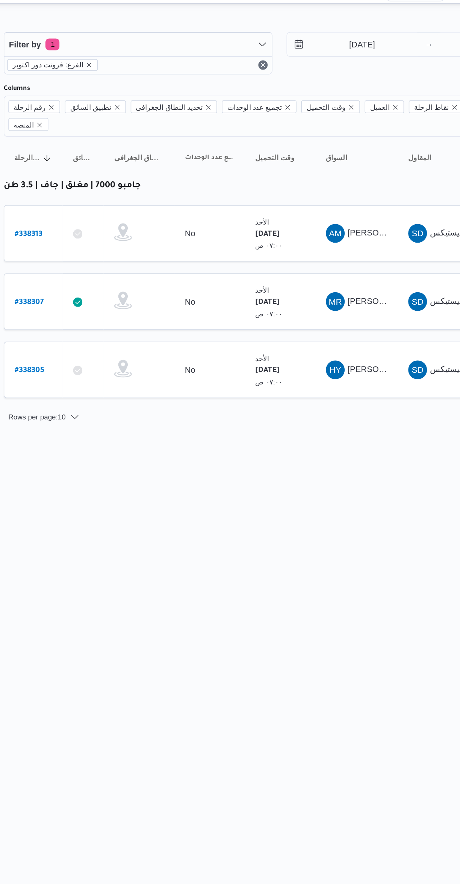
click at [280, 348] on html "Control Center الرئيسيه الرحلات English عربي Dark mode Logout الطلبات إنشاء طلب…" at bounding box center [230, 442] width 460 height 884
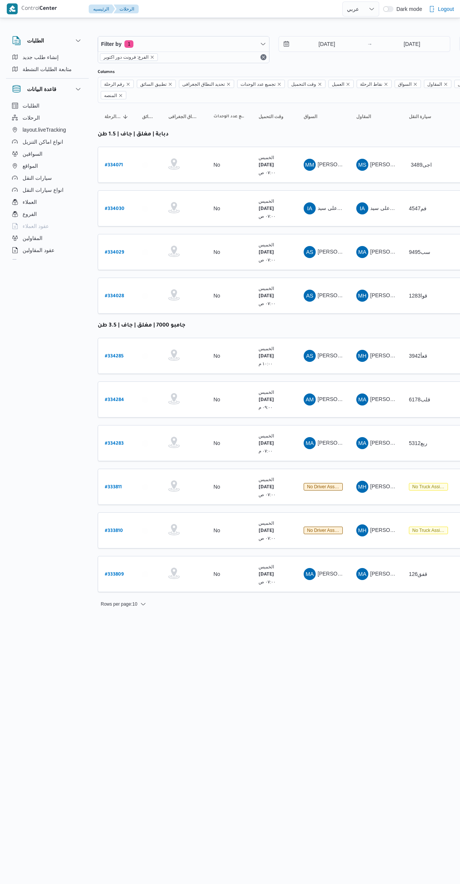
select select "ar"
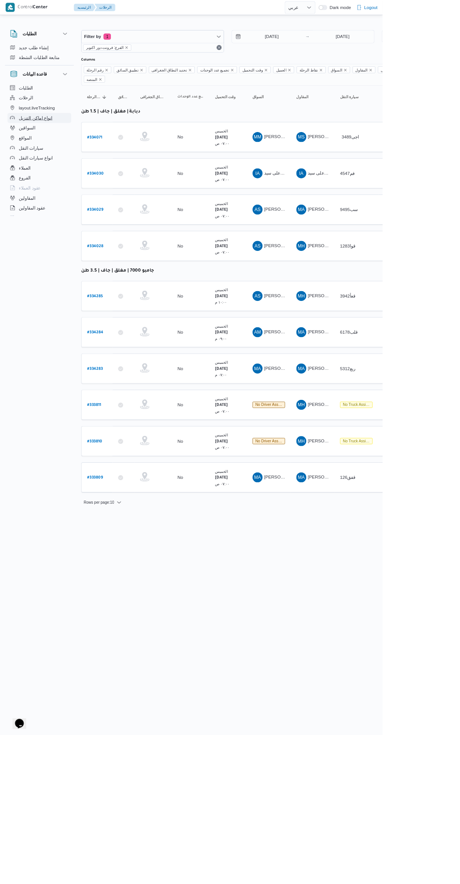
click at [15, 141] on icon "button" at bounding box center [15, 142] width 6 height 6
select select "ar"
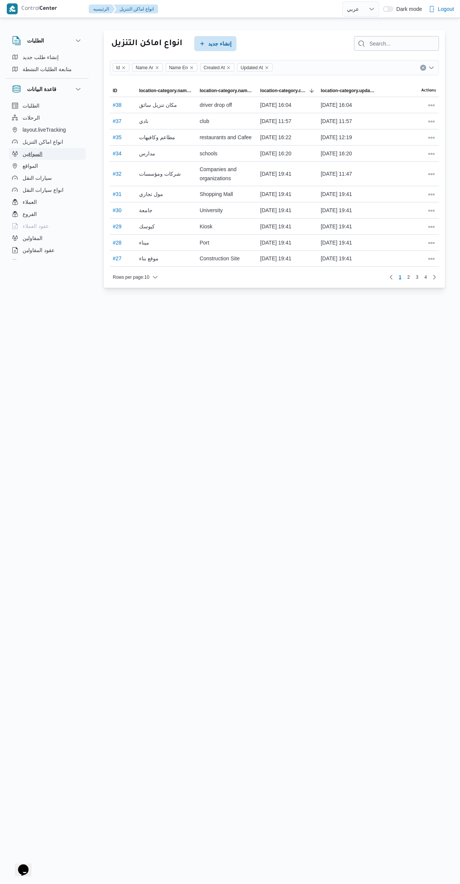
click at [25, 156] on span "السواقين" at bounding box center [33, 153] width 20 height 9
select select "ar"
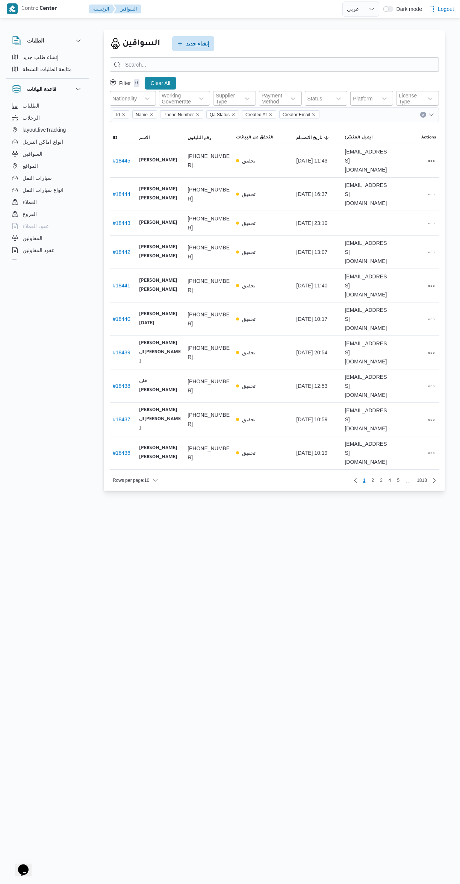
click at [183, 42] on icon "button" at bounding box center [180, 44] width 6 height 6
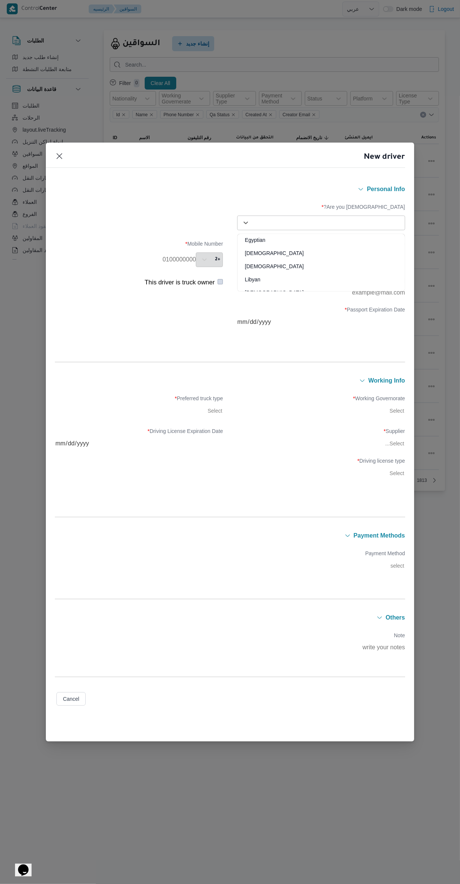
click at [249, 246] on div "Egyptian" at bounding box center [321, 242] width 167 height 13
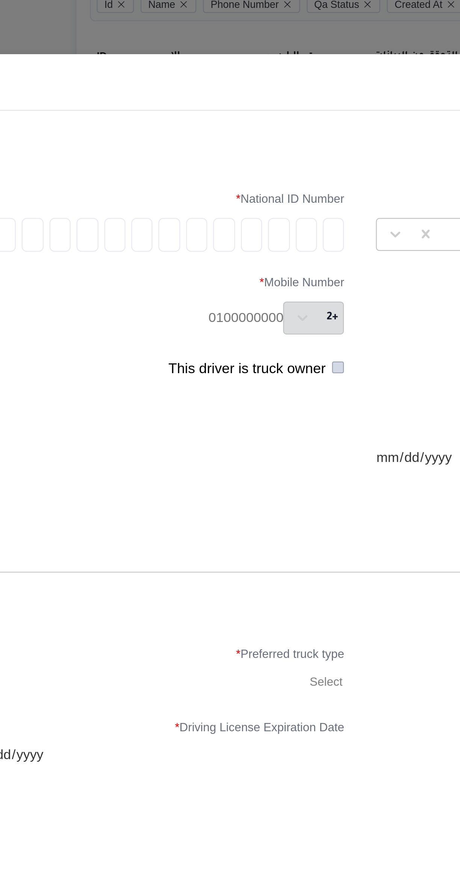
click at [219, 217] on input "tel" at bounding box center [218, 217] width 9 height 15
type input "2"
type input "8"
type input "3"
type input "0"
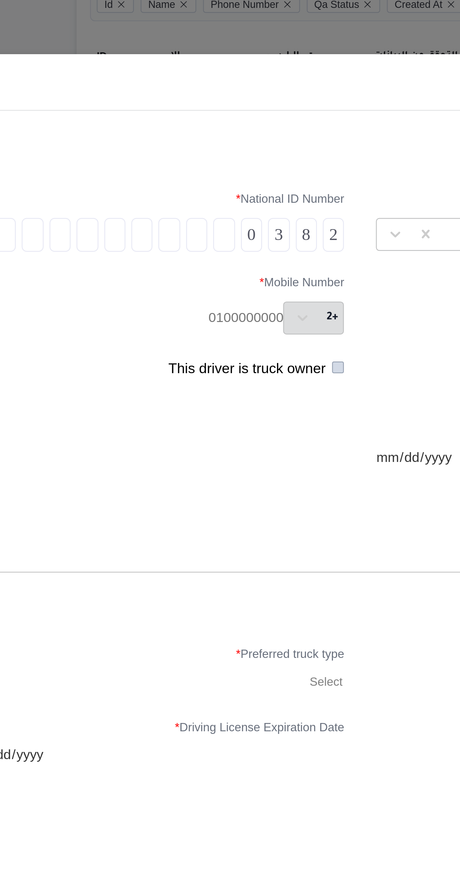
type input "9"
type input "0"
type input "1"
click at [117, 220] on input "tel" at bounding box center [120, 217] width 9 height 15
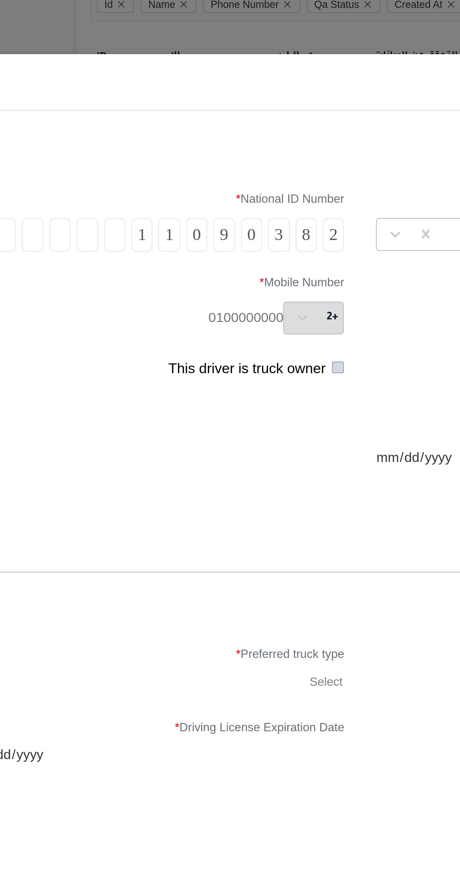
type input "7"
type input "3"
type input "5"
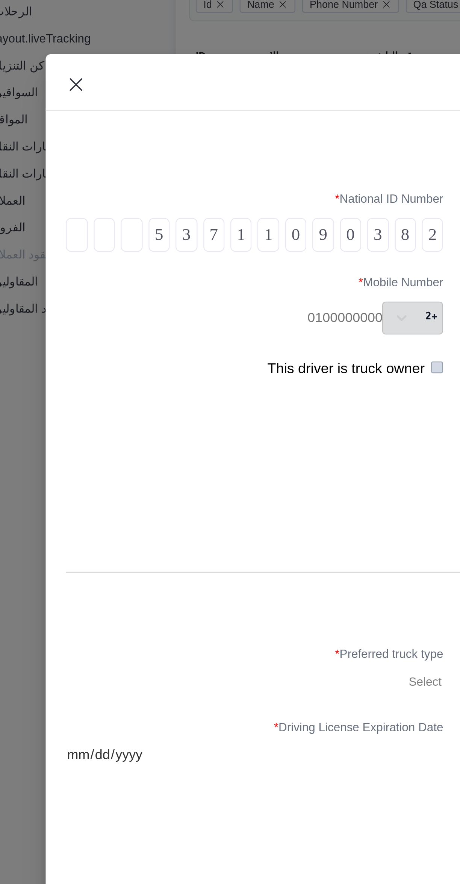
click at [85, 220] on input "tel" at bounding box center [83, 217] width 9 height 15
type input "0"
type input "3"
type input "5"
type input "3"
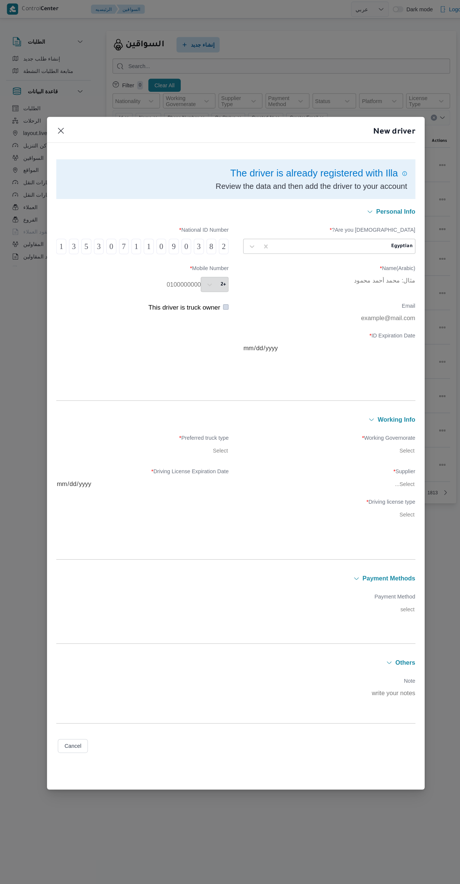
type input "1"
click at [59, 132] on div "New driver The driver is already registered with Illa Review the data and then …" at bounding box center [230, 442] width 368 height 656
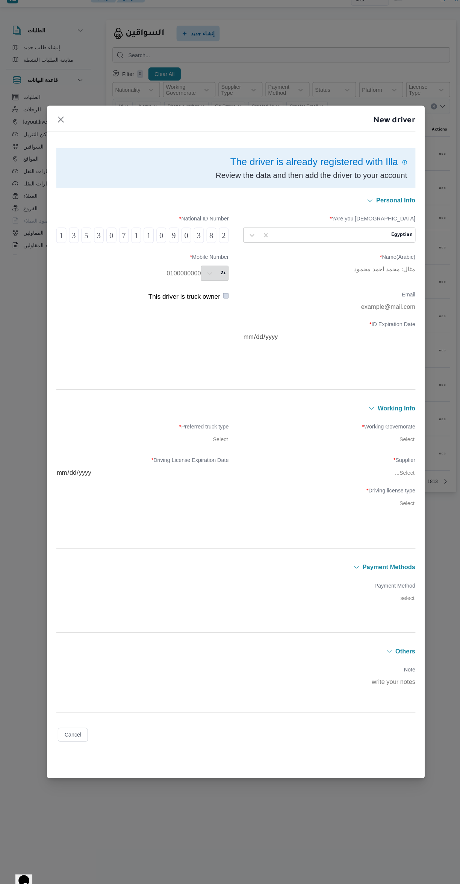
click at [81, 734] on button "Cancel" at bounding box center [70, 728] width 29 height 14
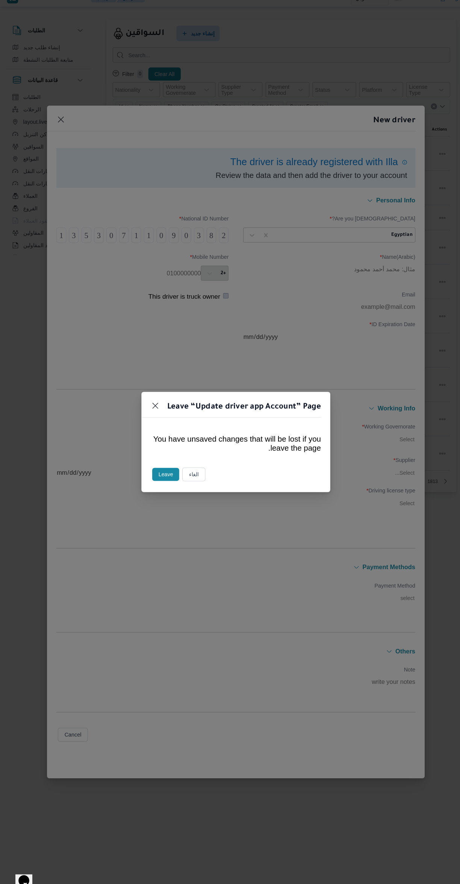
click at [165, 480] on button "Leave" at bounding box center [162, 473] width 26 height 13
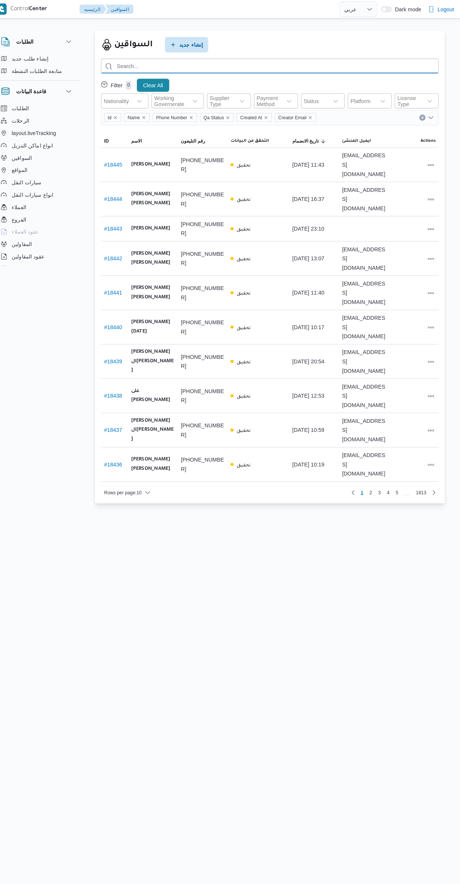
click at [200, 64] on input "search" at bounding box center [275, 64] width 330 height 15
click at [202, 66] on input "search" at bounding box center [275, 64] width 330 height 15
type input "احمد حامد محمد الخولى"
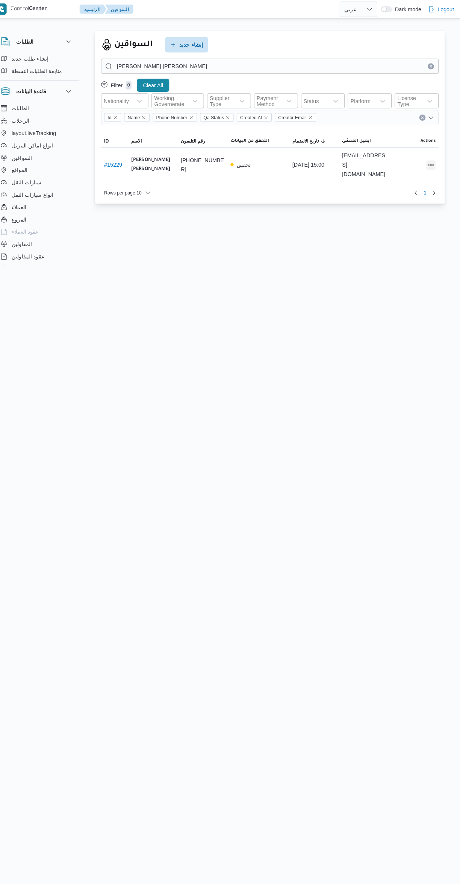
click at [432, 156] on button "All actions" at bounding box center [431, 160] width 9 height 9
click at [406, 156] on span "Edit" at bounding box center [408, 156] width 24 height 6
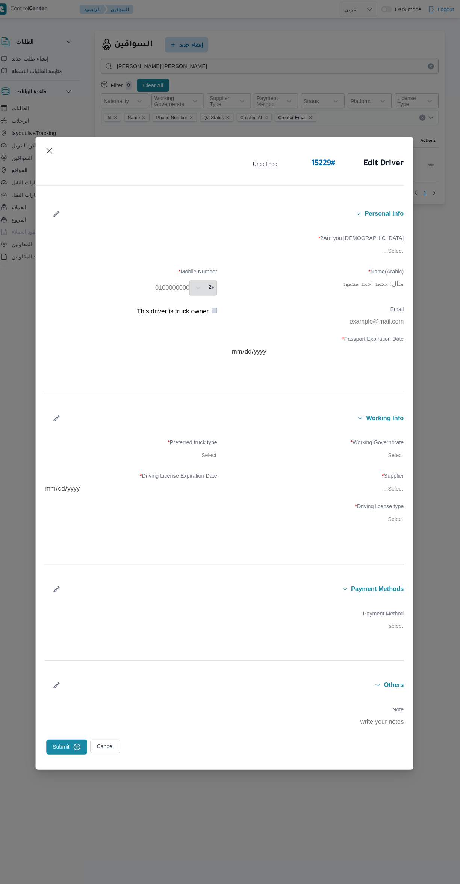
type input "احمد حامد محمد الخولى"
type input "01102571944"
type input "2030-06-19"
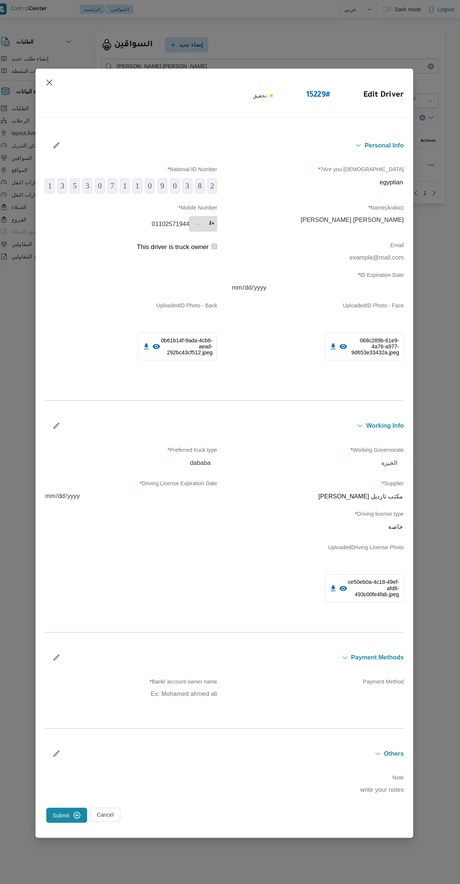
click at [66, 415] on icon "button" at bounding box center [66, 415] width 8 height 8
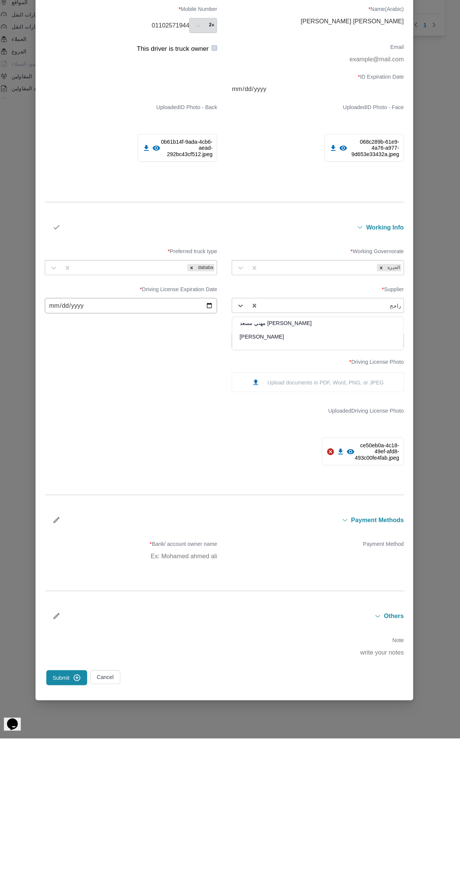
click at [340, 479] on div "راجح ضبع مهني مسعد" at bounding box center [321, 481] width 167 height 13
type input "راجح"
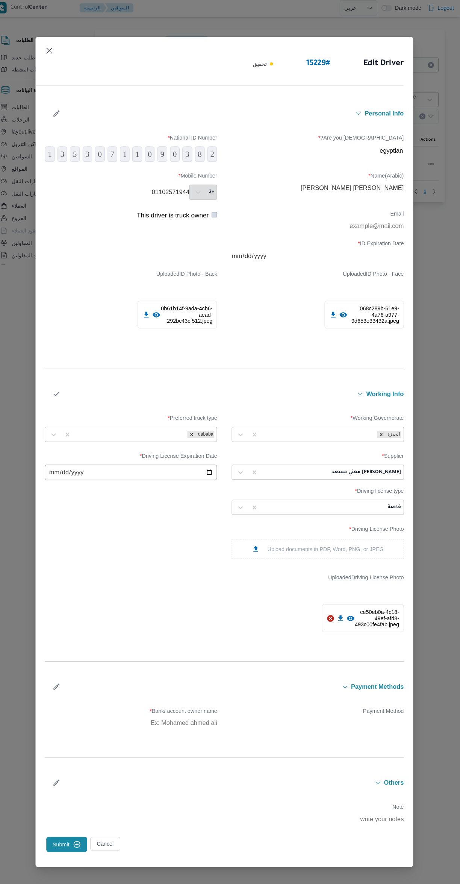
click at [66, 386] on icon "button" at bounding box center [66, 385] width 8 height 8
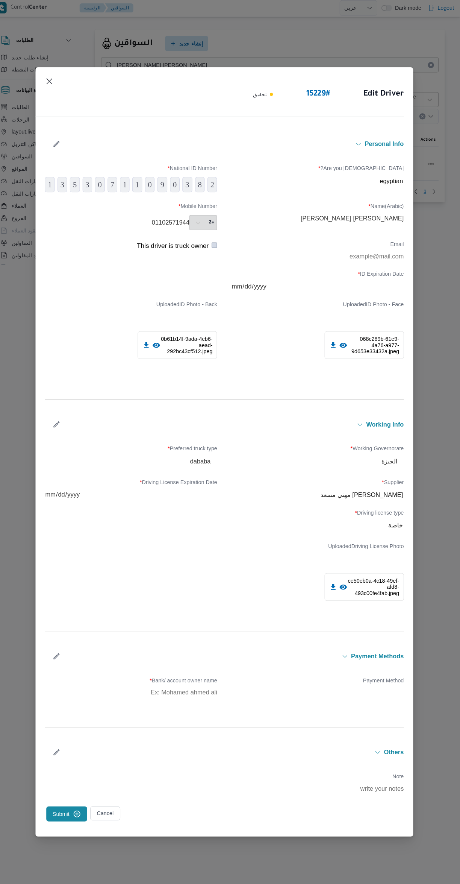
click at [70, 795] on button "Submit" at bounding box center [76, 795] width 40 height 15
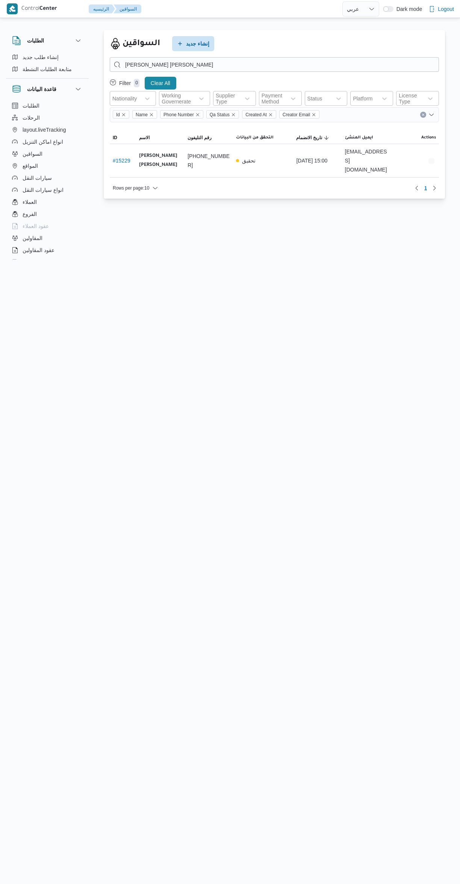
select select "ar"
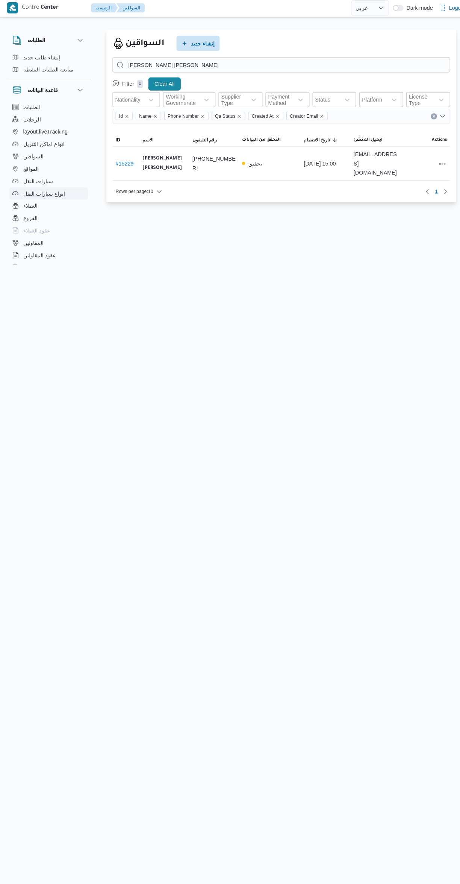
click at [40, 184] on button "انواع سيارات النقل" at bounding box center [47, 190] width 77 height 12
select select "ar"
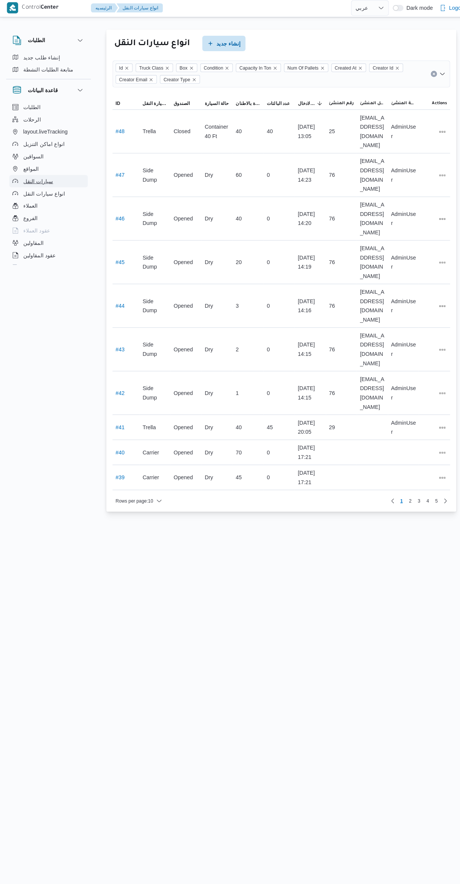
click at [32, 178] on span "سيارات النقل" at bounding box center [37, 177] width 29 height 9
select select "ar"
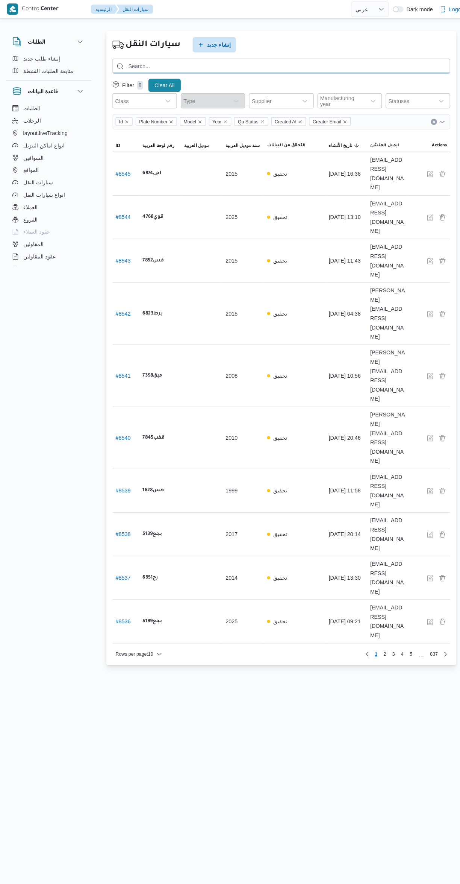
click at [328, 64] on input "search" at bounding box center [275, 64] width 330 height 15
type input "1459"
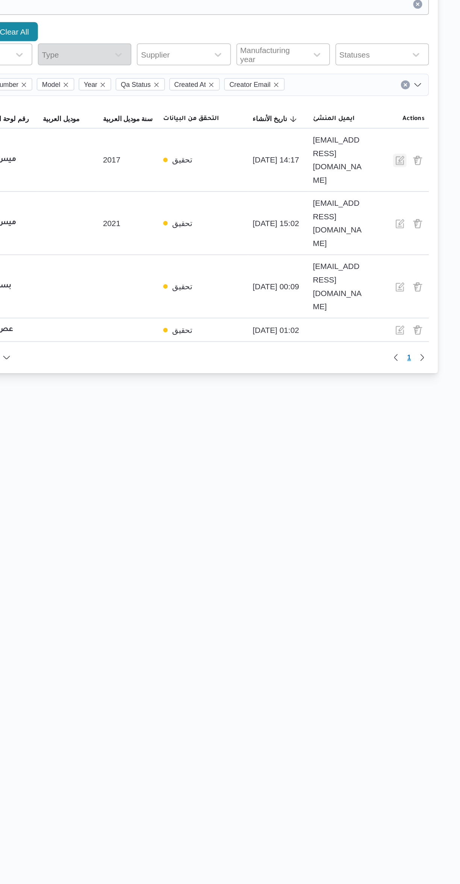
click at [417, 165] on button "button" at bounding box center [419, 169] width 9 height 9
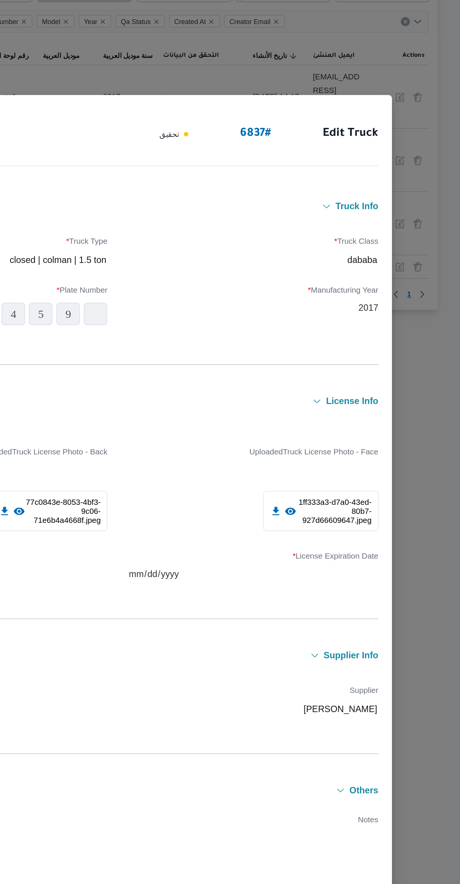
type input "2017"
type input "[DATE]"
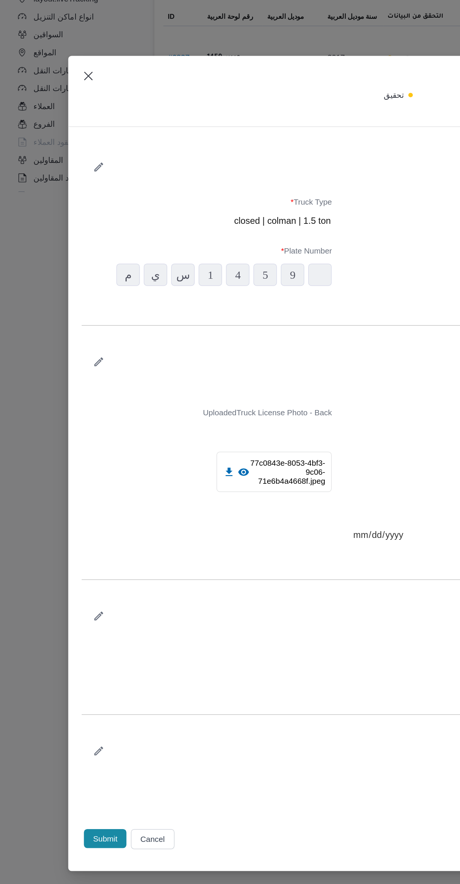
click at [112, 701] on button "Cancel" at bounding box center [102, 695] width 29 height 14
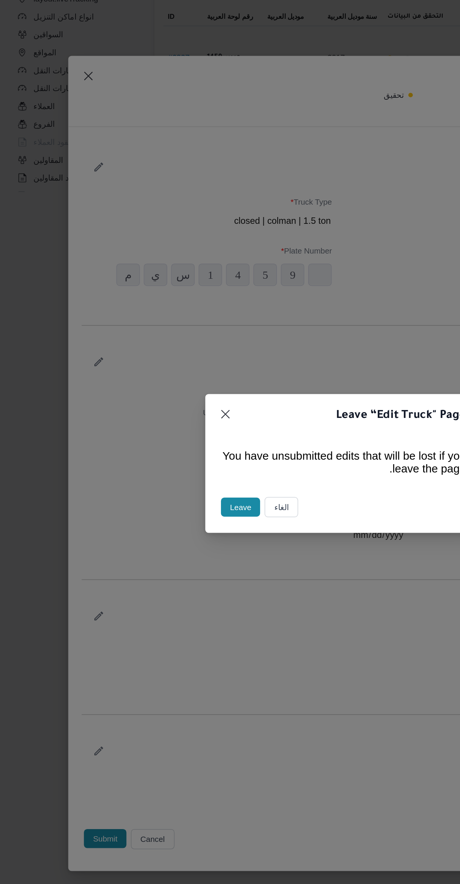
click at [161, 478] on button "Leave" at bounding box center [162, 471] width 26 height 13
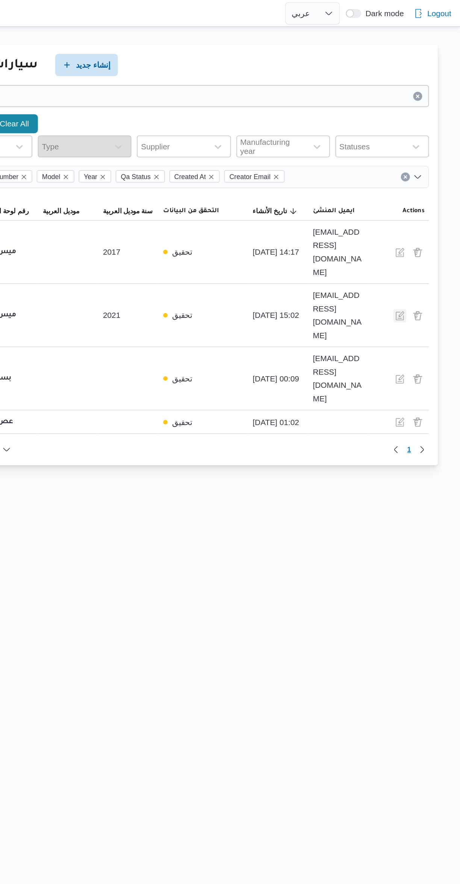
click at [418, 208] on button "button" at bounding box center [419, 212] width 9 height 9
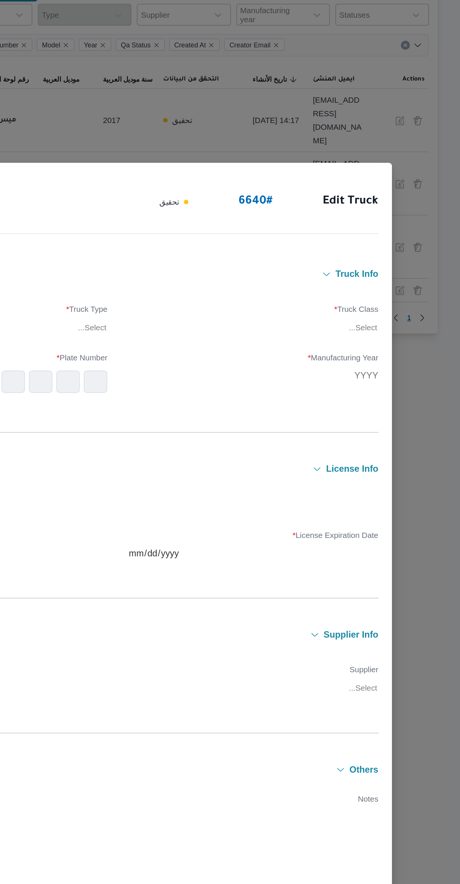
type input "2021"
type input "2024-05-23"
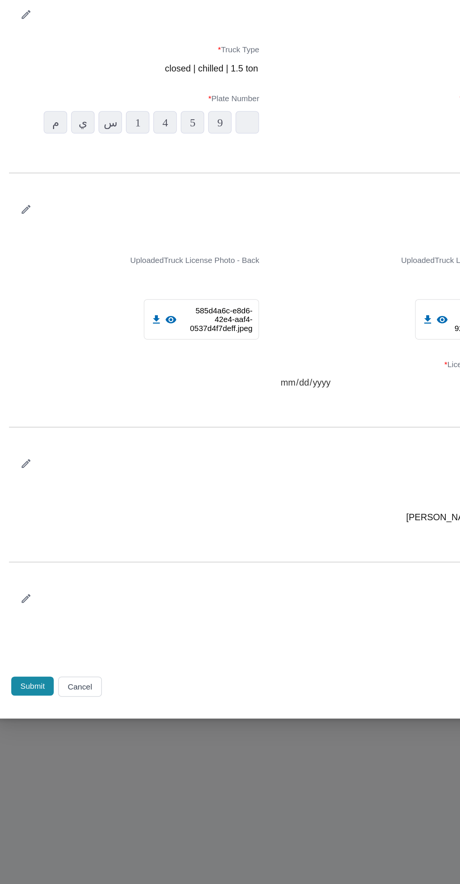
click at [82, 548] on button "Supplier Info" at bounding box center [241, 545] width 327 height 6
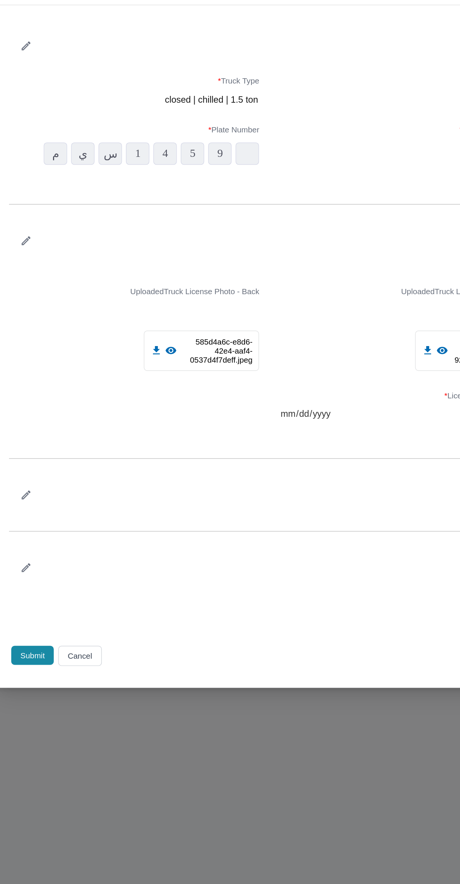
click at [67, 568] on icon "button" at bounding box center [67, 565] width 6 height 6
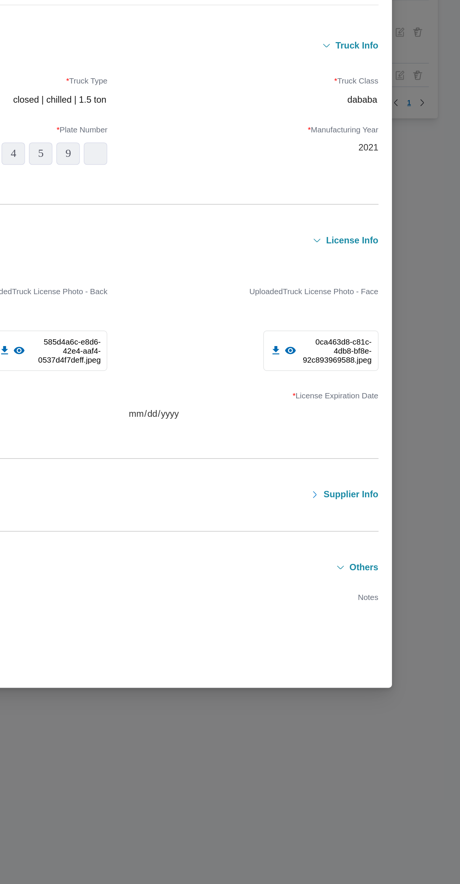
click at [389, 568] on span "Supplier Info" at bounding box center [387, 565] width 37 height 6
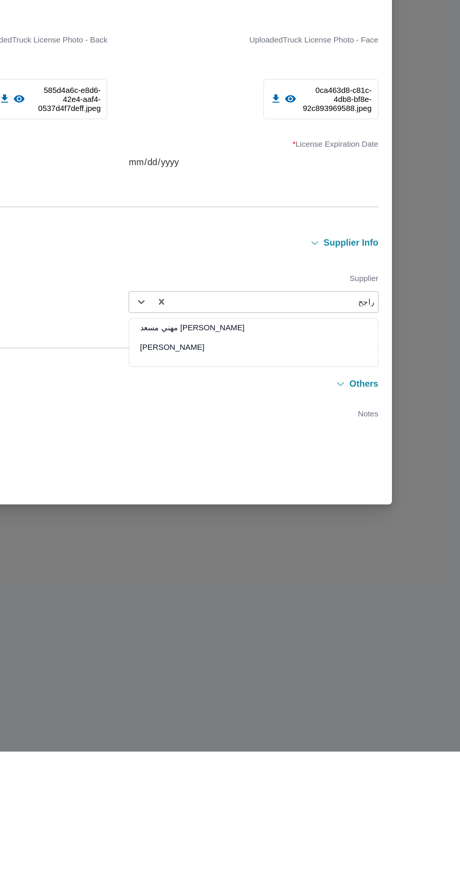
click at [325, 599] on div "راجح ضبع مهني مسعد" at bounding box center [321, 602] width 167 height 13
type input "راجح"
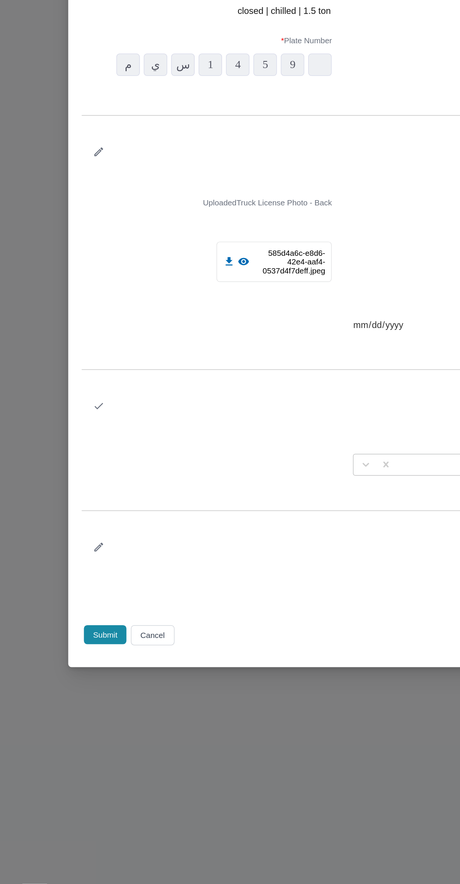
click at [64, 541] on icon "button" at bounding box center [66, 543] width 8 height 8
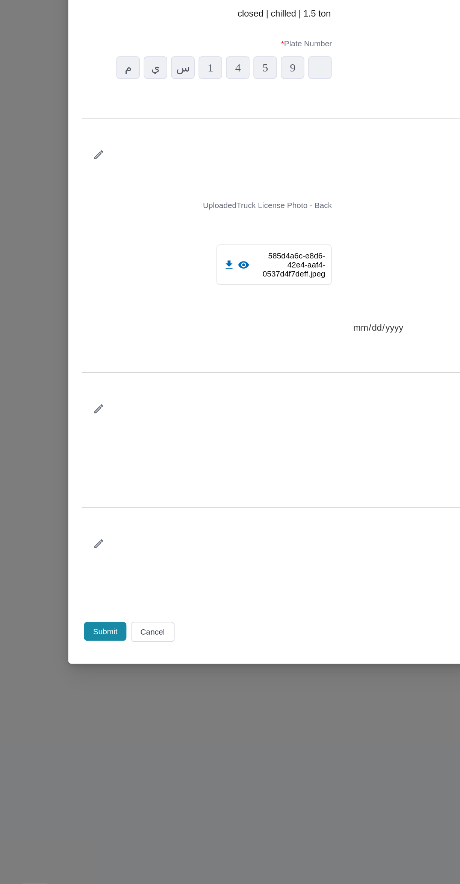
click at [70, 694] on button "Submit" at bounding box center [70, 694] width 29 height 13
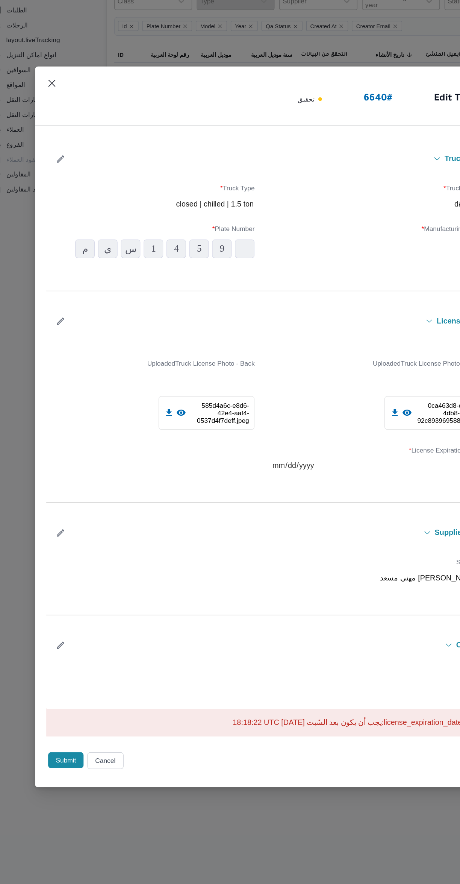
click at [66, 226] on icon "button" at bounding box center [66, 226] width 8 height 8
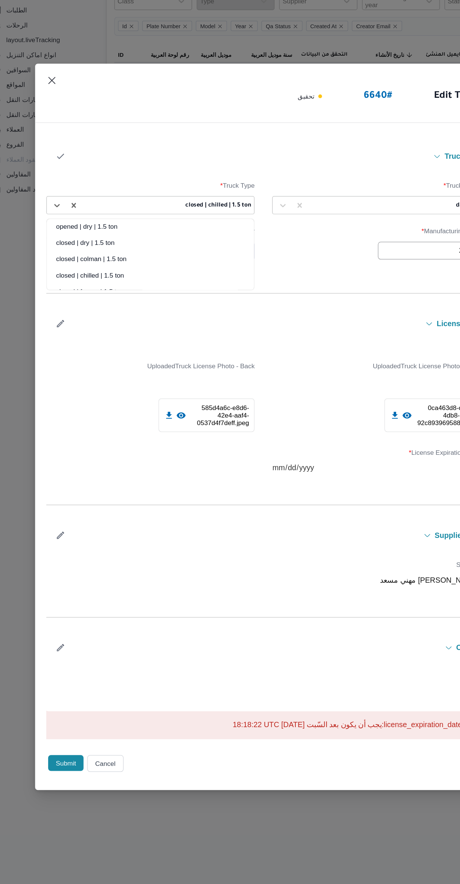
click at [150, 216] on div "Truck Info" at bounding box center [230, 223] width 350 height 21
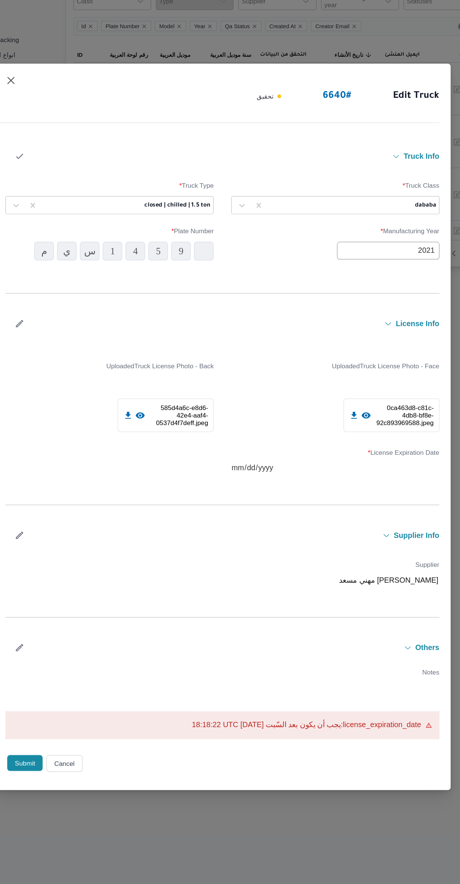
click at [67, 359] on icon "button" at bounding box center [67, 359] width 6 height 6
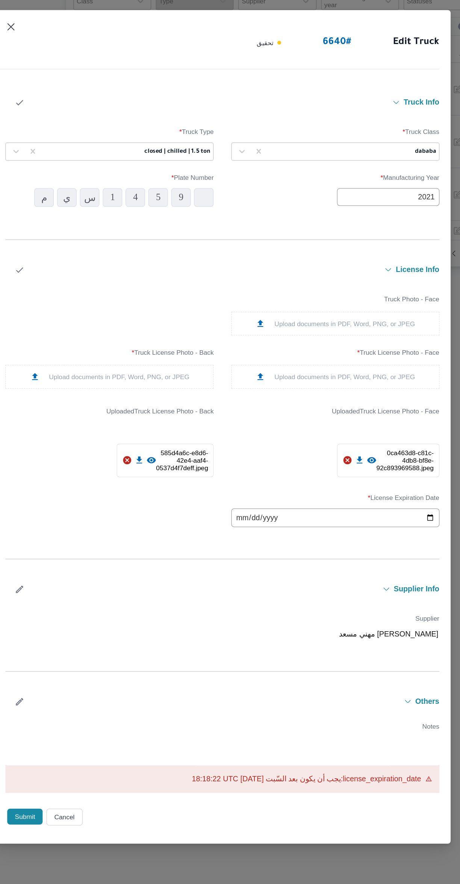
click at [244, 517] on input "2024-05-23" at bounding box center [321, 515] width 168 height 15
click at [275, 517] on input "2026-09-21" at bounding box center [321, 515] width 168 height 15
type input "2025-10-06"
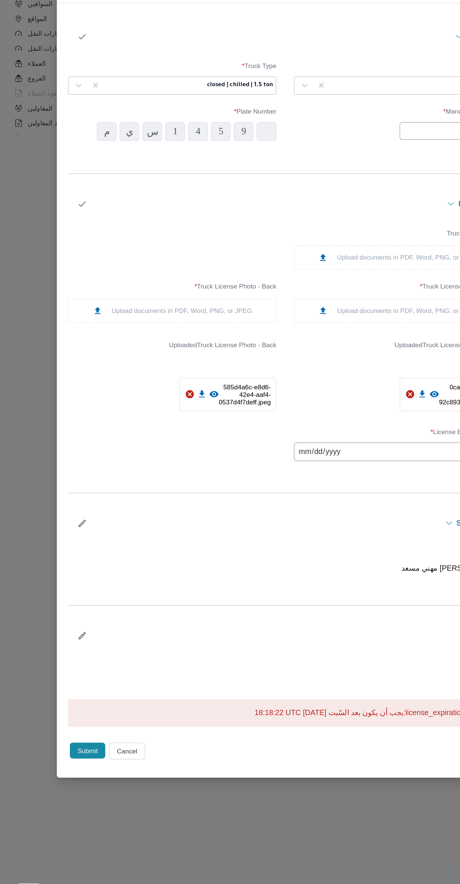
click at [70, 763] on button "Submit" at bounding box center [70, 756] width 29 height 13
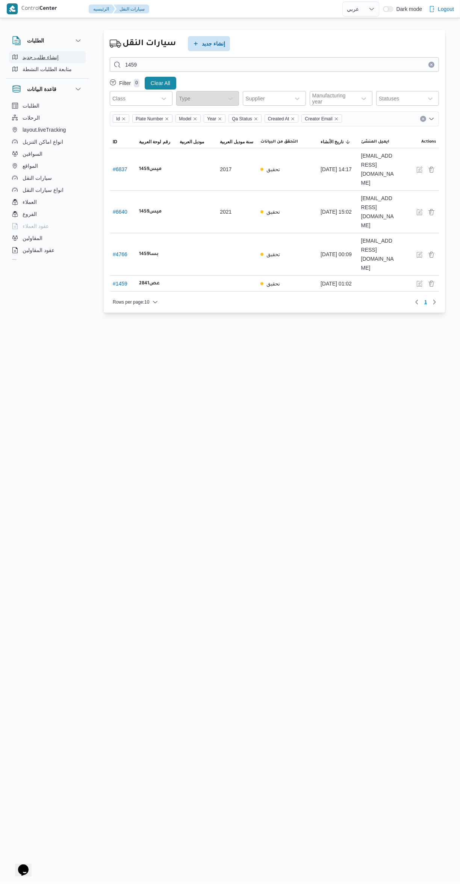
click at [35, 58] on span "إنشاء طلب جديد" at bounding box center [41, 57] width 36 height 9
select select "ar"
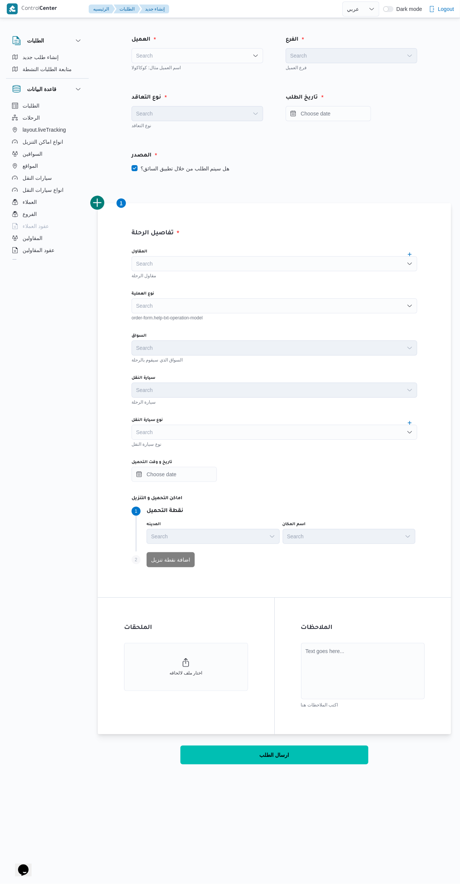
click at [237, 52] on div "Search" at bounding box center [198, 55] width 132 height 15
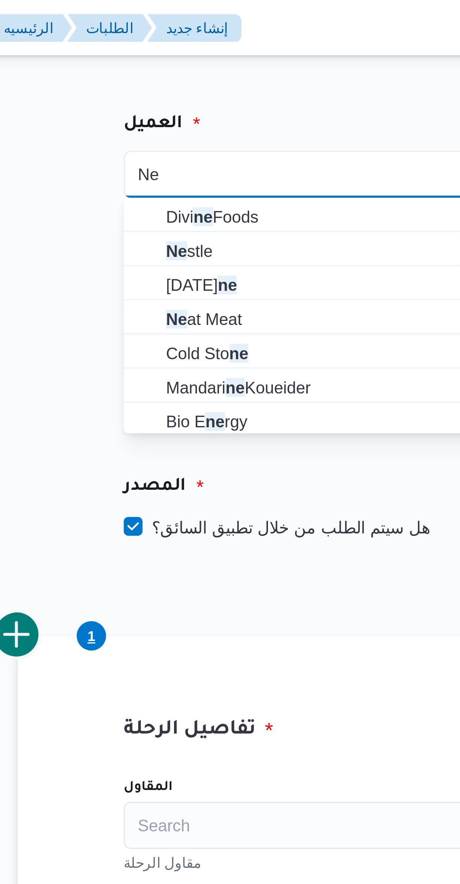
type input "Ne"
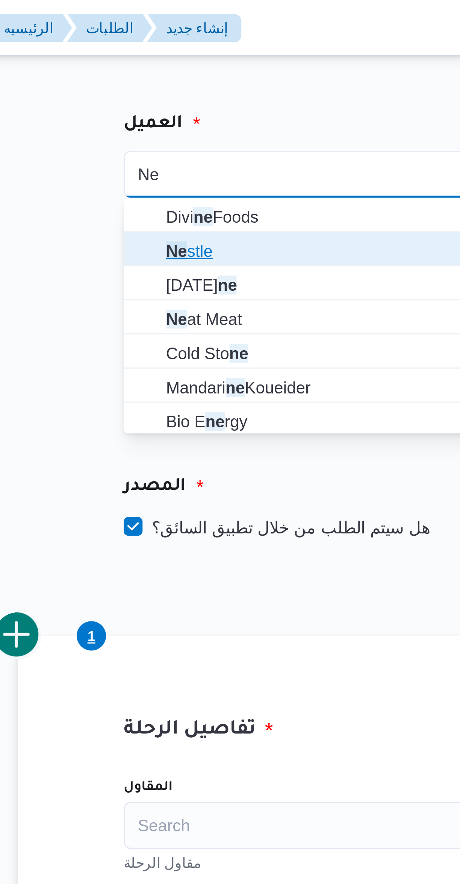
click at [144, 79] on span "Ne stle" at bounding box center [198, 80] width 126 height 12
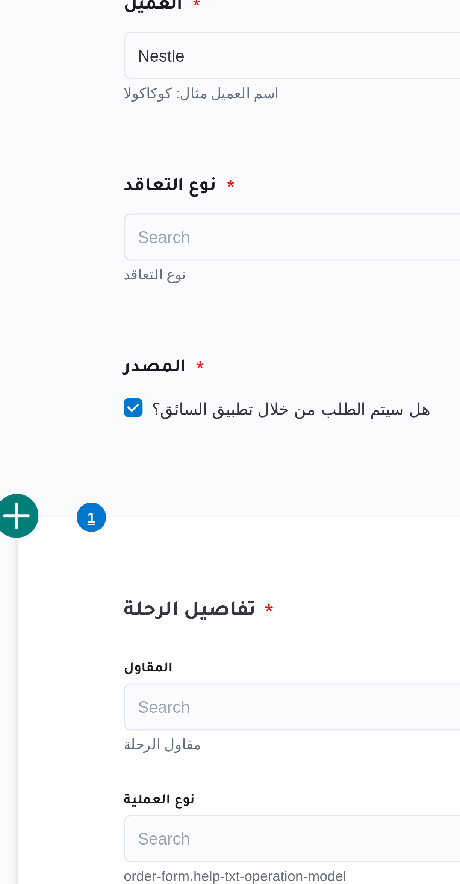
click at [149, 120] on div "Search" at bounding box center [198, 113] width 132 height 15
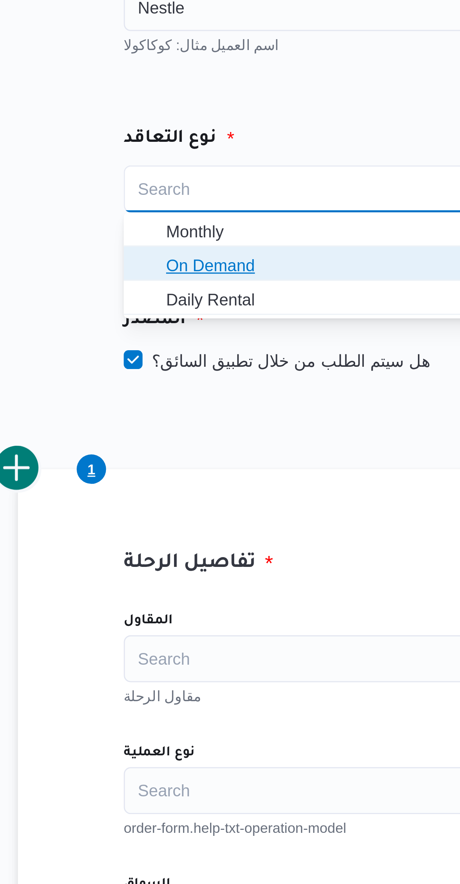
click at [150, 138] on span "On Demand" at bounding box center [202, 138] width 114 height 9
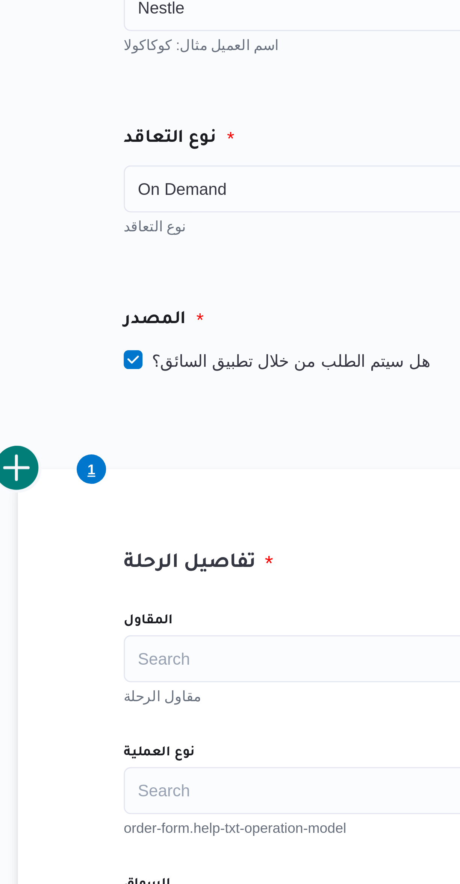
click at [141, 168] on label "هل سيتم الطلب من خلال تطبيق السائق؟" at bounding box center [181, 168] width 98 height 9
checkbox input "false"
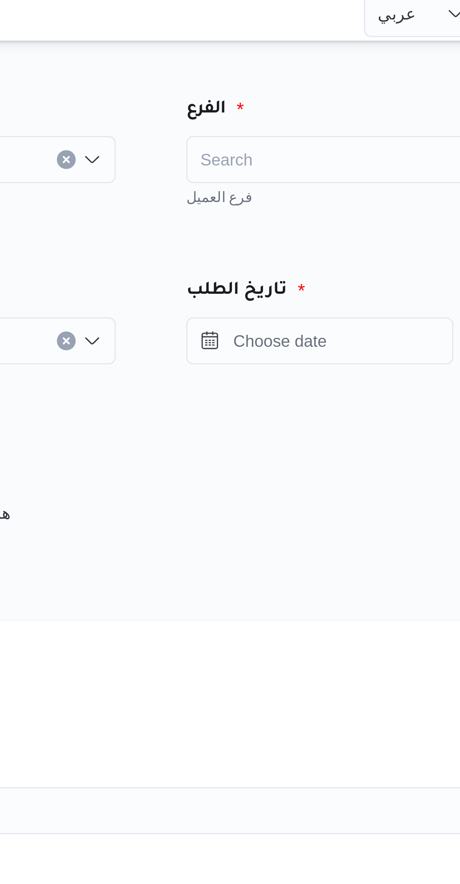
click at [315, 49] on div "Search" at bounding box center [352, 55] width 132 height 15
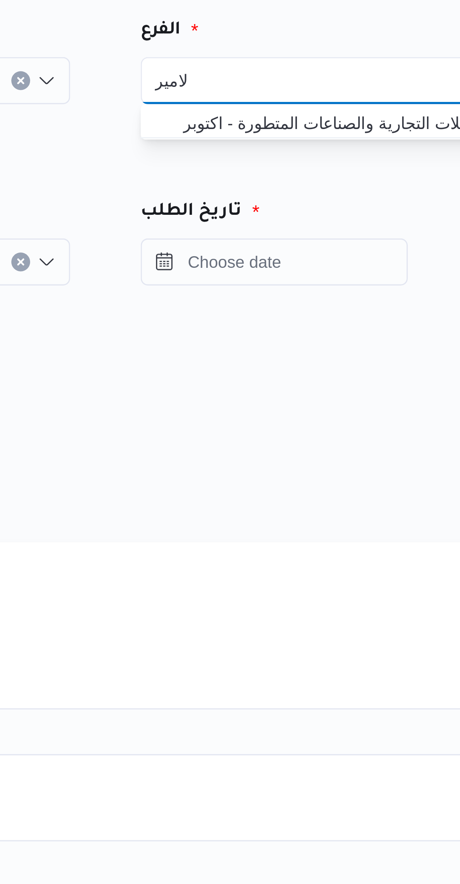
type input "الامير"
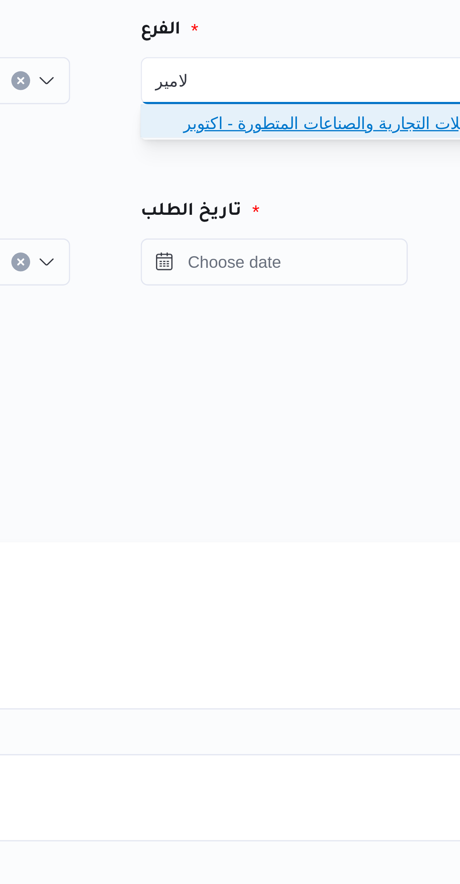
click at [307, 67] on span "شركة الامير للتوكيلات التجارية والصناعات المتطورة - اكتوبر" at bounding box center [356, 69] width 114 height 9
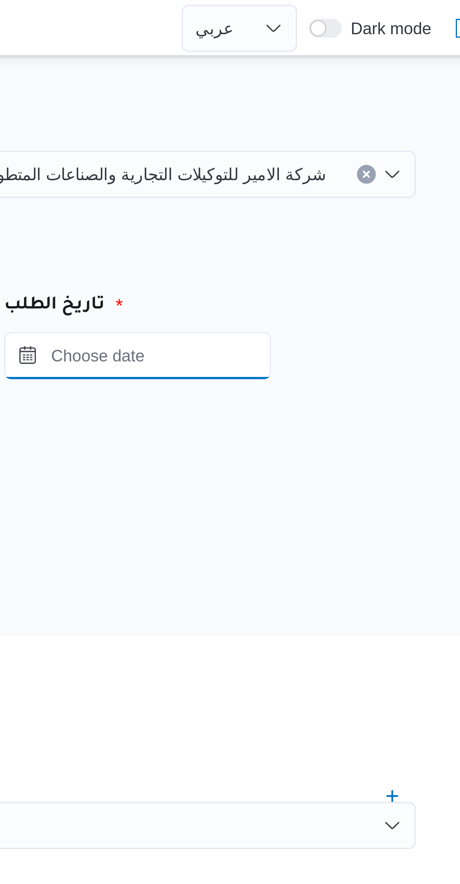
click at [334, 111] on input "Press the down key to open a popover containing a calendar." at bounding box center [328, 113] width 85 height 15
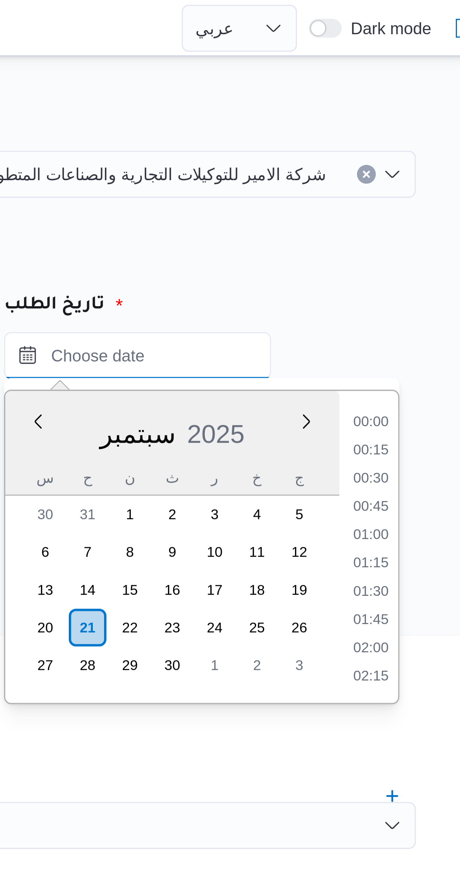
scroll to position [721, 0]
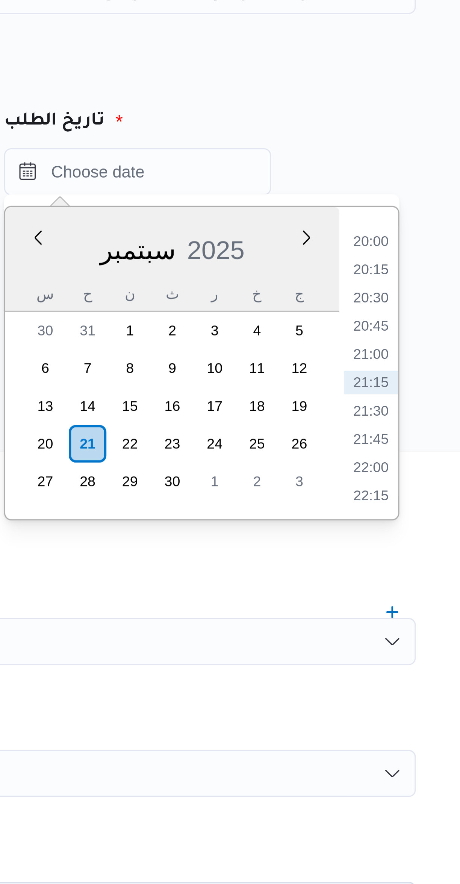
click at [402, 136] on li "20:00" at bounding box center [403, 136] width 17 height 8
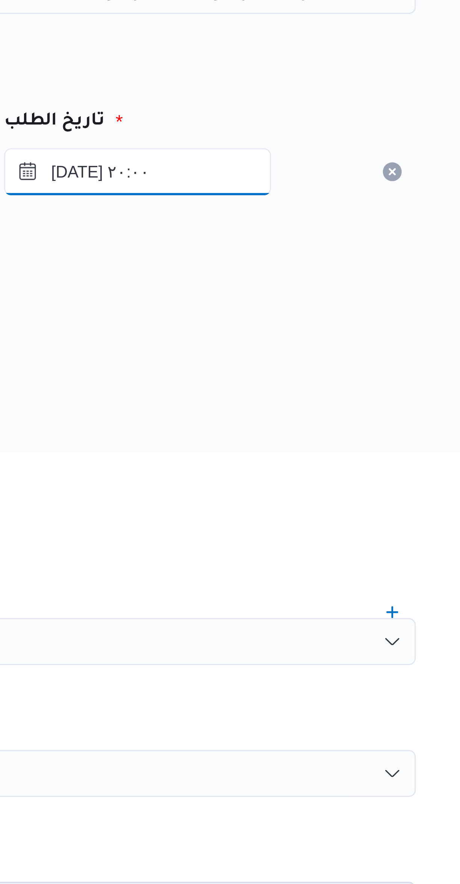
click at [305, 115] on input "٢١/٠٩/٢٠٢٥ ٢٠:٠٠" at bounding box center [328, 113] width 85 height 15
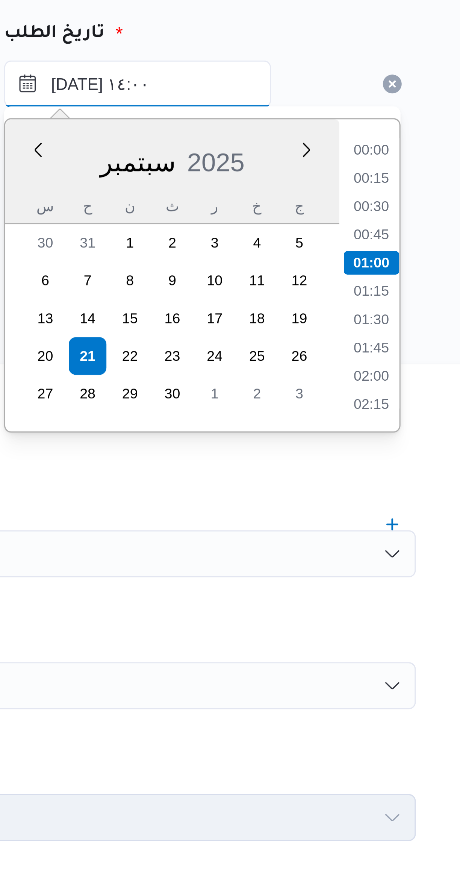
scroll to position [426, 0]
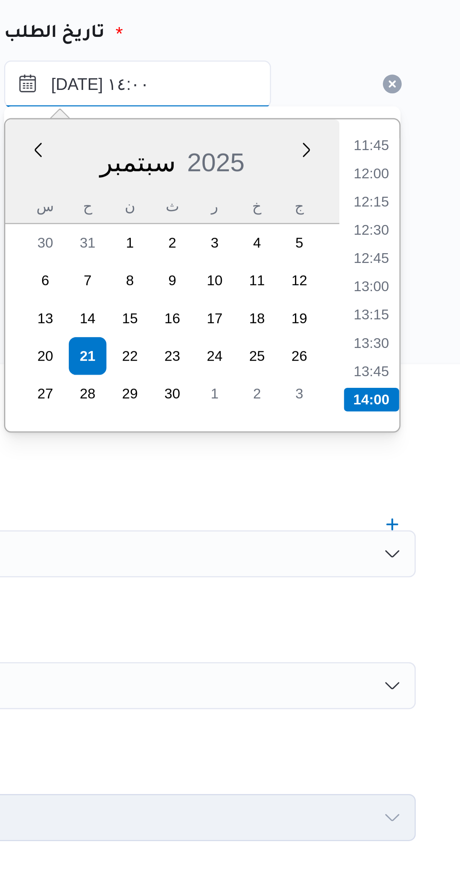
type input "٢١/٠٩/٢٠٢٥ ١٤:٠٠"
click at [403, 213] on li "14:00" at bounding box center [404, 215] width 18 height 8
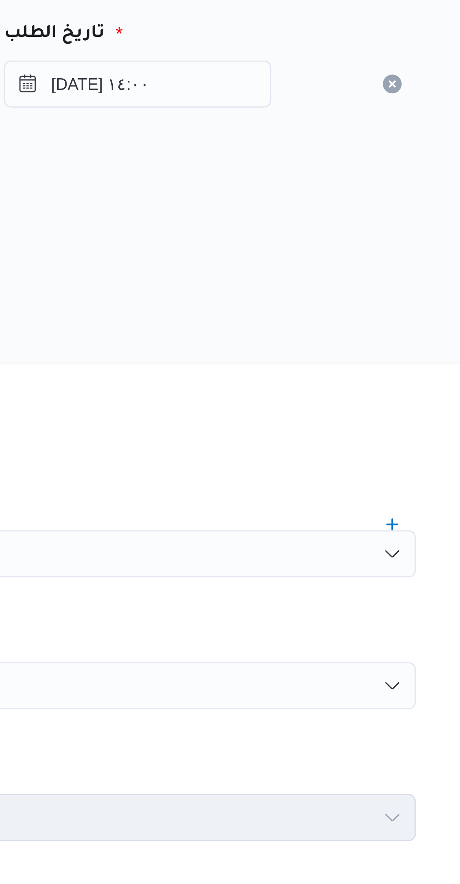
click at [345, 166] on div "هل سيتم الطلب من خلال تطبيق السائق؟" at bounding box center [275, 168] width 286 height 9
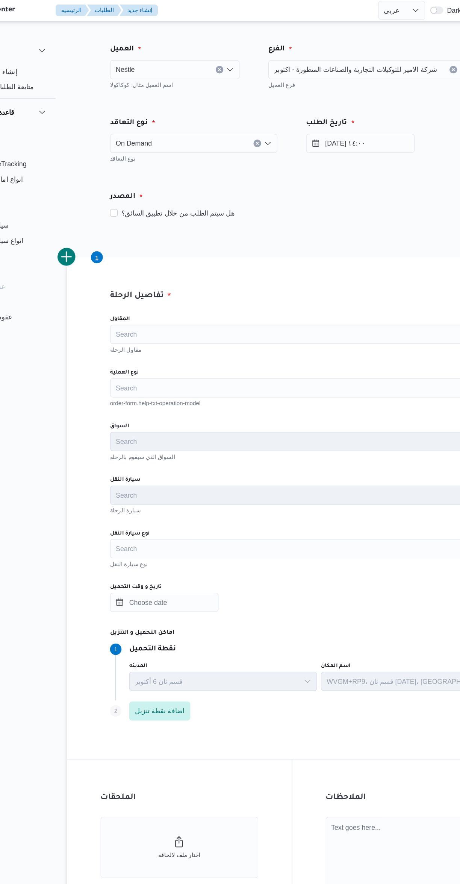
click at [153, 270] on div "Search" at bounding box center [275, 263] width 286 height 15
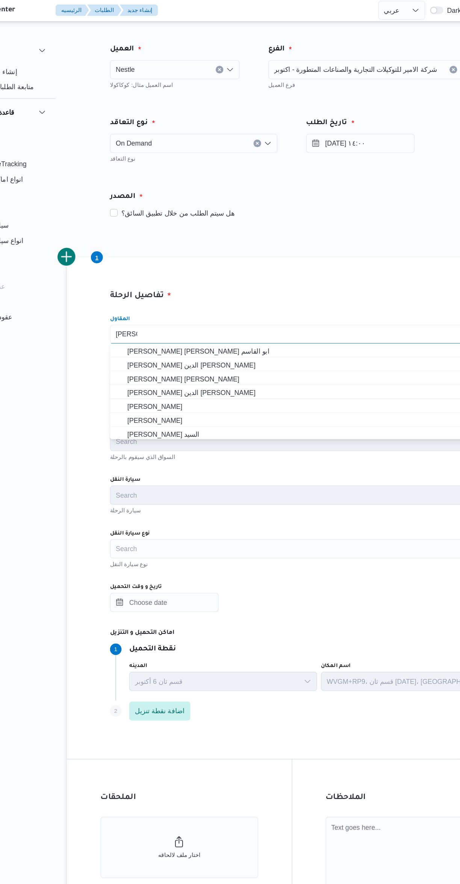
scroll to position [0, 0]
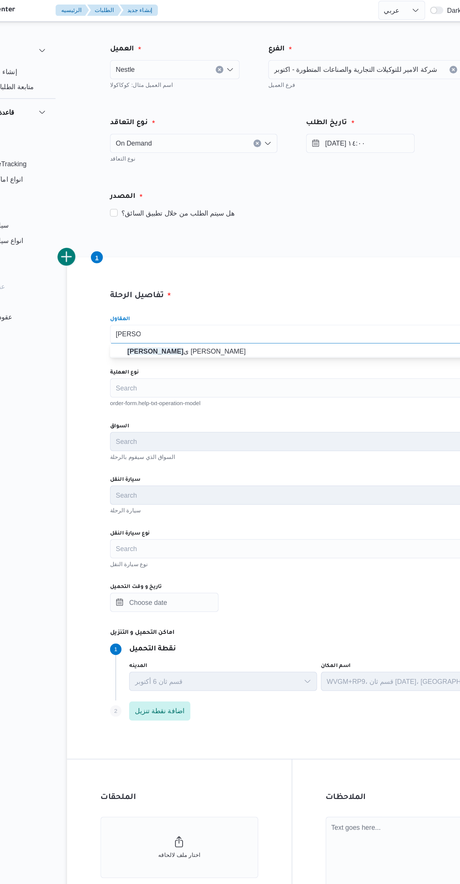
type input "هانى مجد"
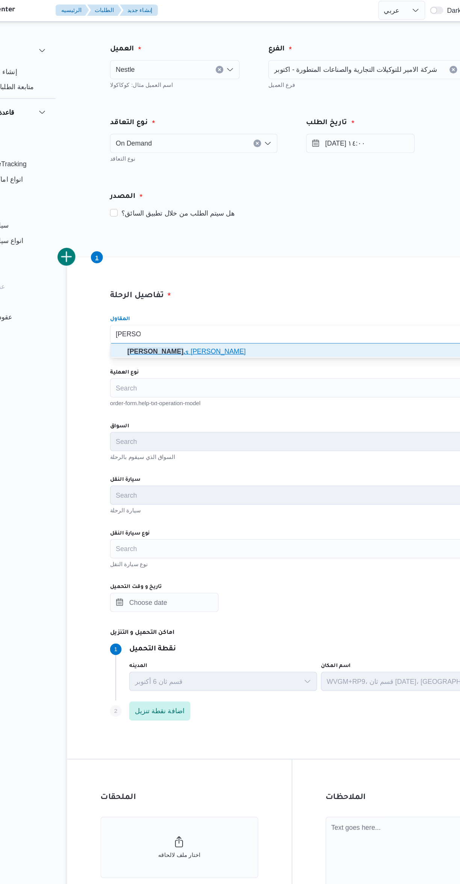
click at [160, 274] on span "هانى مجد ى رئيس احمد" at bounding box center [279, 276] width 268 height 9
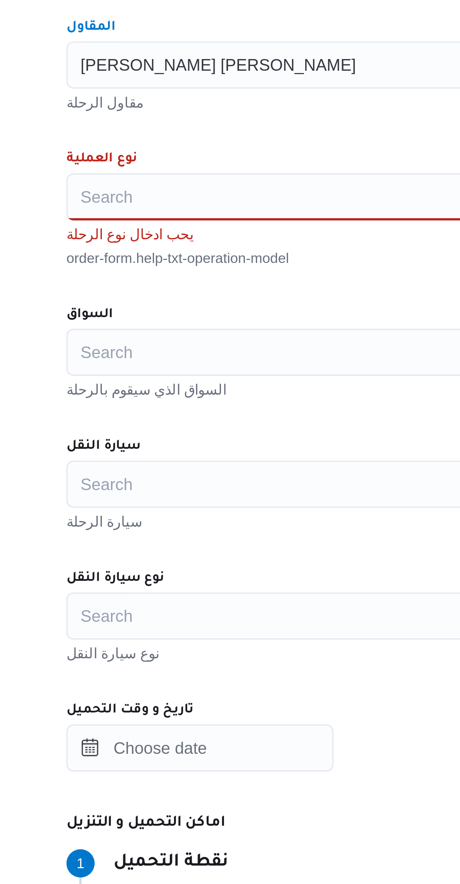
click at [209, 303] on div "Search" at bounding box center [275, 305] width 286 height 15
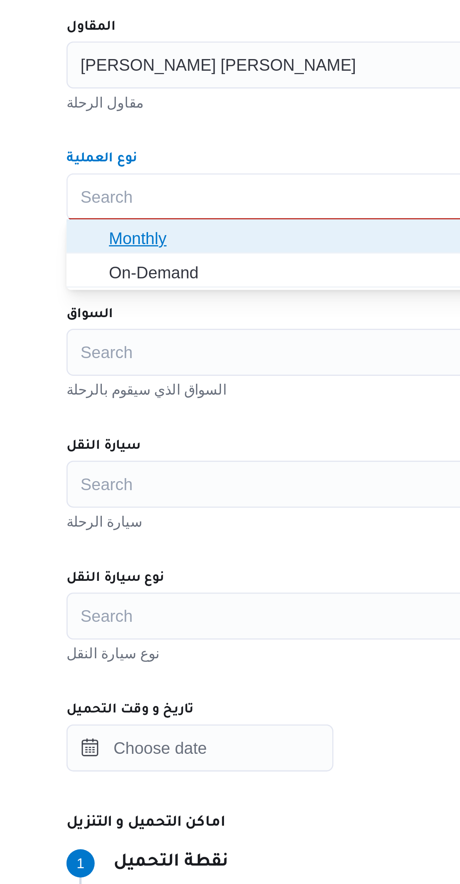
click at [202, 319] on span "Monthly" at bounding box center [279, 319] width 268 height 9
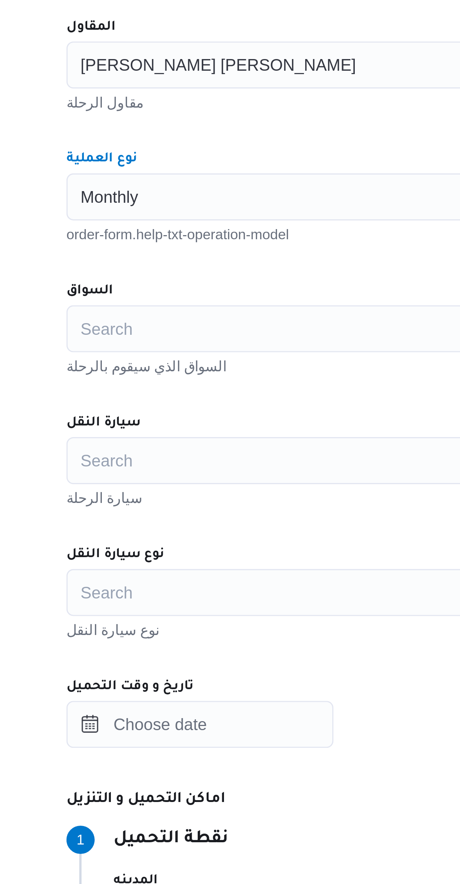
click at [206, 301] on div "Monthly Combo box. Selected. Monthly. Press Backspace to delete Monthly. Combo …" at bounding box center [275, 305] width 286 height 15
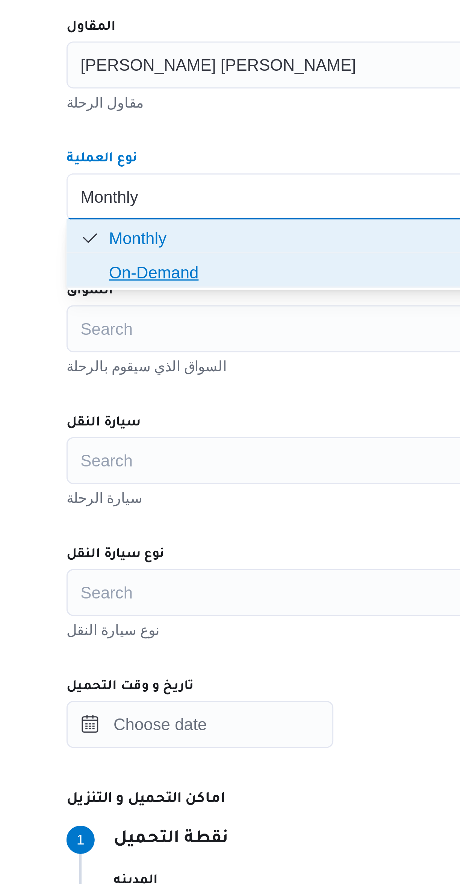
click at [193, 334] on span "On-Demand" at bounding box center [279, 329] width 268 height 9
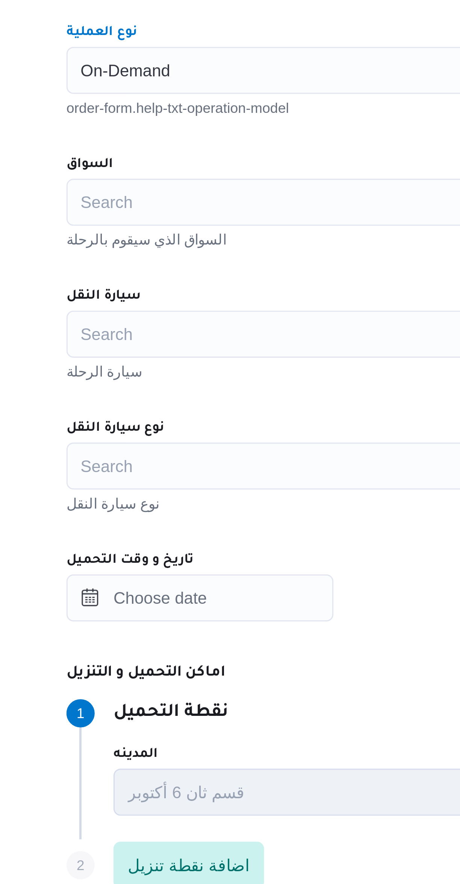
click at [207, 348] on div "Search" at bounding box center [275, 347] width 286 height 15
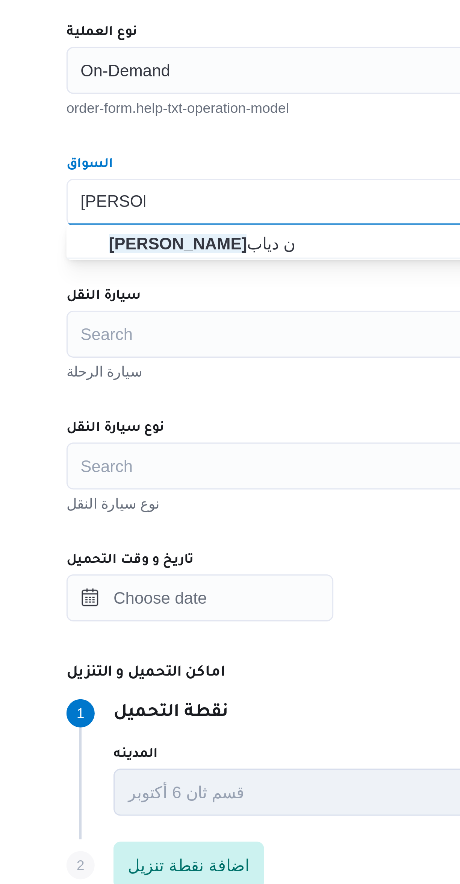
type input "محمد مروا"
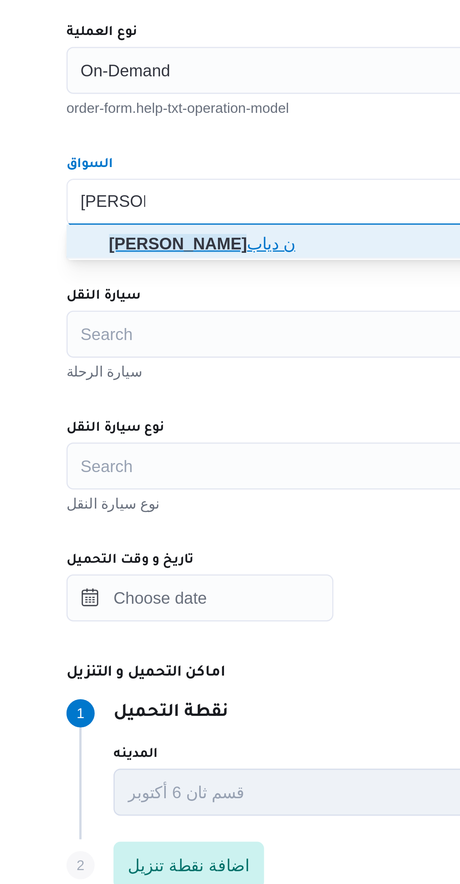
click at [189, 359] on span "محمد مروا ن دياب" at bounding box center [279, 361] width 268 height 9
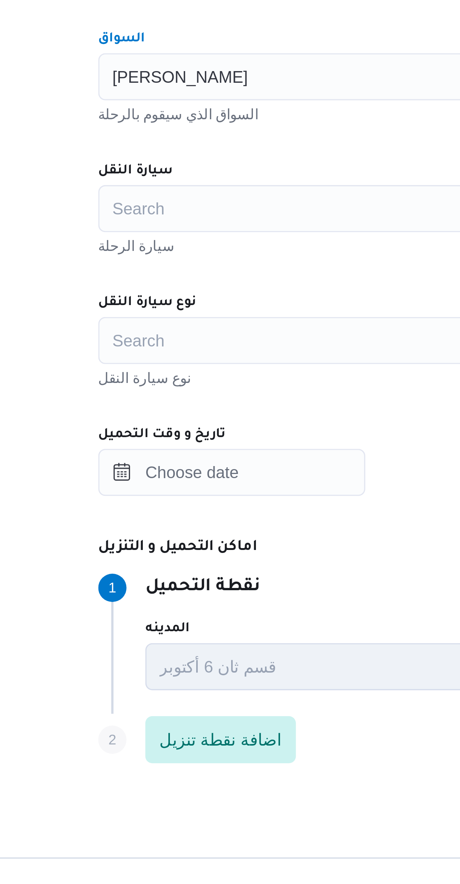
click at [194, 386] on div "Search" at bounding box center [275, 390] width 286 height 15
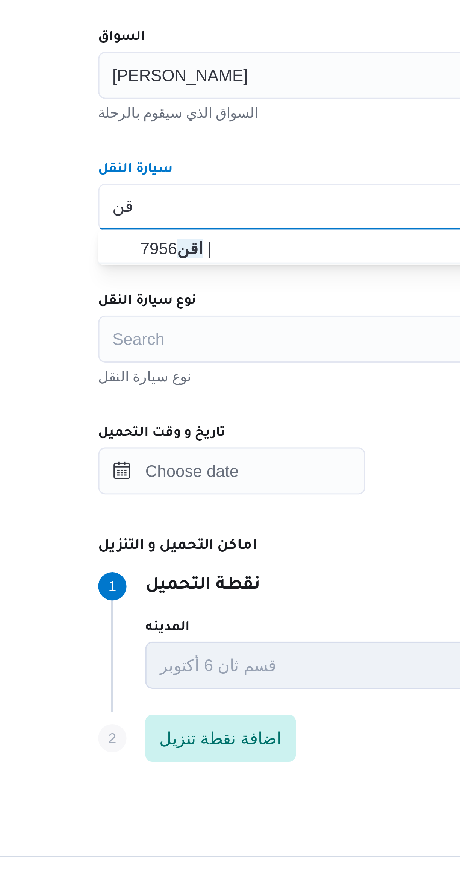
type input "اقن"
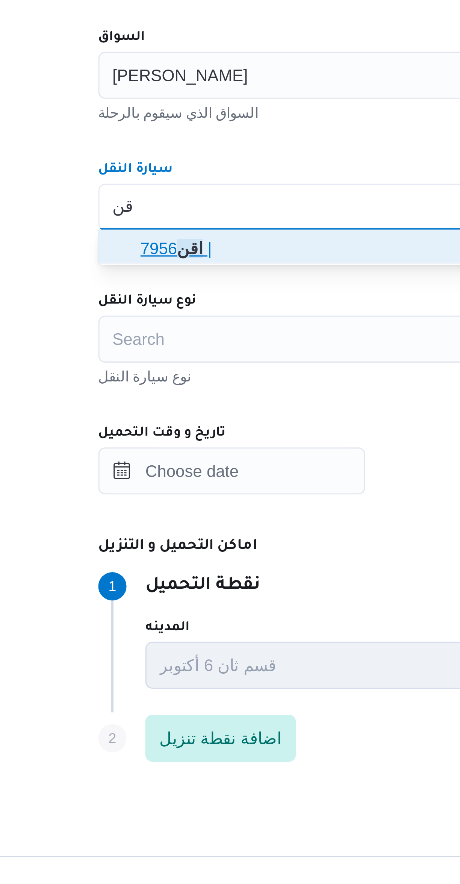
click at [190, 402] on span "اقن 7956 |" at bounding box center [279, 403] width 268 height 9
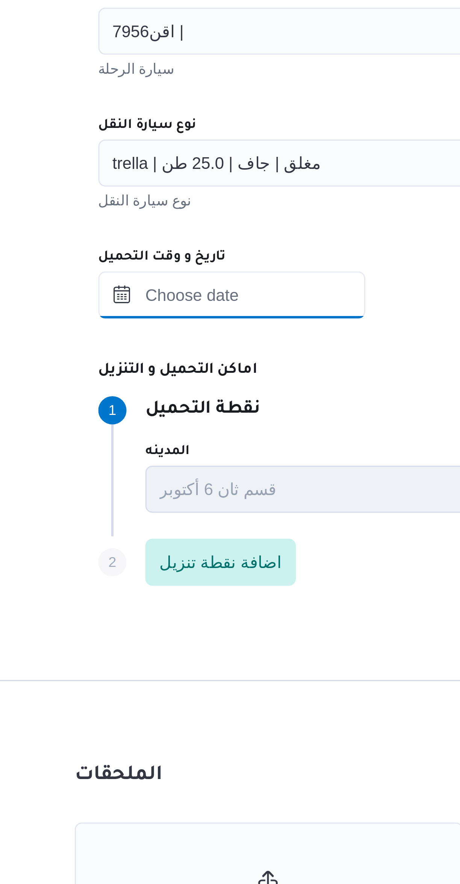
click at [171, 472] on input "تاريخ و وقت التحميل" at bounding box center [174, 474] width 85 height 15
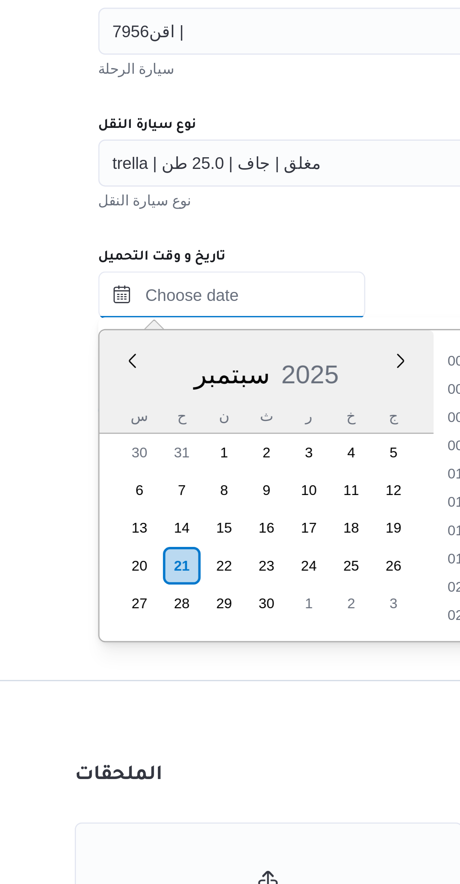
scroll to position [722, 0]
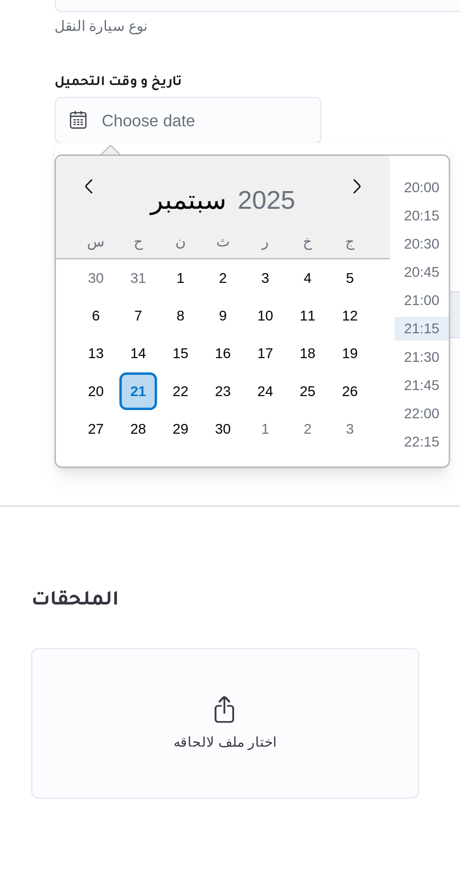
click at [245, 495] on li "20:00" at bounding box center [248, 496] width 17 height 8
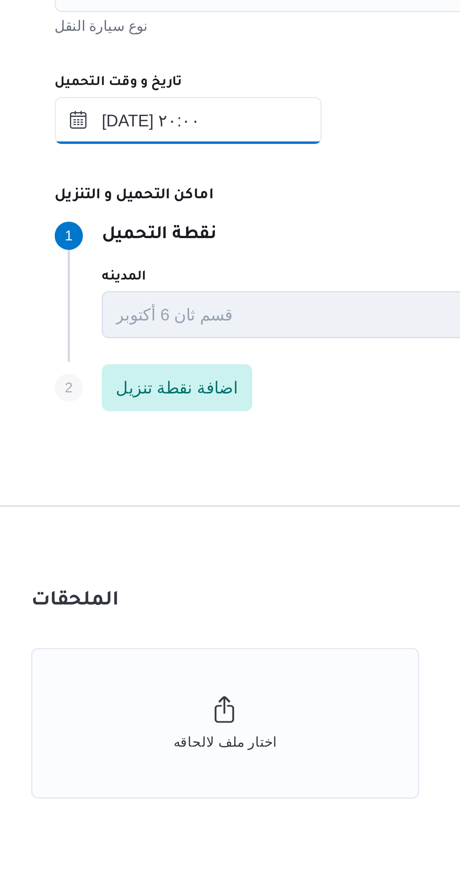
click at [150, 477] on input "٢١/٠٩/٢٠٢٥ ٢٠:٠٠" at bounding box center [174, 474] width 85 height 15
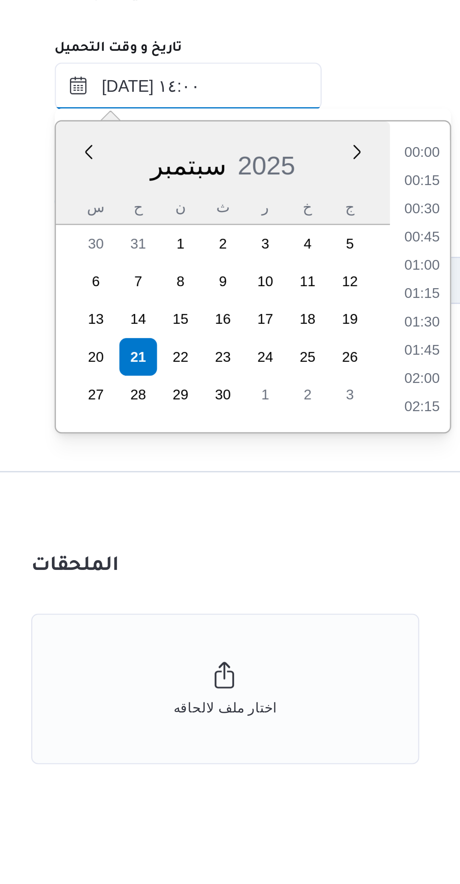
scroll to position [427, 0]
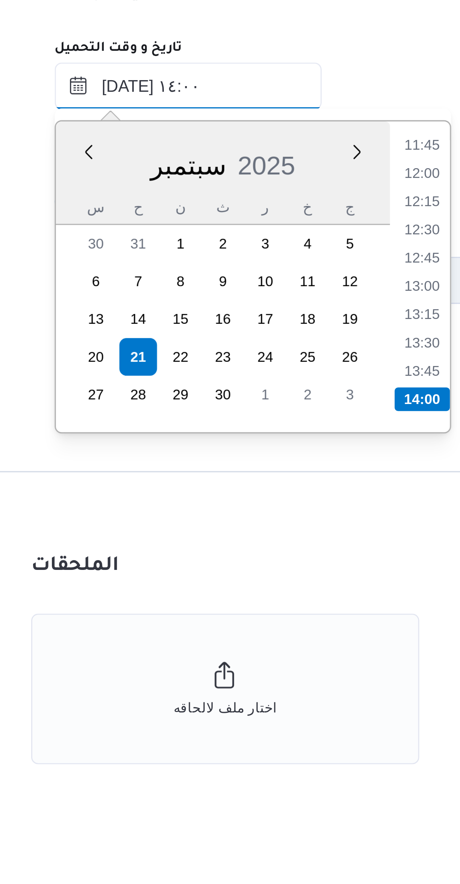
type input "٢١/٠٩/٢٠٢٥ ١٤:٠٠"
click at [249, 573] on li "14:00" at bounding box center [249, 575] width 18 height 8
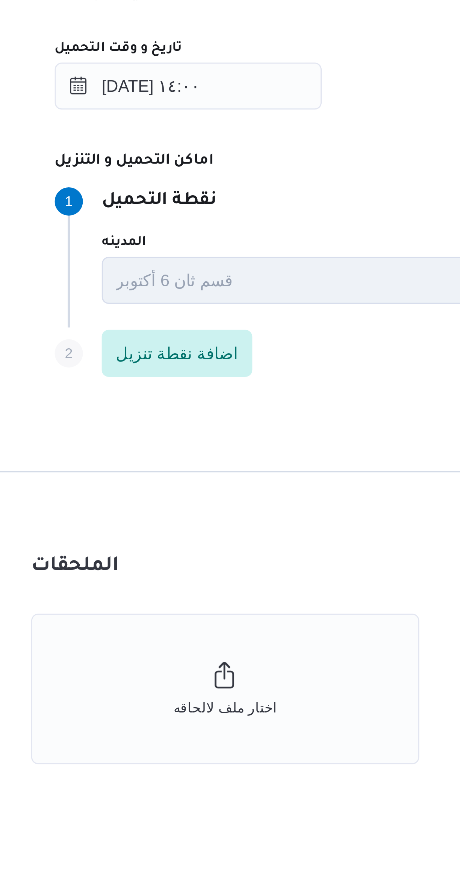
click at [237, 509] on div "Step 1 1 نقطة التحميل" at bounding box center [290, 511] width 316 height 9
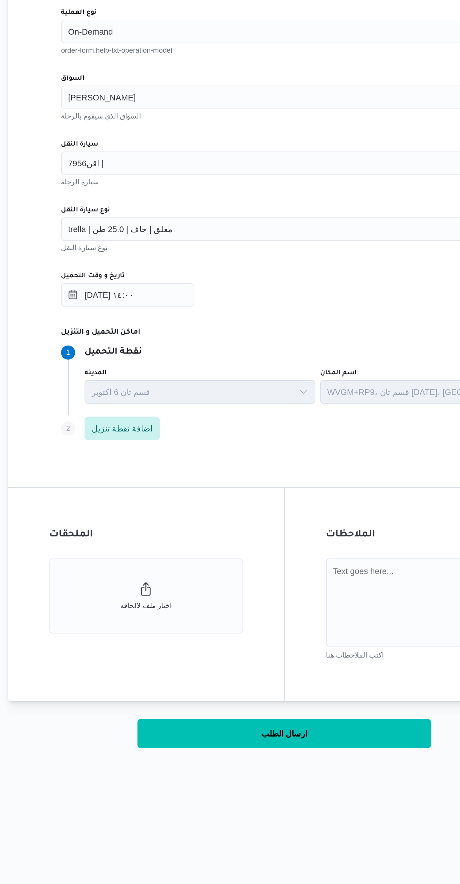
scroll to position [0, 0]
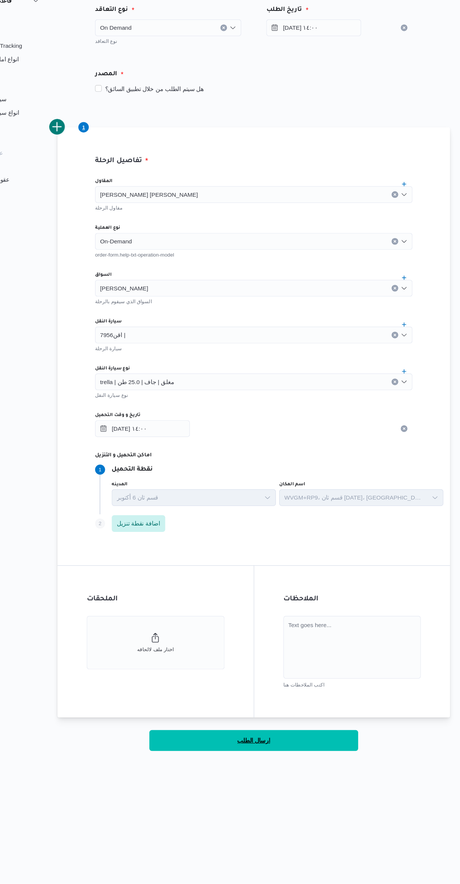
click at [316, 750] on button "ارسال الطلب" at bounding box center [275, 755] width 188 height 19
select select "ar"
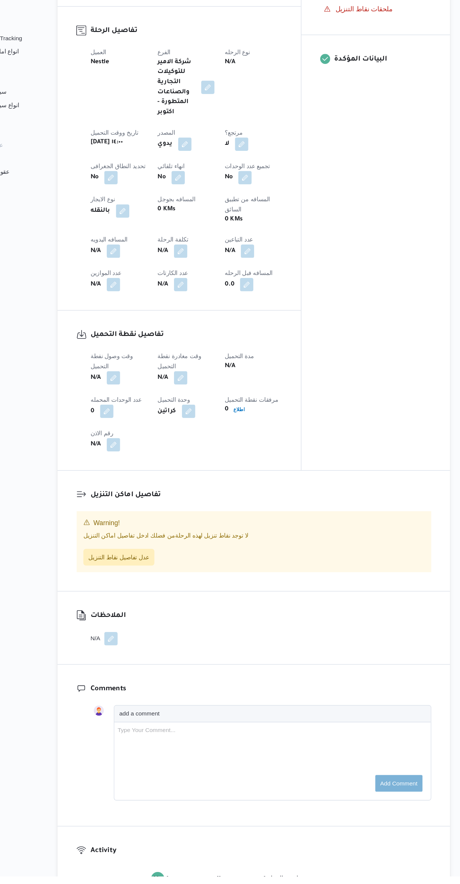
scroll to position [171, 0]
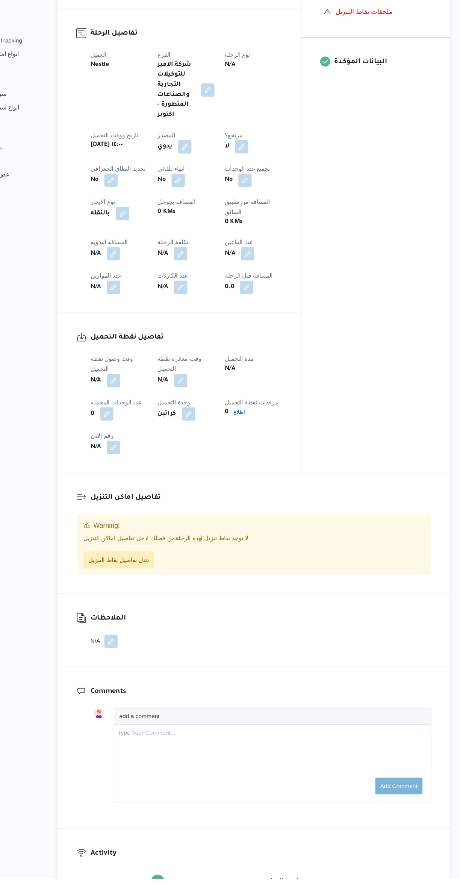
click at [148, 430] on button "button" at bounding box center [148, 436] width 12 height 12
click at [126, 405] on input "وقت وصول نفطة التحميل" at bounding box center [128, 405] width 85 height 15
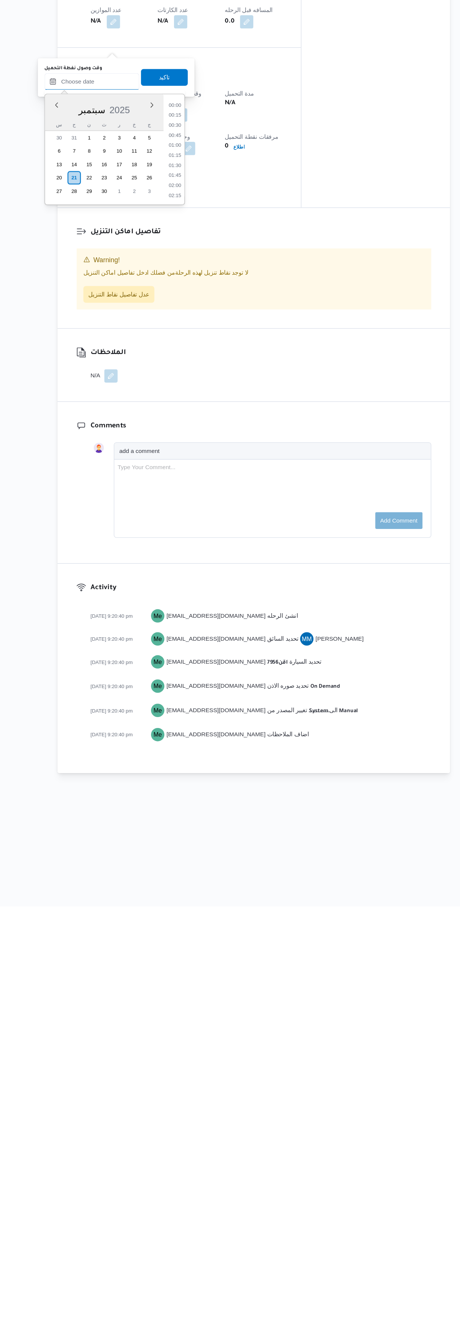
scroll to position [0, 0]
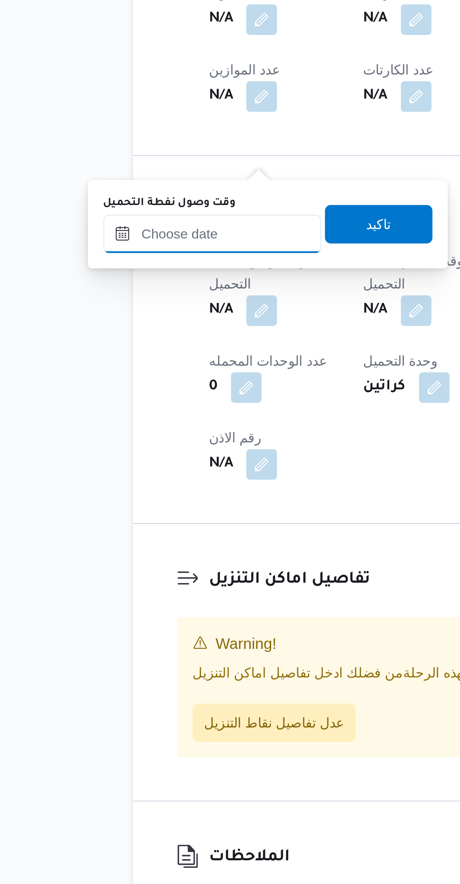
click at [121, 579] on input "وقت وصول نفطة التحميل" at bounding box center [128, 576] width 85 height 15
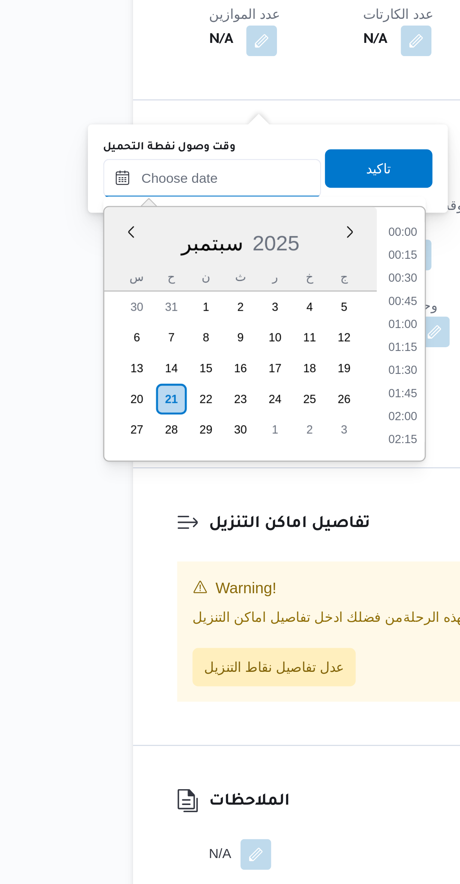
scroll to position [722, 0]
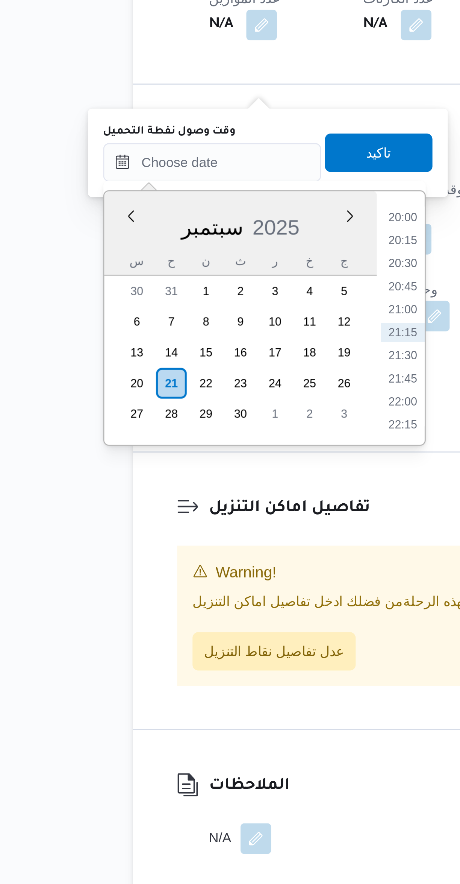
click at [204, 599] on li "20:00" at bounding box center [203, 598] width 17 height 8
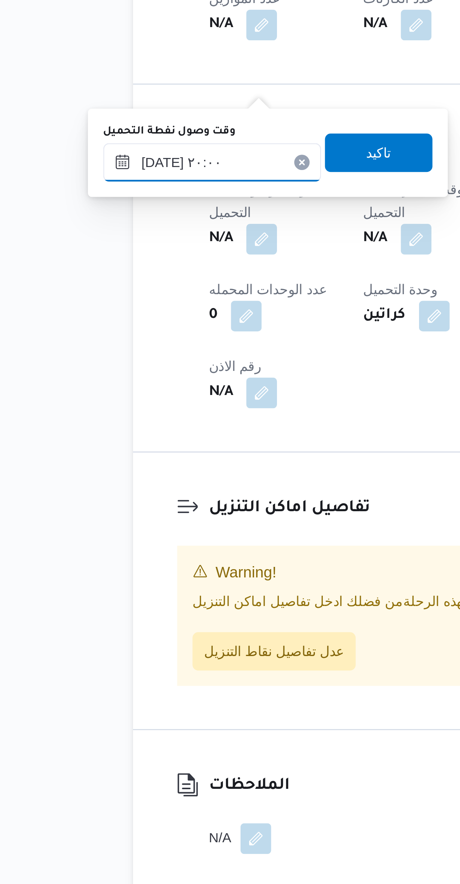
click at [103, 580] on input "٢١/٠٩/٢٠٢٥ ٢٠:٠٠" at bounding box center [128, 576] width 85 height 15
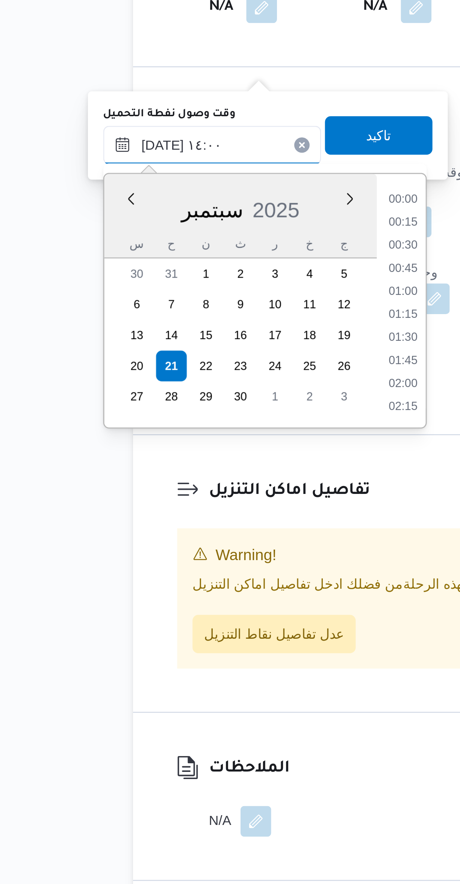
scroll to position [427, 0]
type input "٢١/٠٩/٢٠٢٥ ١٤:٠٠"
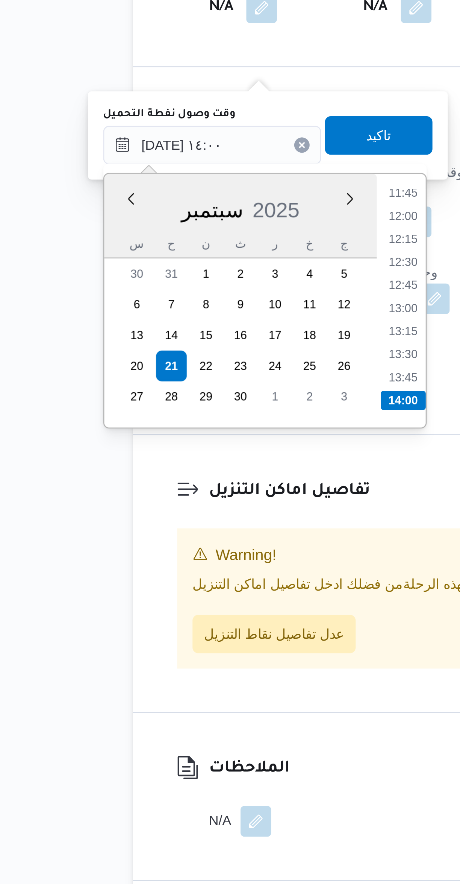
click at [206, 674] on li "14:00" at bounding box center [204, 677] width 18 height 8
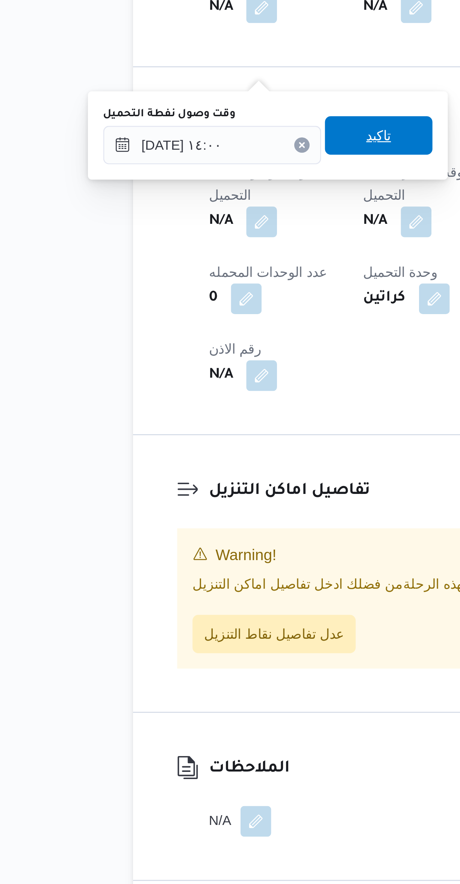
click at [200, 570] on span "تاكيد" at bounding box center [194, 572] width 42 height 15
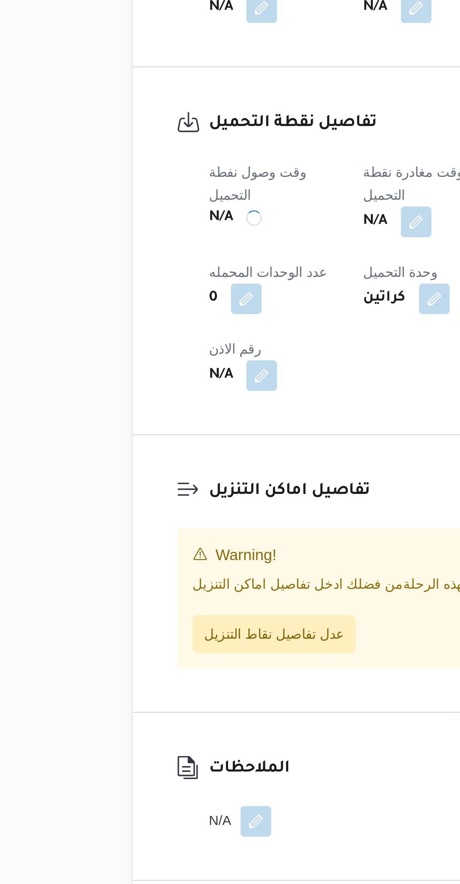
scroll to position [0, 0]
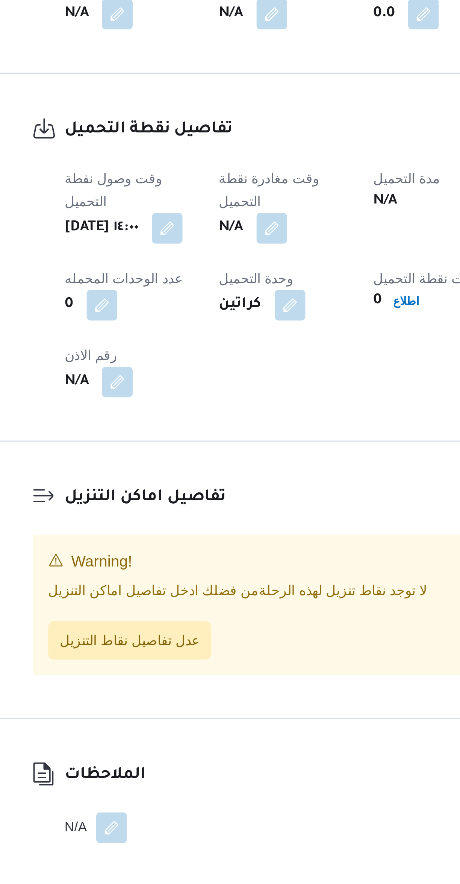
click at [211, 601] on button "button" at bounding box center [209, 607] width 12 height 12
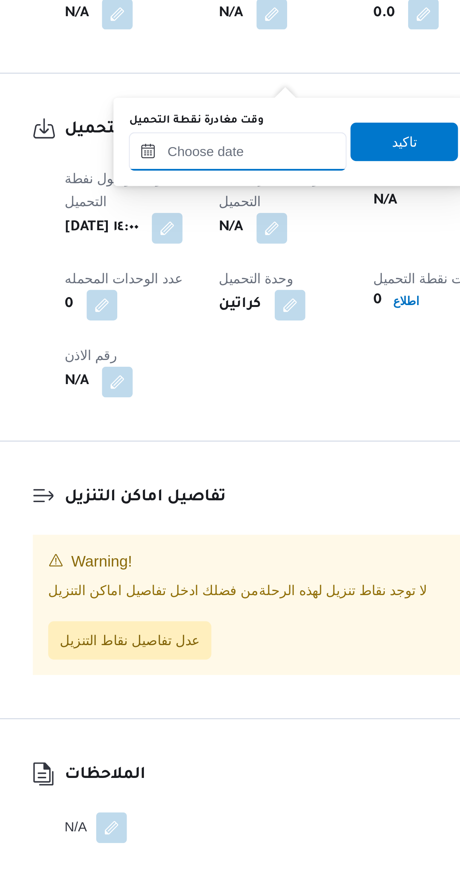
click at [198, 577] on input "وقت مغادرة نقطة التحميل" at bounding box center [195, 576] width 85 height 15
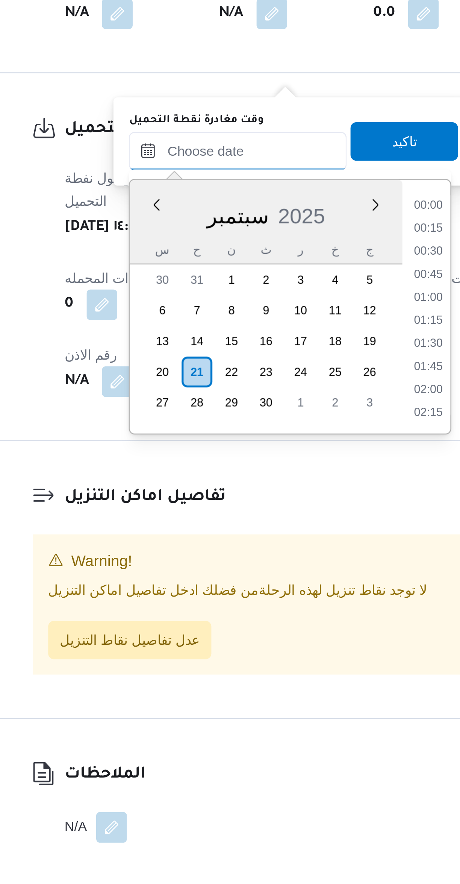
scroll to position [722, 0]
click at [270, 599] on li "20:00" at bounding box center [269, 598] width 17 height 8
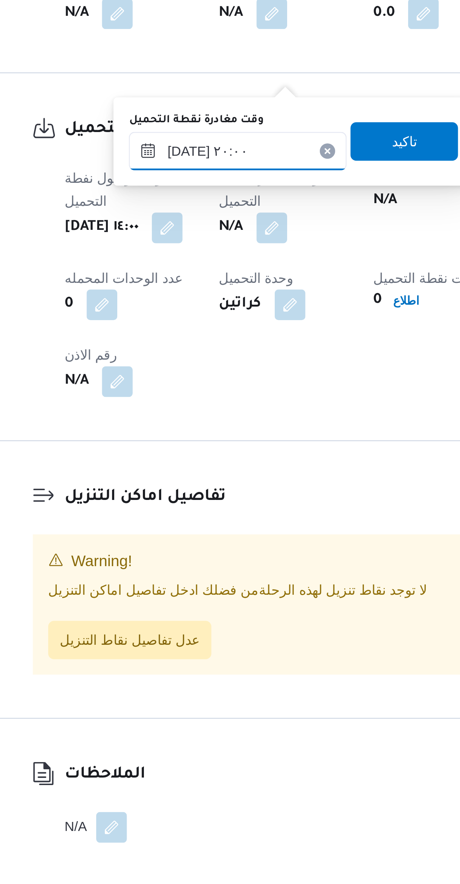
click at [175, 577] on input "٢١/٠٩/٢٠٢٥ ٢٠:٠٠" at bounding box center [195, 576] width 85 height 15
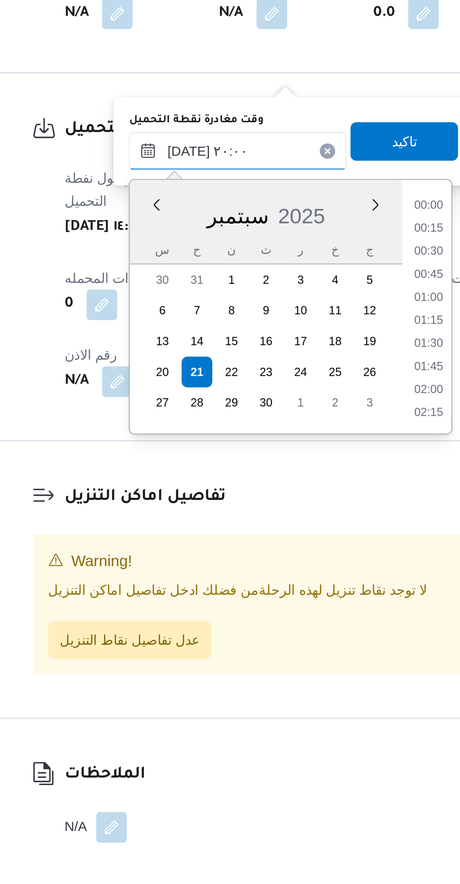
scroll to position [676, 0]
click at [269, 599] on li "18:45" at bounding box center [270, 599] width 17 height 8
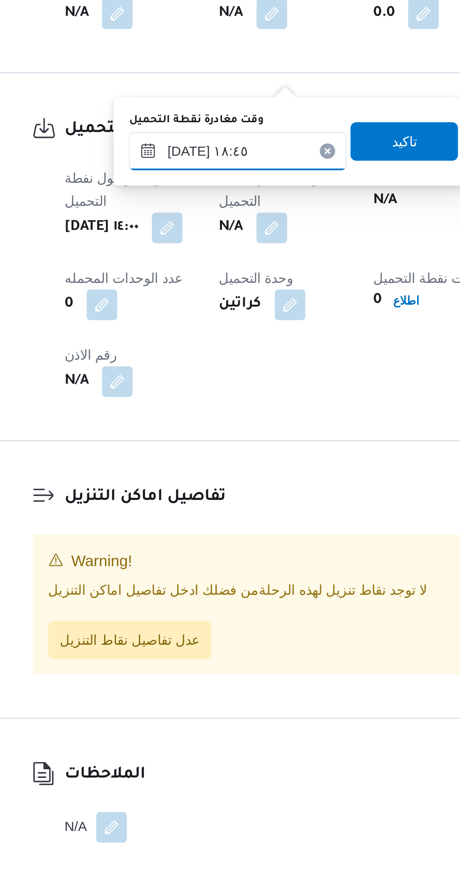
click at [194, 580] on input "٢١/٠٩/٢٠٢٥ ١٨:٤٥" at bounding box center [195, 576] width 85 height 15
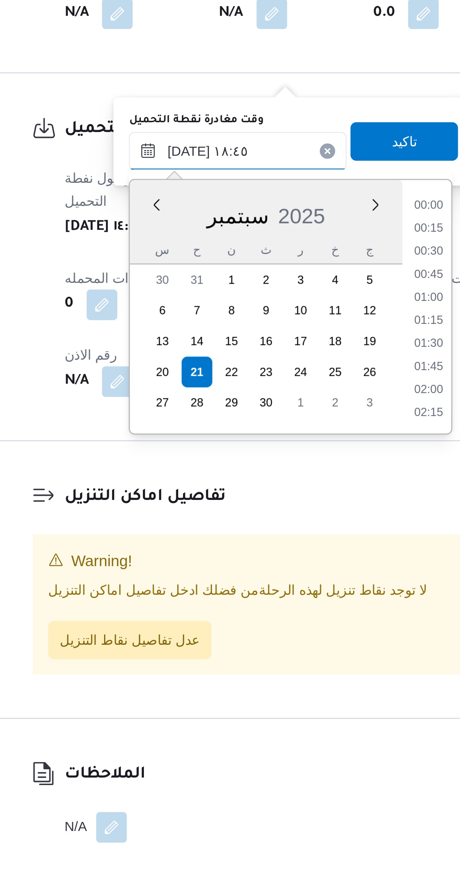
scroll to position [631, 0]
click at [269, 598] on li "17:30" at bounding box center [270, 599] width 17 height 8
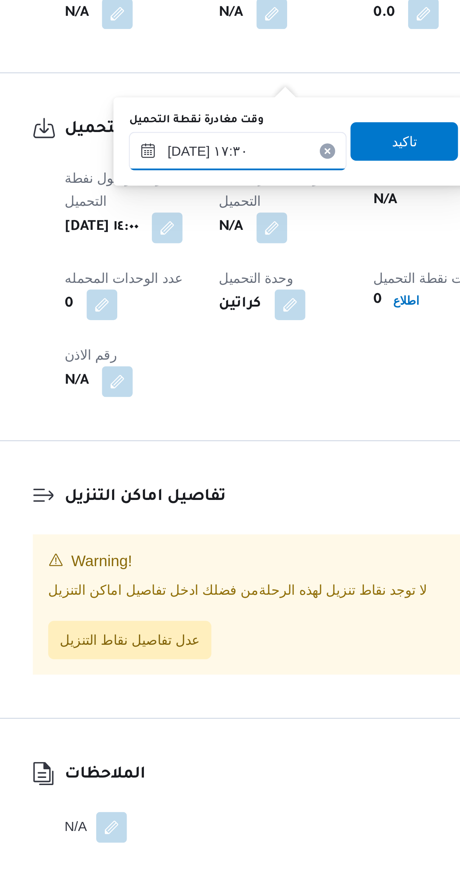
click at [177, 575] on input "٢١/٠٩/٢٠٢٥ ١٧:٣٠" at bounding box center [195, 576] width 85 height 15
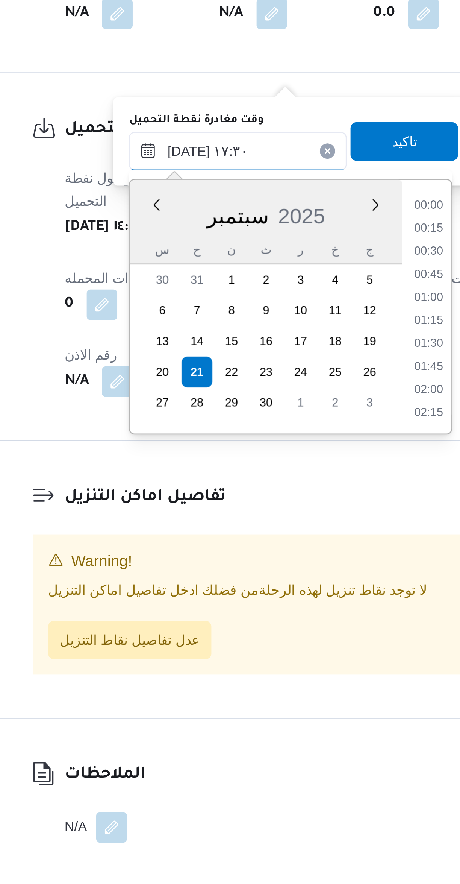
scroll to position [586, 0]
click at [271, 600] on li "16:15" at bounding box center [270, 599] width 17 height 8
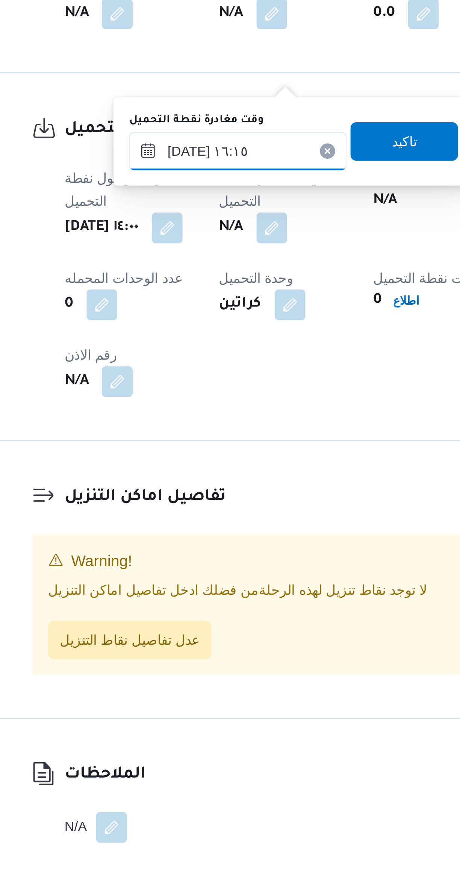
click at [178, 576] on input "٢١/٠٩/٢٠٢٥ ١٦:١٥" at bounding box center [195, 576] width 85 height 15
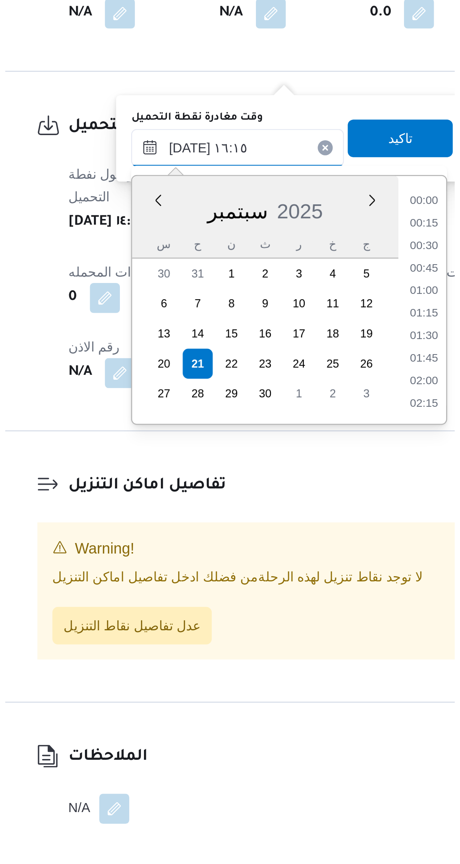
scroll to position [541, 0]
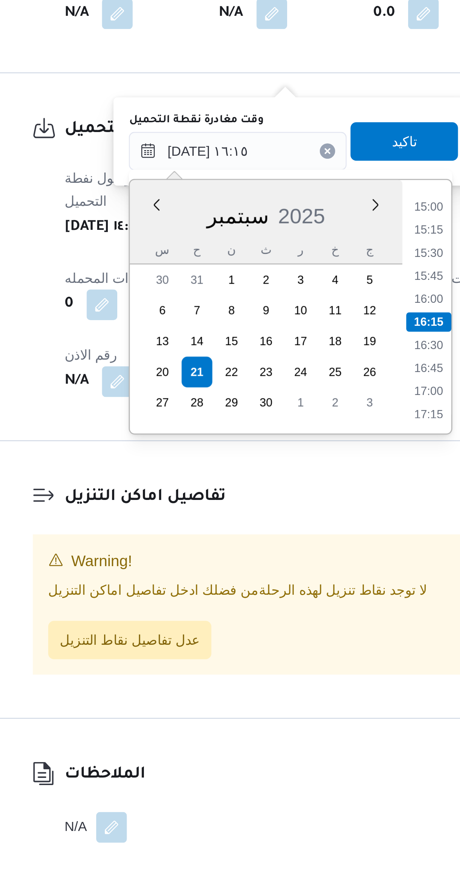
click at [270, 599] on li "15:00" at bounding box center [270, 599] width 17 height 8
type input "٢١/٠٩/٢٠٢٥ ١٥:٠٠"
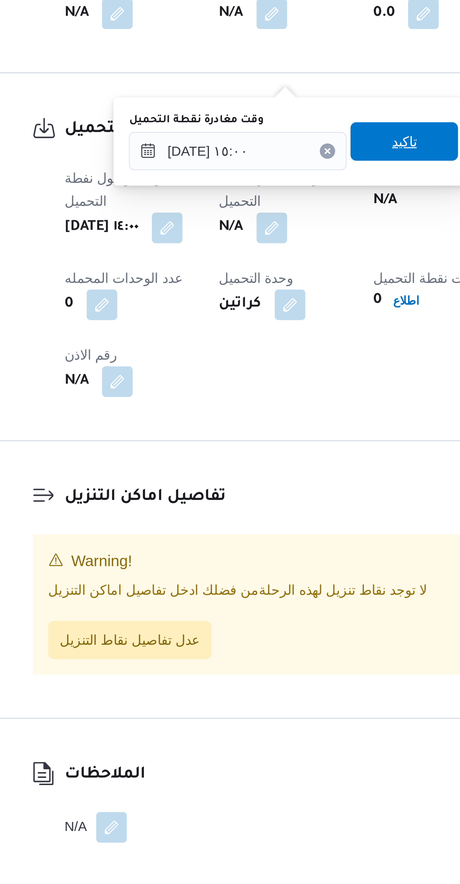
click at [265, 574] on span "تاكيد" at bounding box center [261, 572] width 42 height 15
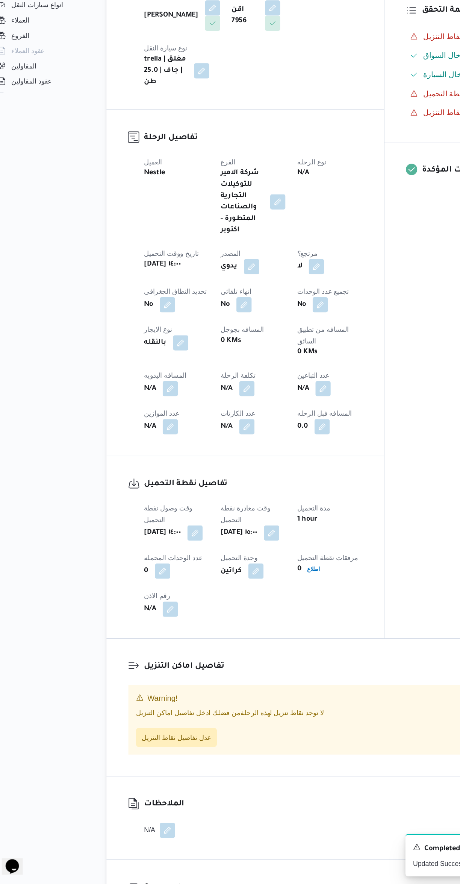
click at [153, 487] on button "button" at bounding box center [148, 493] width 12 height 12
click at [132, 471] on input "المسافه اليدويه" at bounding box center [128, 471] width 75 height 15
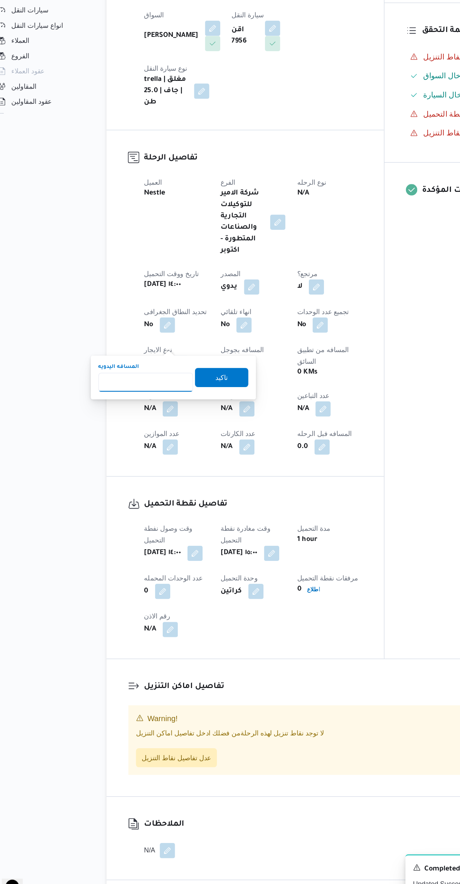
type input "8"
click at [198, 462] on span "تاكيد" at bounding box center [189, 467] width 42 height 15
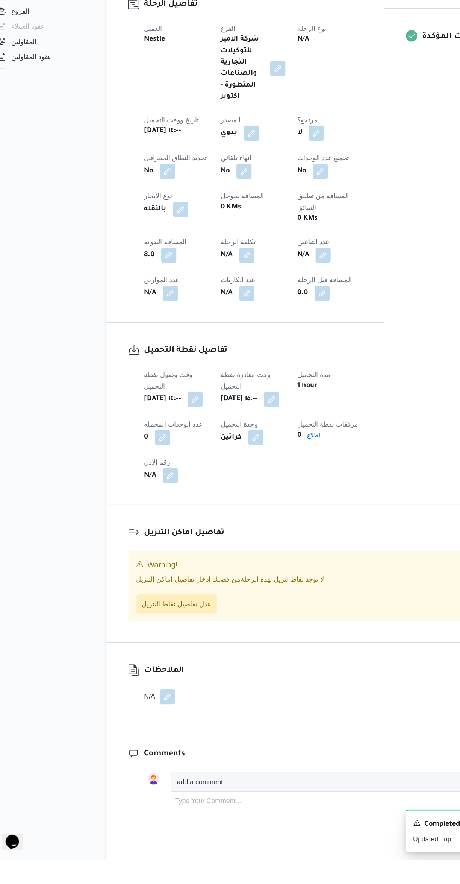
scroll to position [176, 0]
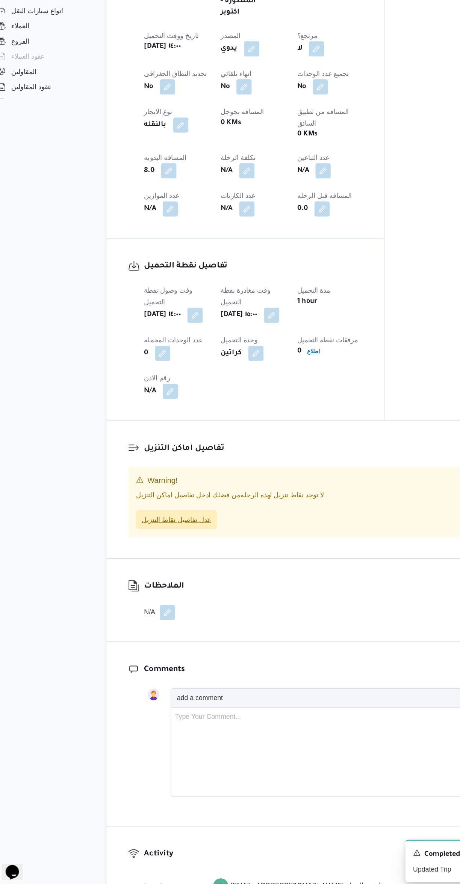
click at [167, 587] on span "عدل تفاصيل نقاط التنزيل" at bounding box center [153, 591] width 55 height 9
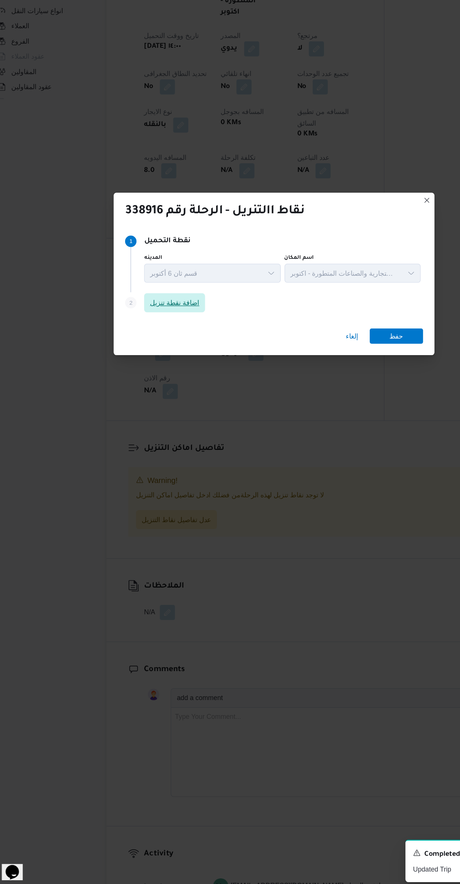
click at [164, 416] on span "اضافة نقطة تنزيل" at bounding box center [151, 420] width 39 height 9
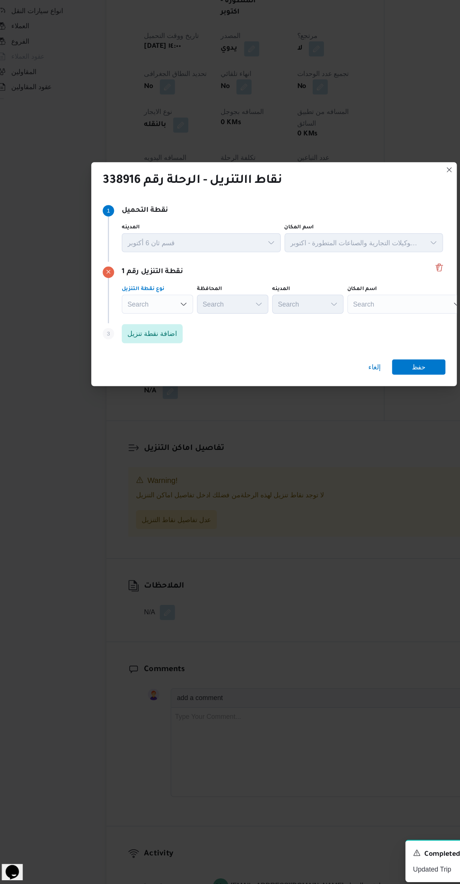
scroll to position [0, 0]
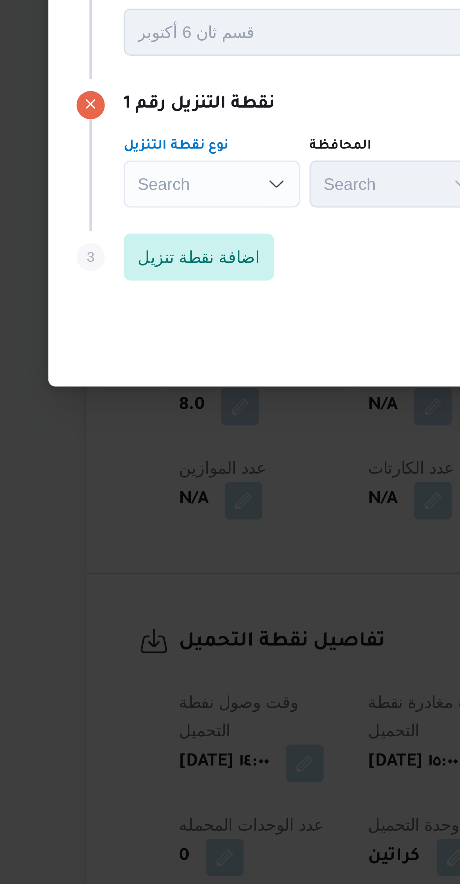
click at [127, 414] on div "Search Combo box. Selected. Combo box input. Search. Type some text or, to disp…" at bounding box center [138, 421] width 56 height 15
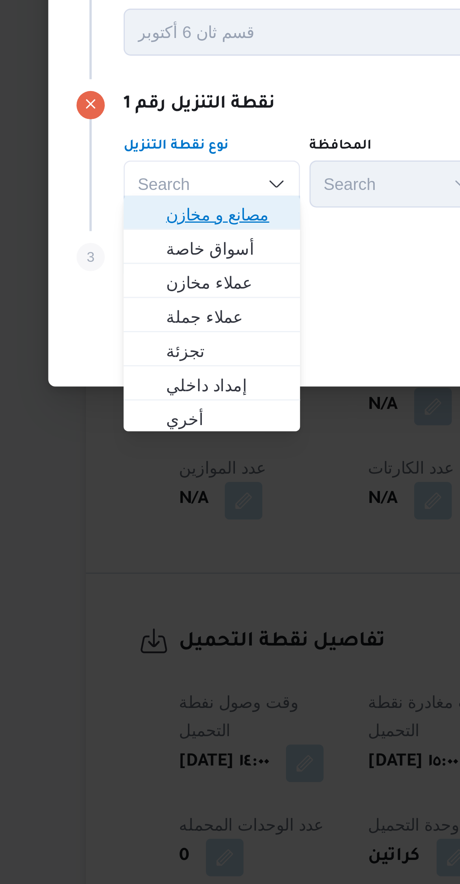
click at [123, 435] on span "مصانع و مخازن" at bounding box center [142, 431] width 38 height 9
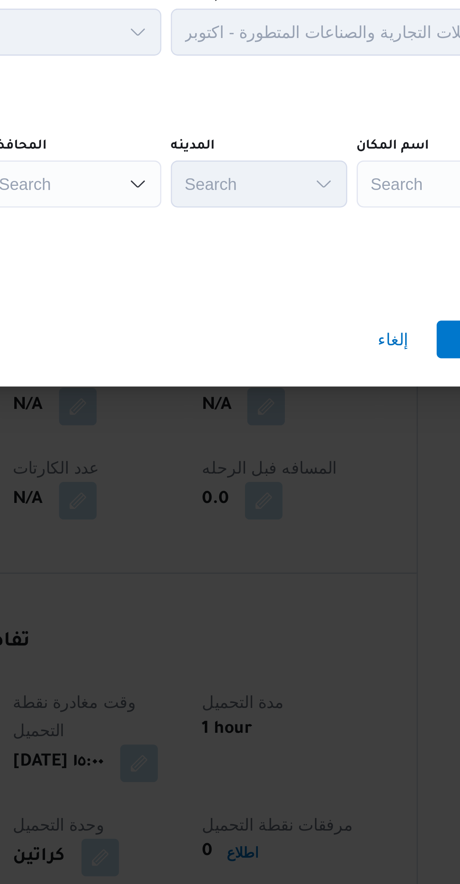
click at [307, 416] on div "Search" at bounding box center [345, 421] width 94 height 15
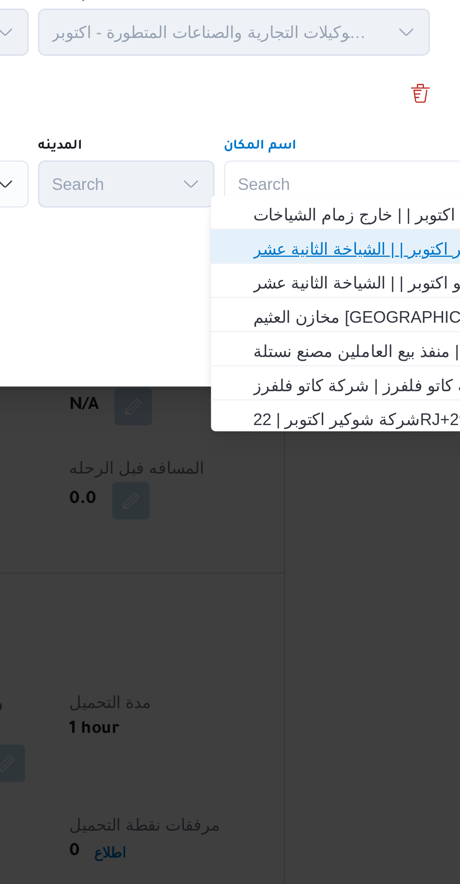
click at [343, 441] on span "اجيليتى لوجيستيكس مصر اكتوبر | | الشياخة الثانية عشر" at bounding box center [345, 442] width 76 height 9
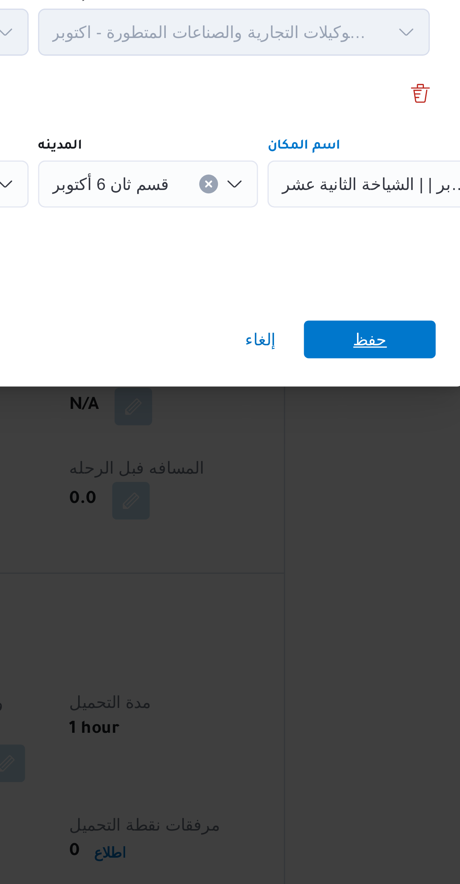
click at [347, 465] on span "حفظ" at bounding box center [344, 471] width 11 height 12
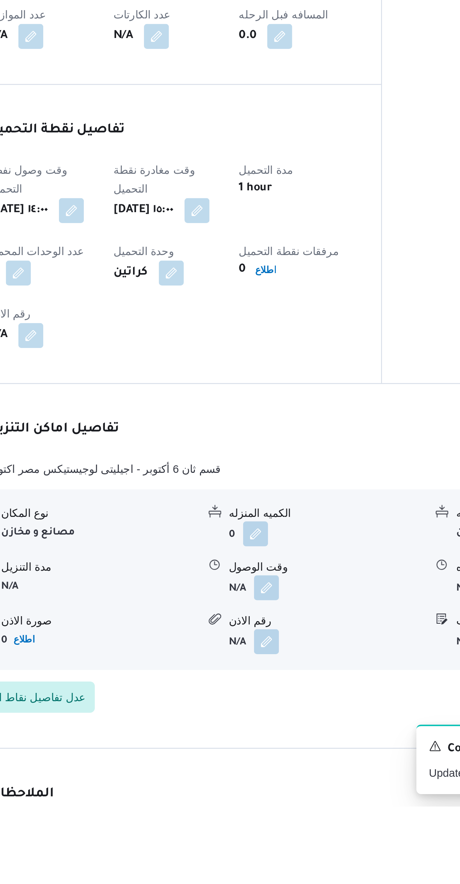
scroll to position [49, 0]
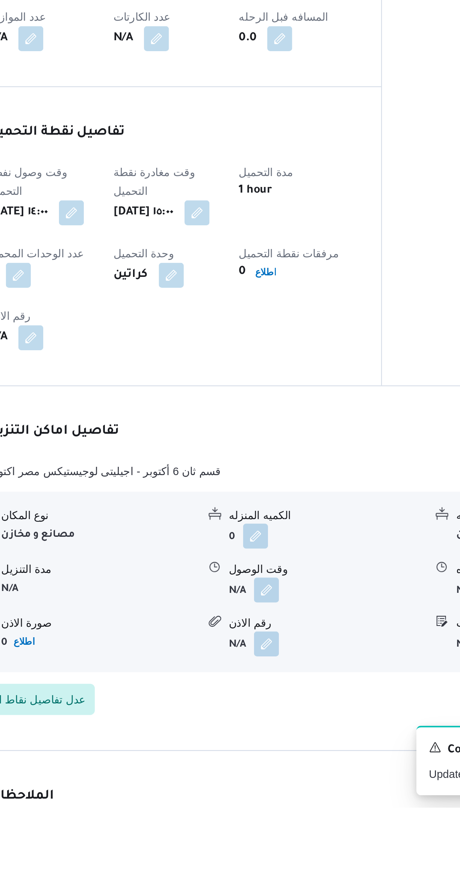
click at [264, 773] on button "button" at bounding box center [262, 779] width 12 height 12
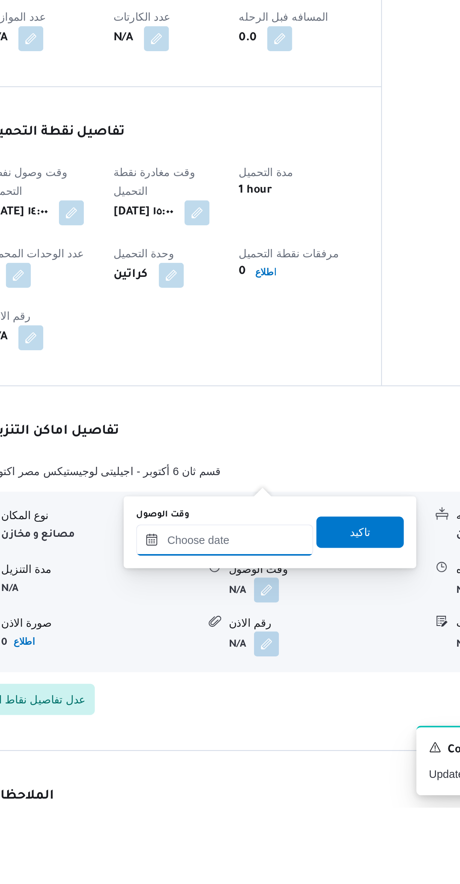
click at [244, 753] on input "وقت الوصول" at bounding box center [241, 755] width 85 height 15
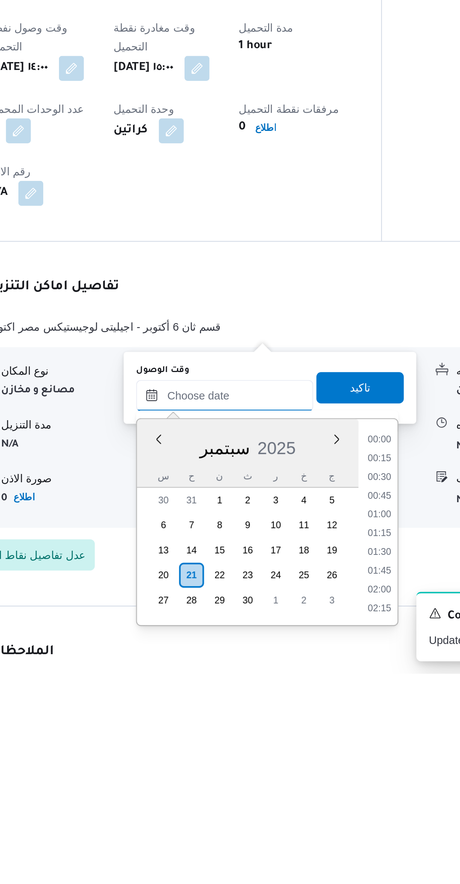
scroll to position [722, 0]
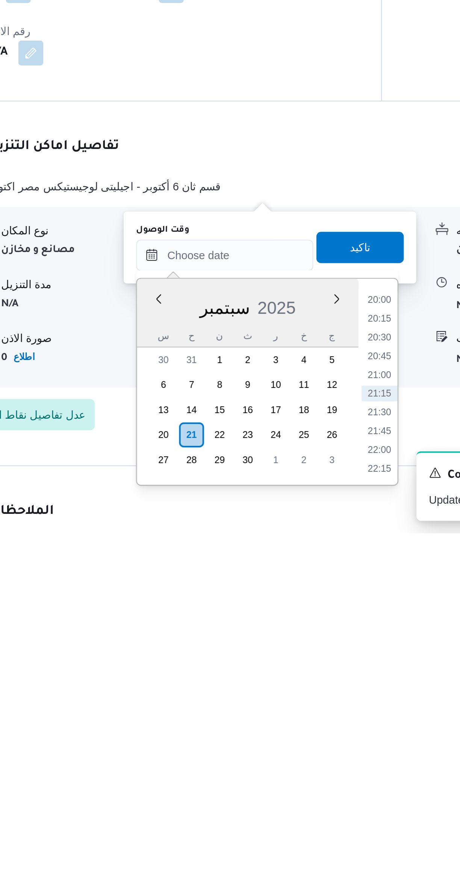
click at [316, 779] on li "20:15" at bounding box center [316, 781] width 17 height 8
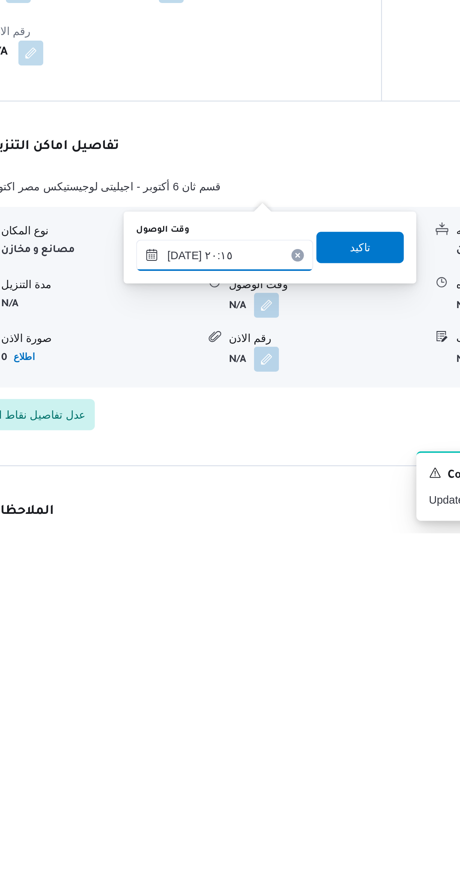
click at [221, 752] on input "٢١/٠٩/٢٠٢٥ ٢٠:١٥" at bounding box center [241, 750] width 85 height 15
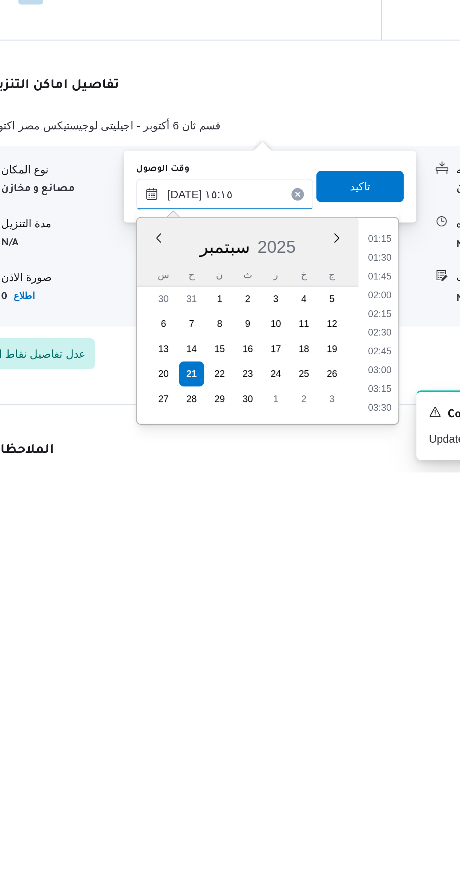
scroll to position [472, 0]
type input "٢١/٠٩/٢٠٢٥ ١٥:١٥"
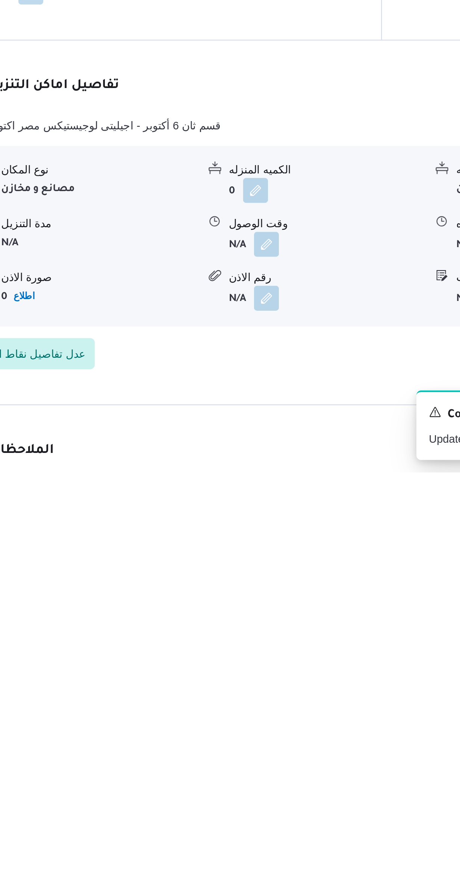
click at [318, 839] on div "A new notification appears Completed Updated Trip" at bounding box center [385, 862] width 150 height 46
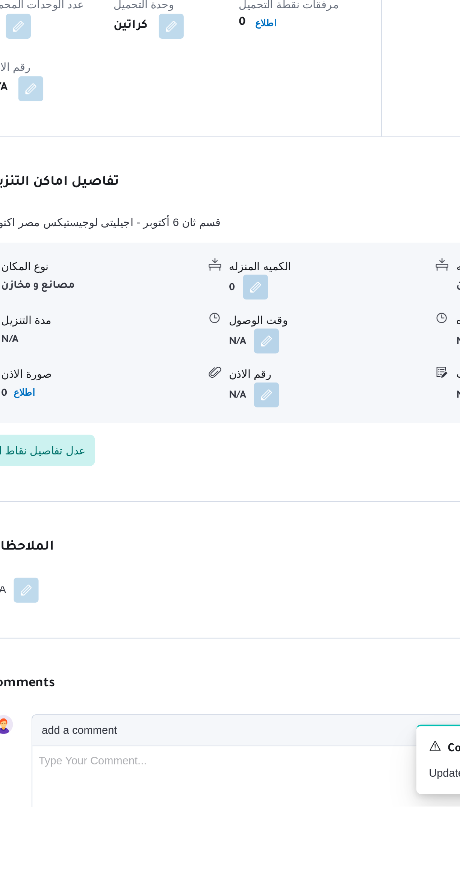
scroll to position [170, 0]
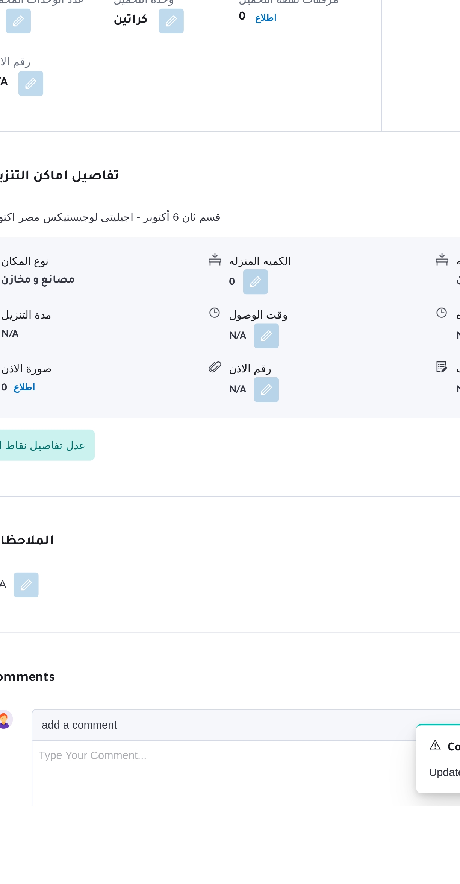
click at [263, 652] on button "button" at bounding box center [262, 658] width 12 height 12
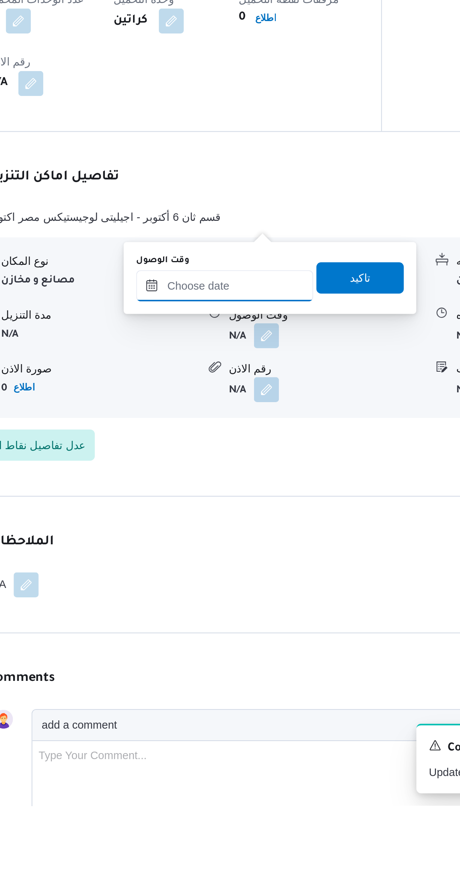
click at [246, 632] on input "وقت الوصول" at bounding box center [241, 633] width 85 height 15
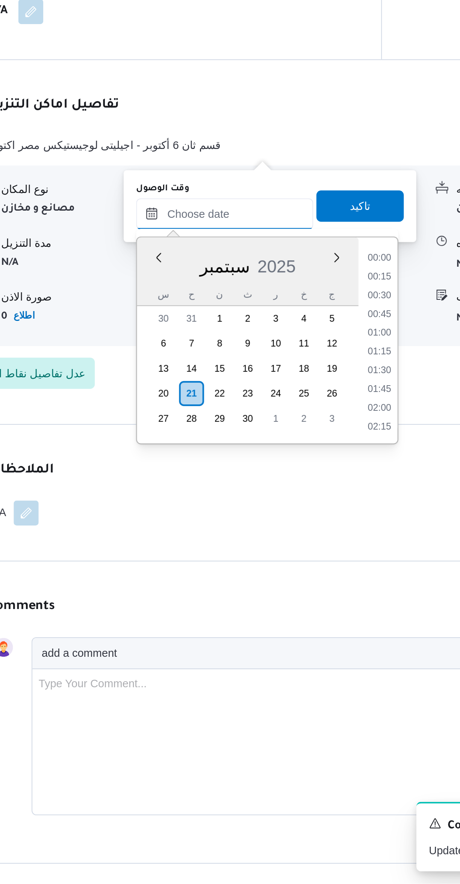
scroll to position [13, 0]
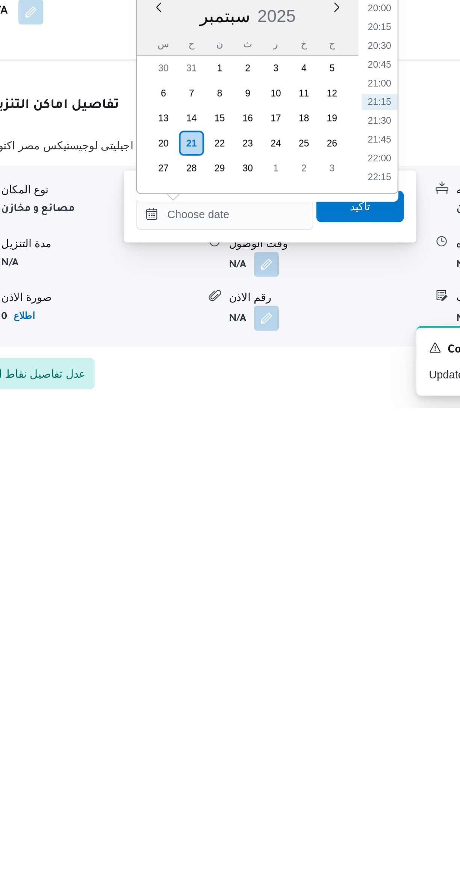
click at [318, 703] on li "20:15" at bounding box center [316, 701] width 17 height 8
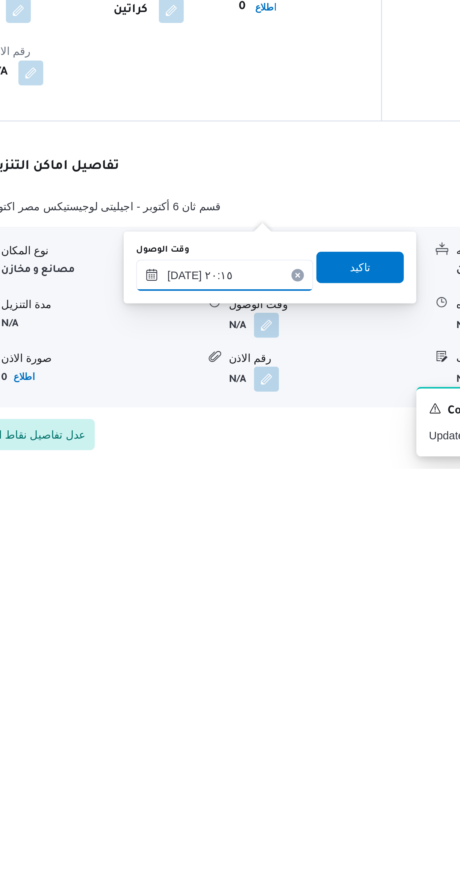
click at [221, 792] on input "٢١/٠٩/٢٠٢٥ ٢٠:١٥" at bounding box center [241, 790] width 85 height 15
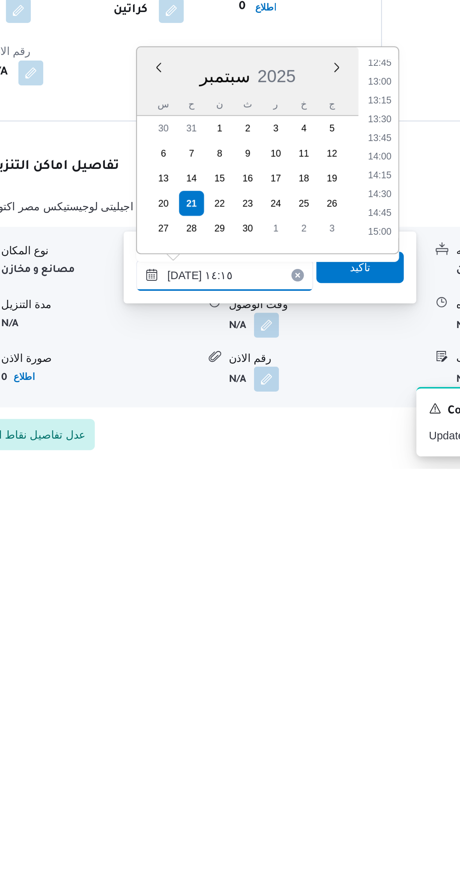
scroll to position [436, 0]
type input "٢١/٠٩/٢٠٢٥ ١٤:١٥"
click at [318, 770] on li "14:15" at bounding box center [317, 770] width 18 height 8
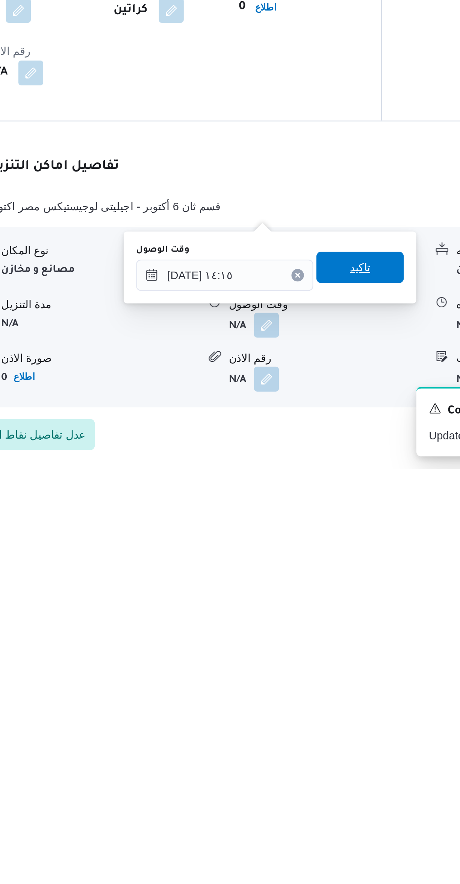
click at [305, 785] on span "تاكيد" at bounding box center [307, 786] width 42 height 15
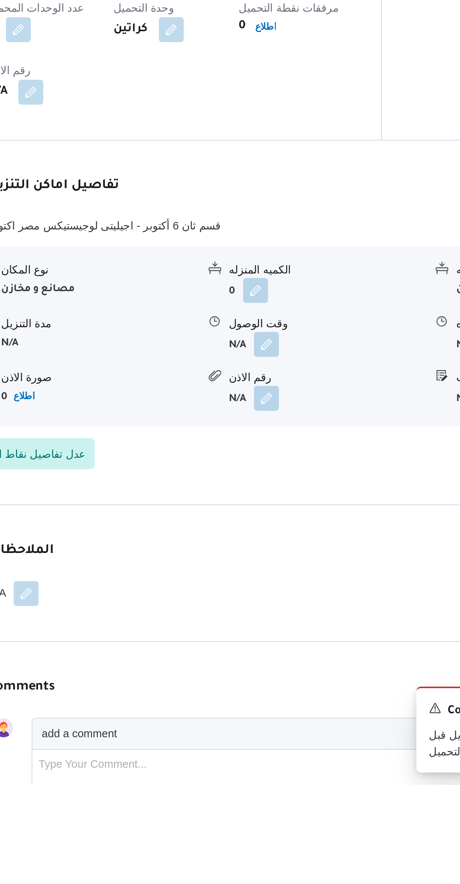
scroll to position [156, 0]
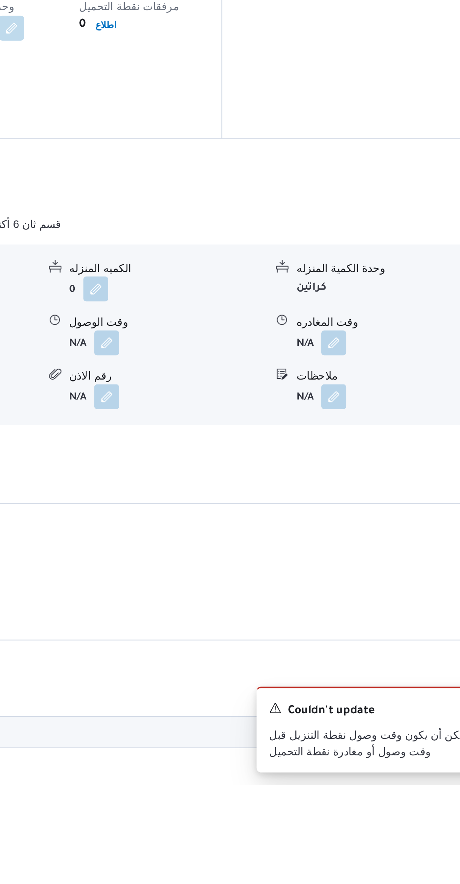
click at [372, 665] on button "button" at bounding box center [371, 671] width 12 height 12
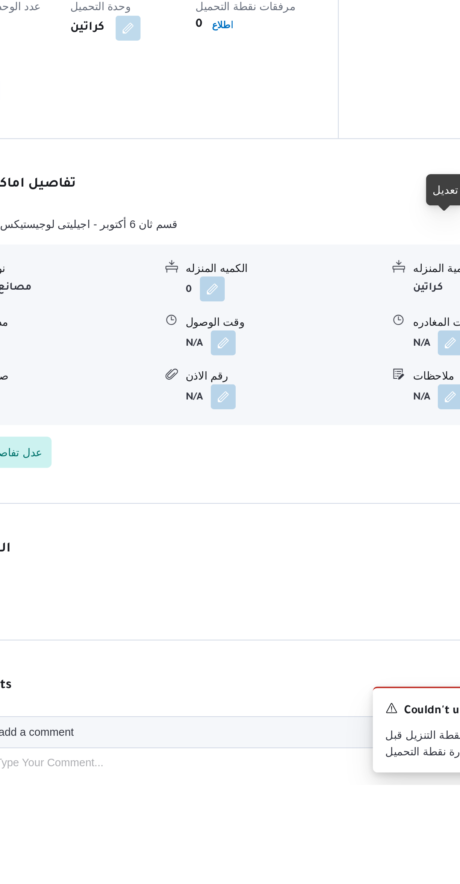
click at [267, 665] on button "button" at bounding box center [262, 671] width 12 height 12
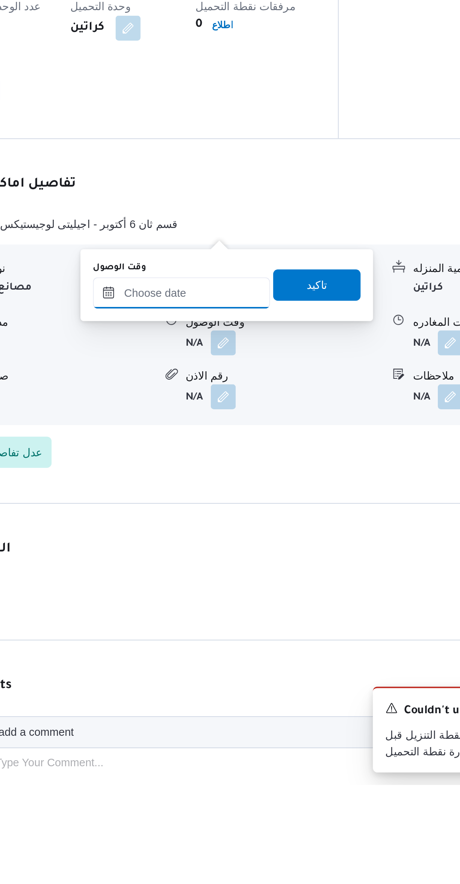
click at [242, 646] on input "وقت الوصول" at bounding box center [241, 647] width 85 height 15
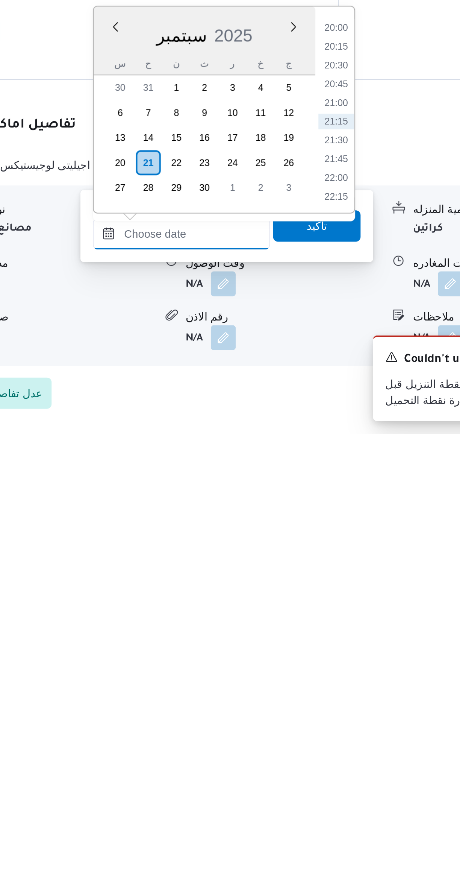
scroll to position [16, 0]
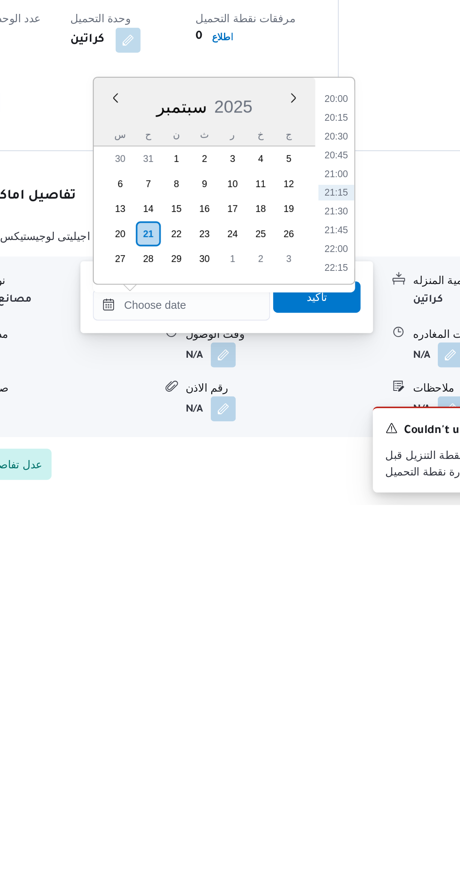
click at [313, 734] on li "21:15" at bounding box center [316, 734] width 17 height 8
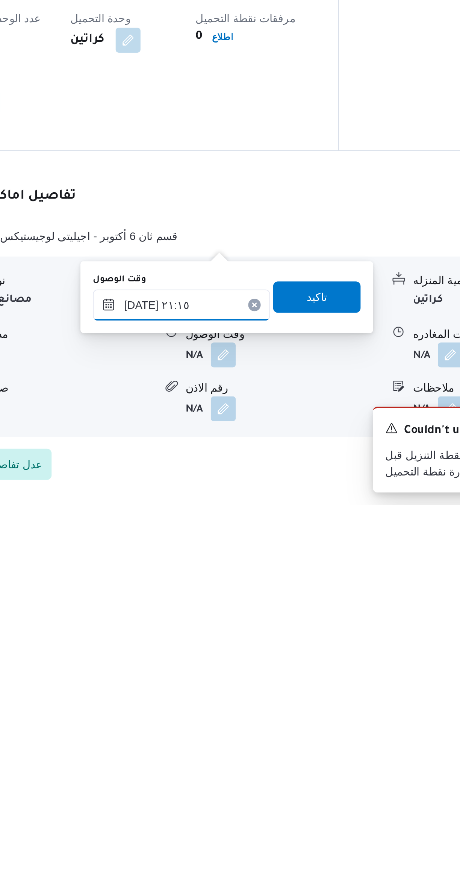
click at [217, 790] on input "٢١/٠٩/٢٠٢٥ ٢١:١٥" at bounding box center [241, 787] width 85 height 15
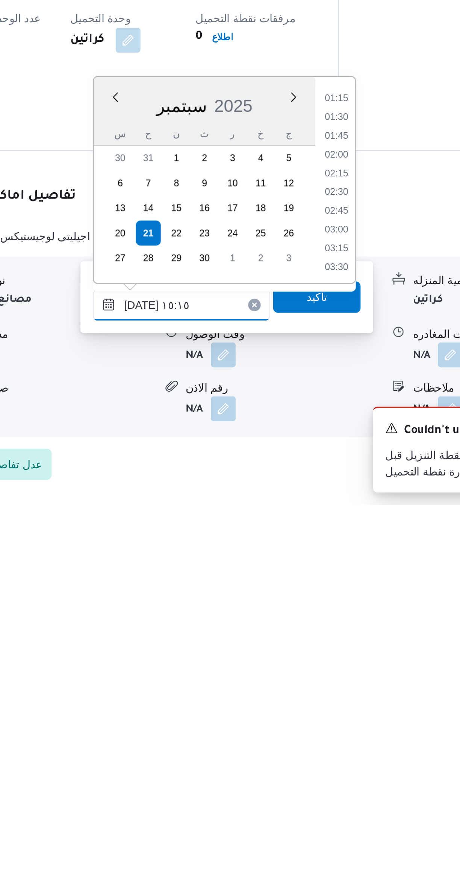
scroll to position [472, 0]
type input "٢١/٠٩/٢٠٢٥ ١٥:١٥"
click at [317, 763] on li "15:15" at bounding box center [317, 767] width 18 height 8
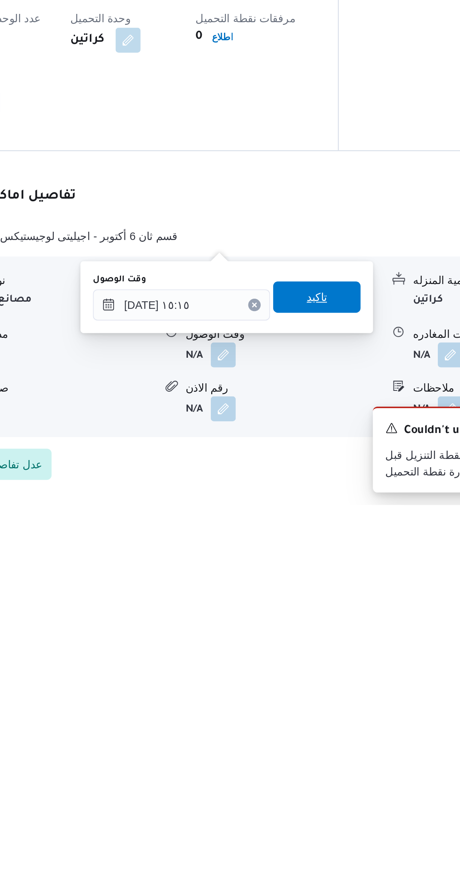
click at [302, 785] on span "تاكيد" at bounding box center [307, 783] width 10 height 9
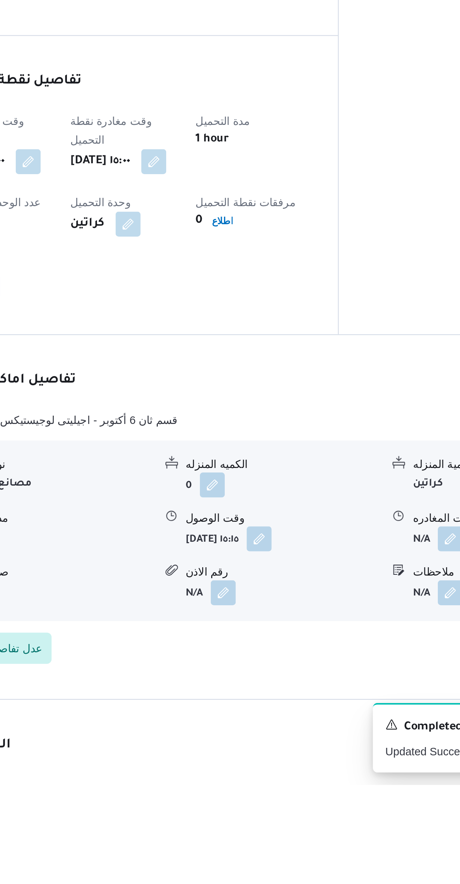
scroll to position [100, 0]
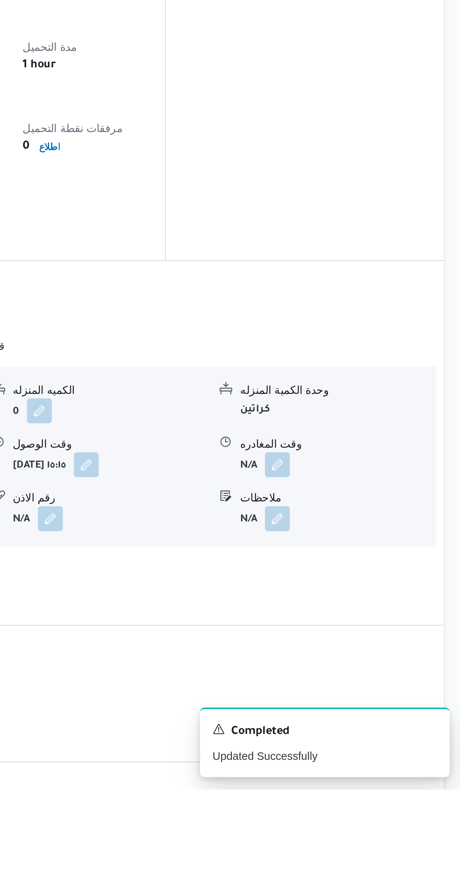
click at [372, 722] on button "button" at bounding box center [371, 728] width 12 height 12
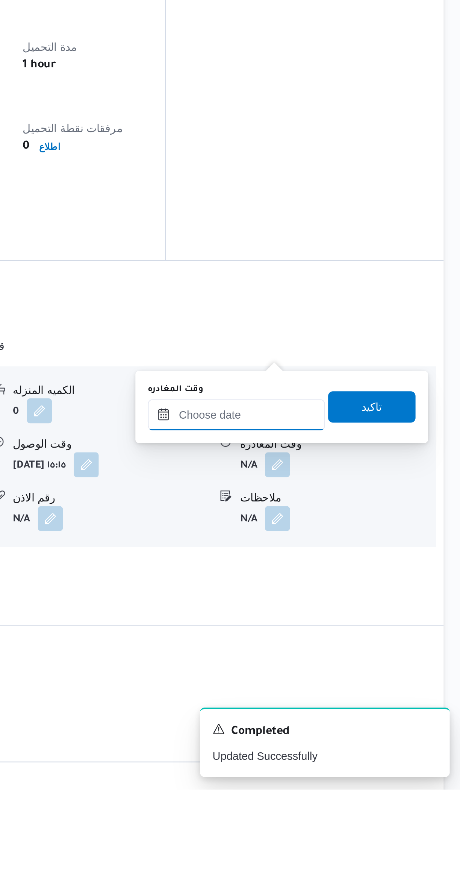
click at [355, 701] on input "وقت المغادره" at bounding box center [351, 703] width 85 height 15
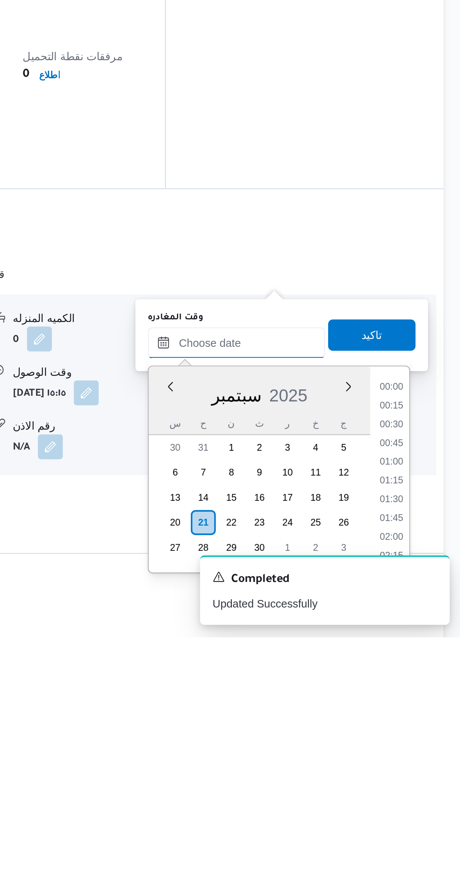
scroll to position [722, 0]
click at [428, 764] on li "20:00" at bounding box center [426, 764] width 17 height 8
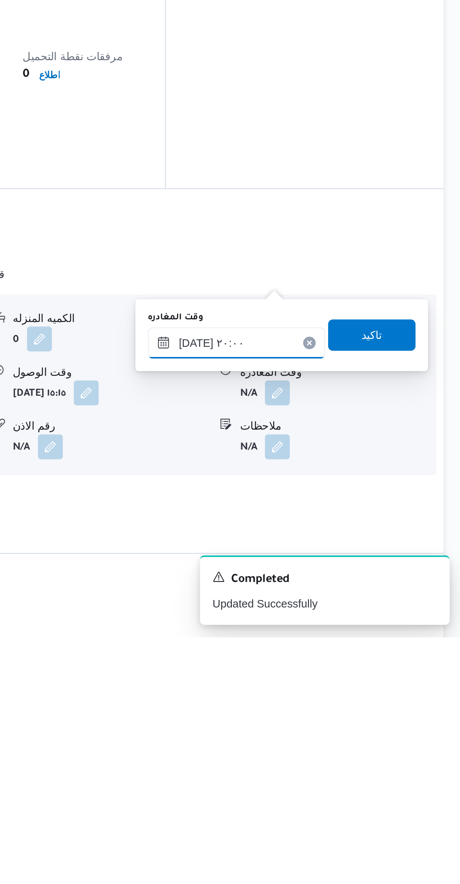
click at [359, 746] on input "٢١/٠٩/٢٠٢٥ ٢٠:٠٠" at bounding box center [351, 742] width 85 height 15
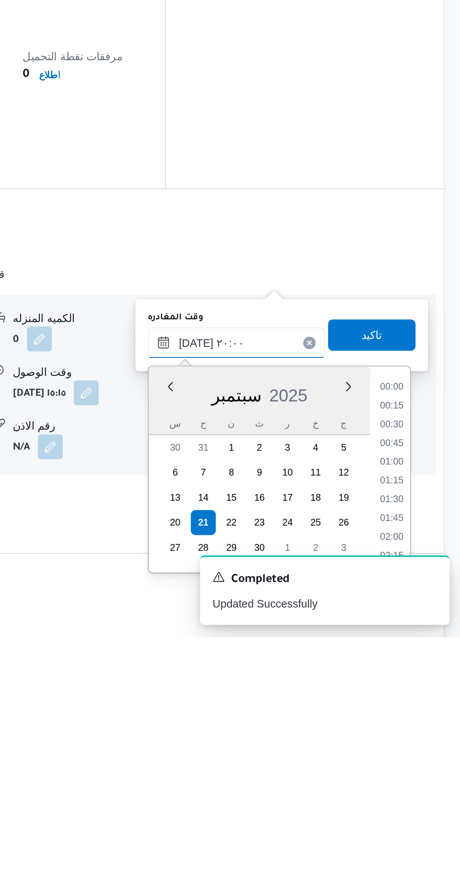
scroll to position [676, 0]
click at [424, 765] on li "18:45" at bounding box center [426, 764] width 17 height 8
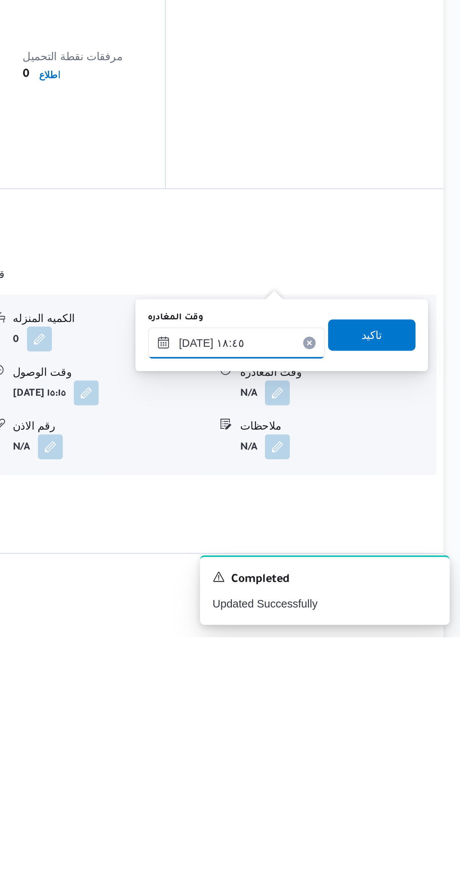
click at [333, 739] on input "٢١/٠٩/٢٠٢٥ ١٨:٤٥" at bounding box center [351, 742] width 85 height 15
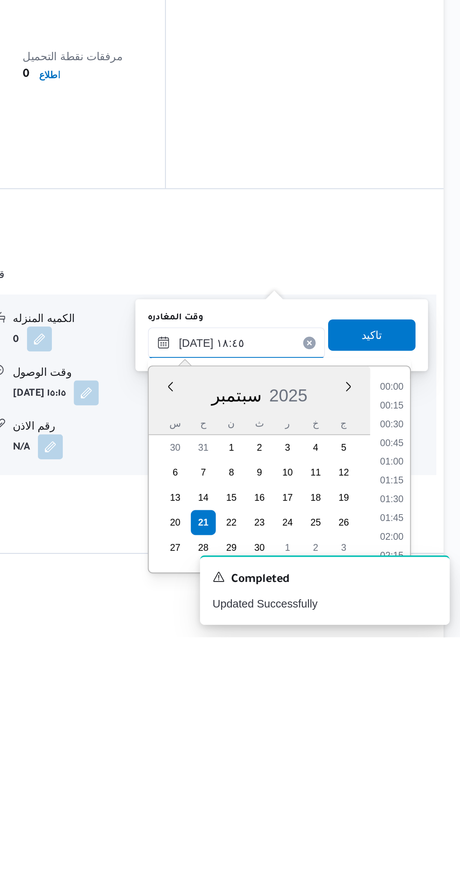
scroll to position [631, 0]
click at [425, 765] on li "17:30" at bounding box center [426, 764] width 17 height 8
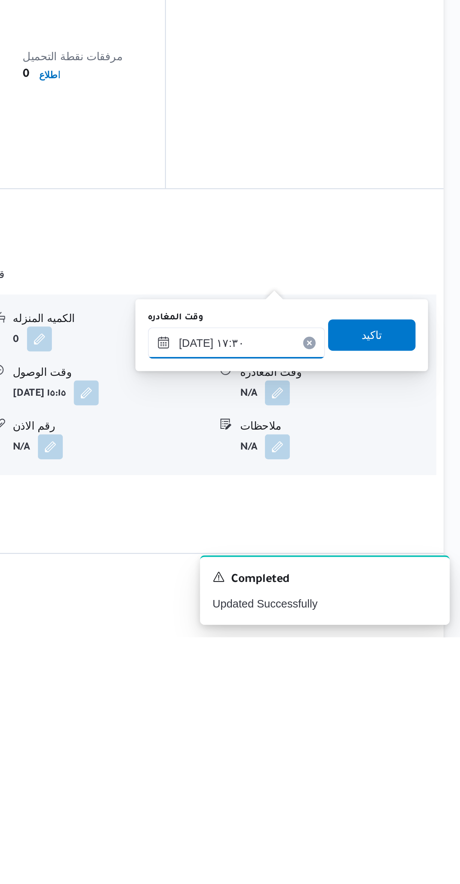
click at [327, 738] on input "٢١/٠٩/٢٠٢٥ ١٧:٣٠" at bounding box center [351, 742] width 85 height 15
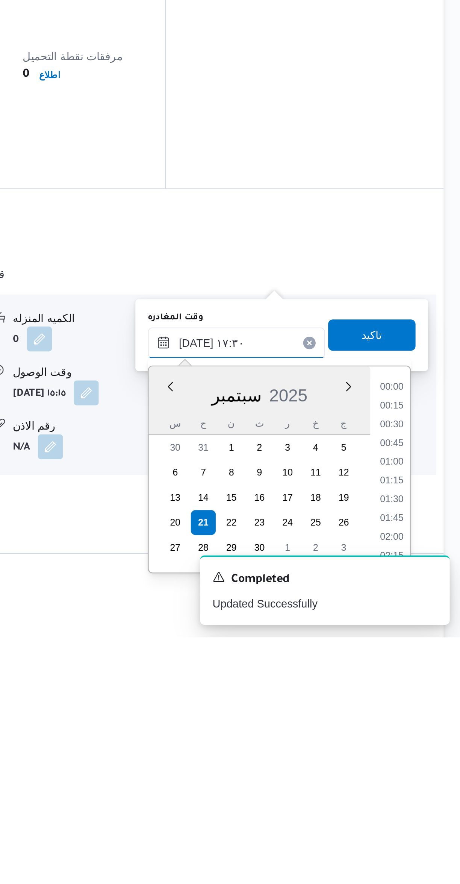
scroll to position [586, 0]
click at [428, 764] on li "16:15" at bounding box center [426, 764] width 17 height 8
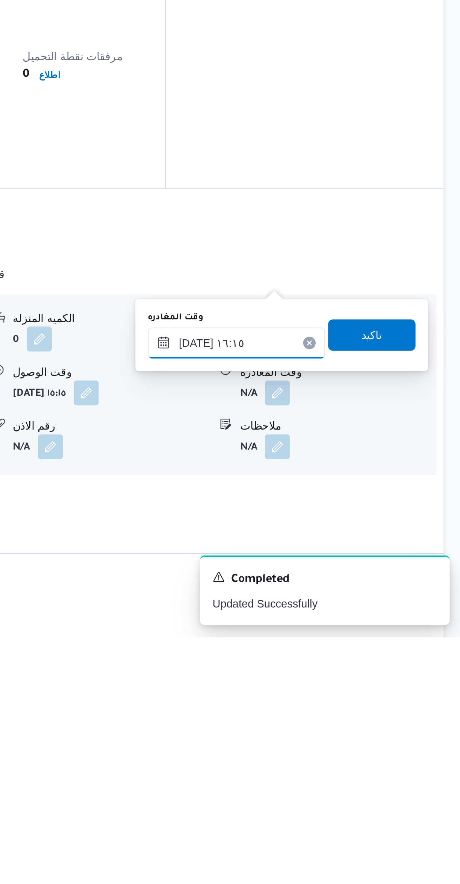
click at [340, 742] on input "٢١/٠٩/٢٠٢٥ ١٦:١٥" at bounding box center [351, 742] width 85 height 15
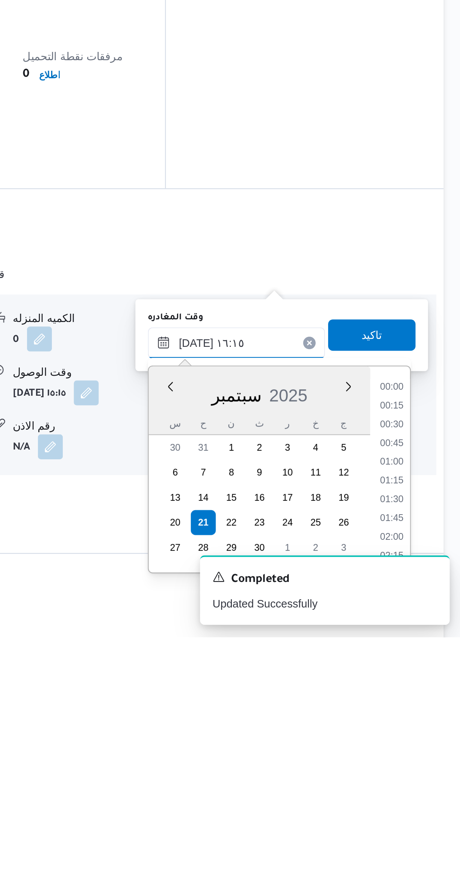
scroll to position [541, 0]
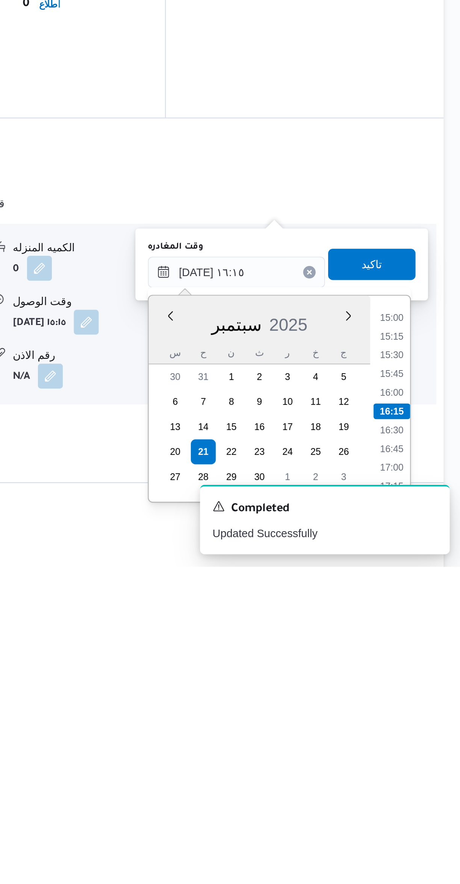
click at [431, 798] on li "16:00" at bounding box center [426, 800] width 17 height 8
type input "٢١/٠٩/٢٠٢٥ ١٦:٠٠"
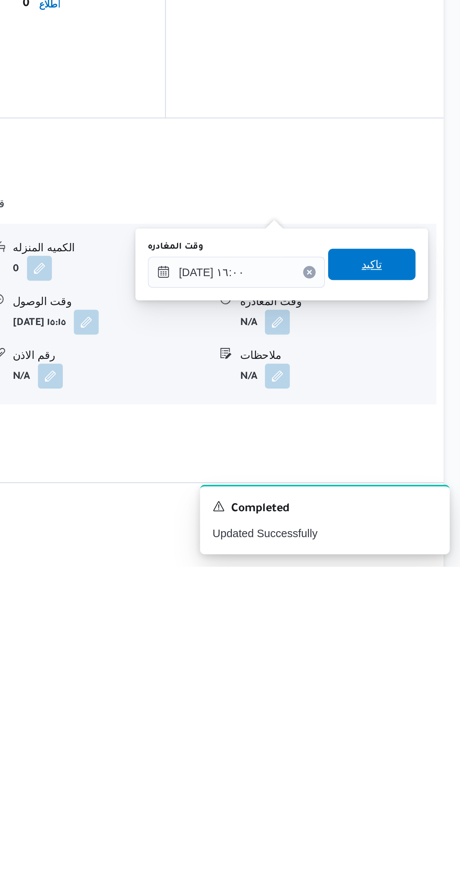
click at [421, 737] on span "تاكيد" at bounding box center [417, 738] width 42 height 15
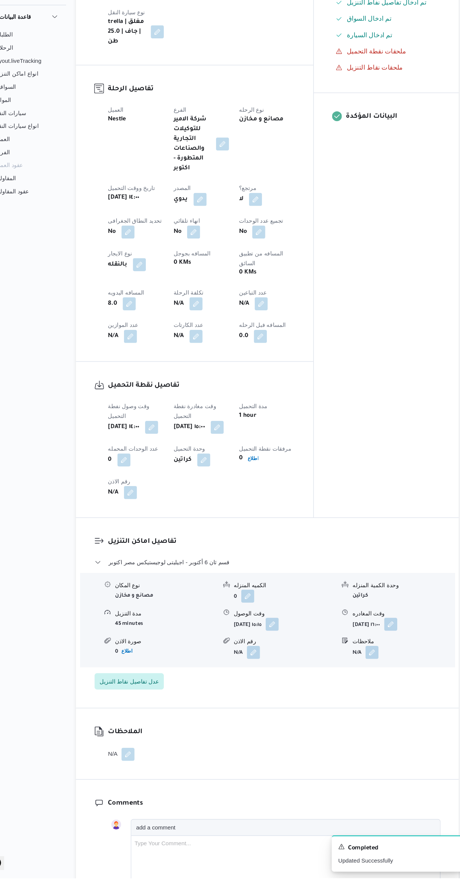
scroll to position [178, 0]
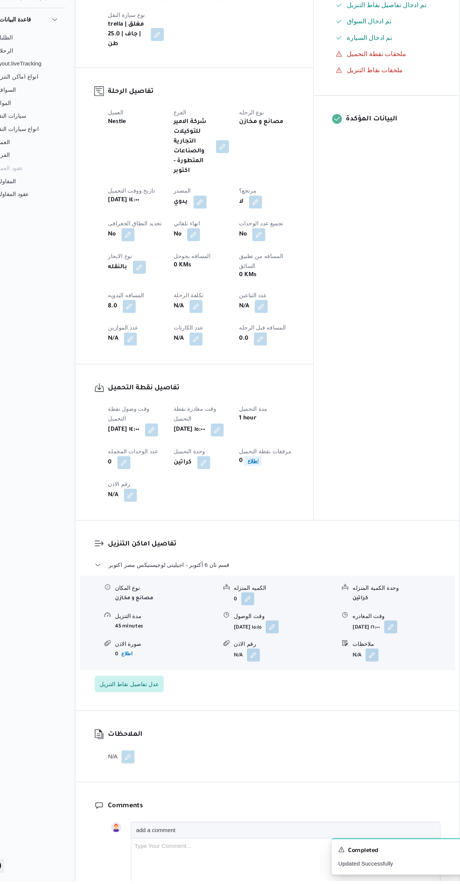
click at [266, 494] on b "اطلاع" at bounding box center [261, 496] width 10 height 5
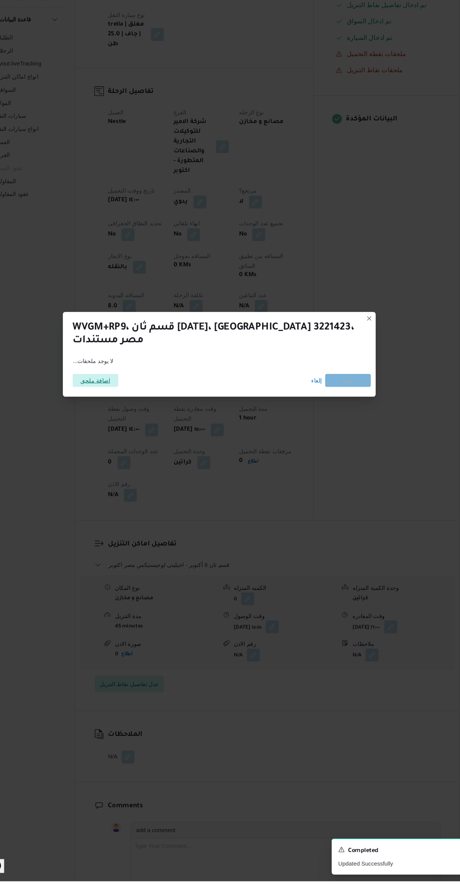
click at [125, 428] on span "اضافة ملحق" at bounding box center [115, 422] width 27 height 12
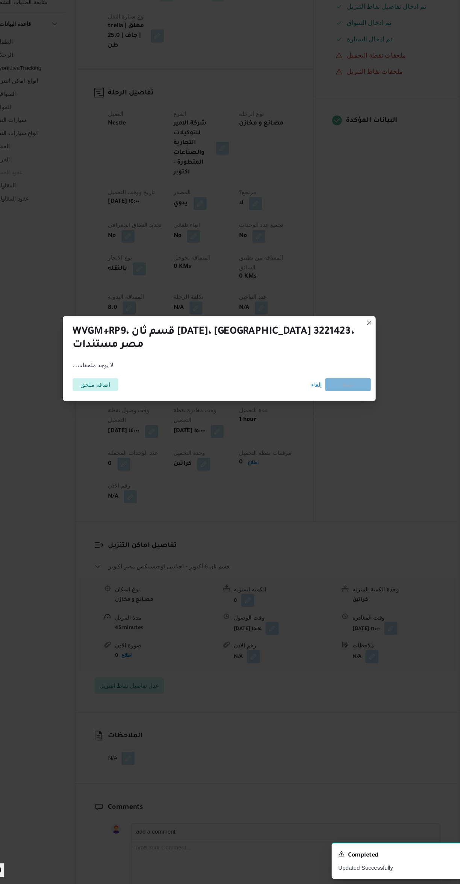
click at [398, 380] on div "WVGM+RP9، قسم ثان 6 أكتوبر، محافظة الجيزة 3221423، مصر مستندات ...لا يوجد ملحقا…" at bounding box center [230, 442] width 460 height 884
click at [112, 416] on span "اضافة ملحق" at bounding box center [115, 422] width 27 height 12
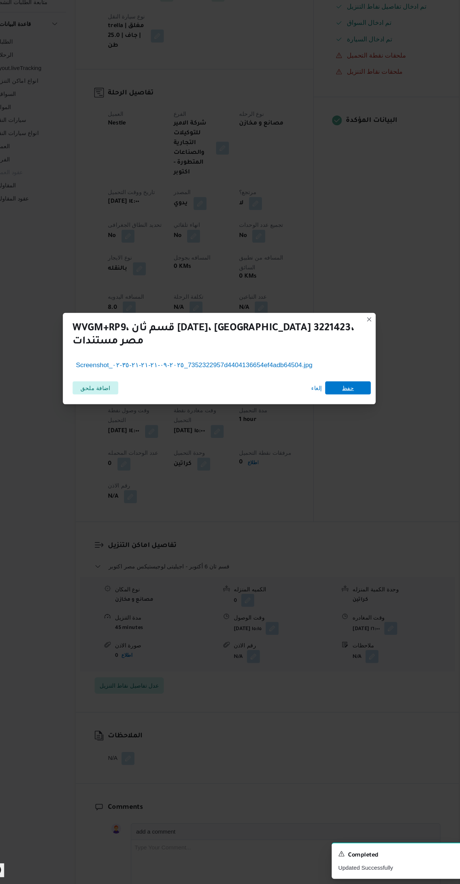
click at [360, 419] on span "حفظ" at bounding box center [349, 425] width 42 height 12
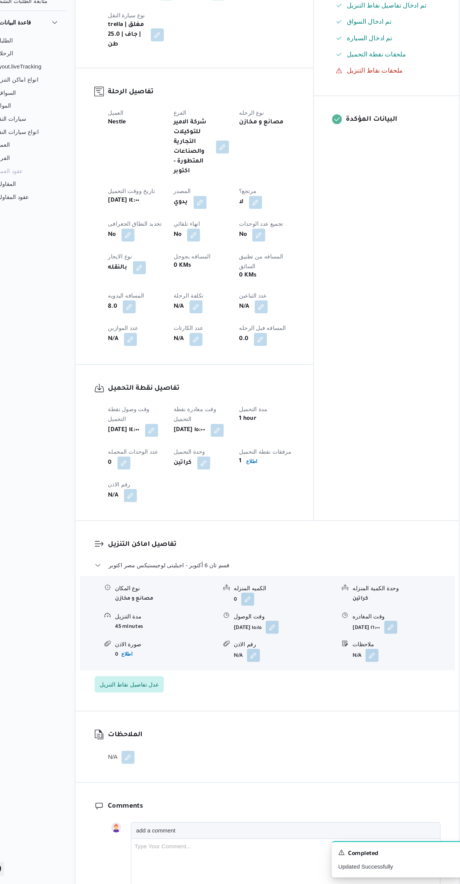
click at [317, 470] on div "تفاصيل نقطة التحميل وقت وصول نفطة التحميل أحد ٢١ سبتمبر ٢٠٢٥ ١٤:٠٠ وقت مغادرة ن…" at bounding box center [207, 477] width 219 height 144
click at [152, 520] on button "button" at bounding box center [148, 526] width 12 height 12
click at [134, 498] on input "رقم الاذن" at bounding box center [128, 501] width 75 height 15
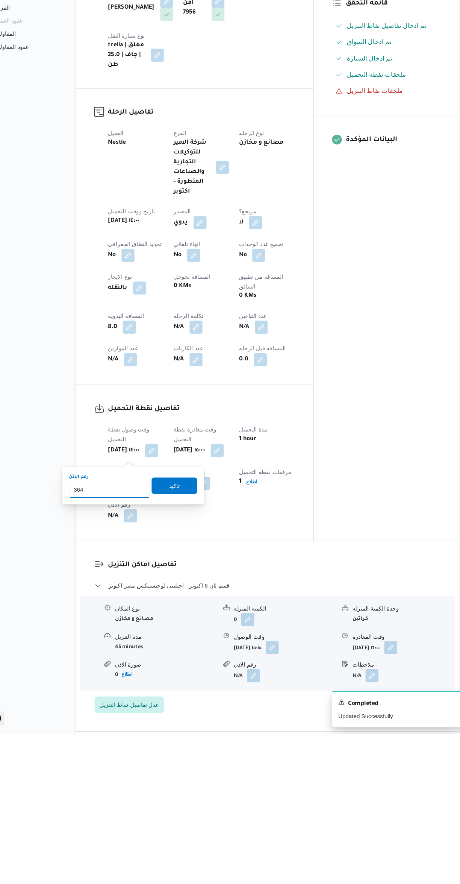
type input "3643"
click at [188, 652] on span "تاكيد" at bounding box center [189, 655] width 42 height 15
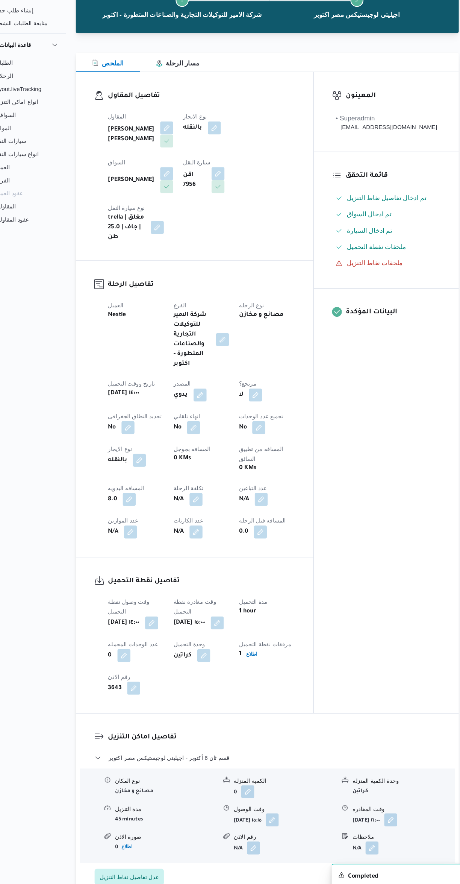
scroll to position [0, 0]
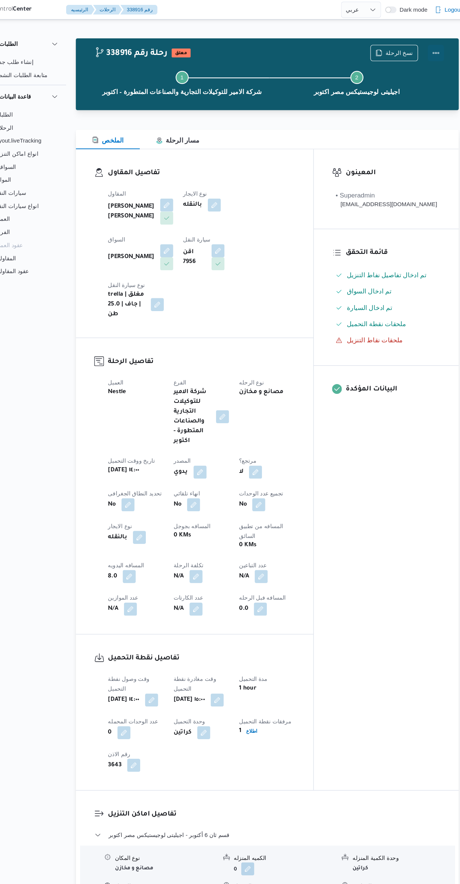
click at [427, 52] on button "Actions" at bounding box center [430, 48] width 15 height 15
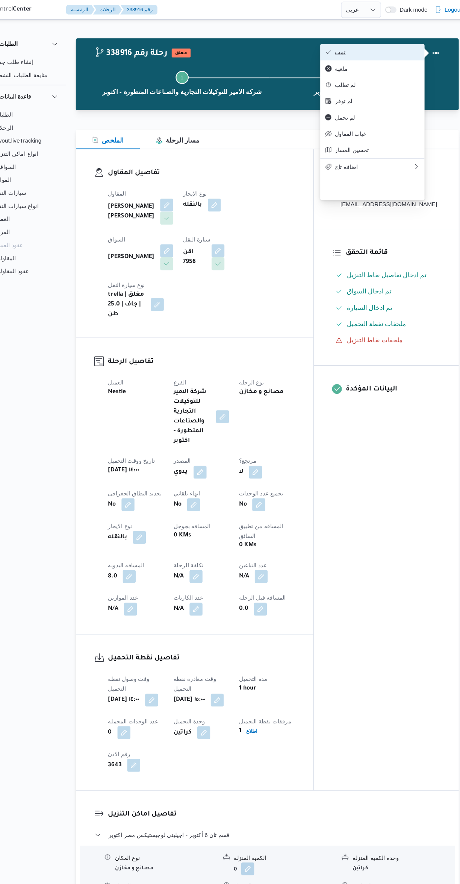
click at [408, 44] on button "تمت" at bounding box center [372, 48] width 96 height 15
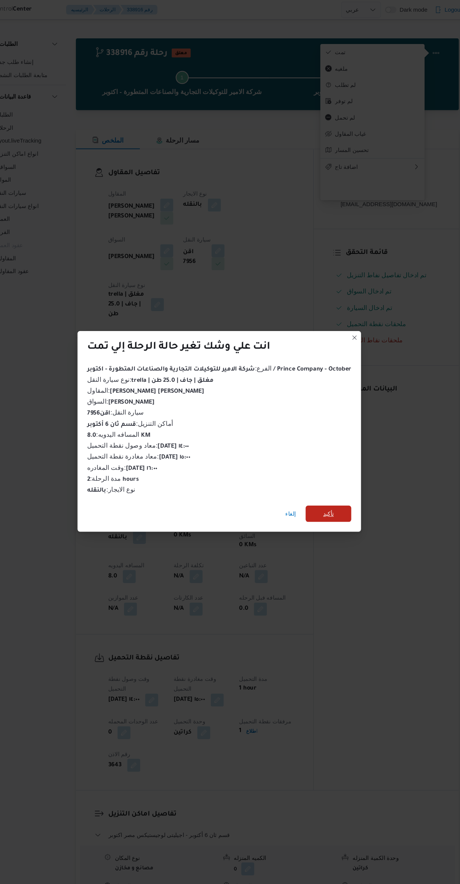
click at [346, 476] on div "إلغاء تأكيد" at bounding box center [230, 475] width 262 height 30
click at [388, 554] on div "انت علي وشك تغير حالة الرحلة إلي تمت الفرع : شركة الامير للتوكيلات التجارية وال…" at bounding box center [230, 442] width 460 height 884
click at [335, 467] on span "تأكيد" at bounding box center [331, 473] width 42 height 15
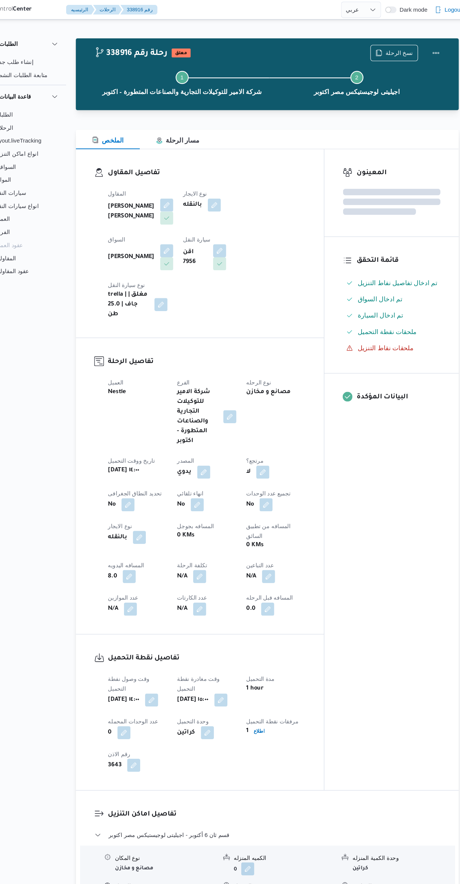
click at [377, 532] on div "المعينون قائمة التحقق تم ادخال تفاصيل نفاط التنزيل تم ادخال السواق تم ادخال الس…" at bounding box center [389, 433] width 124 height 591
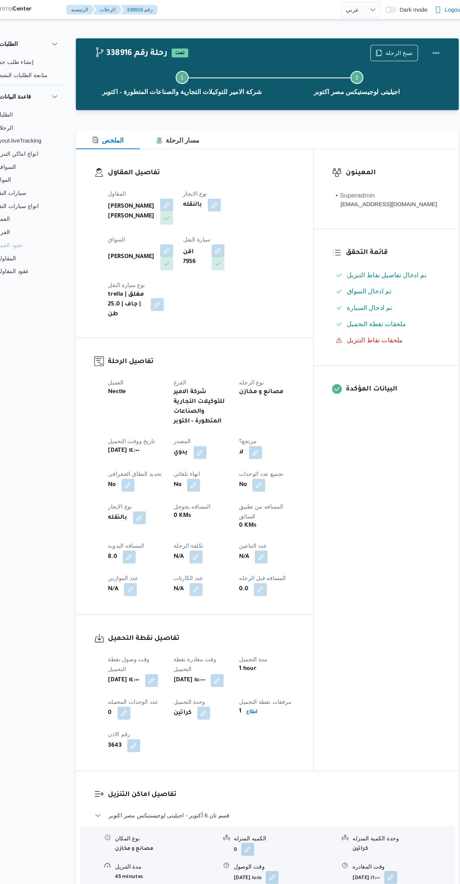
select select "ar"
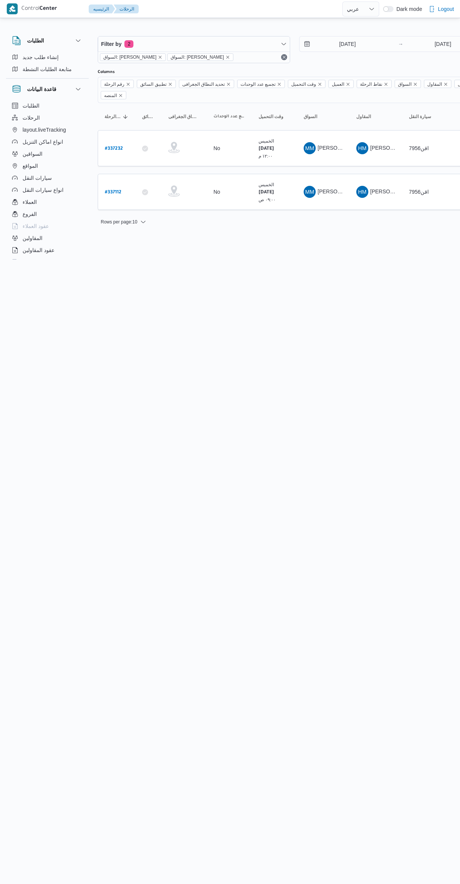
select select "ar"
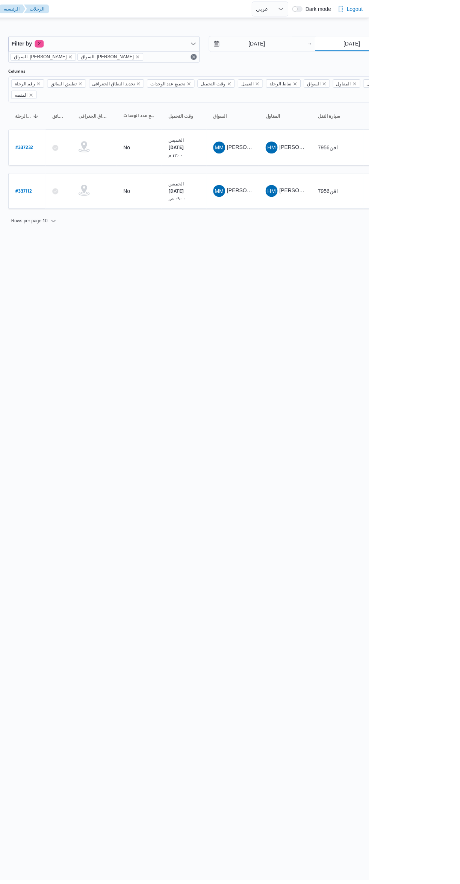
click at [459, 44] on input "[DATE]" at bounding box center [443, 43] width 75 height 15
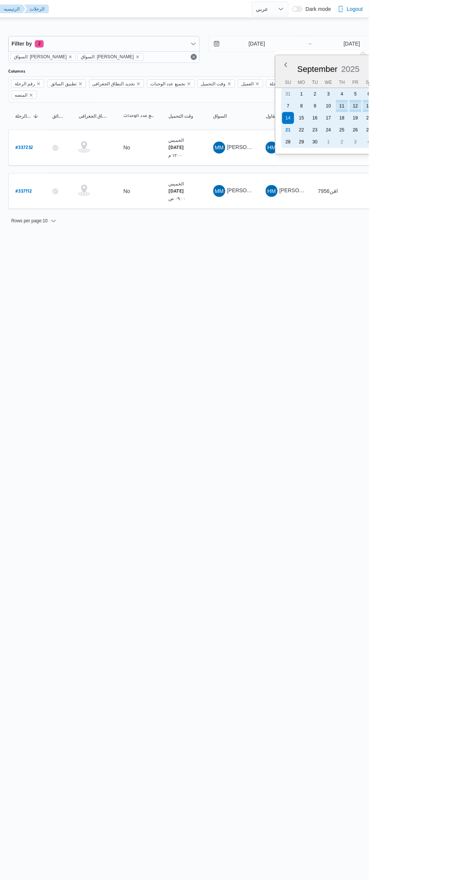
click at [377, 133] on div "21" at bounding box center [379, 131] width 12 height 12
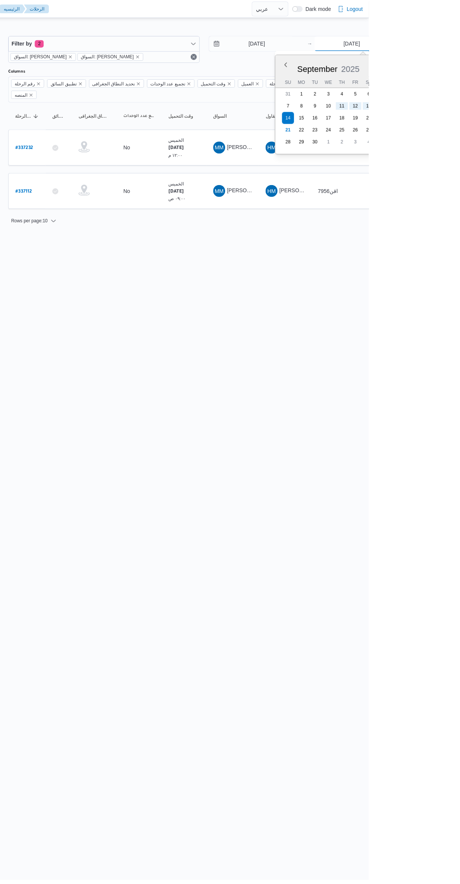
type input "[DATE]"
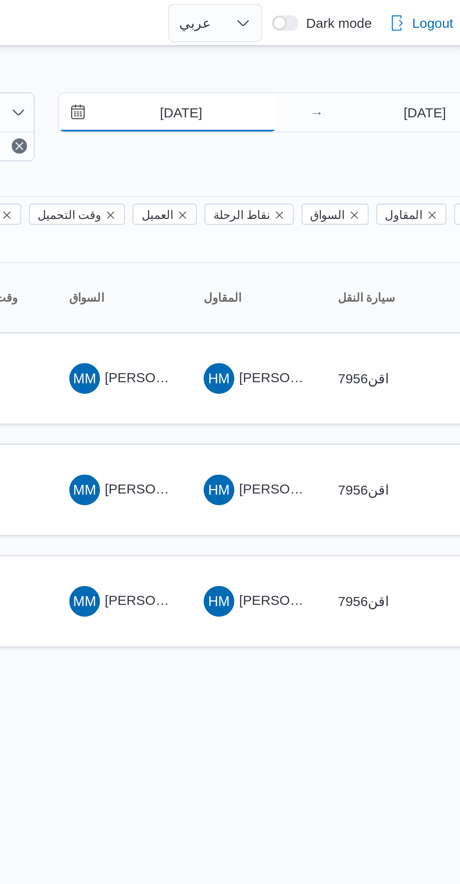
click at [349, 44] on input "[DATE]" at bounding box center [342, 43] width 85 height 15
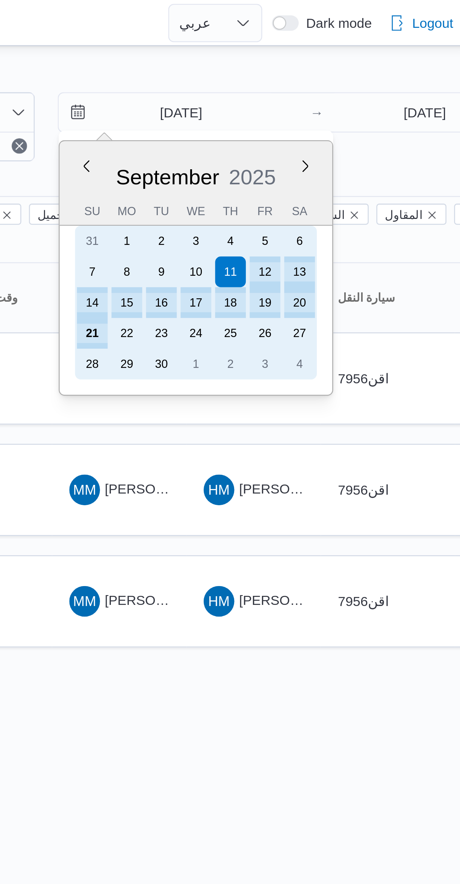
click at [314, 129] on div "21" at bounding box center [313, 131] width 12 height 12
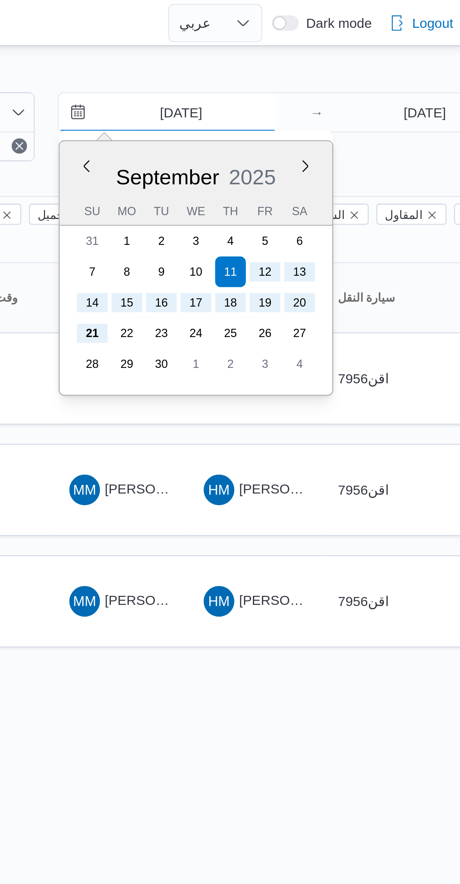
type input "[DATE]"
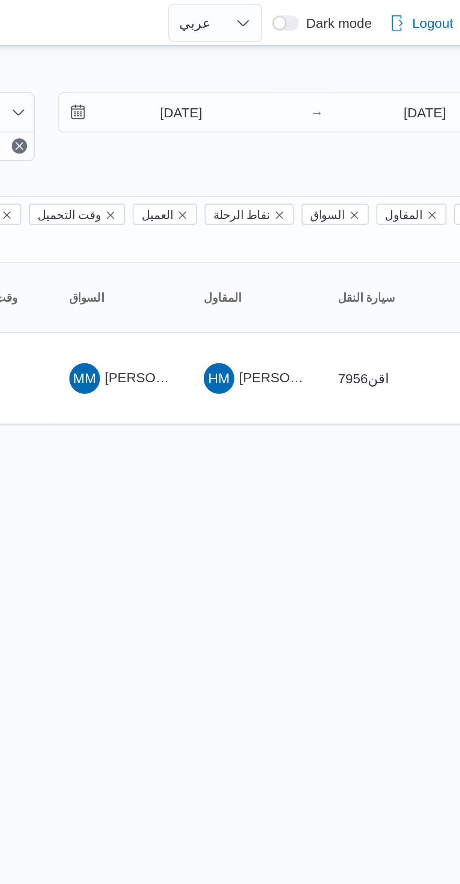
click at [317, 17] on div at bounding box center [242, 9] width 201 height 18
